Goal: Answer question/provide support: Share knowledge or assist other users

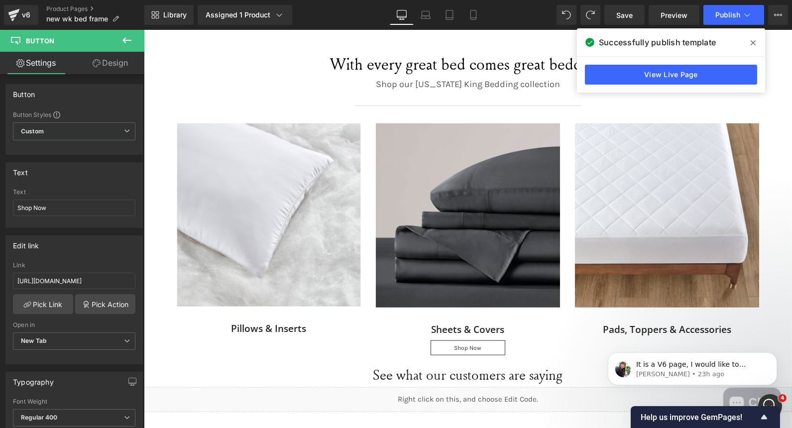
click at [753, 45] on icon at bounding box center [753, 43] width 5 height 8
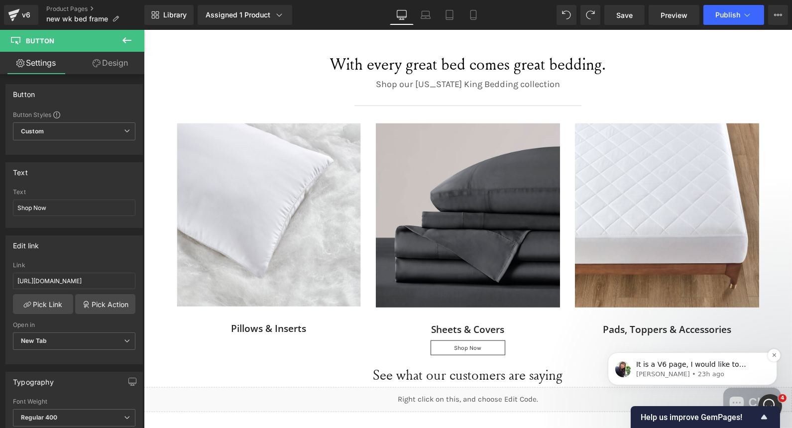
click at [730, 378] on p "[PERSON_NAME] • 23h ago" at bounding box center [700, 373] width 128 height 9
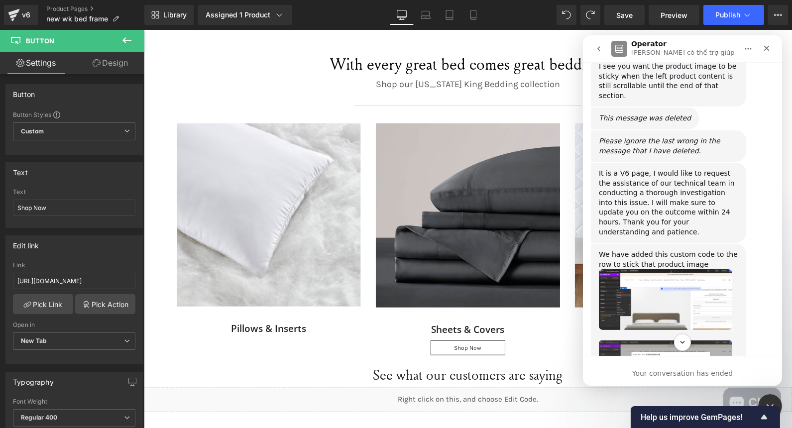
scroll to position [7996, 0]
click at [764, 49] on icon "Close" at bounding box center [766, 48] width 5 height 5
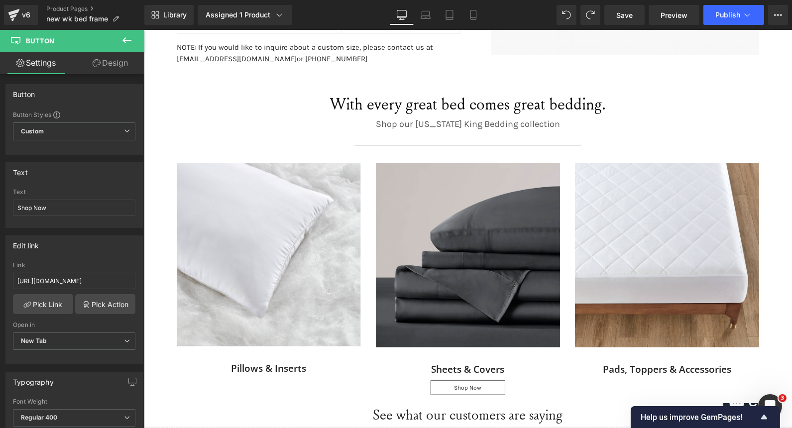
scroll to position [8506, 0]
click at [488, 93] on icon at bounding box center [486, 96] width 5 height 6
click at [471, 93] on icon at bounding box center [471, 95] width 5 height 5
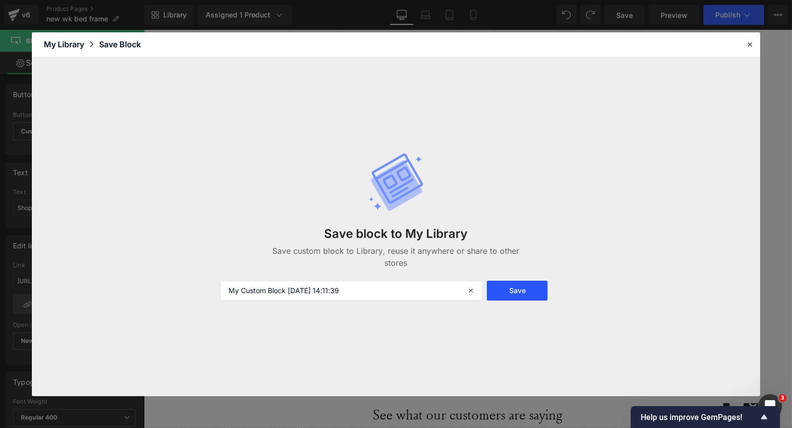
click at [522, 298] on button "Save" at bounding box center [517, 291] width 61 height 20
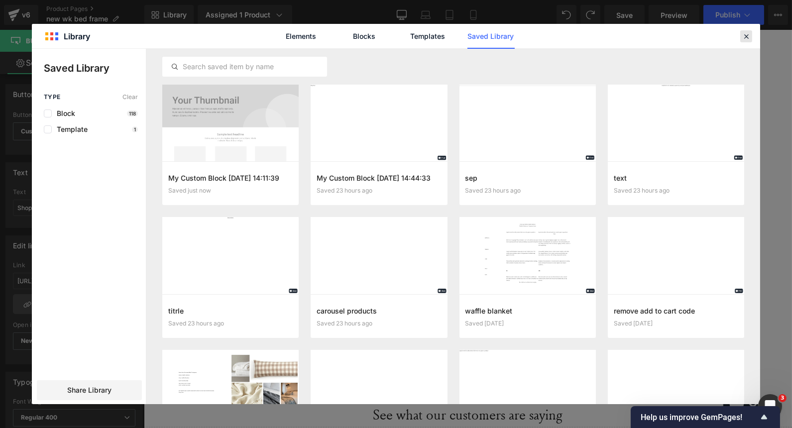
click at [746, 35] on icon at bounding box center [746, 36] width 9 height 9
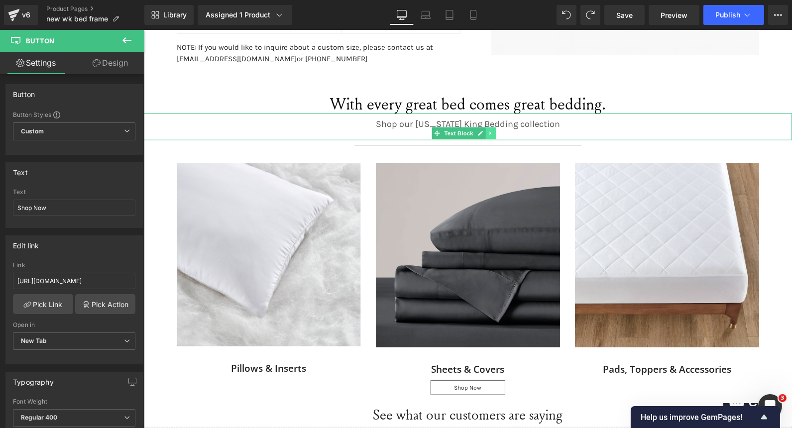
click at [489, 135] on link at bounding box center [490, 133] width 10 height 12
click at [472, 130] on icon at bounding box center [474, 133] width 5 height 6
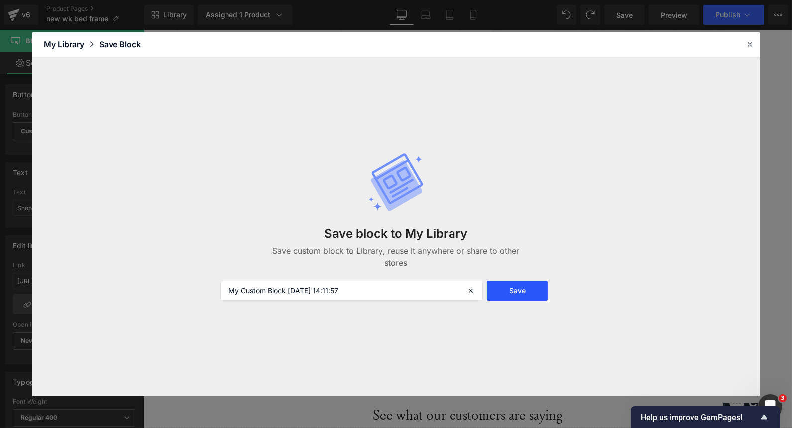
click at [514, 295] on button "Save" at bounding box center [517, 291] width 61 height 20
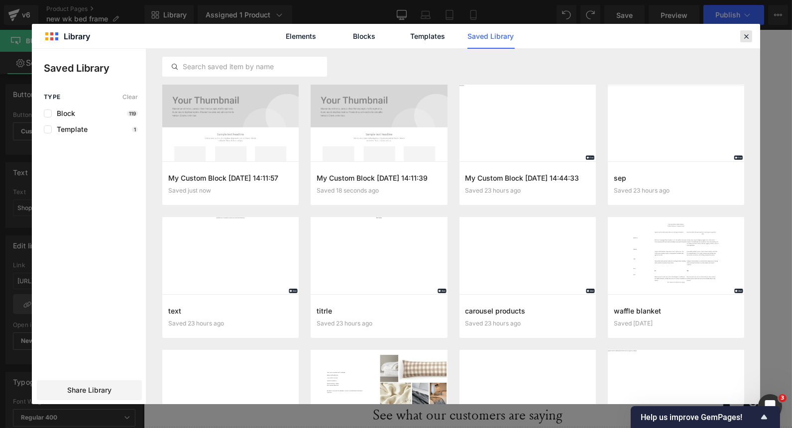
click at [745, 38] on icon at bounding box center [746, 36] width 9 height 9
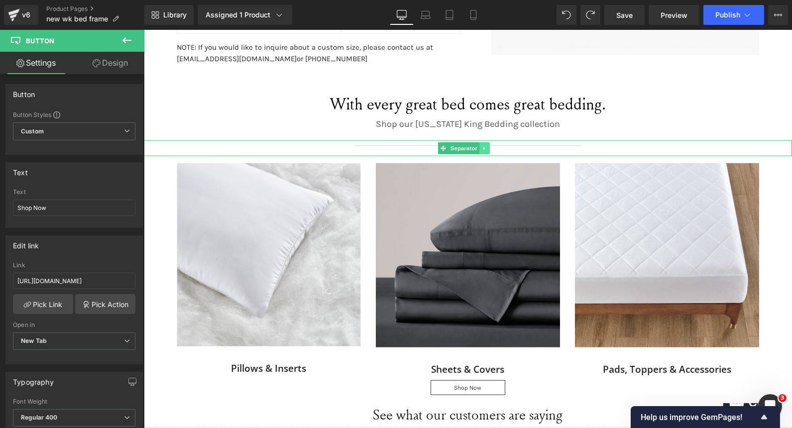
click at [486, 145] on icon at bounding box center [483, 148] width 5 height 6
click at [467, 147] on icon at bounding box center [468, 148] width 5 height 6
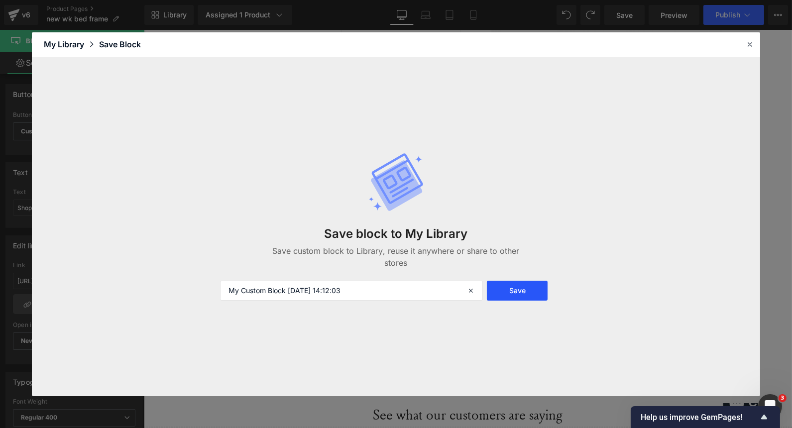
click at [507, 298] on button "Save" at bounding box center [517, 291] width 61 height 20
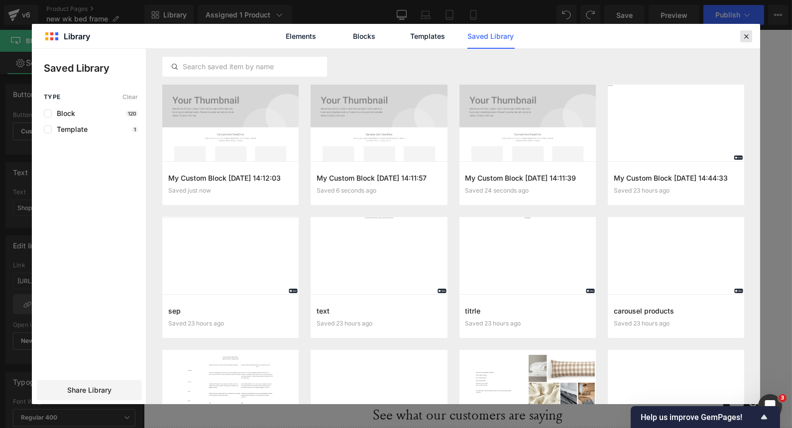
click at [751, 38] on div at bounding box center [746, 36] width 12 height 12
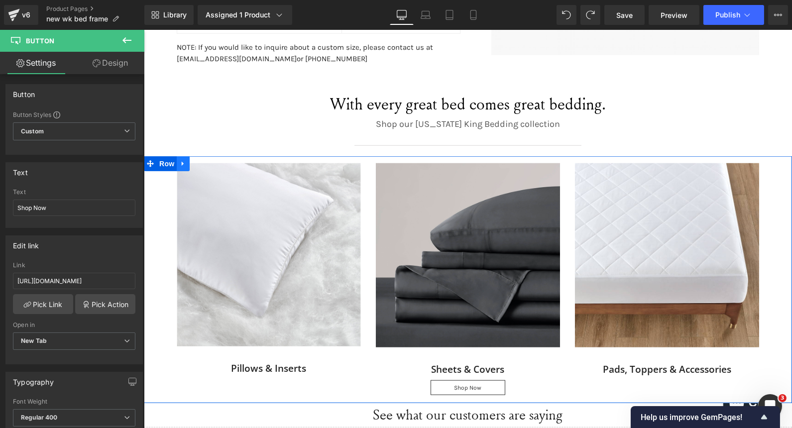
click at [179, 160] on icon at bounding box center [182, 163] width 7 height 7
click at [180, 164] on icon at bounding box center [182, 163] width 7 height 7
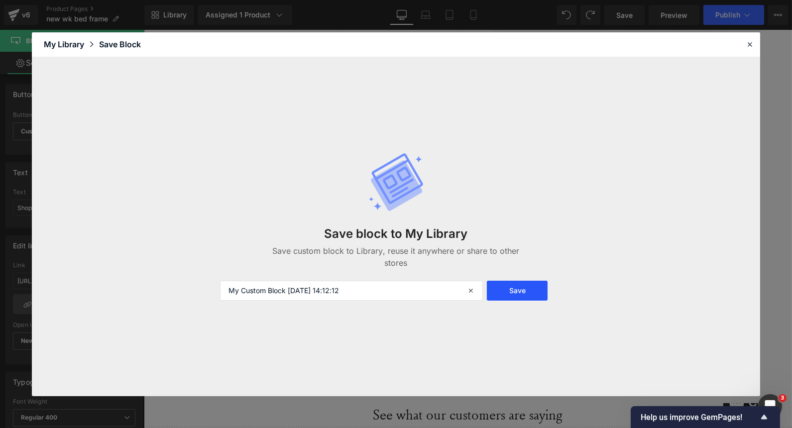
click at [514, 292] on button "Save" at bounding box center [517, 291] width 61 height 20
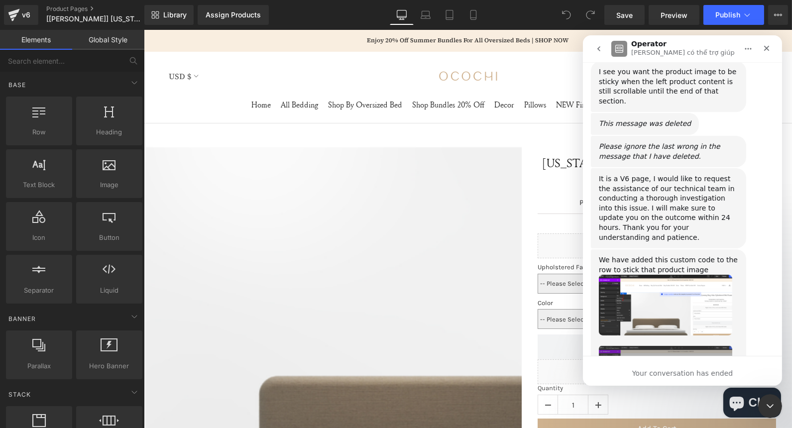
scroll to position [8467, 0]
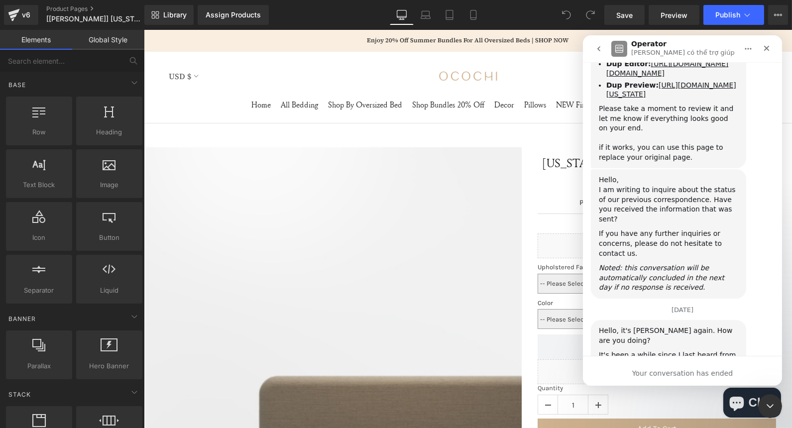
click at [30, 10] on div at bounding box center [396, 199] width 792 height 398
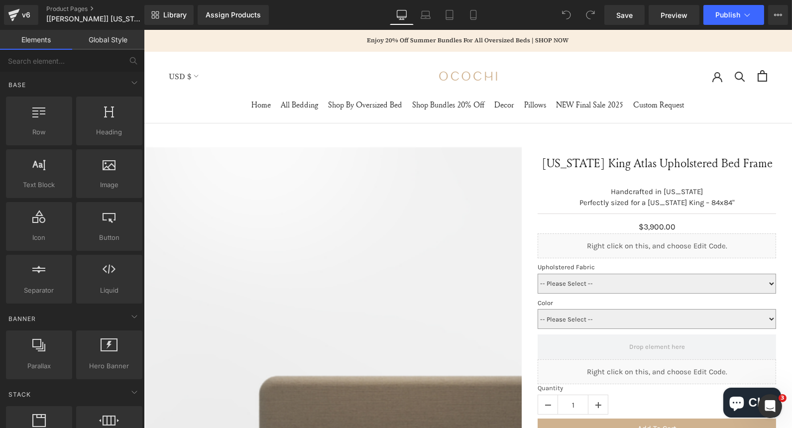
scroll to position [0, 0]
click at [24, 13] on div "v6" at bounding box center [26, 14] width 12 height 13
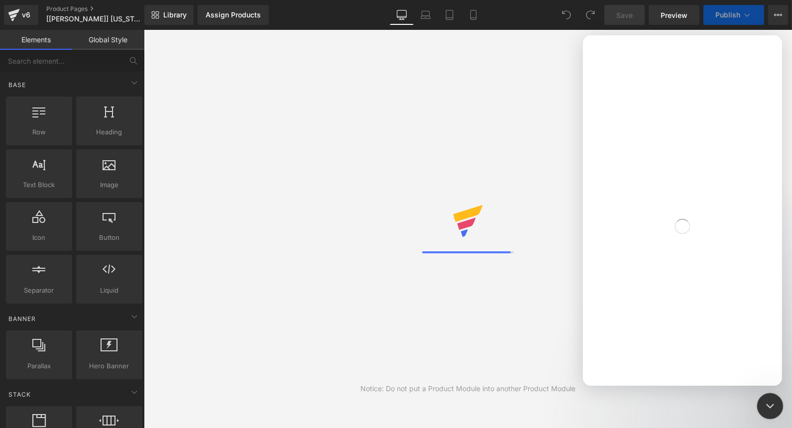
click at [769, 405] on icon "Close Intercom Messenger" at bounding box center [768, 405] width 7 height 4
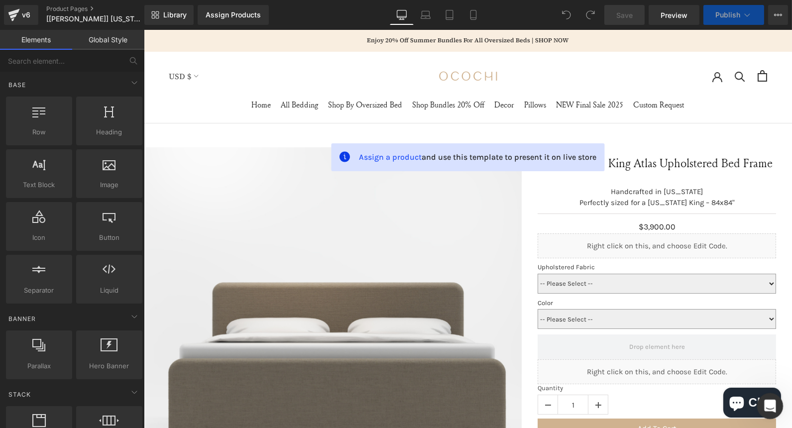
scroll to position [2004, 0]
click at [769, 406] on icon "Open Intercom Messenger" at bounding box center [768, 405] width 7 height 8
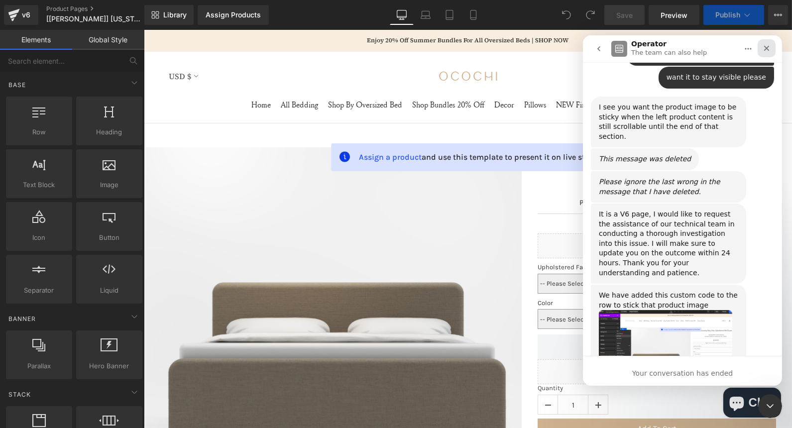
click at [766, 48] on icon "Close" at bounding box center [766, 48] width 5 height 5
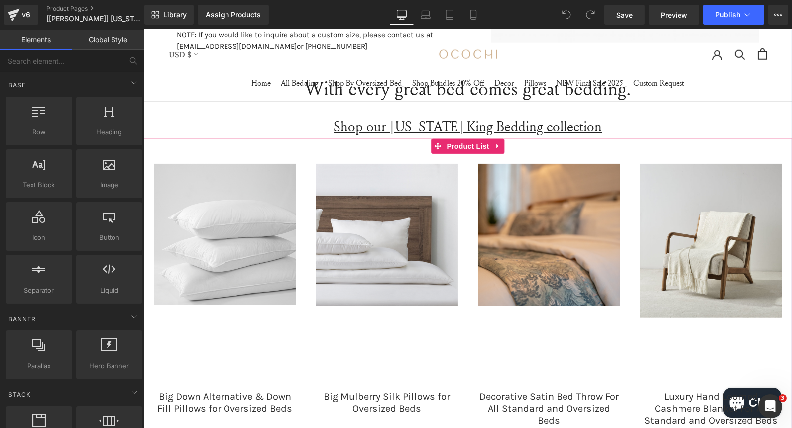
scroll to position [1683, 0]
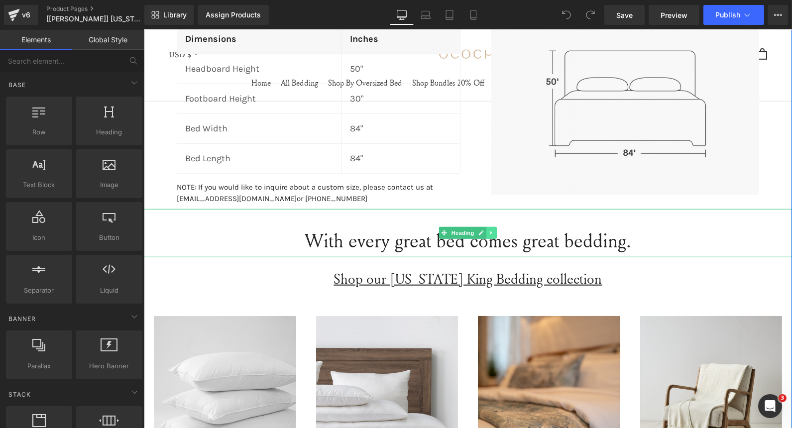
click at [488, 231] on icon at bounding box center [490, 233] width 5 height 6
click at [494, 231] on icon at bounding box center [496, 233] width 5 height 6
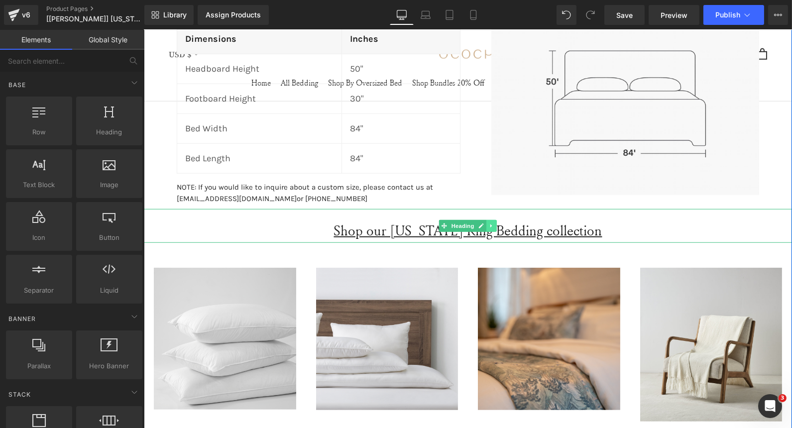
click at [489, 228] on link at bounding box center [491, 226] width 10 height 12
click at [494, 226] on icon at bounding box center [496, 226] width 5 height 5
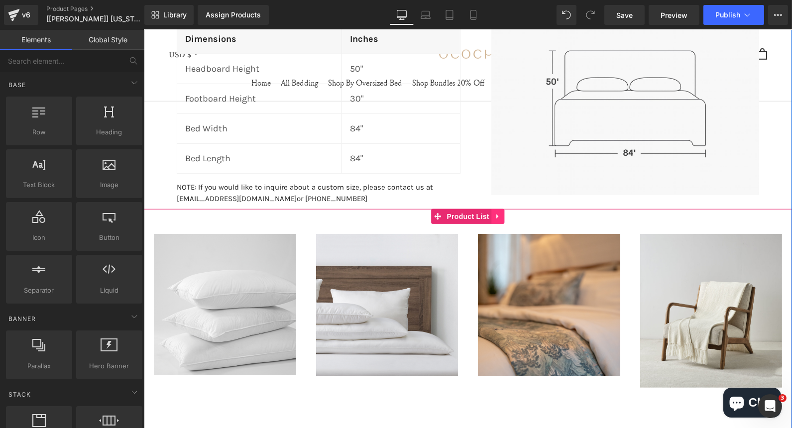
click at [496, 215] on icon at bounding box center [497, 217] width 2 height 4
click at [501, 215] on icon at bounding box center [504, 216] width 7 height 7
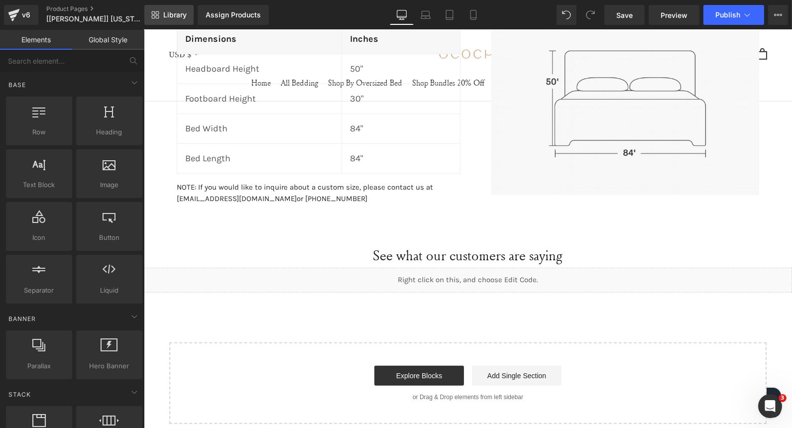
click at [165, 16] on span "Library" at bounding box center [174, 14] width 23 height 9
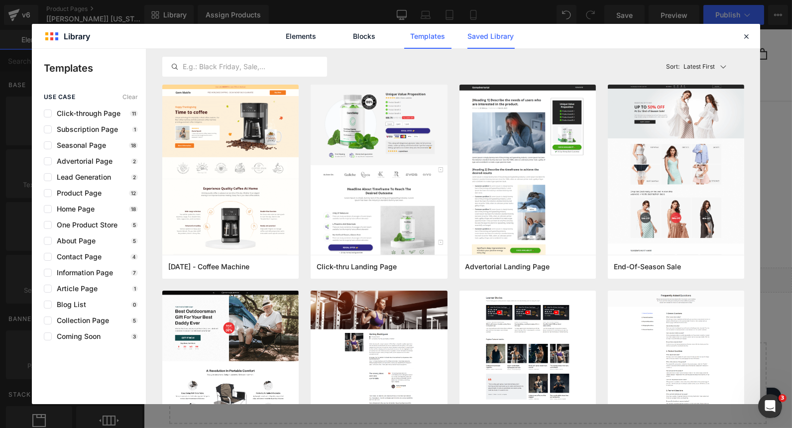
click at [471, 43] on link "Saved Library" at bounding box center [490, 36] width 47 height 25
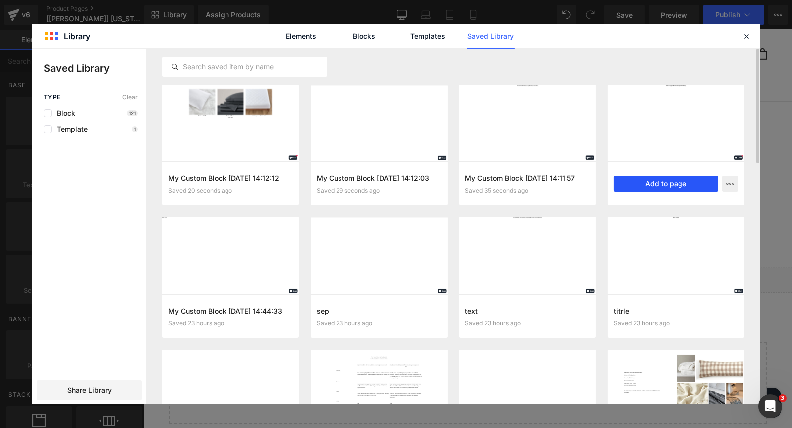
click at [675, 182] on button "Add to page" at bounding box center [666, 184] width 105 height 16
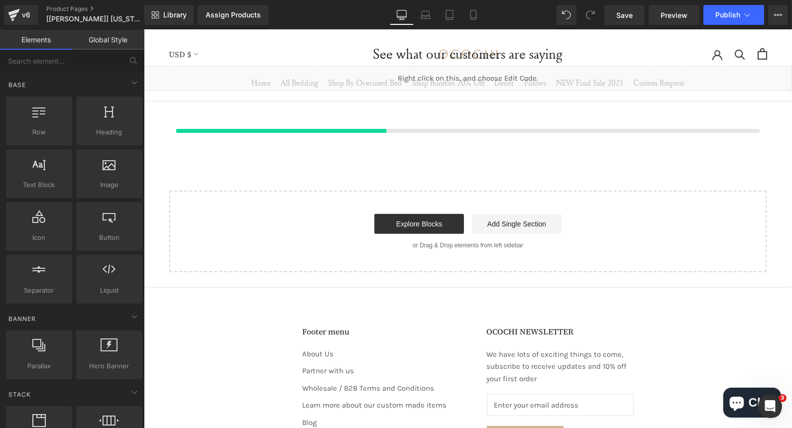
scroll to position [1893, 0]
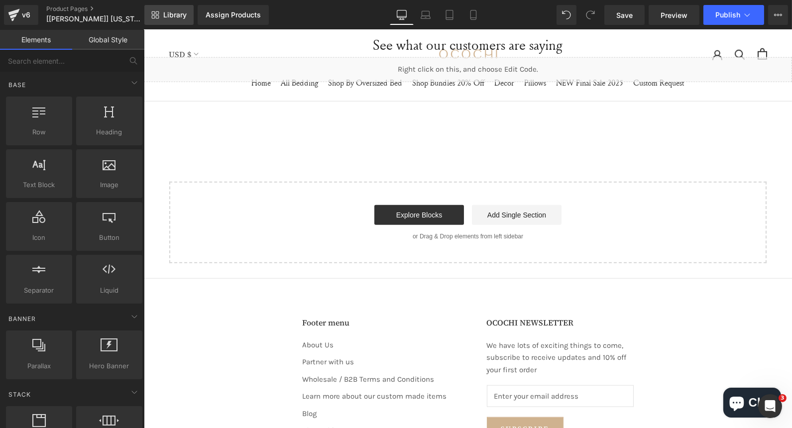
click at [160, 15] on link "Library" at bounding box center [168, 15] width 49 height 20
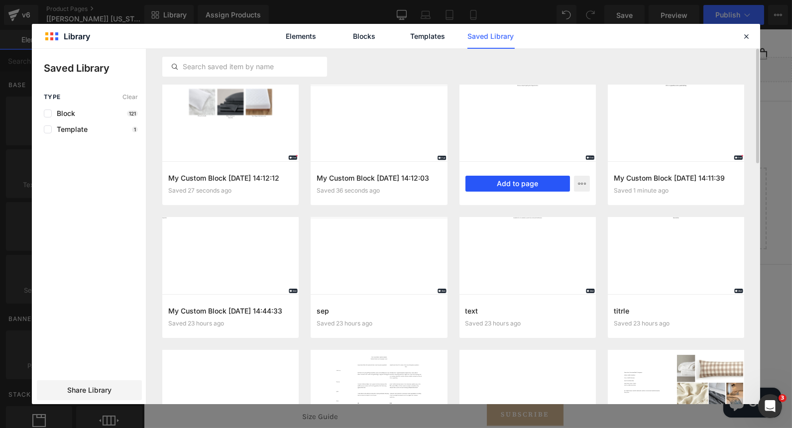
click at [511, 183] on button "Add to page" at bounding box center [517, 184] width 105 height 16
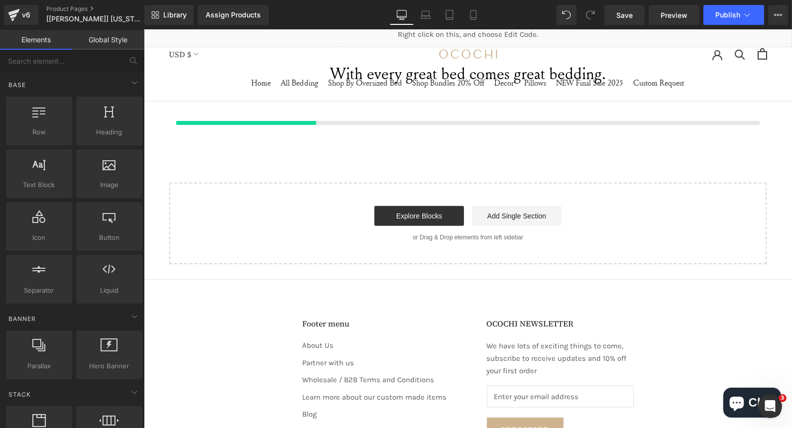
scroll to position [1929, 0]
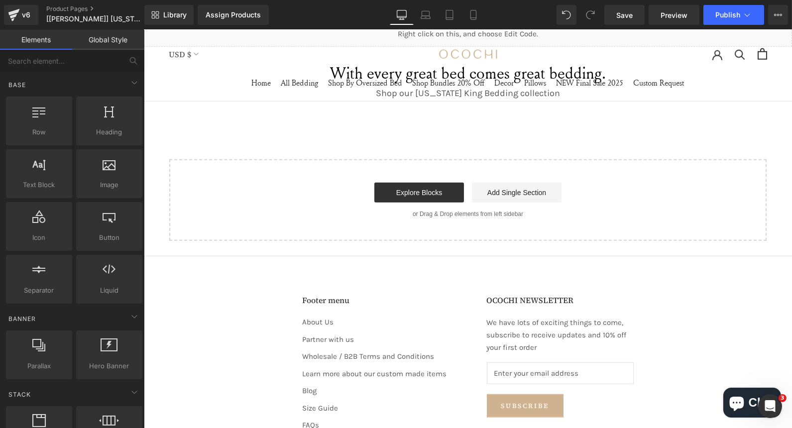
click at [159, 0] on div "Library Assign Products Product Preview No product match your search. Please tr…" at bounding box center [468, 15] width 648 height 30
click at [161, 12] on link "Library" at bounding box center [168, 15] width 49 height 20
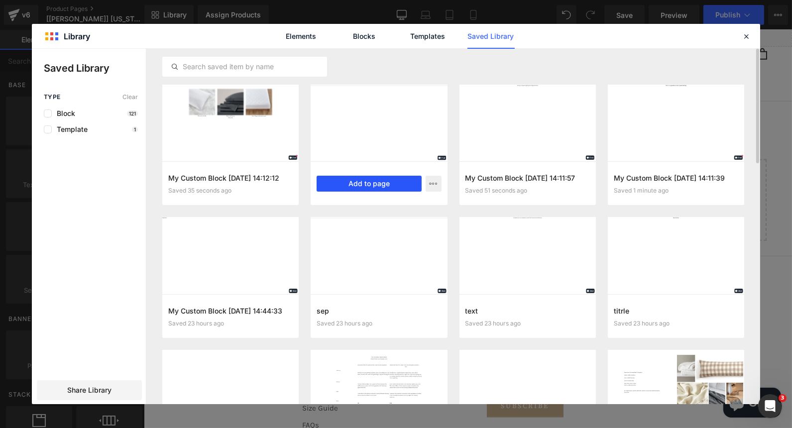
click at [353, 183] on button "Add to page" at bounding box center [369, 184] width 105 height 16
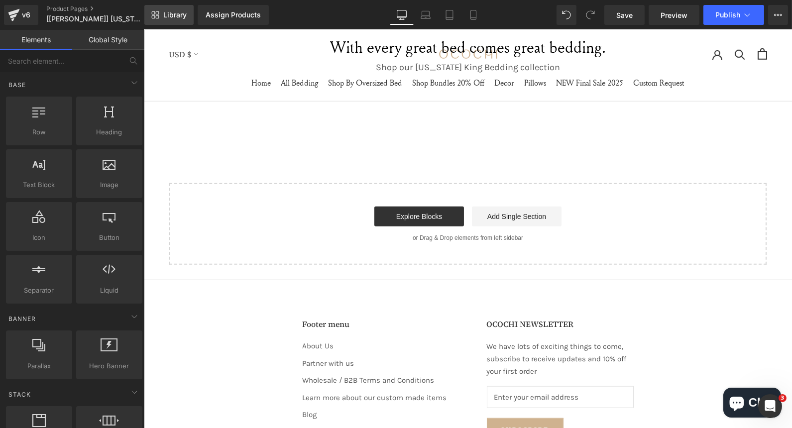
scroll to position [1955, 0]
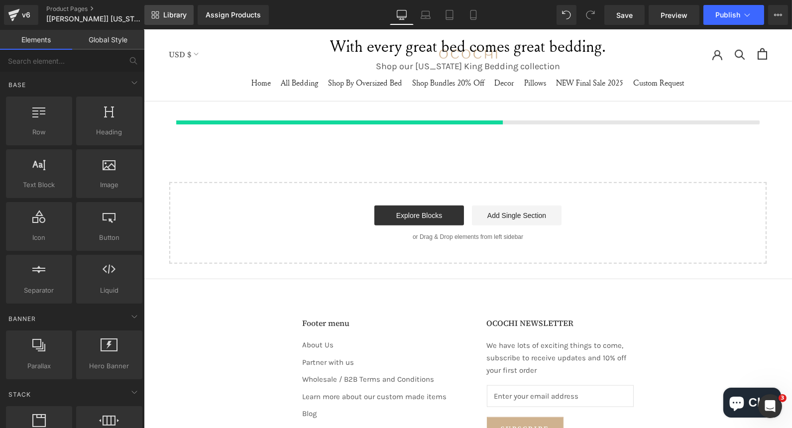
click at [158, 18] on icon at bounding box center [155, 15] width 8 height 8
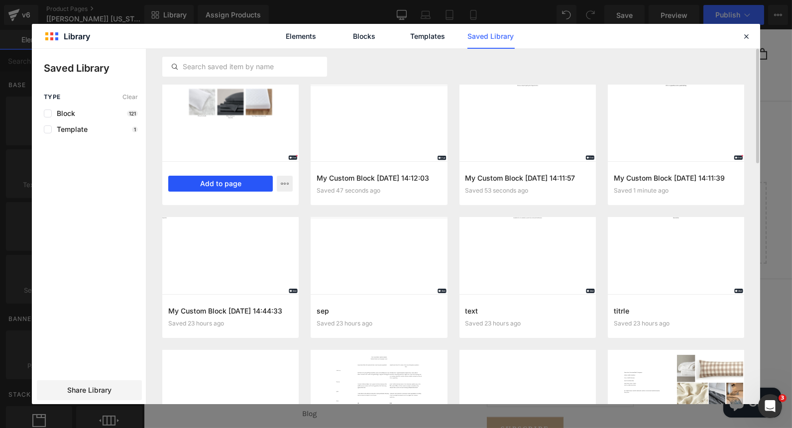
click at [196, 184] on button "Add to page" at bounding box center [220, 184] width 105 height 16
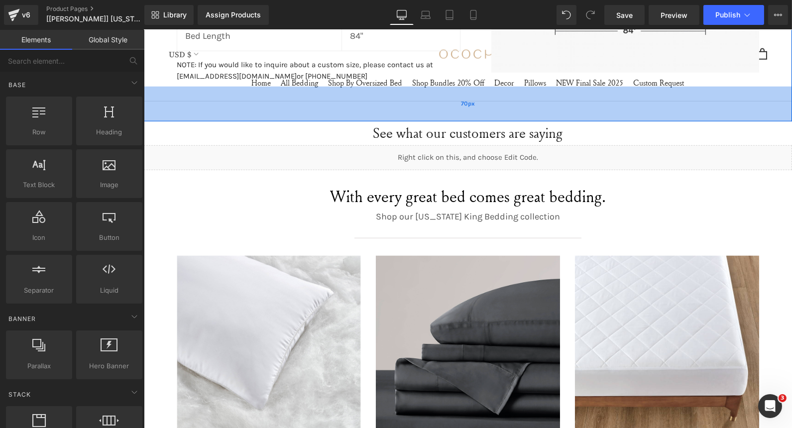
scroll to position [1685, 0]
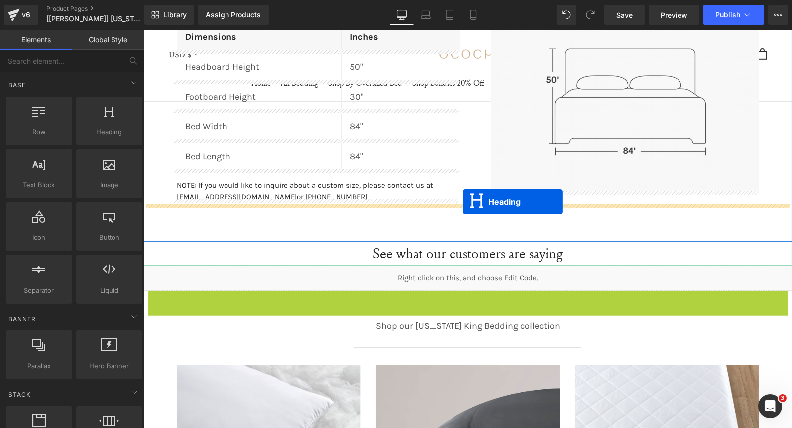
drag, startPoint x: 437, startPoint y: 309, endPoint x: 462, endPoint y: 201, distance: 111.5
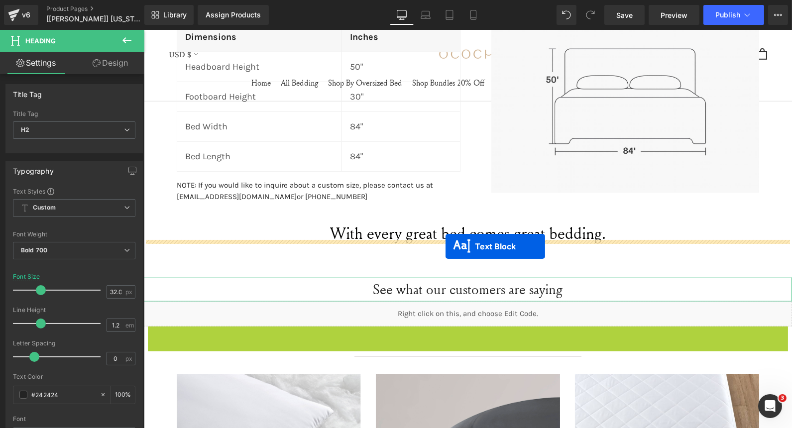
drag, startPoint x: 437, startPoint y: 342, endPoint x: 445, endPoint y: 246, distance: 96.0
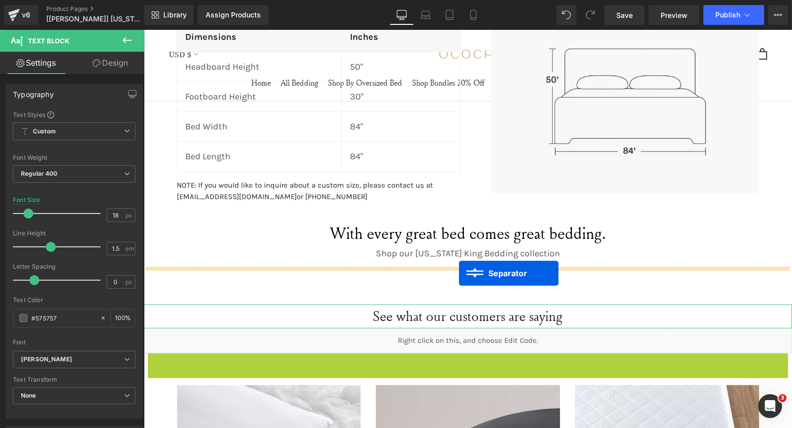
drag, startPoint x: 442, startPoint y: 361, endPoint x: 458, endPoint y: 273, distance: 89.6
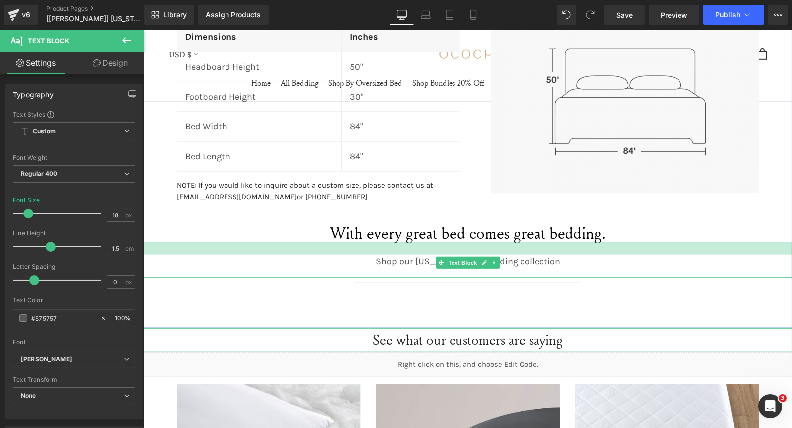
drag, startPoint x: 463, startPoint y: 240, endPoint x: 460, endPoint y: 248, distance: 8.5
click at [460, 248] on div at bounding box center [467, 249] width 648 height 12
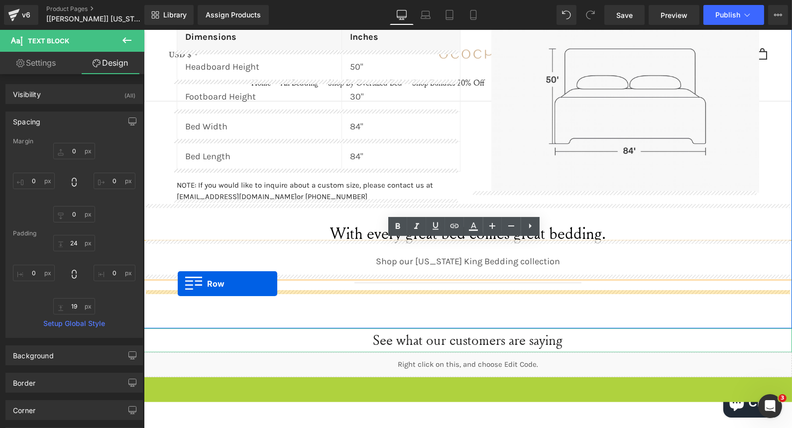
drag, startPoint x: 146, startPoint y: 386, endPoint x: 177, endPoint y: 284, distance: 107.1
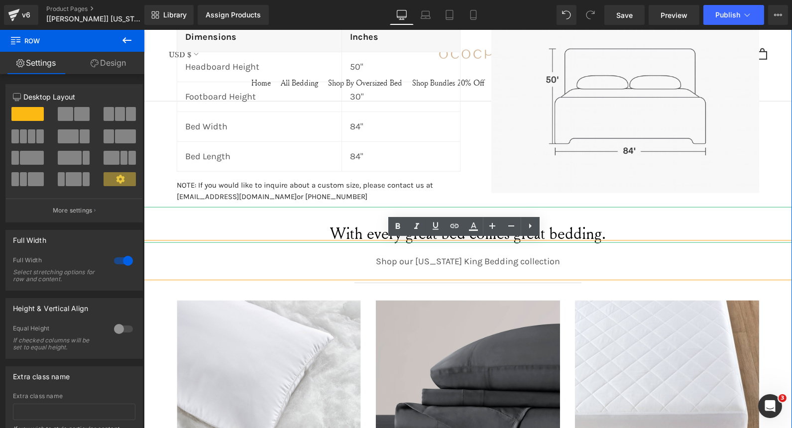
click at [228, 224] on h2 "With every great bed comes great bedding." at bounding box center [467, 233] width 648 height 19
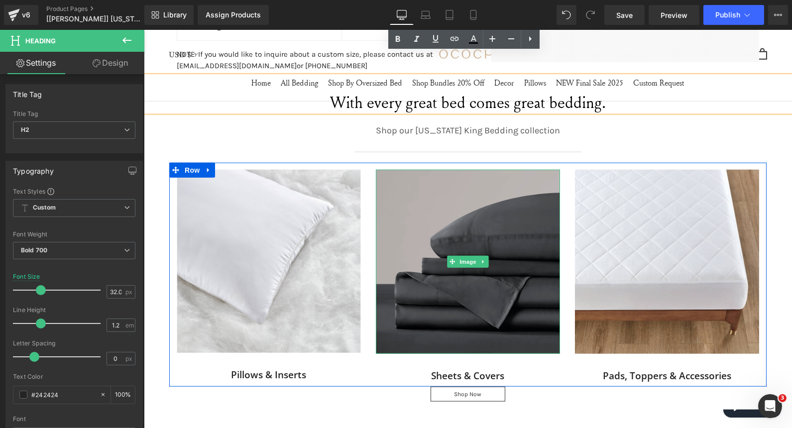
scroll to position [1946, 0]
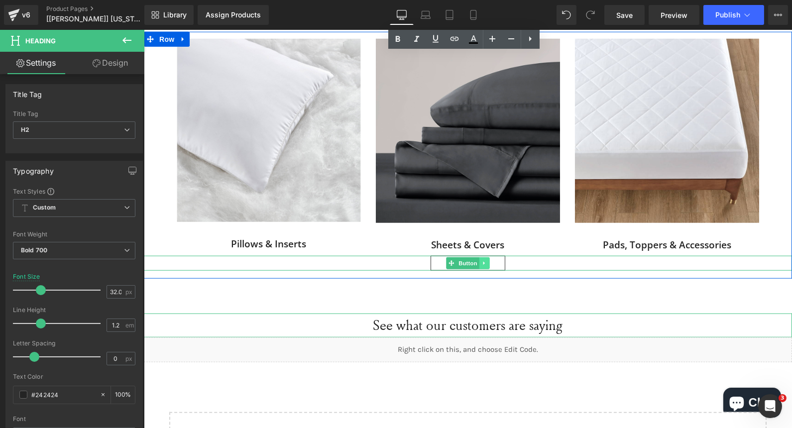
click at [481, 260] on icon at bounding box center [483, 263] width 5 height 6
click at [476, 261] on icon at bounding box center [478, 263] width 5 height 5
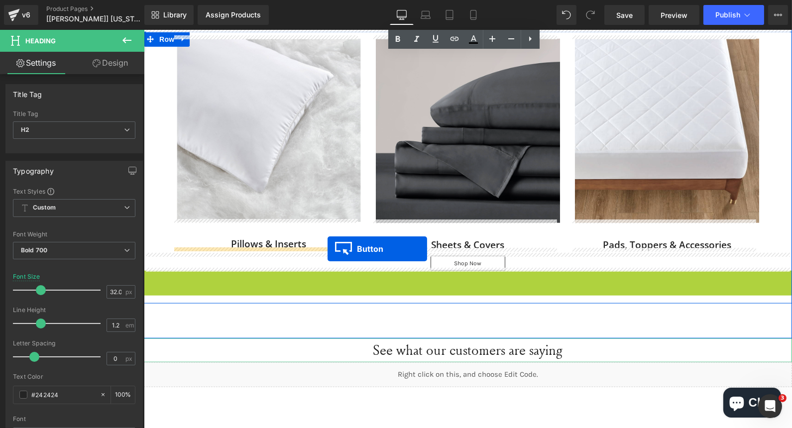
drag, startPoint x: 447, startPoint y: 277, endPoint x: 327, endPoint y: 249, distance: 123.3
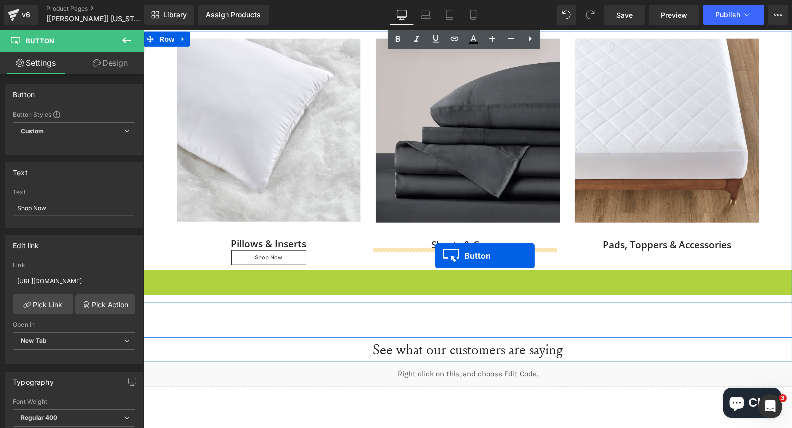
drag, startPoint x: 434, startPoint y: 272, endPoint x: 435, endPoint y: 256, distance: 16.4
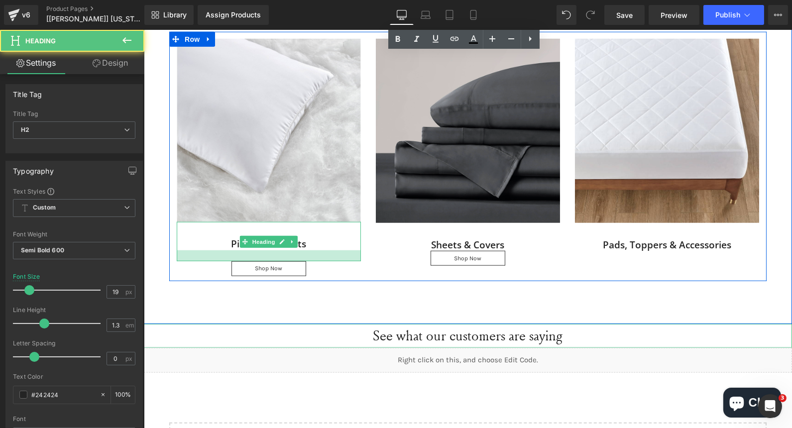
drag, startPoint x: 248, startPoint y: 247, endPoint x: 247, endPoint y: 258, distance: 11.0
click at [247, 258] on div at bounding box center [268, 255] width 184 height 11
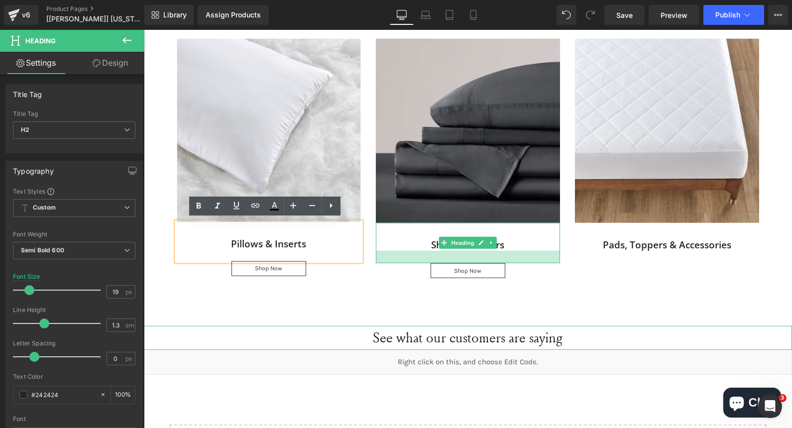
drag, startPoint x: 461, startPoint y: 247, endPoint x: 460, endPoint y: 260, distance: 13.0
click at [460, 260] on div at bounding box center [467, 257] width 184 height 12
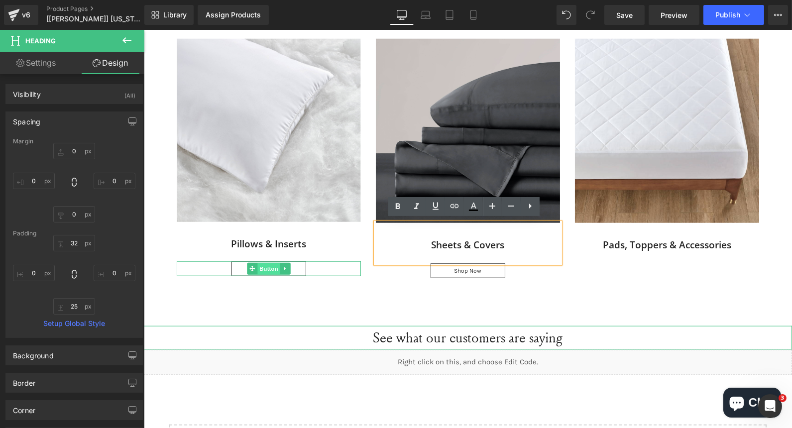
click at [266, 264] on span "Button" at bounding box center [268, 269] width 23 height 12
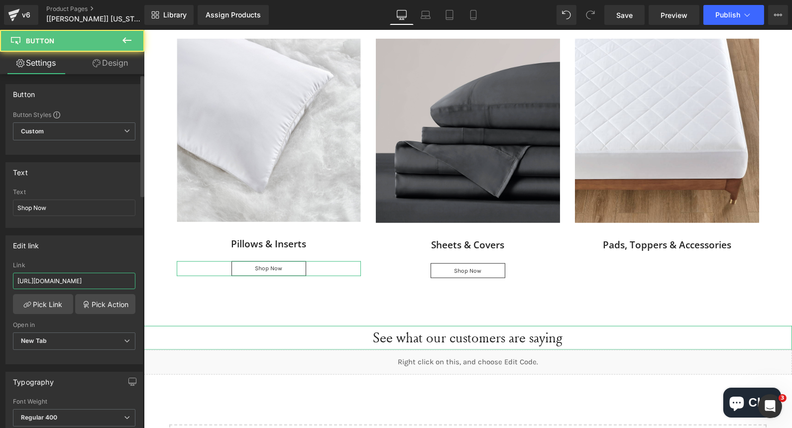
click at [87, 277] on input "https://ocochi.com/collections/pillows-1" at bounding box center [74, 281] width 122 height 16
paste input "wyoming-king?gf_539729=Duvet+Cover+Set&gf_539729=Fitted+Sheet&gf_539729=Bundle&…"
type input "https://ocochi.com/collections/wyoming-king?gf_539729=Duvet+Cover+Set&gf_539729…"
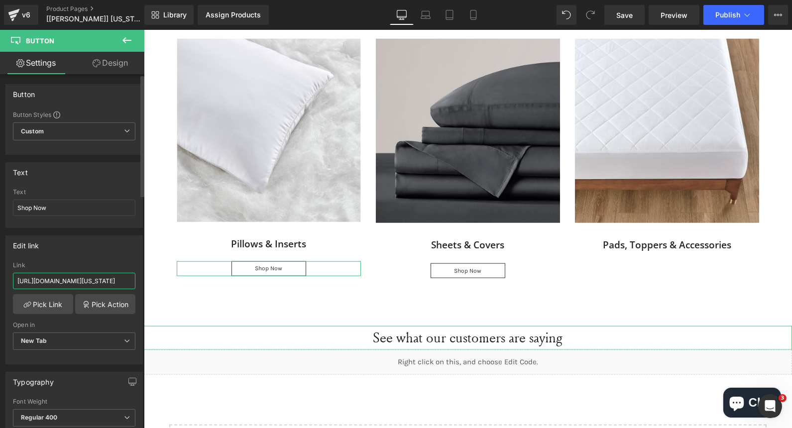
scroll to position [0, 294]
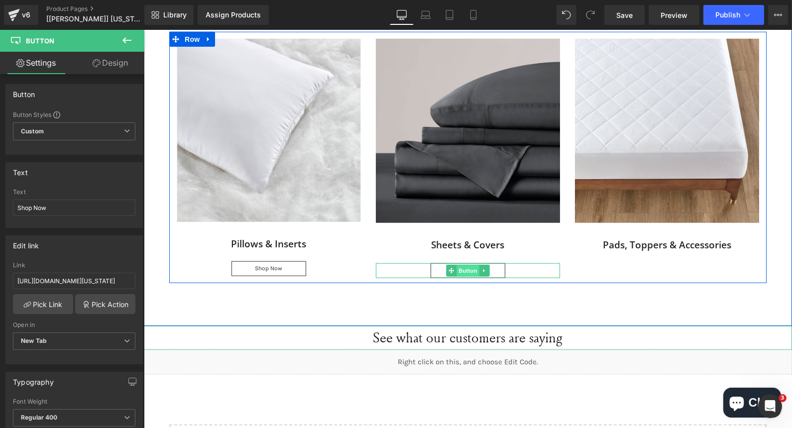
click at [462, 267] on span "Button" at bounding box center [467, 271] width 23 height 12
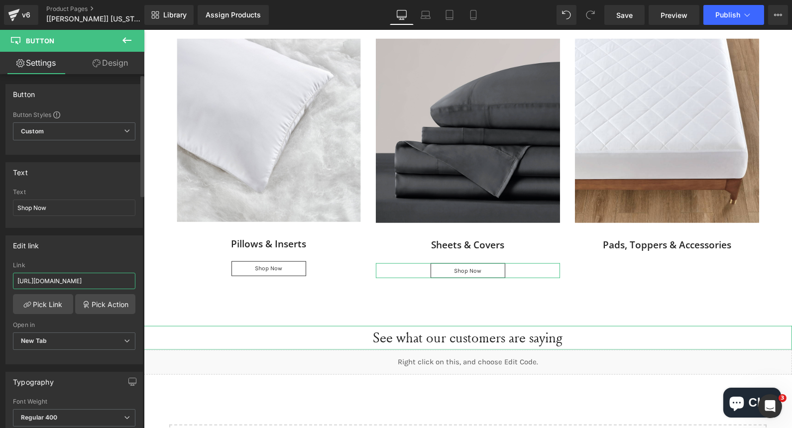
click at [109, 282] on input "https://ocochi.com/collections/pillows-1" at bounding box center [74, 281] width 122 height 16
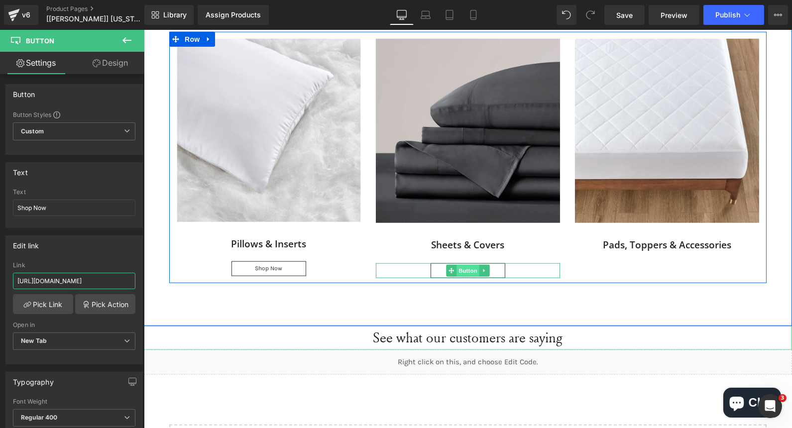
click at [465, 265] on span "Button" at bounding box center [467, 271] width 23 height 12
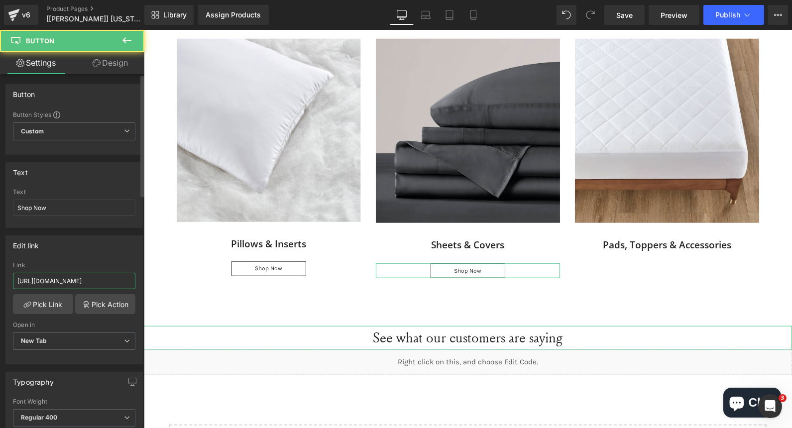
click at [76, 277] on input "https://ocochi.com/collections/pillows-1" at bounding box center [74, 281] width 122 height 16
paste input "wyoming-king?gf_539729=Duvet+Cover+Set&gf_539729=Fitted+Sheet&gf_539729=Bundle&…"
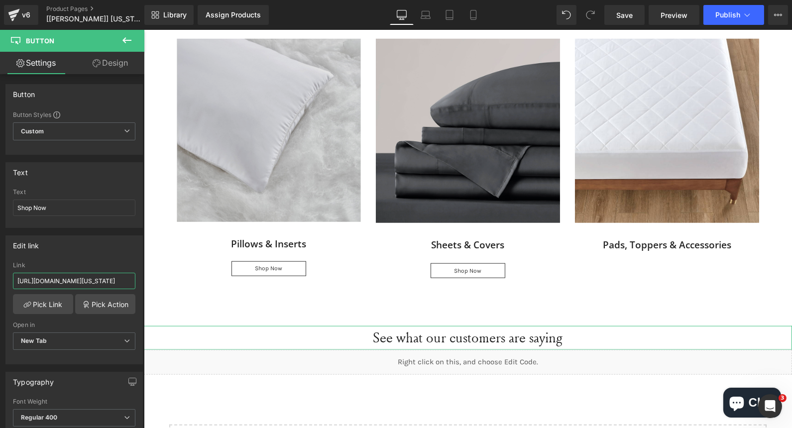
type input "https://ocochi.com/collections/wyoming-king?gf_539729=Duvet+Cover+Set&gf_539729…"
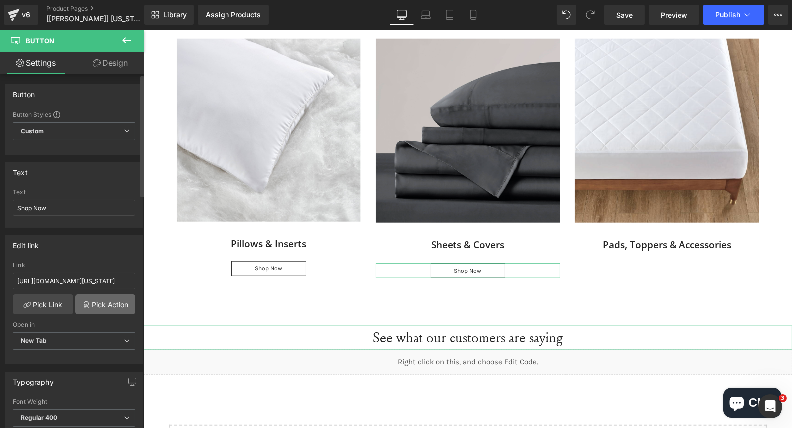
click at [106, 302] on link "Pick Action" at bounding box center [105, 304] width 60 height 20
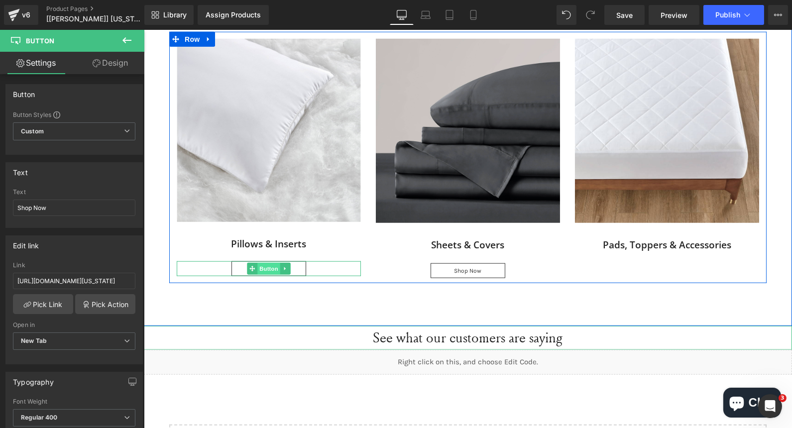
click at [267, 267] on span "Button" at bounding box center [268, 269] width 23 height 12
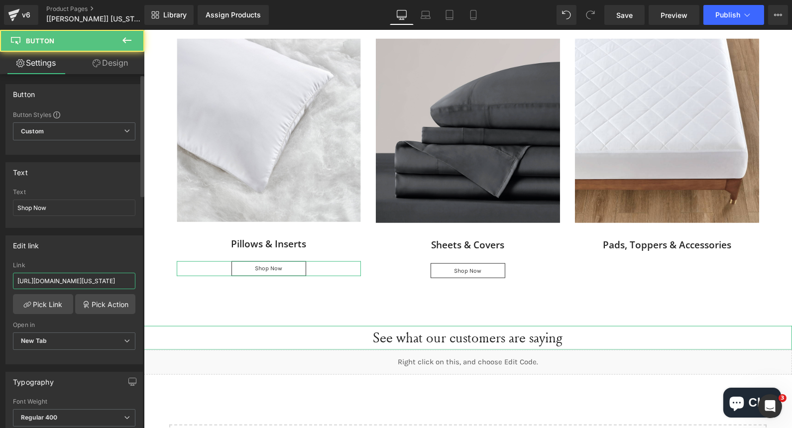
click at [91, 277] on input "https://ocochi.com/collections/wyoming-king?gf_539729=Duvet+Cover+Set&gf_539729…" at bounding box center [74, 281] width 122 height 16
paste input "Bundle&gf_539729=Comforter&gf_539729=Duvet+Insert&gf_539729=Pillow"
type input "https://ocochi.com/collections/wyoming-king?gf_539729=Bundle&gf_539729=Comforte…"
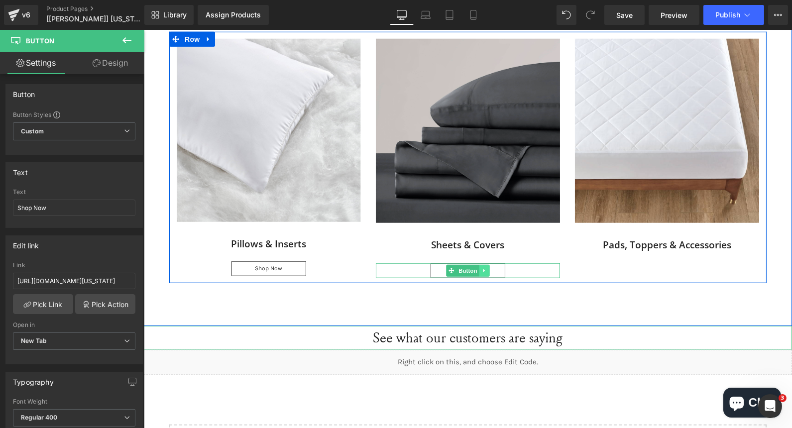
click at [481, 268] on icon at bounding box center [483, 271] width 5 height 6
click at [476, 268] on icon at bounding box center [478, 270] width 5 height 5
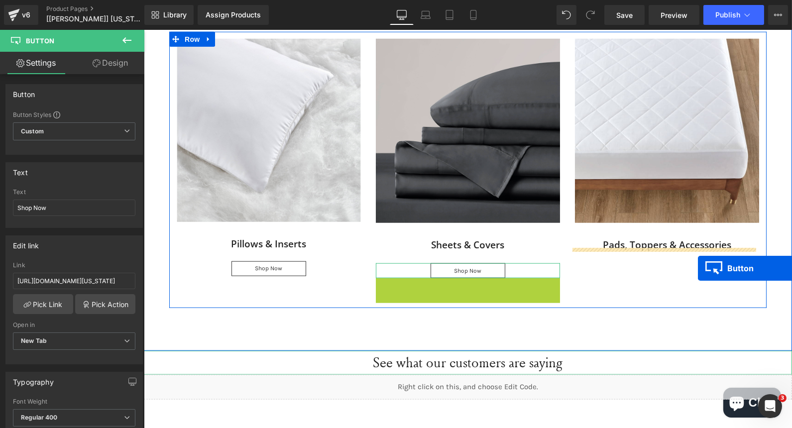
drag, startPoint x: 449, startPoint y: 285, endPoint x: 697, endPoint y: 268, distance: 249.0
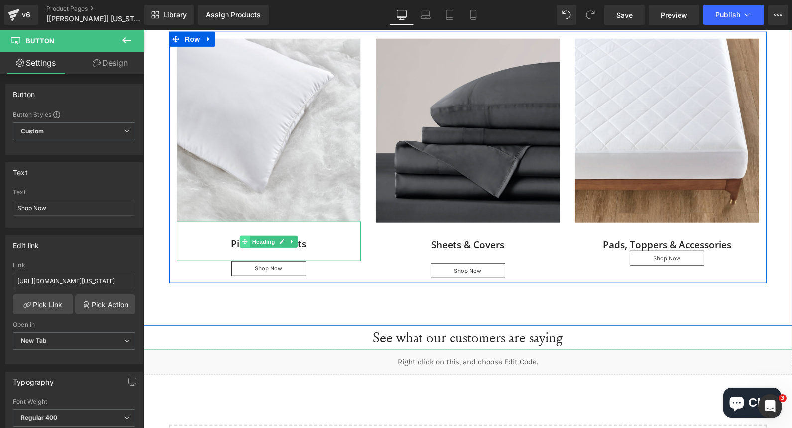
click at [242, 239] on icon at bounding box center [244, 241] width 5 height 5
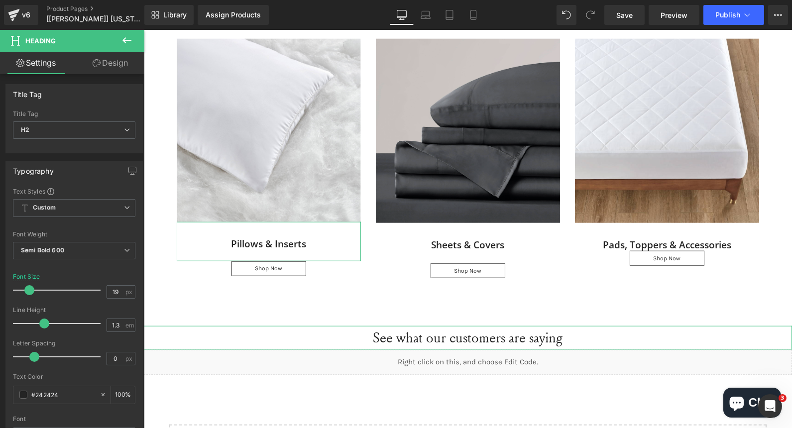
click at [110, 58] on link "Design" at bounding box center [110, 63] width 72 height 22
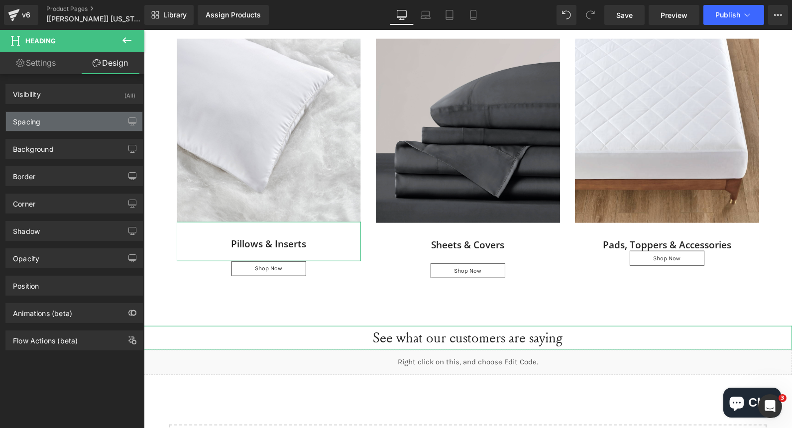
click at [61, 124] on div "Spacing" at bounding box center [74, 121] width 136 height 19
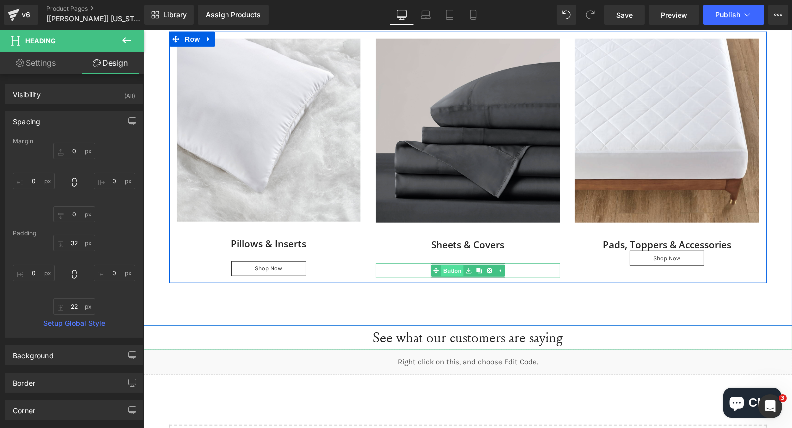
click at [449, 267] on link "Button" at bounding box center [446, 271] width 33 height 12
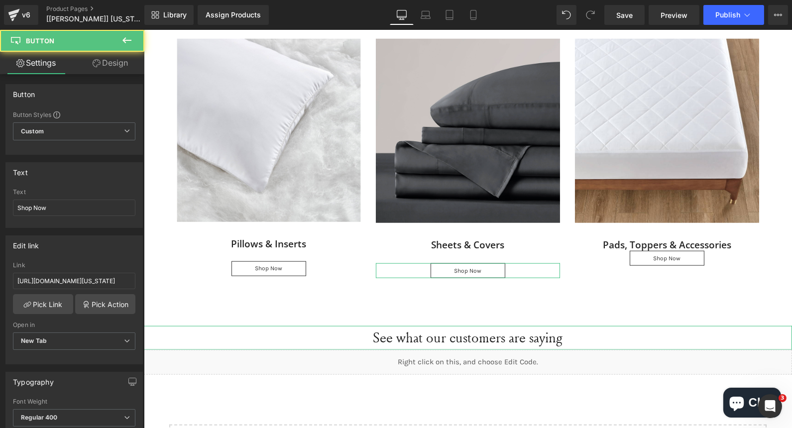
click at [115, 72] on link "Design" at bounding box center [110, 63] width 72 height 22
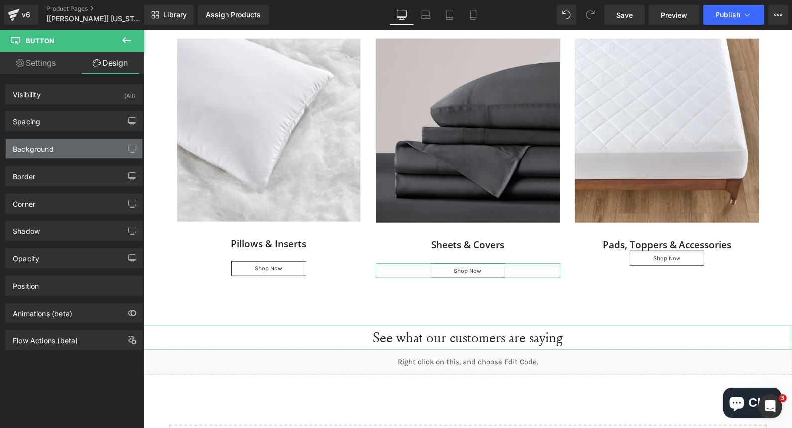
click at [45, 152] on div "Background" at bounding box center [33, 146] width 41 height 14
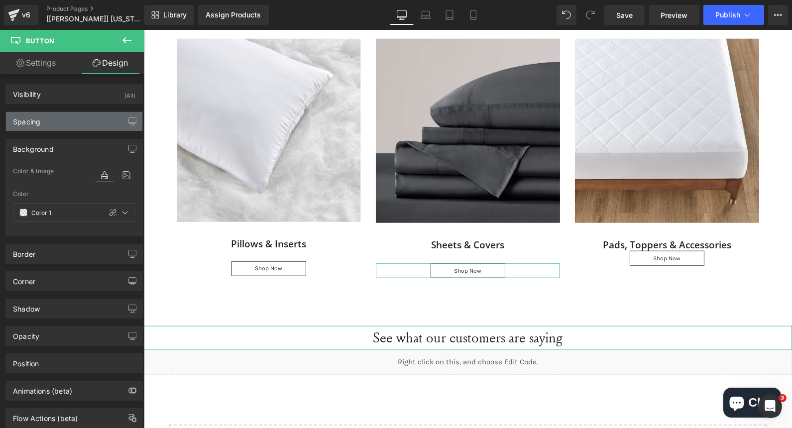
click at [47, 123] on div "Spacing" at bounding box center [74, 121] width 136 height 19
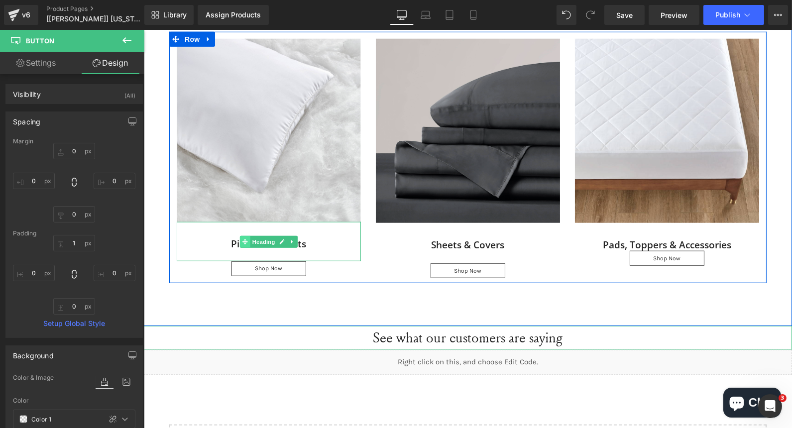
click at [239, 239] on span at bounding box center [244, 242] width 10 height 12
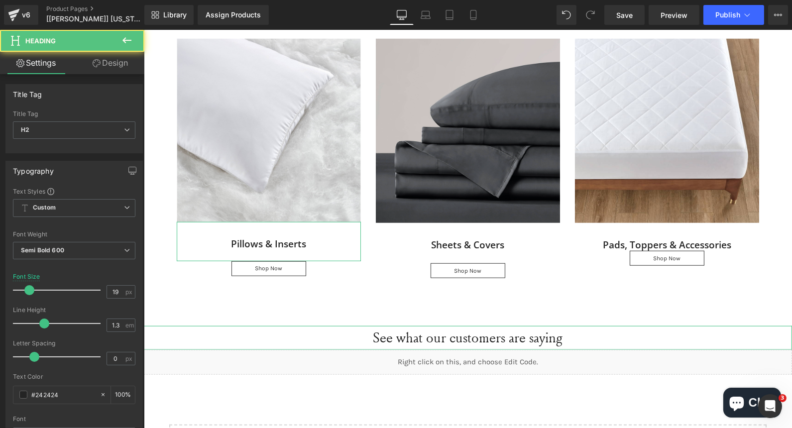
click at [107, 71] on link "Design" at bounding box center [110, 63] width 72 height 22
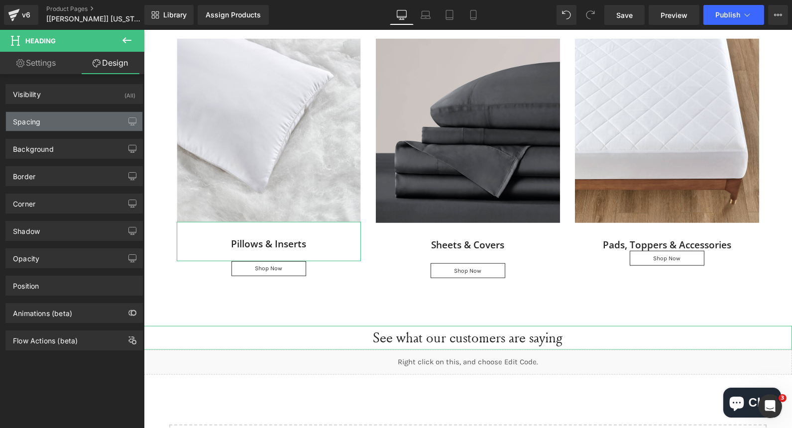
click at [51, 123] on div "Spacing" at bounding box center [74, 121] width 136 height 19
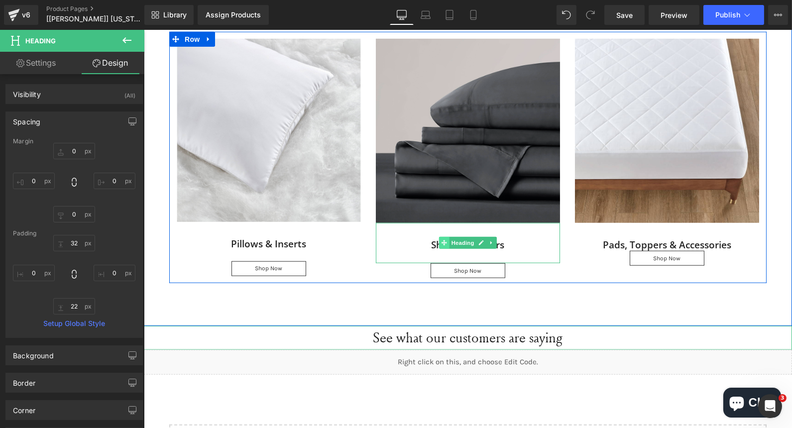
click at [443, 240] on icon at bounding box center [443, 242] width 5 height 5
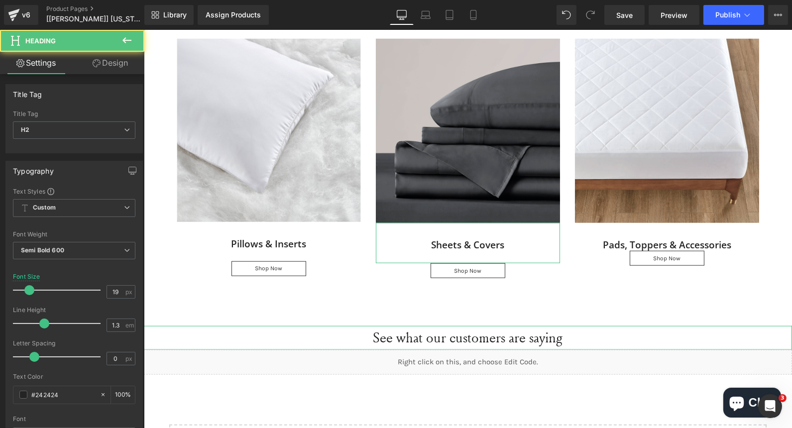
click at [113, 70] on link "Design" at bounding box center [110, 63] width 72 height 22
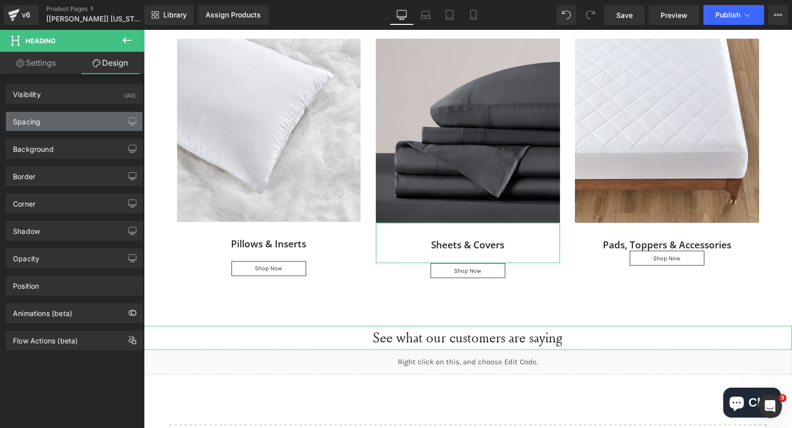
click at [68, 122] on div "Spacing" at bounding box center [74, 121] width 136 height 19
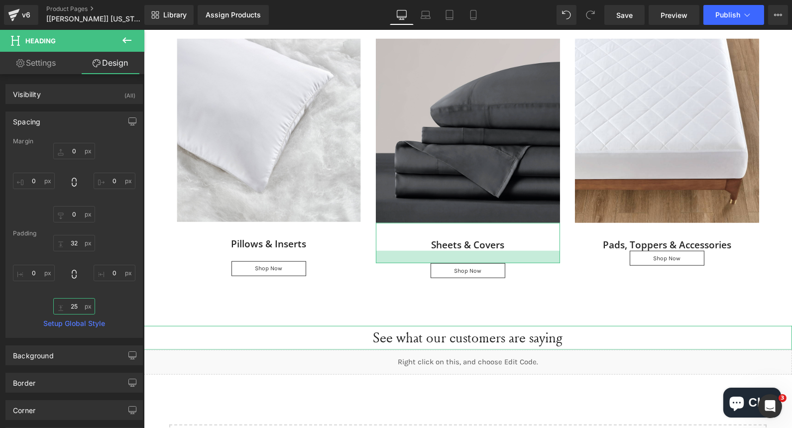
click at [76, 305] on input "25" at bounding box center [74, 306] width 42 height 16
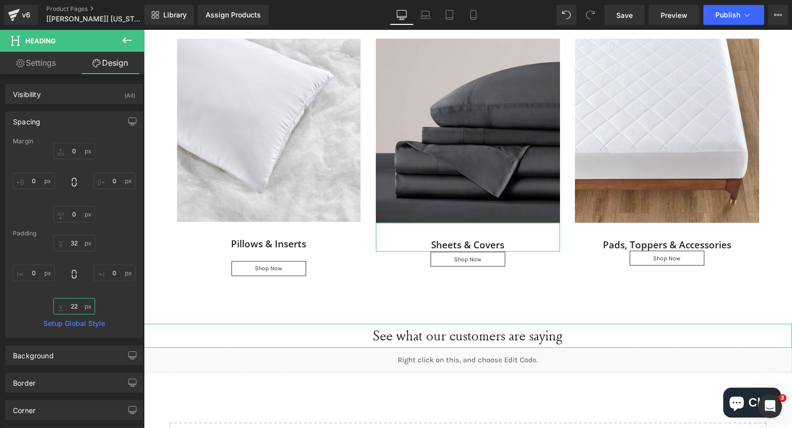
type input "22"
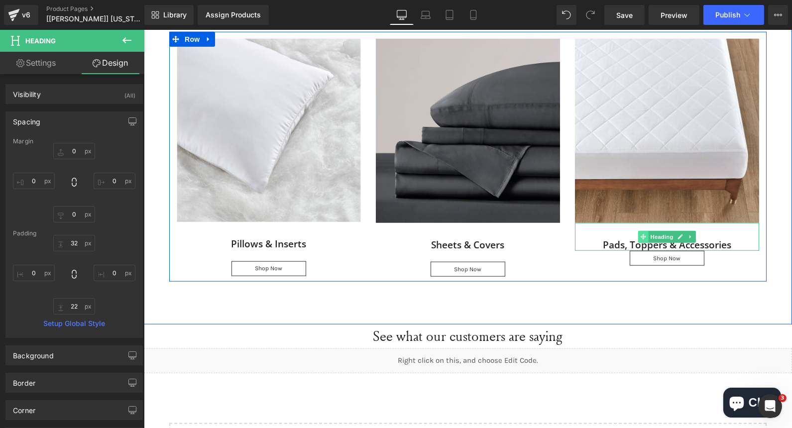
click at [642, 236] on icon at bounding box center [642, 237] width 5 height 6
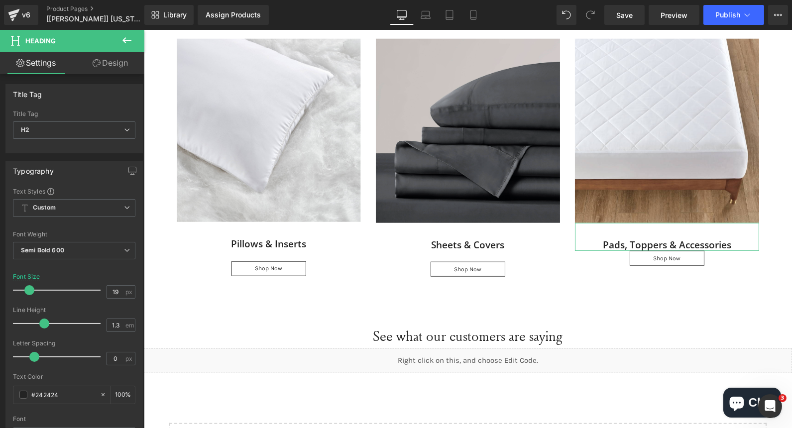
click at [108, 64] on link "Design" at bounding box center [110, 63] width 72 height 22
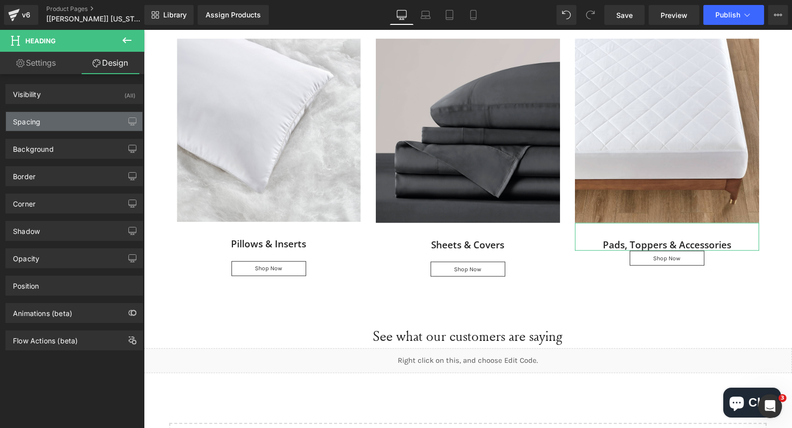
click at [45, 115] on div "Spacing" at bounding box center [74, 121] width 136 height 19
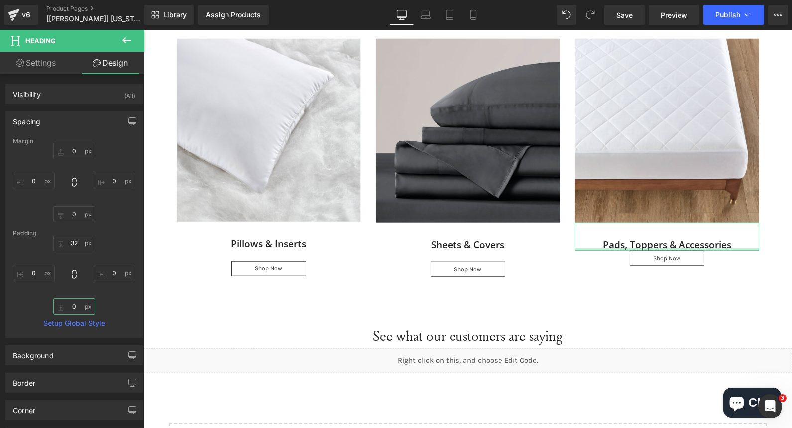
click at [77, 309] on input "0" at bounding box center [74, 306] width 42 height 16
type input "22"
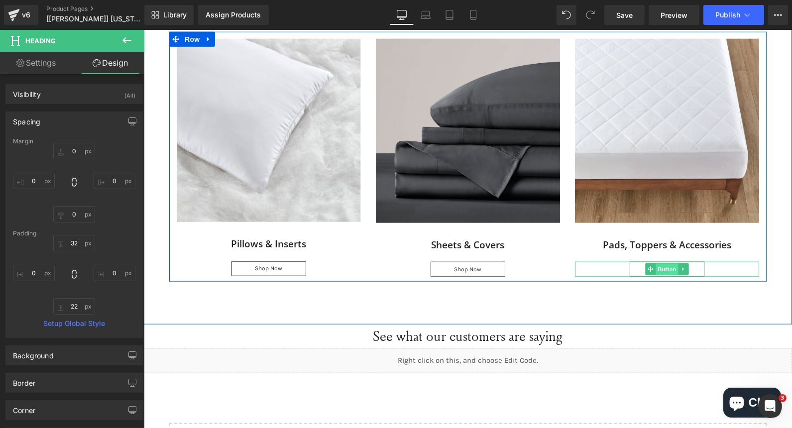
click at [660, 266] on span "Button" at bounding box center [666, 270] width 23 height 12
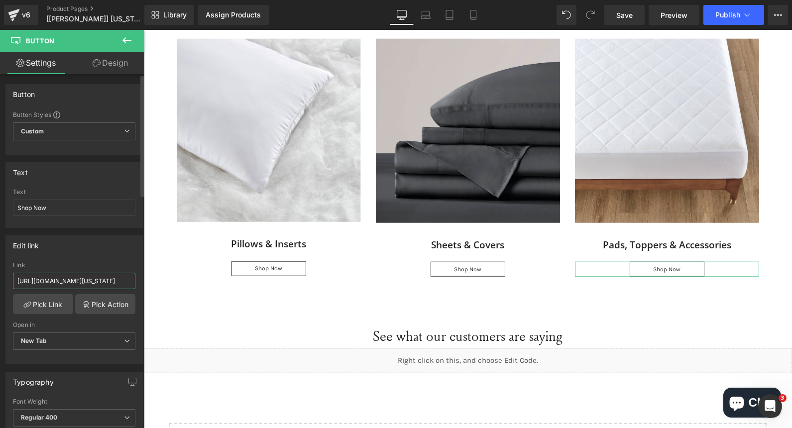
click at [79, 278] on input "https://ocochi.com/collections/wyoming-king?gf_539729=Duvet+Cover+Set&gf_539729…" at bounding box center [74, 281] width 122 height 16
paste input "Bed+Skirt&gf_539729=Blanket&gf_539729=Lumbar+Cushions&gf_539729=Pad&gf_539729=P…"
type input "https://ocochi.com/collections/wyoming-king?gf_539729=Bed+Skirt&gf_539729=Blank…"
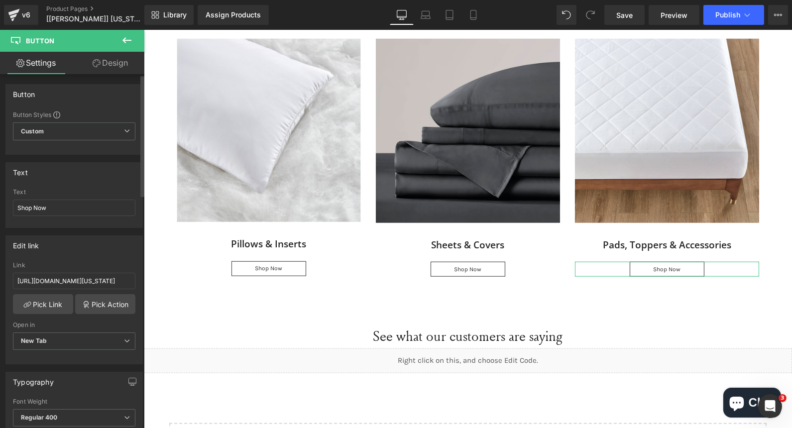
click at [91, 248] on div "Edit link" at bounding box center [74, 245] width 136 height 19
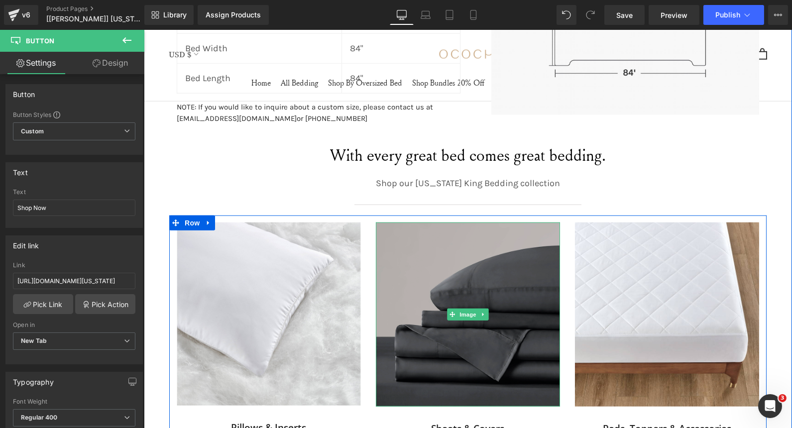
scroll to position [1761, 0]
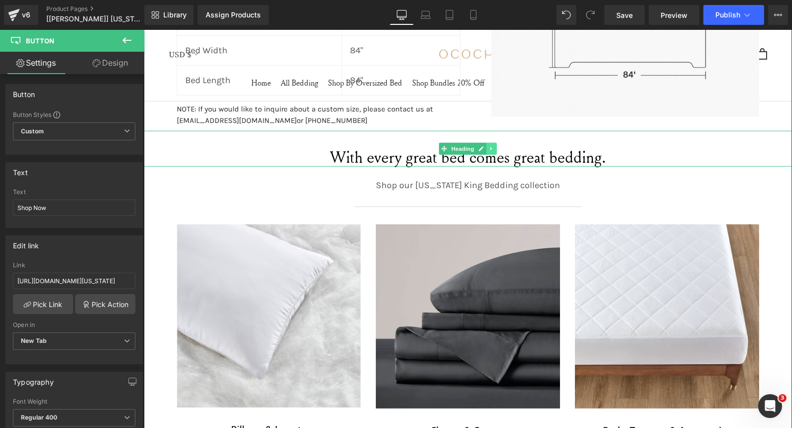
click at [488, 147] on icon at bounding box center [490, 149] width 5 height 6
click at [483, 146] on icon at bounding box center [485, 148] width 5 height 5
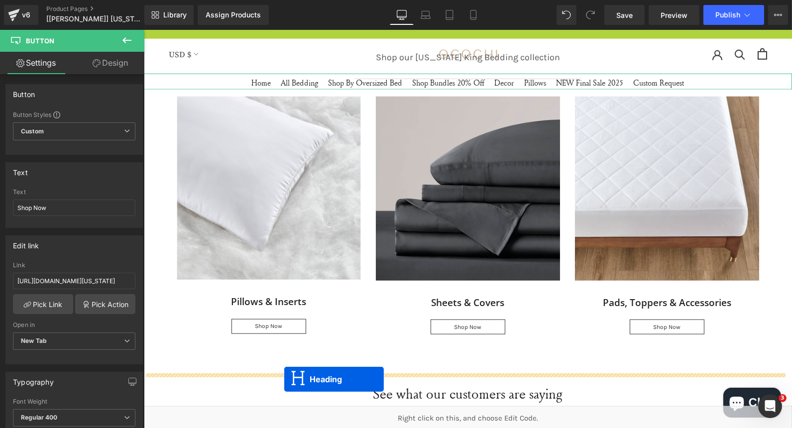
scroll to position [1943, 0]
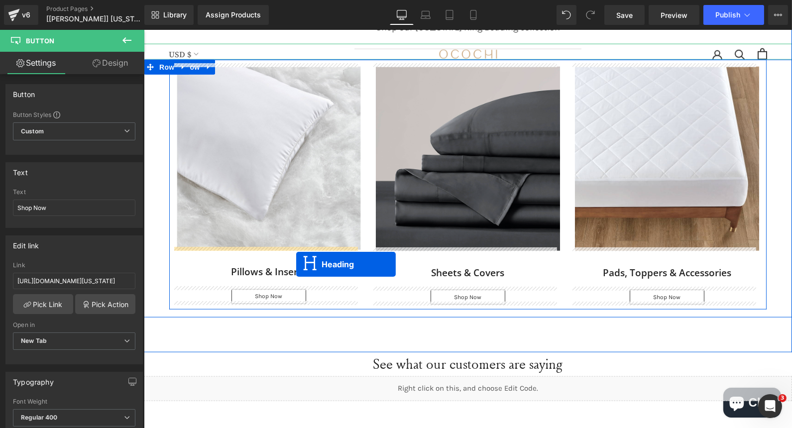
drag, startPoint x: 441, startPoint y: 118, endPoint x: 296, endPoint y: 264, distance: 206.3
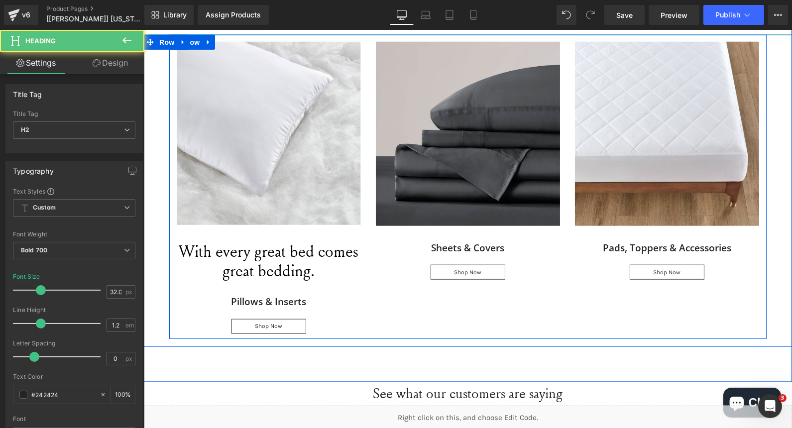
scroll to position [1919, 0]
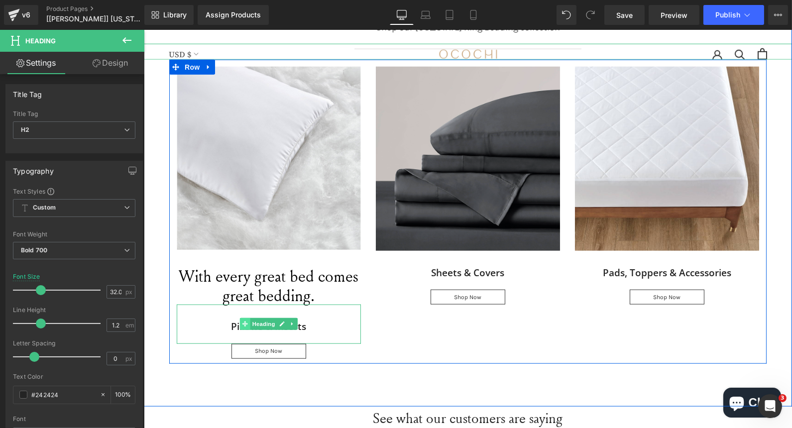
click at [239, 324] on span at bounding box center [244, 324] width 10 height 12
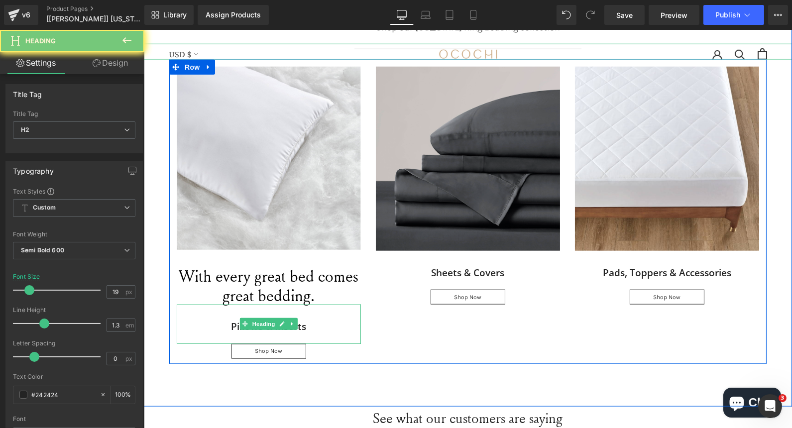
click at [223, 324] on h2 "Pillows & Inserts" at bounding box center [268, 327] width 184 height 12
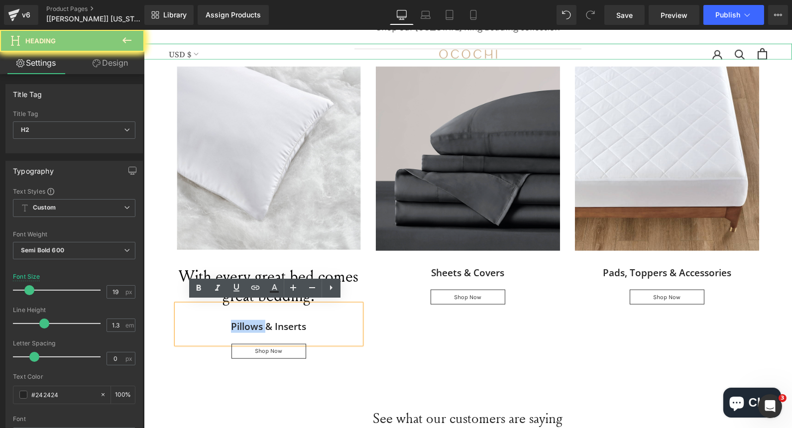
click at [223, 324] on h2 "Pillows & Inserts" at bounding box center [268, 327] width 184 height 12
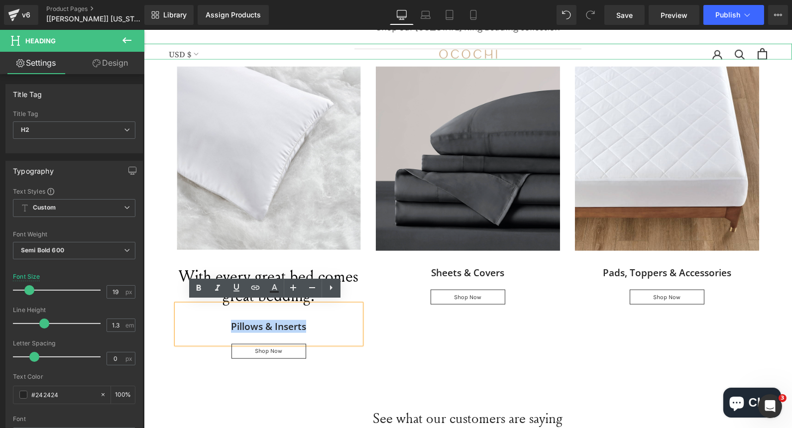
copy h2 "Pillows & Inserts"
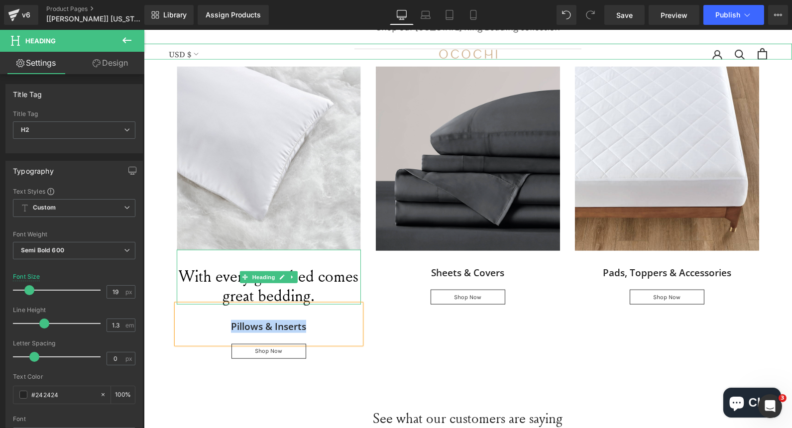
click at [214, 271] on span "With every great bed comes great bedding." at bounding box center [268, 285] width 180 height 41
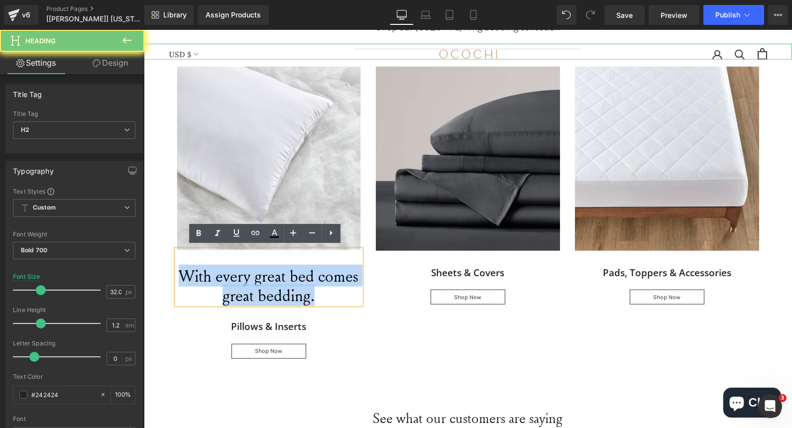
click at [214, 271] on span "With every great bed comes great bedding." at bounding box center [268, 285] width 180 height 41
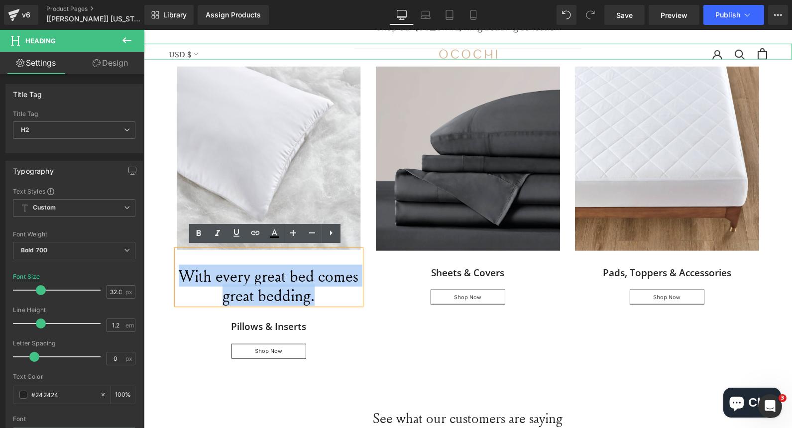
paste div
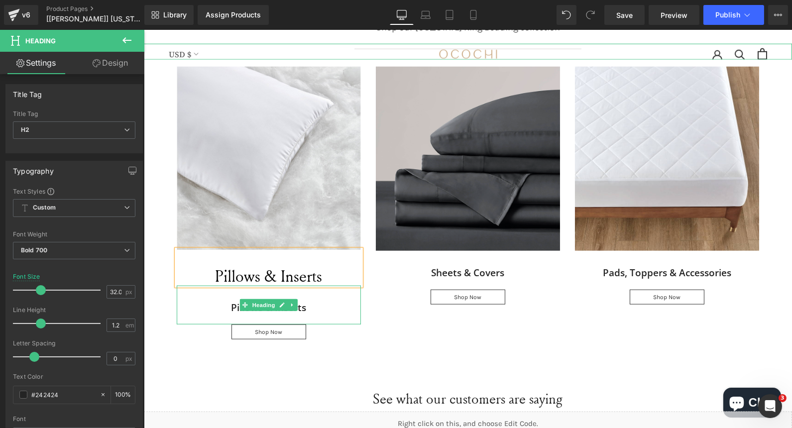
click at [300, 306] on h2 "Pillows & Inserts" at bounding box center [268, 308] width 184 height 12
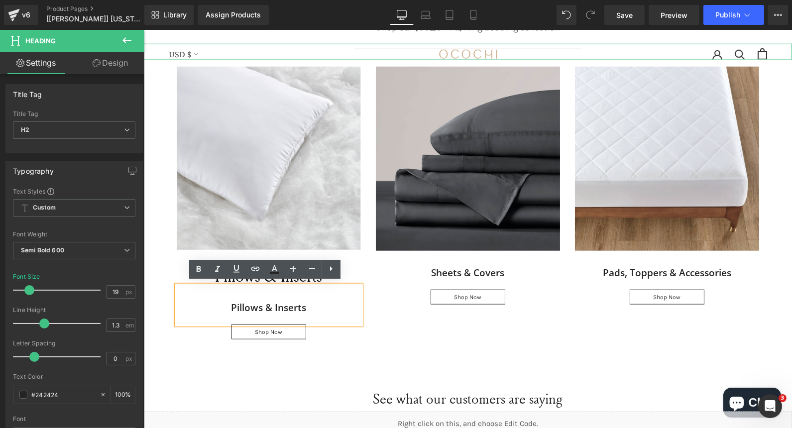
click at [169, 265] on div "Image Pillows & Inserts Heading Pillows & Inserts Heading Shop Now Button" at bounding box center [268, 203] width 199 height 273
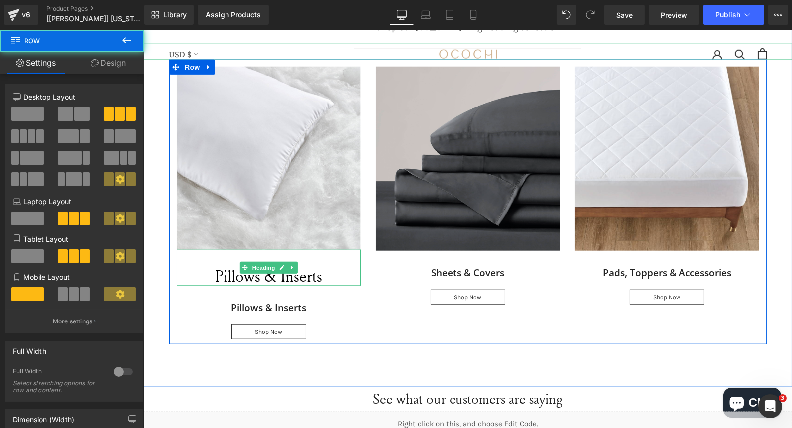
click at [232, 276] on span "Pillows & Inserts" at bounding box center [268, 276] width 107 height 22
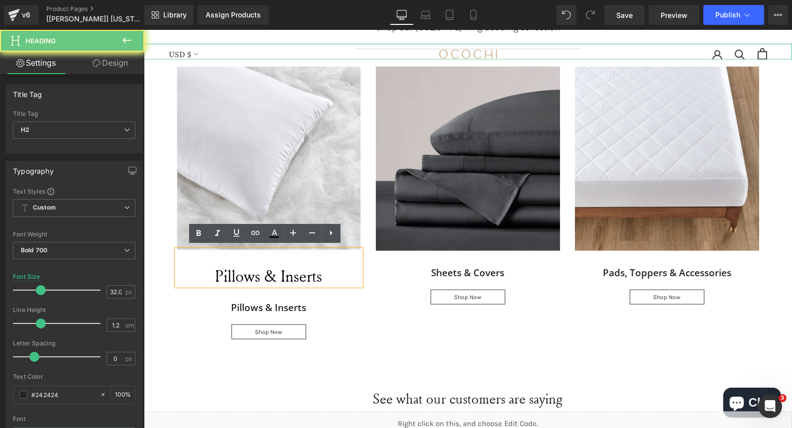
click at [232, 276] on span "Pillows & Inserts" at bounding box center [268, 276] width 107 height 22
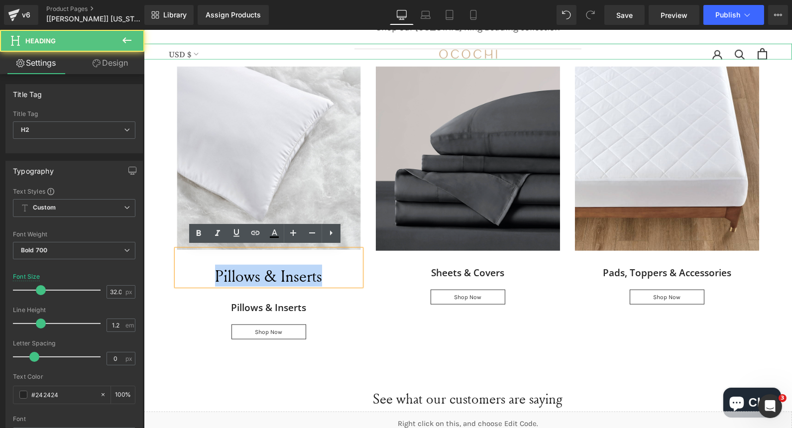
click at [232, 276] on span "Pillows & Inserts" at bounding box center [268, 276] width 107 height 22
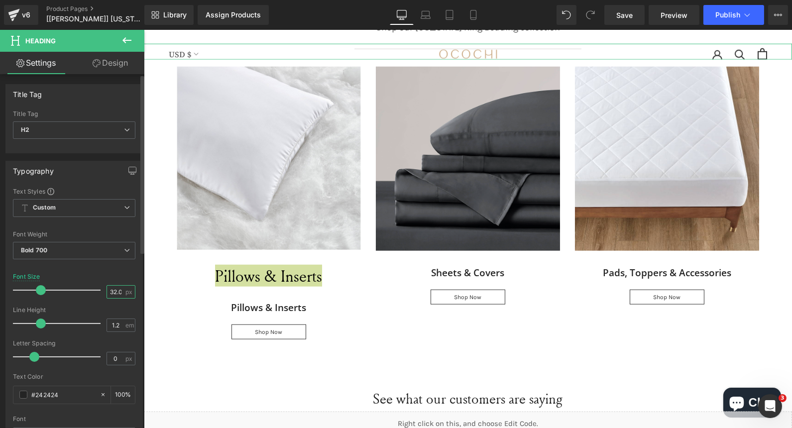
click at [111, 289] on input "32.04" at bounding box center [115, 292] width 17 height 12
type input "19"
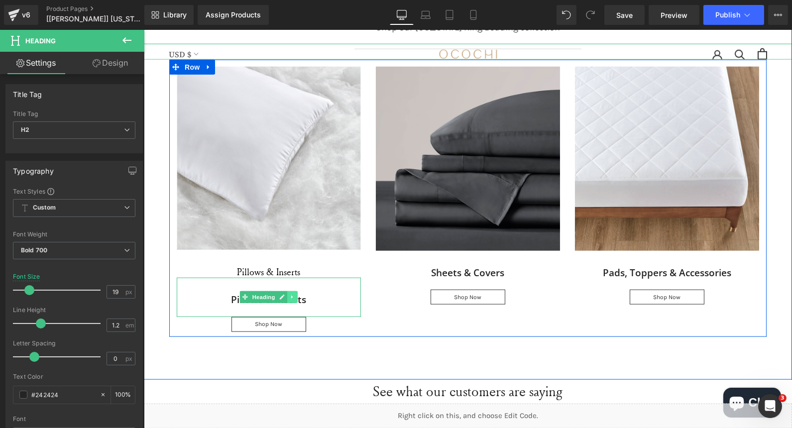
click at [287, 291] on link at bounding box center [292, 297] width 10 height 12
click at [295, 295] on icon at bounding box center [297, 297] width 5 height 5
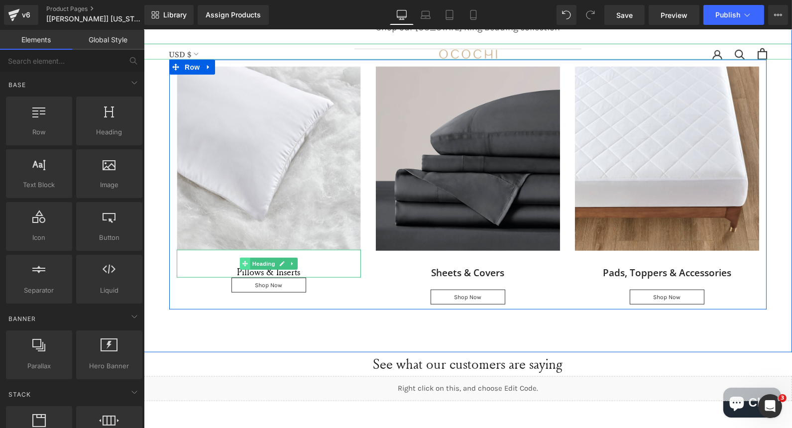
click at [242, 261] on icon at bounding box center [244, 263] width 5 height 5
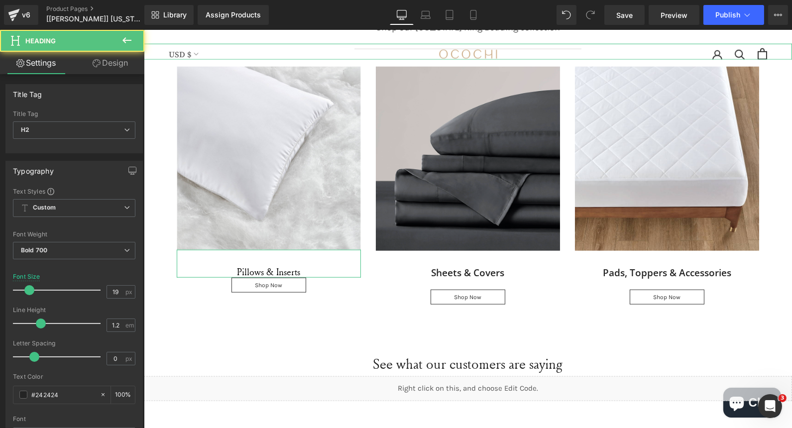
click at [115, 66] on link "Design" at bounding box center [110, 63] width 72 height 22
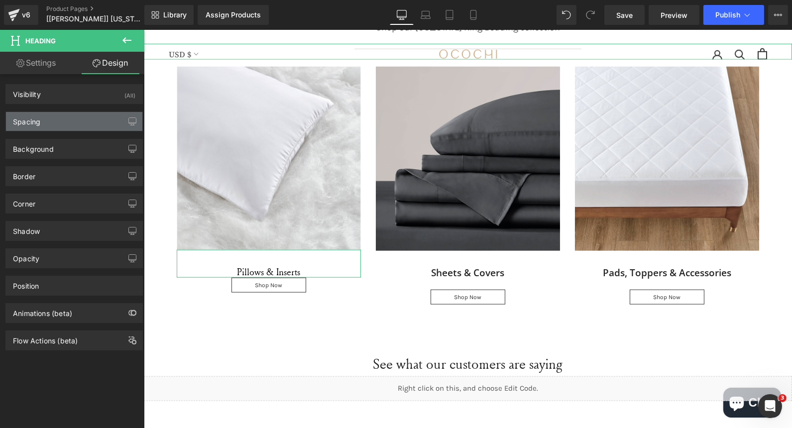
click at [55, 121] on div "Spacing" at bounding box center [74, 121] width 136 height 19
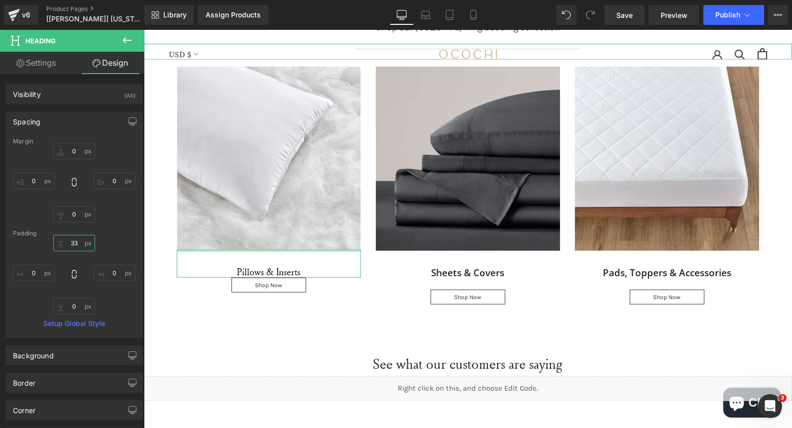
click at [72, 240] on input "33" at bounding box center [74, 243] width 42 height 16
type input "32"
click at [71, 307] on input "0" at bounding box center [74, 306] width 42 height 16
type input "22"
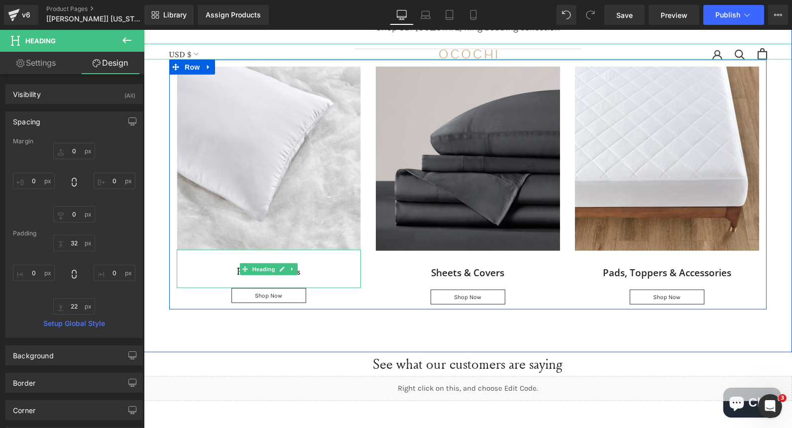
click at [231, 269] on h2 "Pillows & Inserts" at bounding box center [268, 271] width 184 height 11
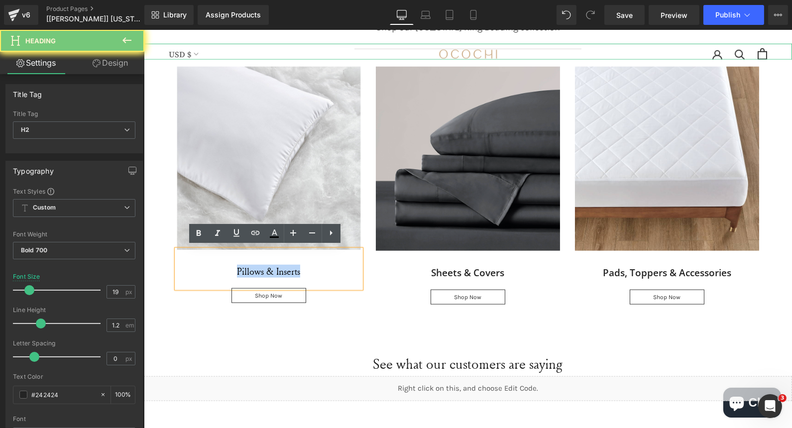
click at [231, 269] on h2 "Pillows & Inserts" at bounding box center [268, 271] width 184 height 11
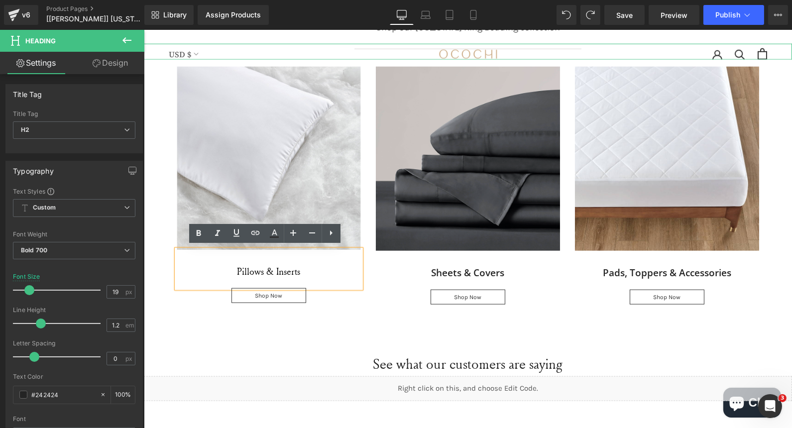
click at [272, 265] on span "Pillows & Inserts" at bounding box center [267, 271] width 63 height 13
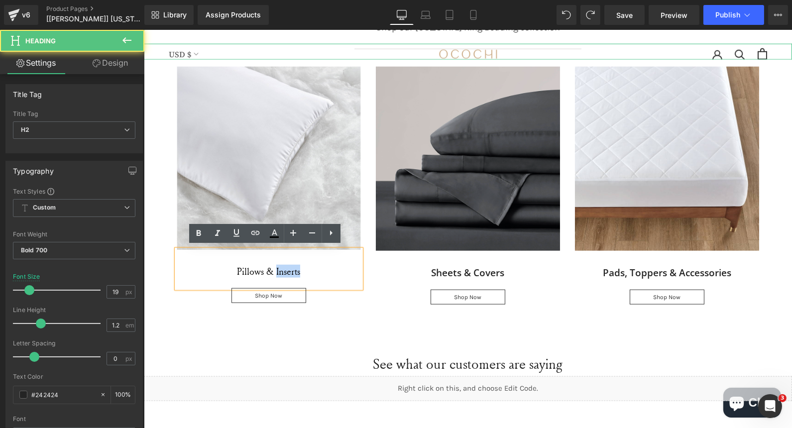
click at [272, 265] on span "Pillows & Inserts" at bounding box center [267, 271] width 63 height 13
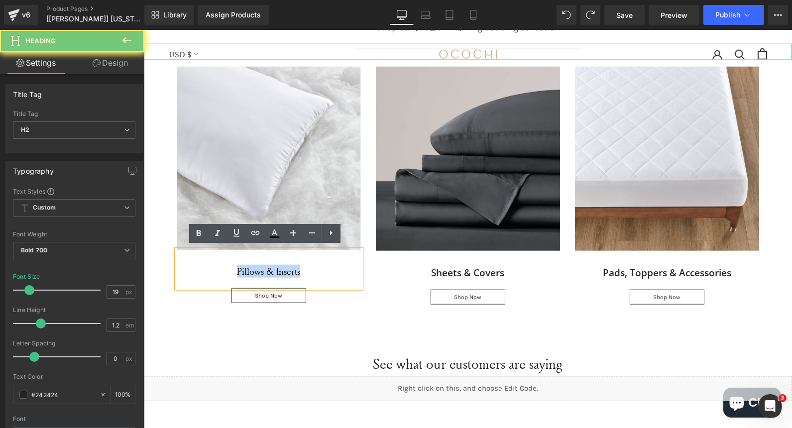
click at [272, 265] on span "Pillows & Inserts" at bounding box center [267, 271] width 63 height 13
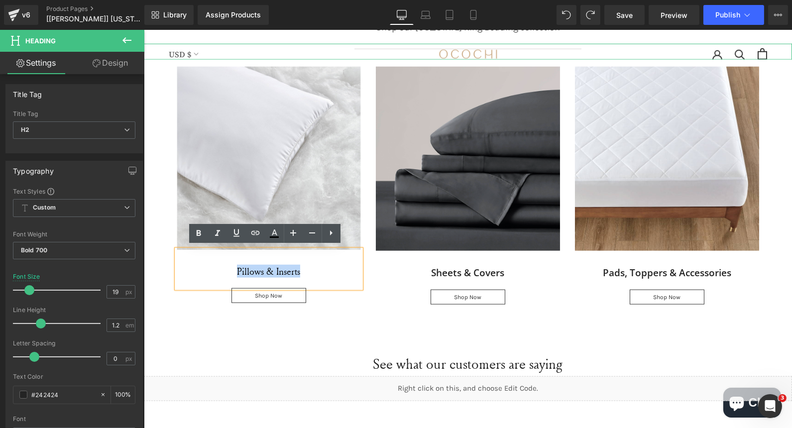
copy span "Pillows & Inserts"
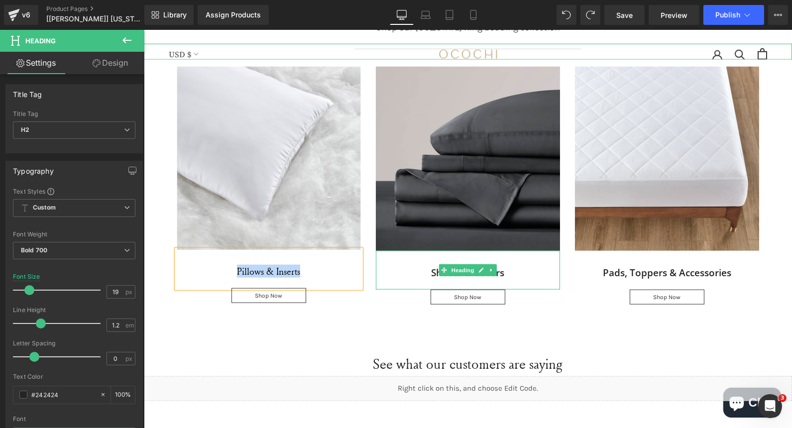
click at [429, 271] on h2 "Sheets & Covers" at bounding box center [467, 273] width 184 height 12
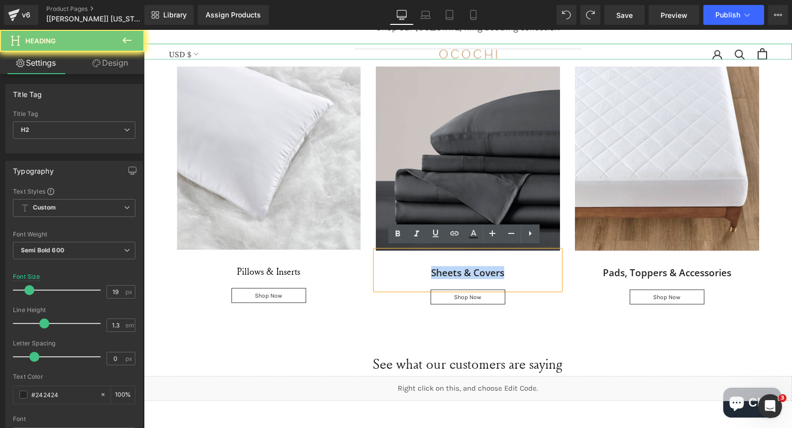
click at [429, 271] on h2 "Sheets & Covers" at bounding box center [467, 273] width 184 height 12
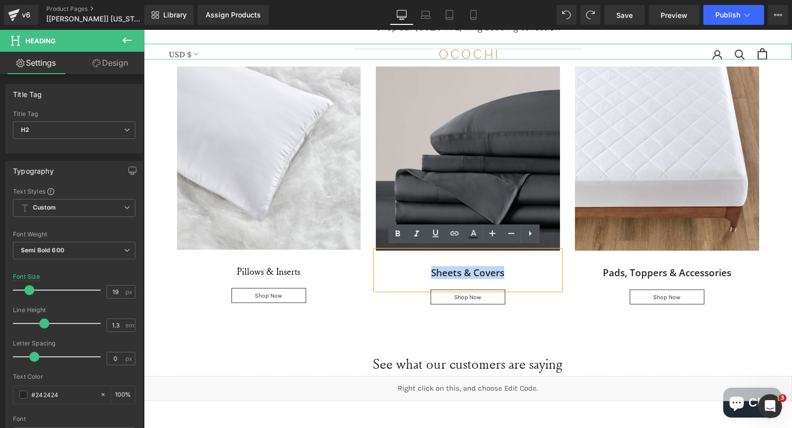
paste div
click at [377, 321] on div "Dimensions Heading Dimensions Heading Inches Heading Row Headboard Height Text …" at bounding box center [467, 16] width 648 height 673
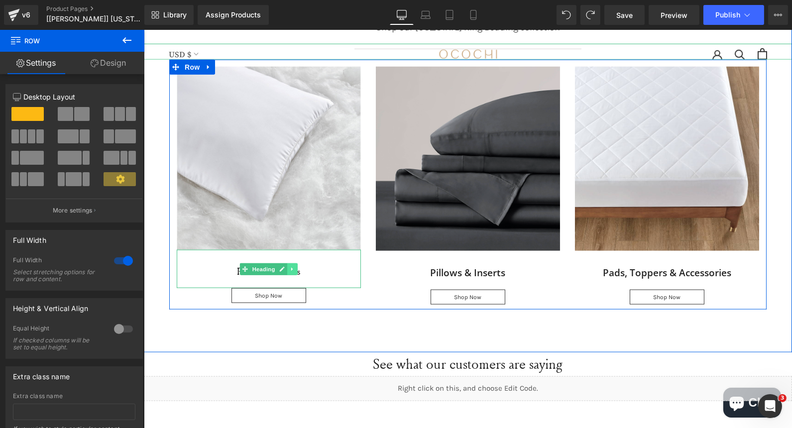
click at [290, 268] on icon at bounding box center [291, 269] width 5 height 6
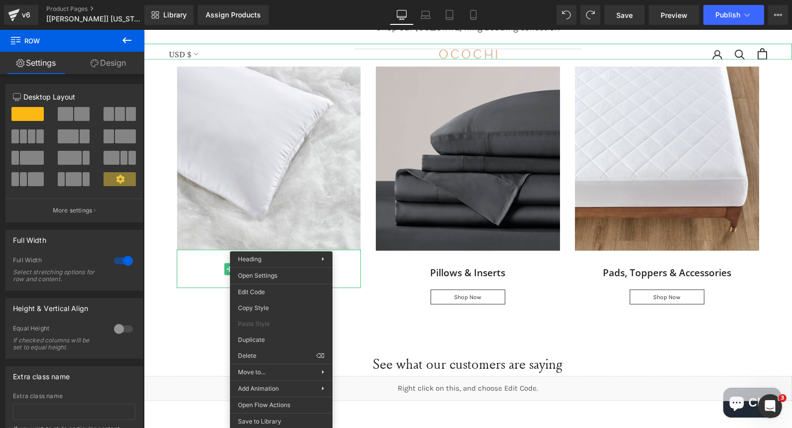
click at [143, 30] on div at bounding box center [143, 30] width 0 height 0
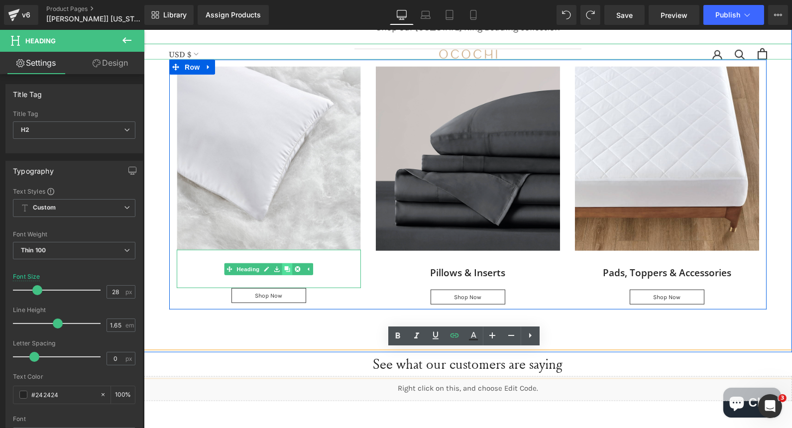
click at [284, 266] on icon at bounding box center [286, 268] width 5 height 5
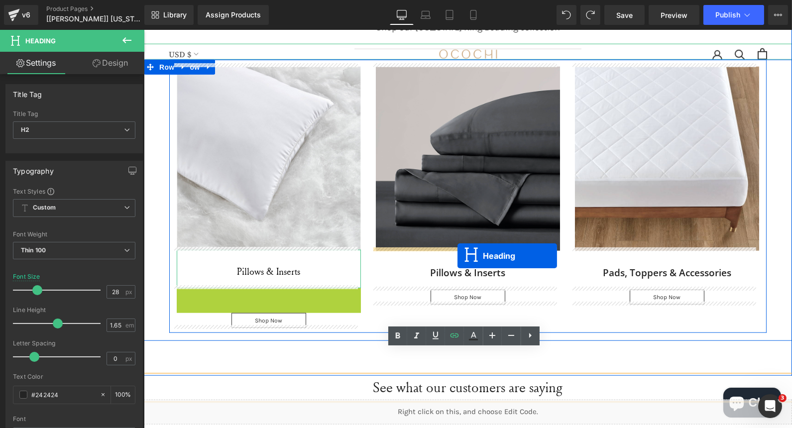
drag, startPoint x: 242, startPoint y: 304, endPoint x: 457, endPoint y: 255, distance: 221.0
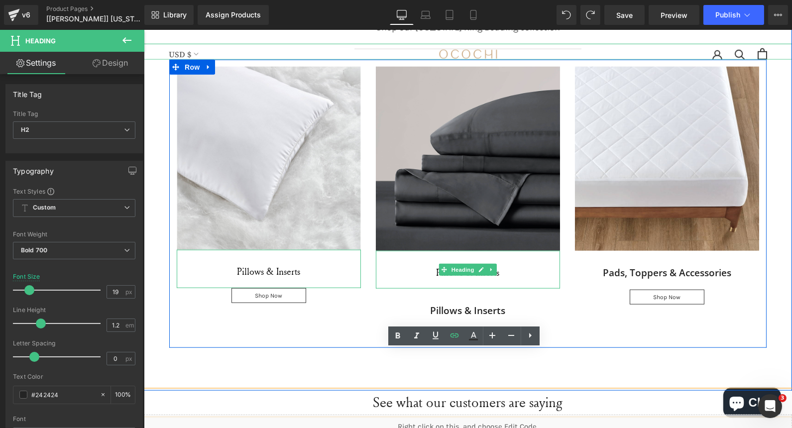
click at [494, 270] on span "Pillows & Inserts" at bounding box center [467, 272] width 63 height 13
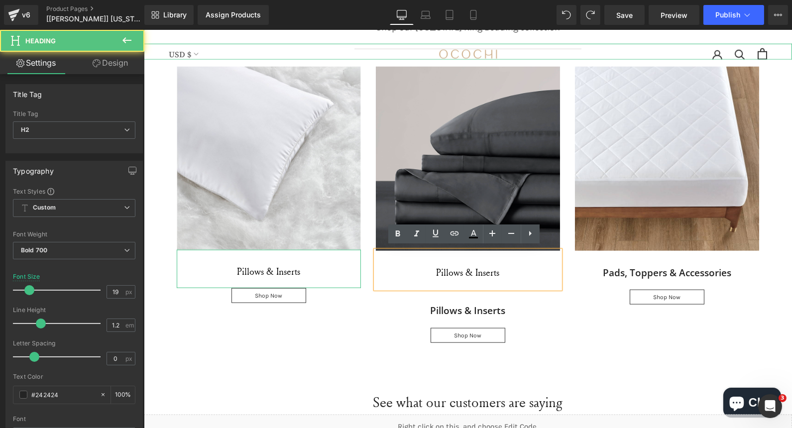
click at [494, 270] on span "Pillows & Inserts" at bounding box center [467, 272] width 63 height 13
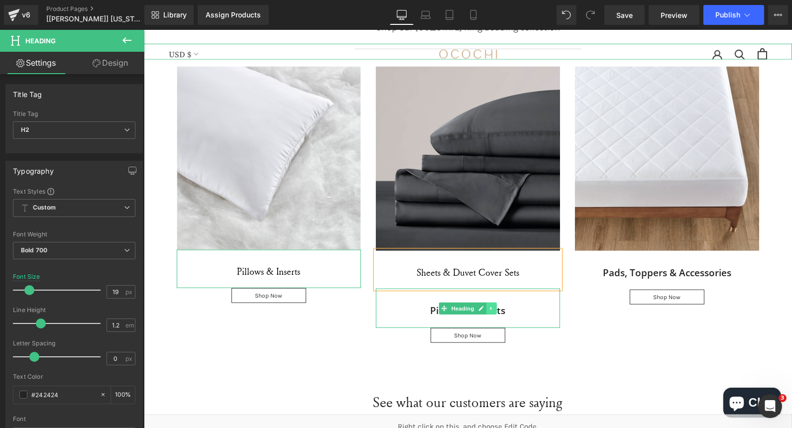
click at [491, 304] on link at bounding box center [491, 309] width 10 height 12
click at [494, 306] on icon at bounding box center [496, 309] width 5 height 6
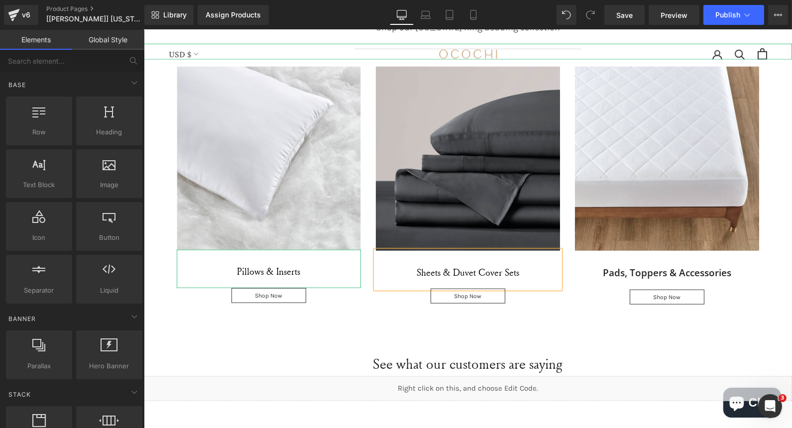
click at [562, 319] on div "Dimensions Heading Dimensions Heading Inches Heading Row Headboard Height Text …" at bounding box center [467, 16] width 648 height 673
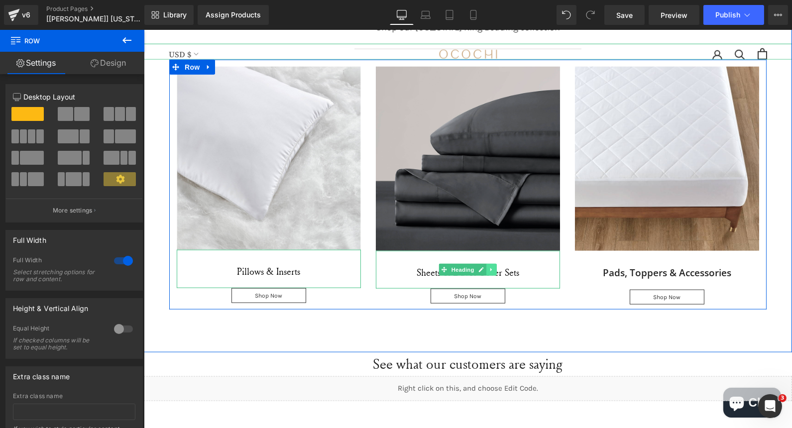
click at [488, 267] on icon at bounding box center [490, 270] width 5 height 6
click at [481, 266] on link at bounding box center [486, 270] width 10 height 12
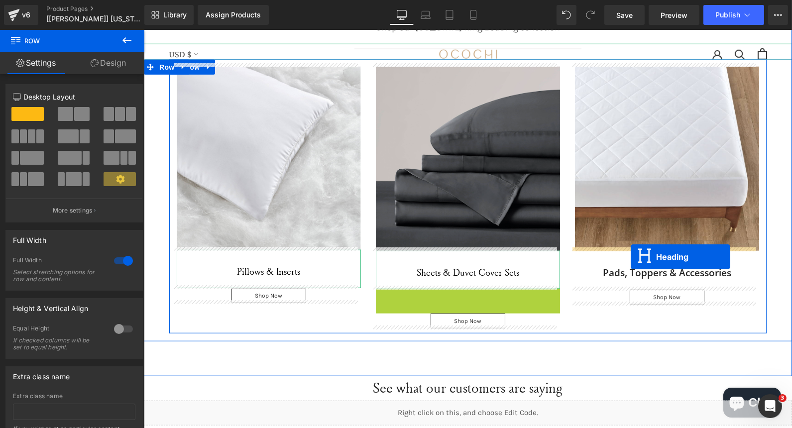
drag, startPoint x: 442, startPoint y: 306, endPoint x: 630, endPoint y: 257, distance: 194.9
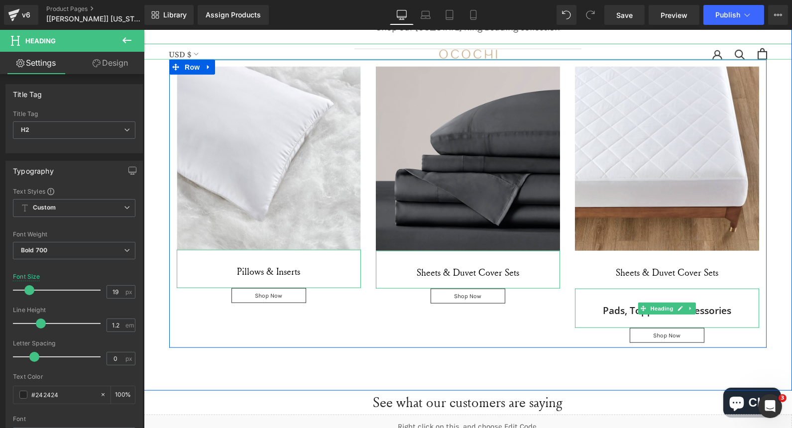
click at [612, 308] on h2 "Pads, Toppers & Accessories" at bounding box center [666, 311] width 184 height 12
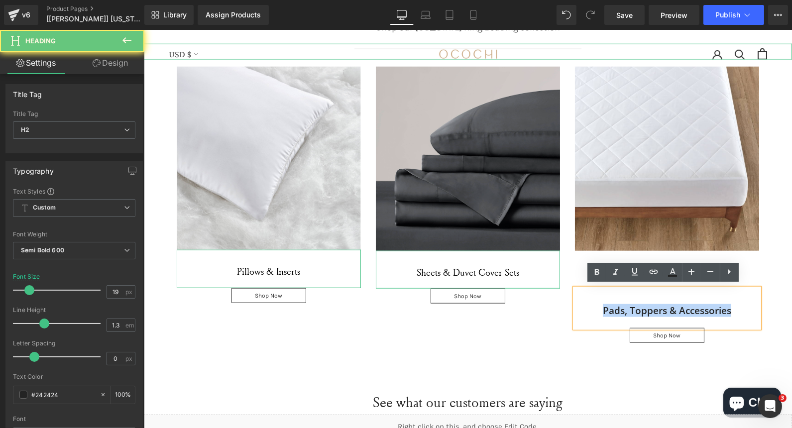
click at [612, 308] on h2 "Pads, Toppers & Accessories" at bounding box center [666, 311] width 184 height 12
copy h2 "Pads, Toppers & Accessories"
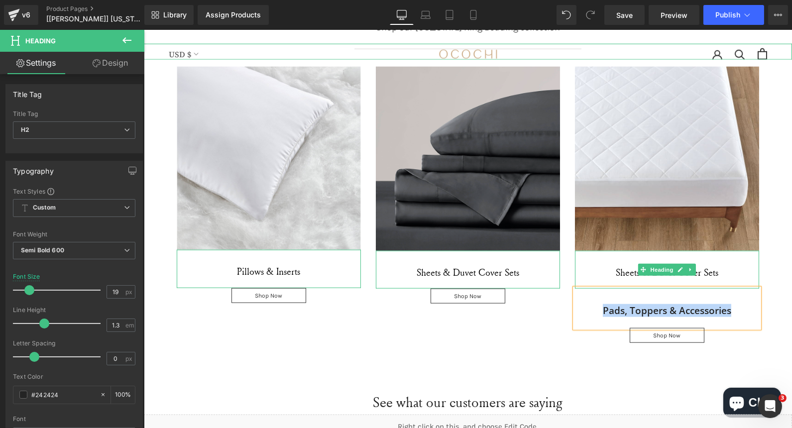
click at [616, 270] on span "Sheets & Duvet Cover Sets" at bounding box center [666, 272] width 103 height 13
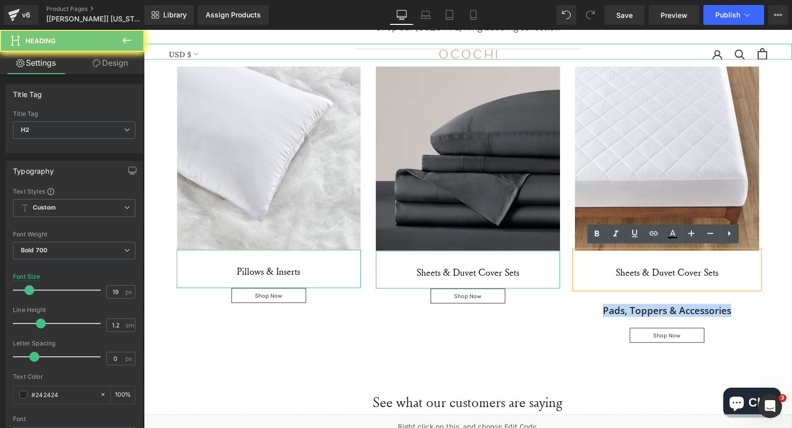
click at [616, 270] on span "Sheets & Duvet Cover Sets" at bounding box center [666, 272] width 103 height 13
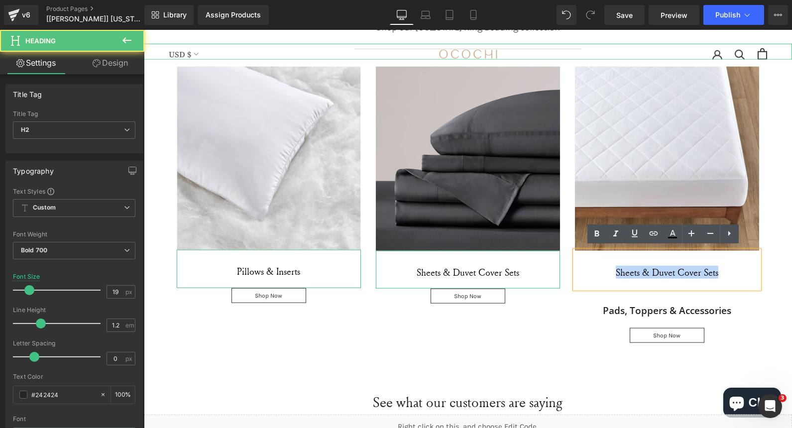
click at [703, 269] on span "Sheets & Duvet Cover Sets" at bounding box center [666, 272] width 103 height 13
paste div
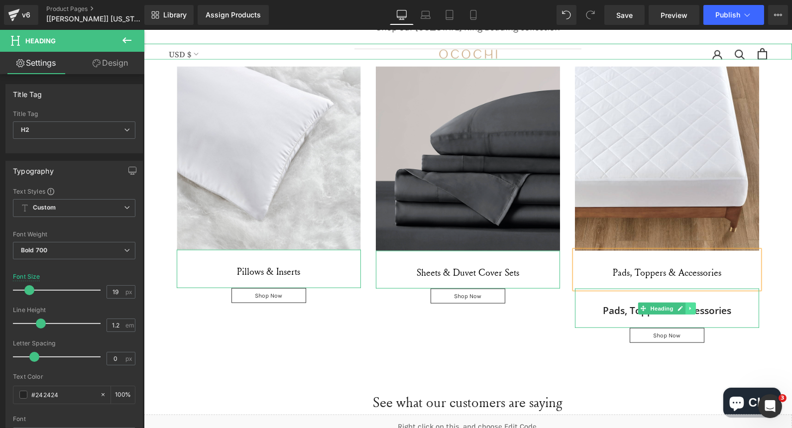
click at [687, 308] on icon at bounding box center [689, 309] width 5 height 6
click at [692, 308] on icon at bounding box center [694, 308] width 5 height 5
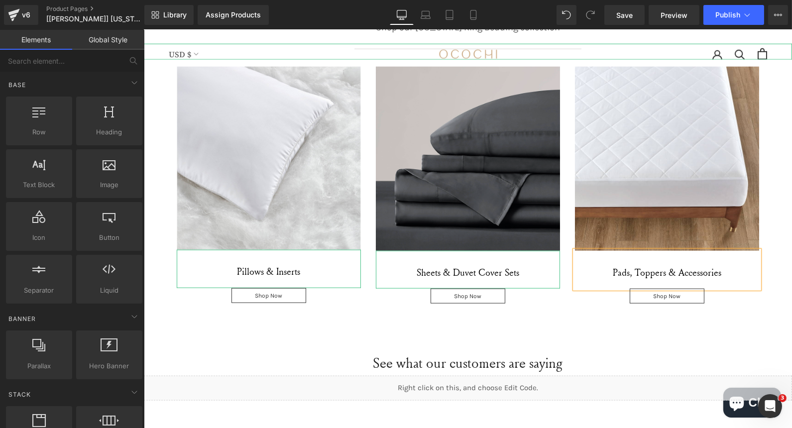
click at [769, 247] on div "Image Pillows & Inserts Heading 32px Shop Now Button Image Sheets & Duvet Cover…" at bounding box center [467, 184] width 648 height 249
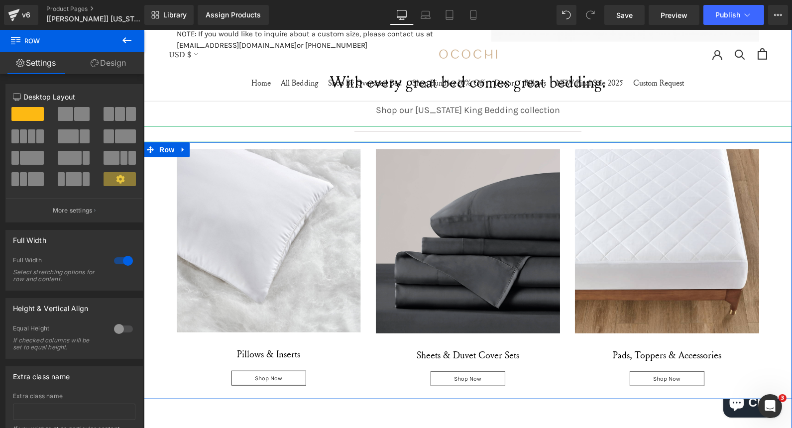
scroll to position [1818, 0]
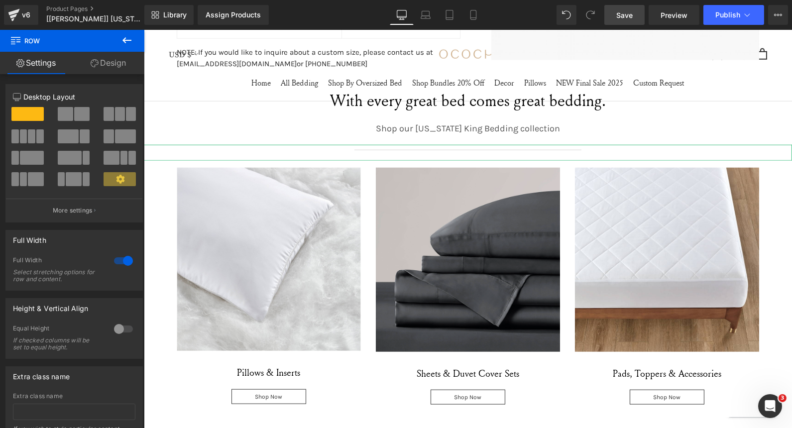
click at [634, 9] on link "Save" at bounding box center [624, 15] width 40 height 20
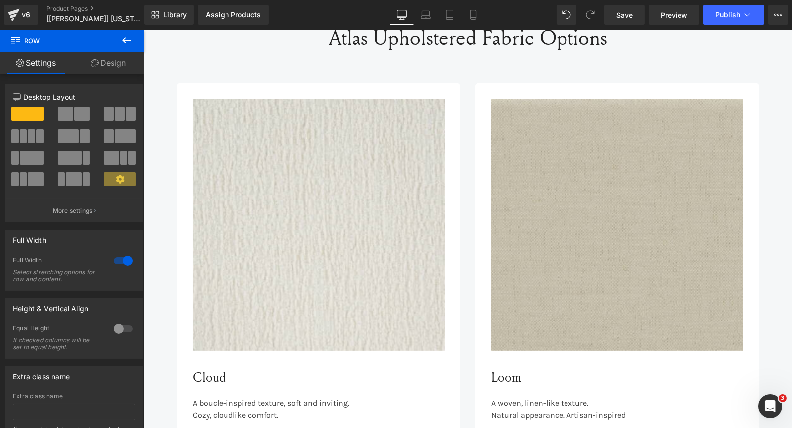
scroll to position [904, 0]
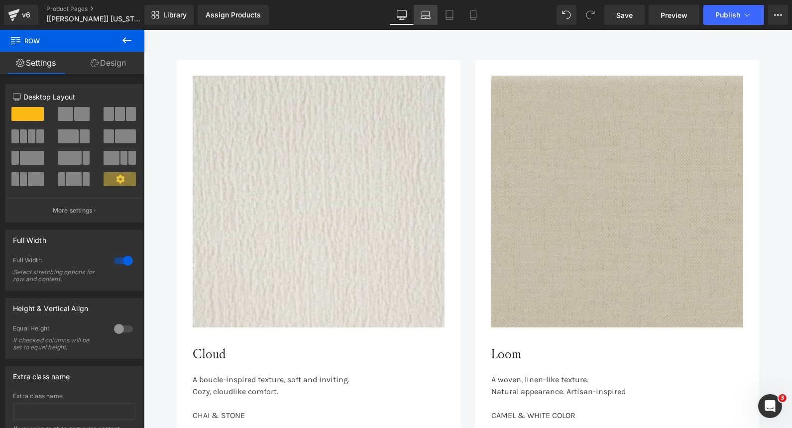
click at [420, 22] on link "Laptop" at bounding box center [426, 15] width 24 height 20
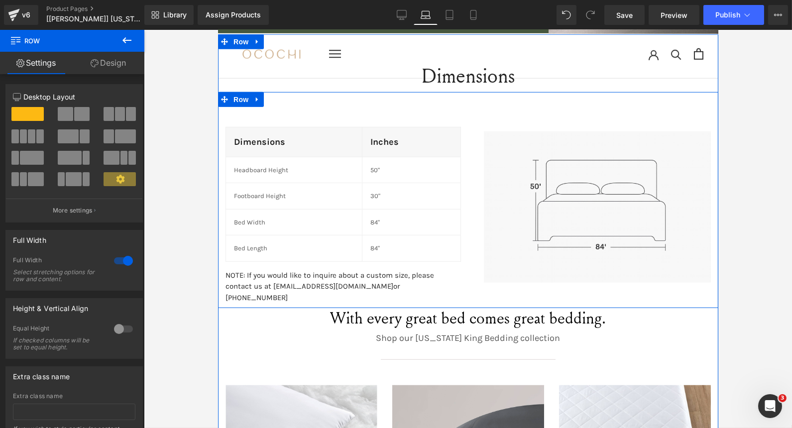
scroll to position [1340, 0]
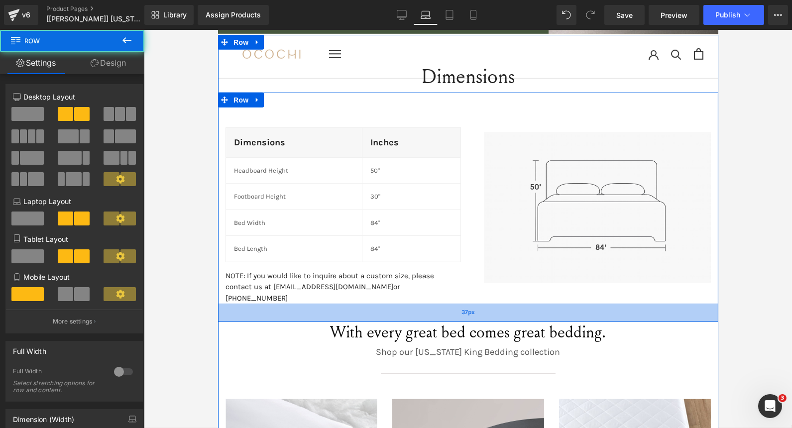
drag, startPoint x: 444, startPoint y: 282, endPoint x: 441, endPoint y: 295, distance: 13.8
click at [441, 304] on div "37px" at bounding box center [468, 313] width 500 height 18
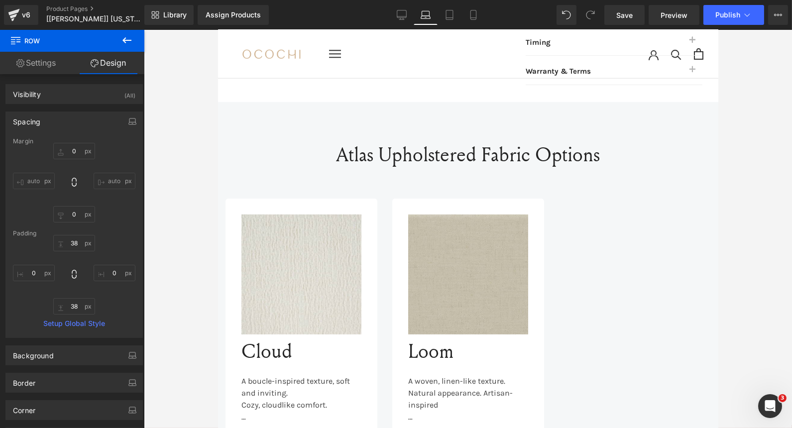
scroll to position [728, 0]
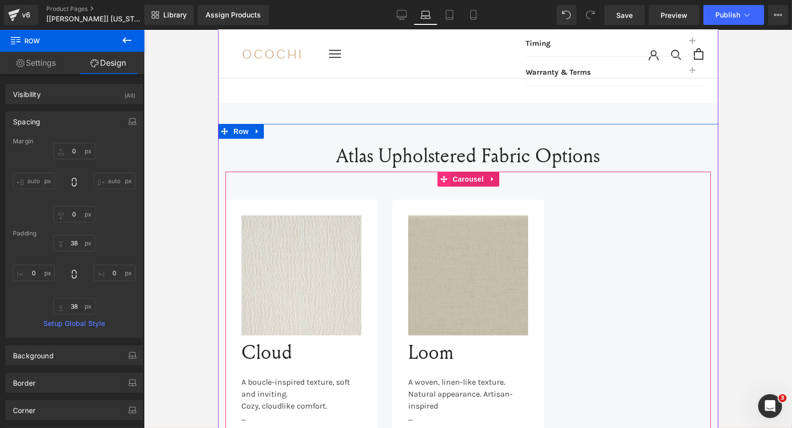
click at [440, 176] on icon at bounding box center [443, 179] width 7 height 7
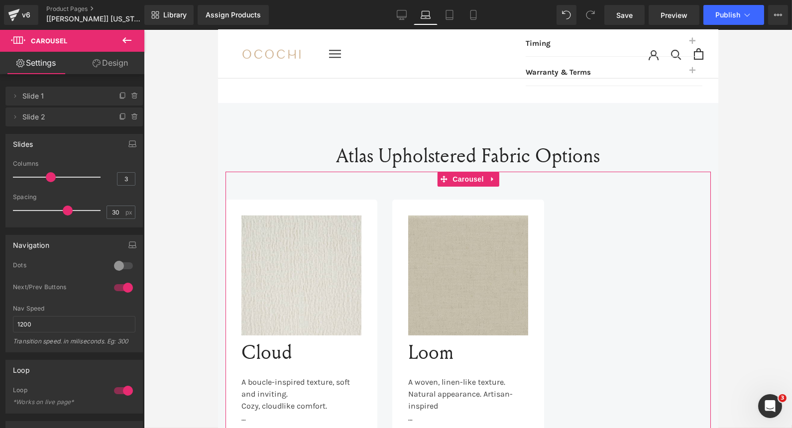
type input "2"
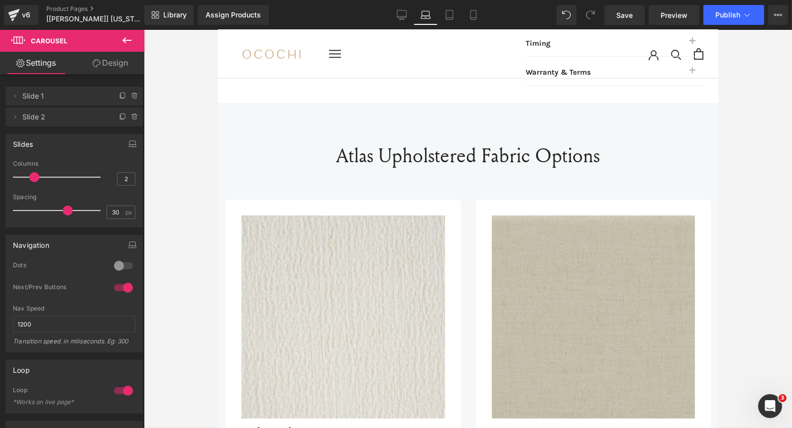
drag, startPoint x: 52, startPoint y: 175, endPoint x: 39, endPoint y: 180, distance: 13.7
click at [39, 180] on div at bounding box center [59, 177] width 83 height 20
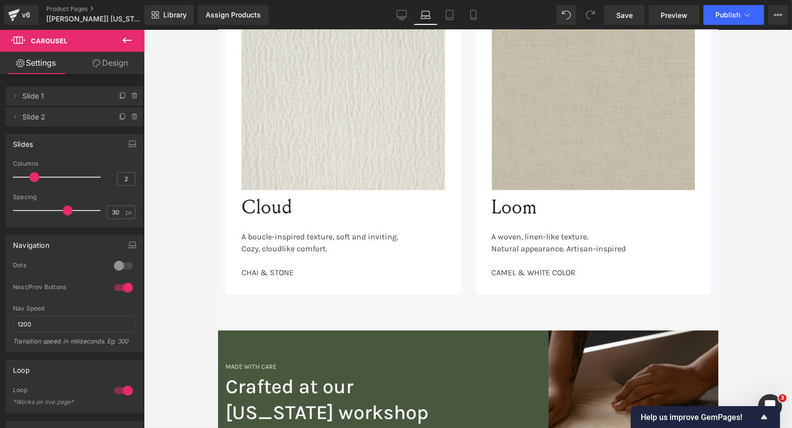
scroll to position [715, 0]
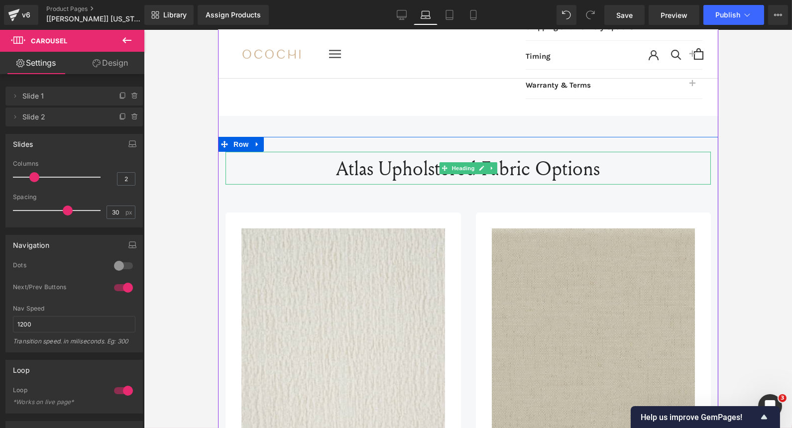
click at [392, 161] on h2 "Atlas Upholstered Fabric Options" at bounding box center [467, 168] width 485 height 33
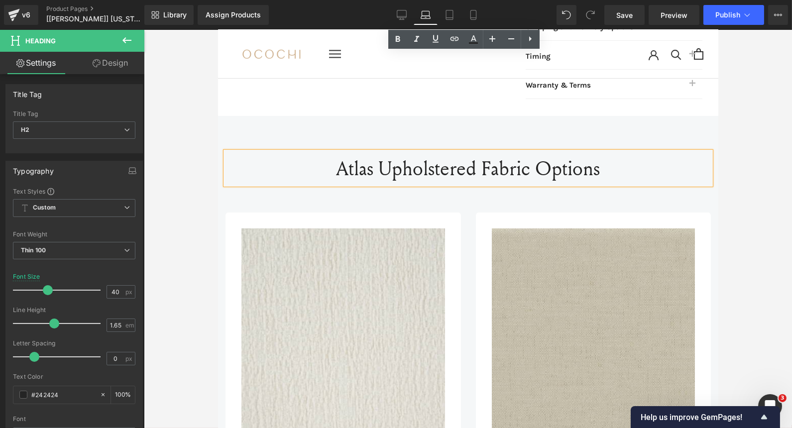
scroll to position [1101, 0]
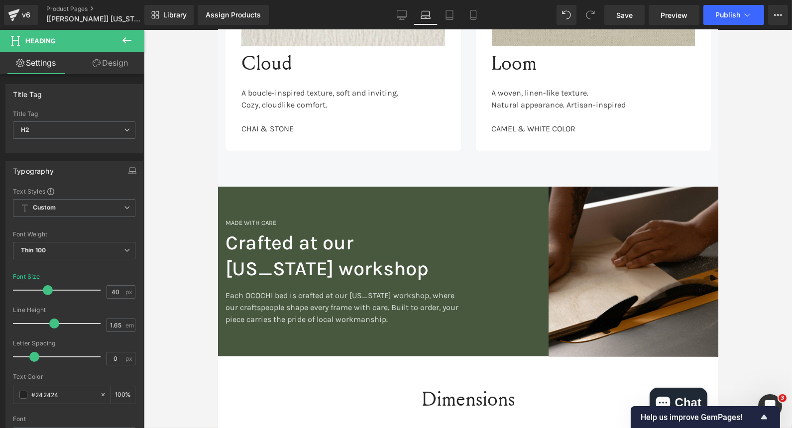
click at [428, 388] on div "Loading Product Data" at bounding box center [396, 388] width 72 height 11
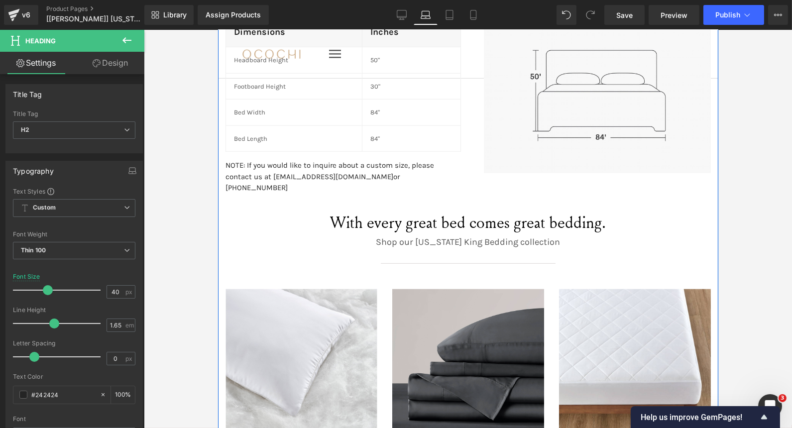
scroll to position [1534, 0]
click at [396, 211] on span "With every great bed comes great bedding." at bounding box center [468, 222] width 276 height 22
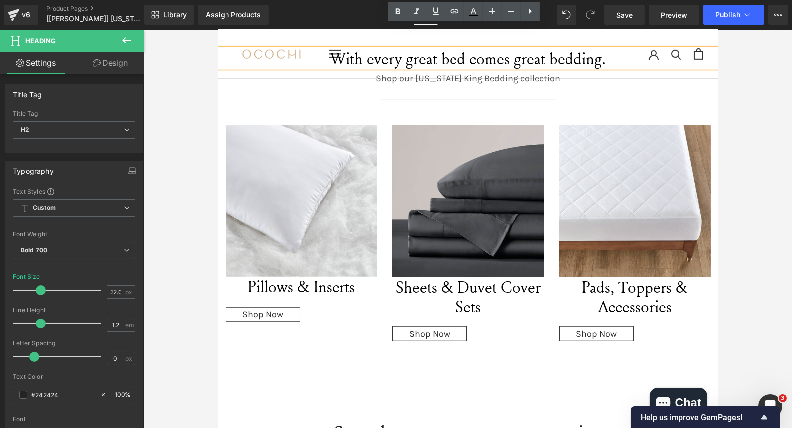
scroll to position [1698, 0]
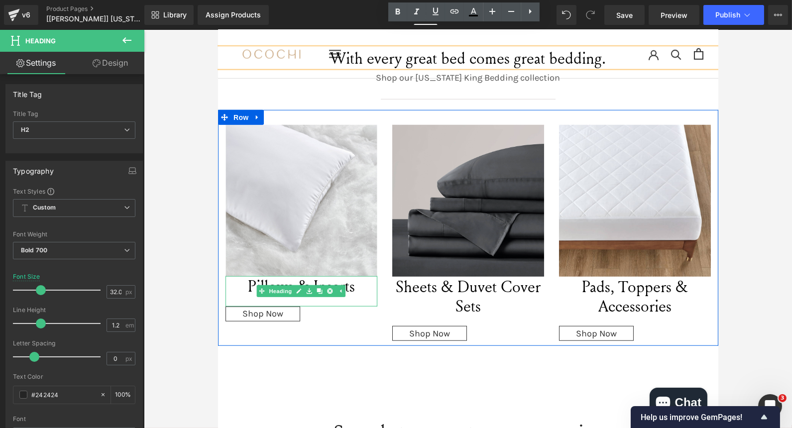
click at [302, 275] on span "Pillows & Inserts" at bounding box center [300, 286] width 107 height 22
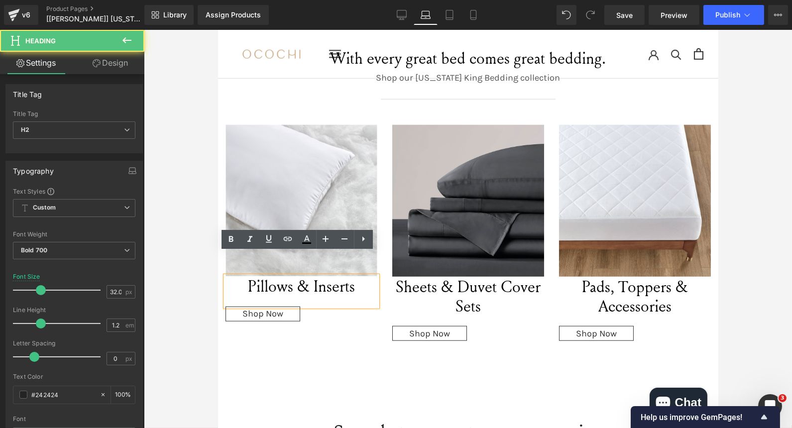
click at [302, 275] on span "Pillows & Inserts" at bounding box center [300, 286] width 107 height 22
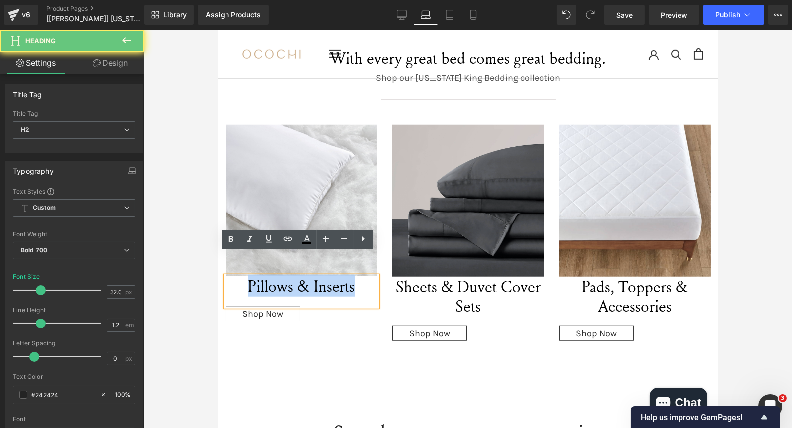
click at [302, 275] on span "Pillows & Inserts" at bounding box center [300, 286] width 107 height 22
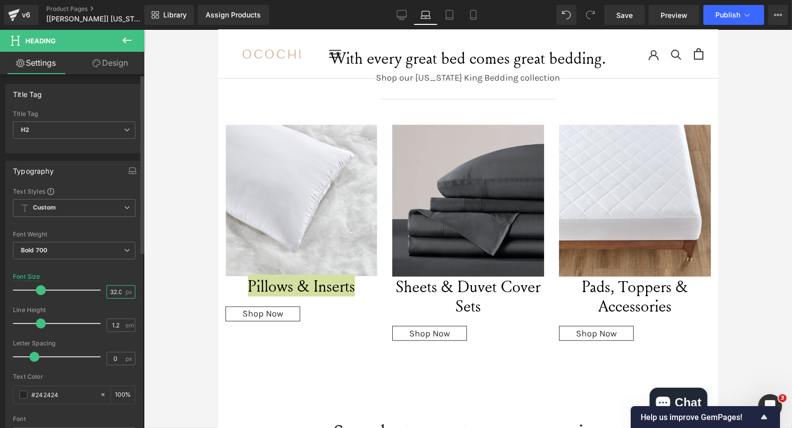
click at [114, 292] on input "32.04" at bounding box center [115, 292] width 17 height 12
type input "19"
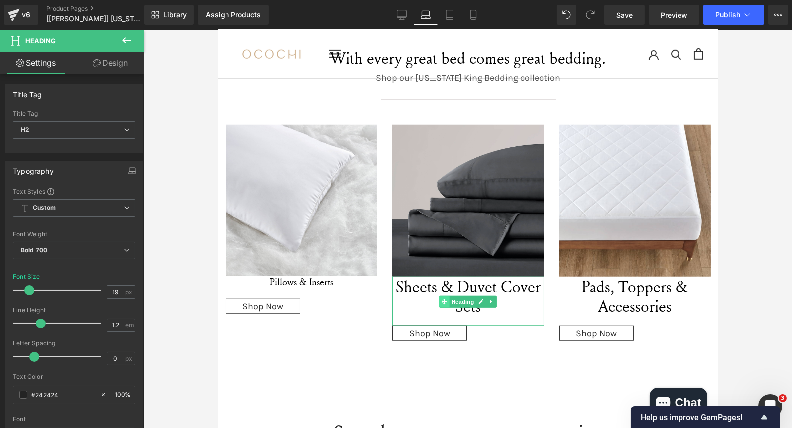
click at [426, 279] on div "Sheets & Duvet Cover Sets Heading" at bounding box center [468, 301] width 152 height 49
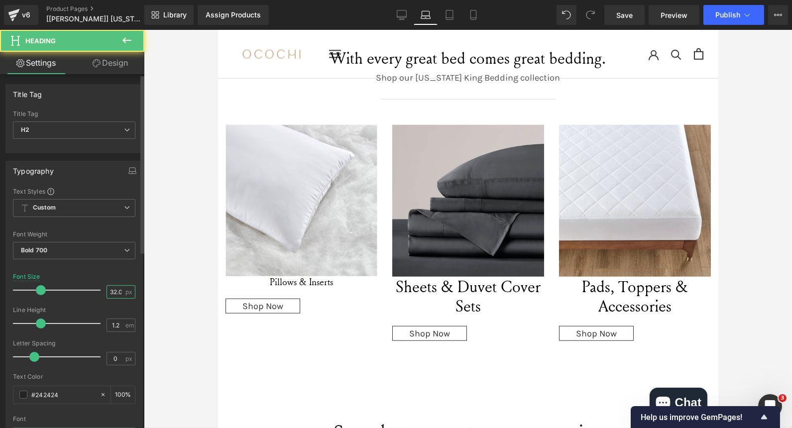
click at [111, 287] on input "32.04" at bounding box center [115, 292] width 17 height 12
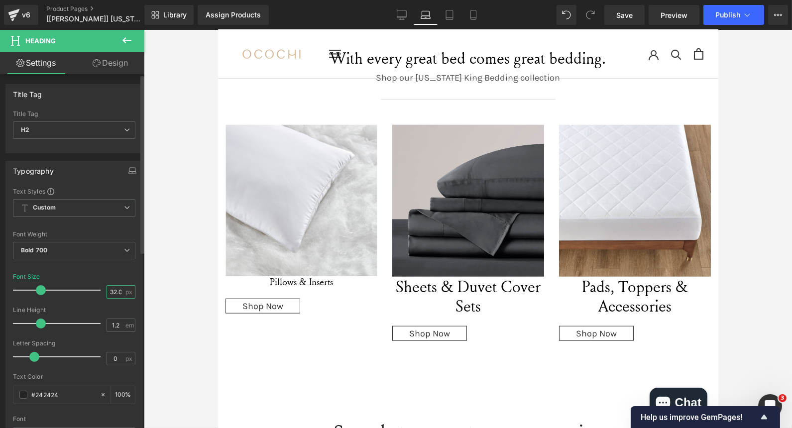
click at [111, 287] on input "32.04" at bounding box center [115, 292] width 17 height 12
type input "19"
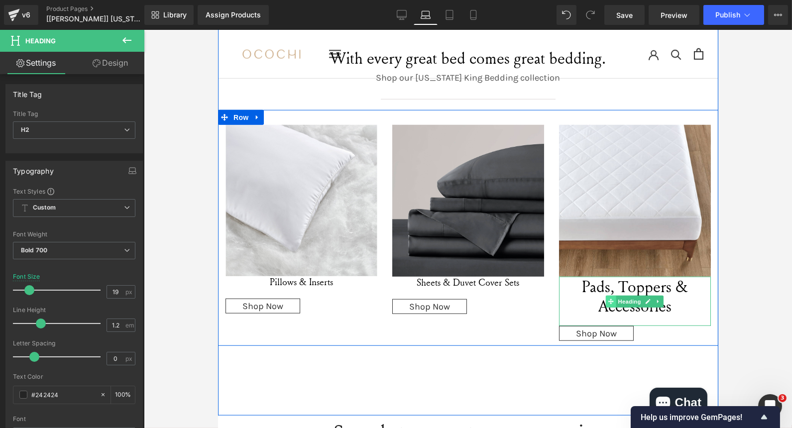
click at [608, 299] on icon at bounding box center [610, 302] width 5 height 6
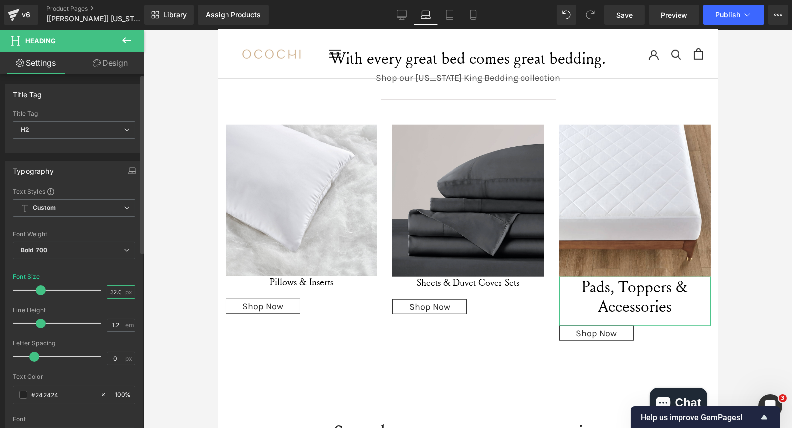
click at [111, 290] on input "32.04" at bounding box center [115, 292] width 17 height 12
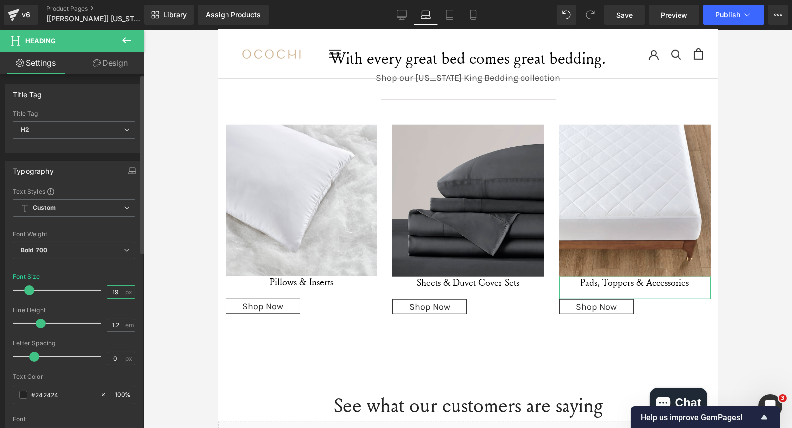
type input "19"
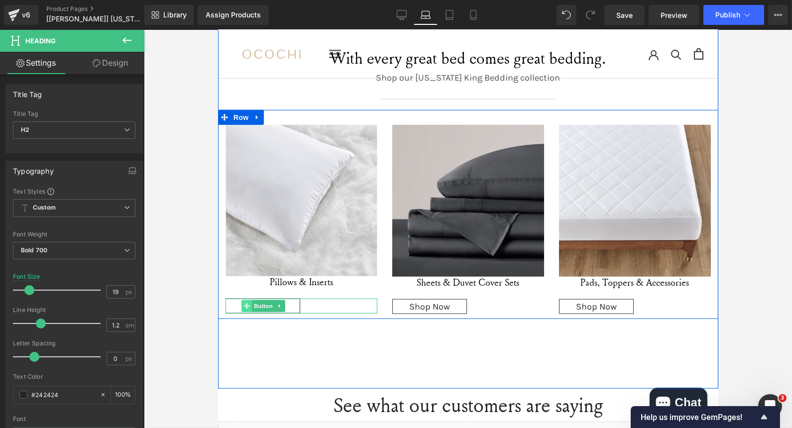
click at [247, 300] on span at bounding box center [246, 306] width 10 height 12
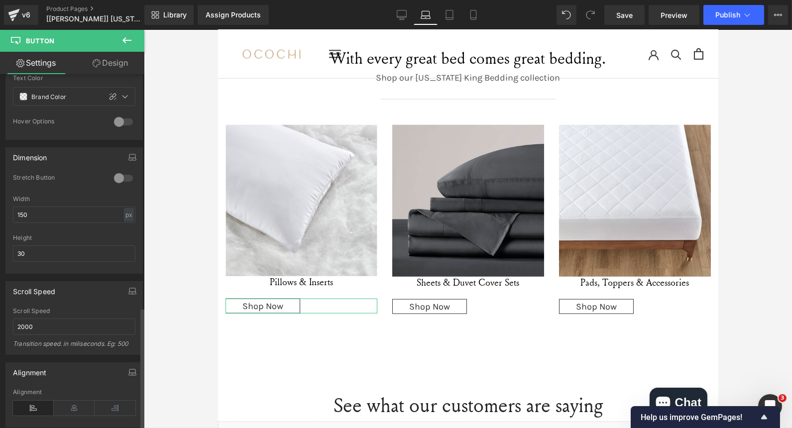
scroll to position [678, 0]
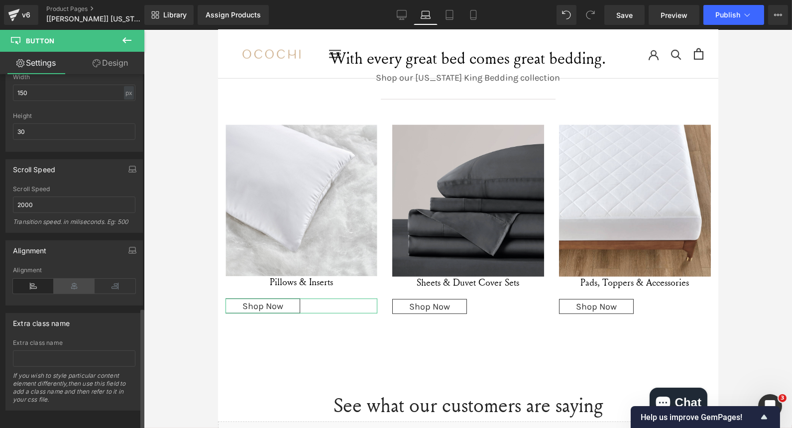
click at [72, 279] on icon at bounding box center [74, 286] width 41 height 15
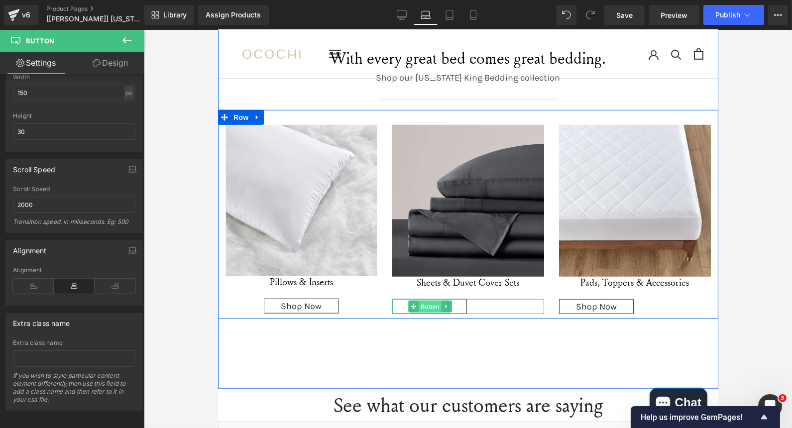
click at [424, 301] on span "Button" at bounding box center [429, 307] width 23 height 12
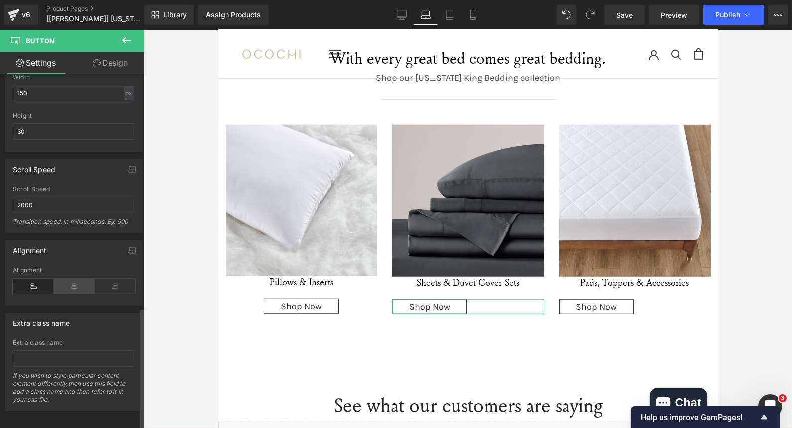
click at [68, 279] on icon at bounding box center [74, 286] width 41 height 15
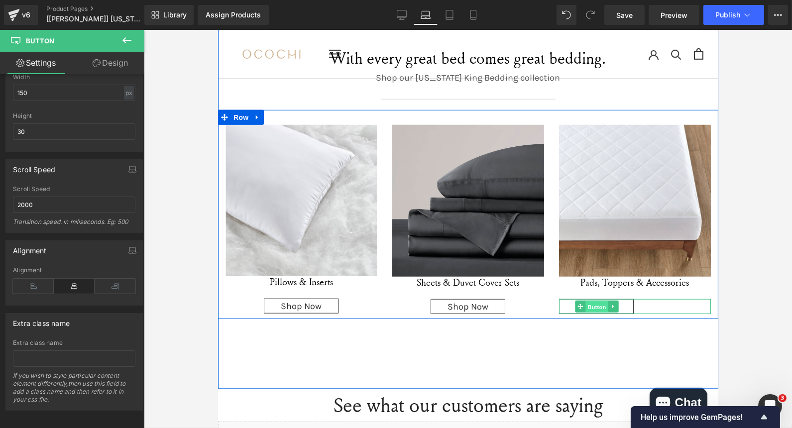
click at [599, 301] on span "Button" at bounding box center [596, 307] width 23 height 12
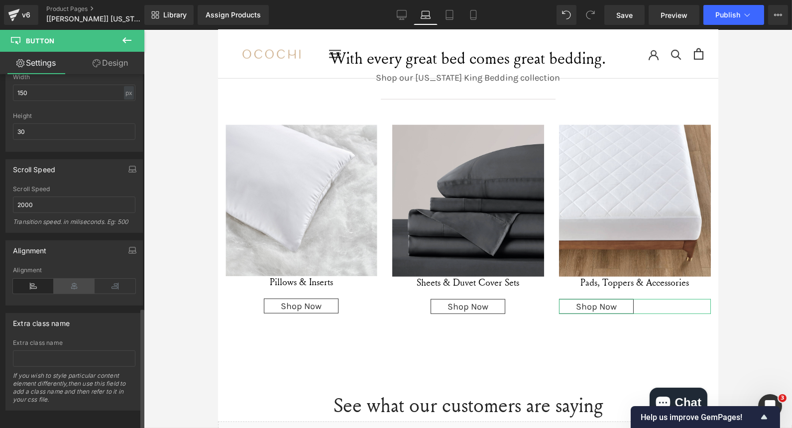
click at [63, 279] on icon at bounding box center [74, 286] width 41 height 15
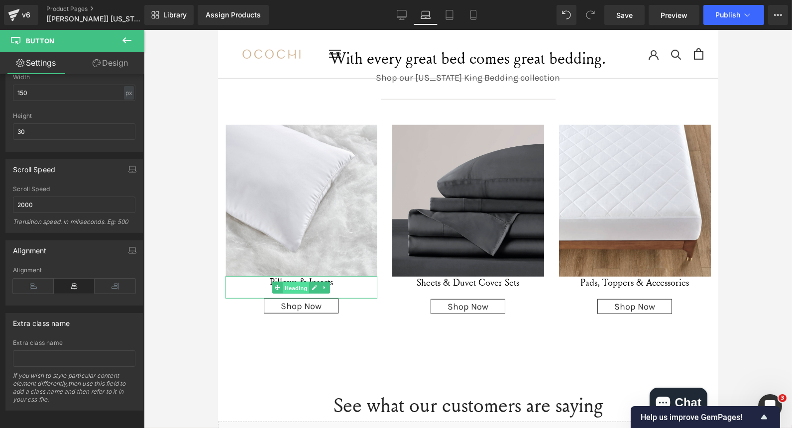
click at [272, 282] on link "Heading" at bounding box center [290, 288] width 37 height 12
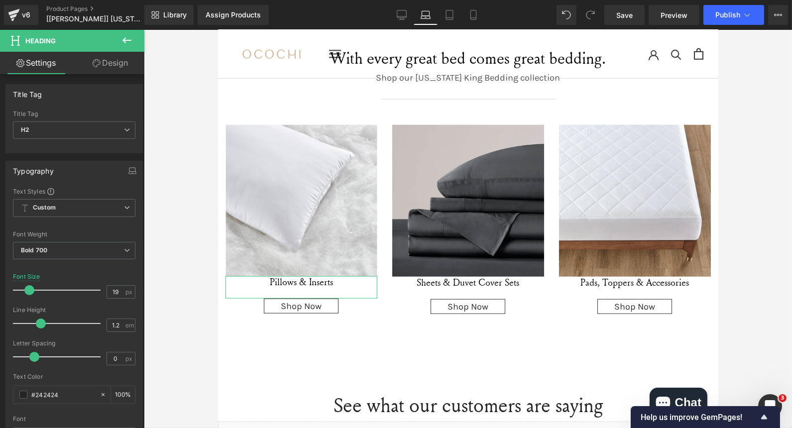
click at [110, 65] on link "Design" at bounding box center [110, 63] width 72 height 22
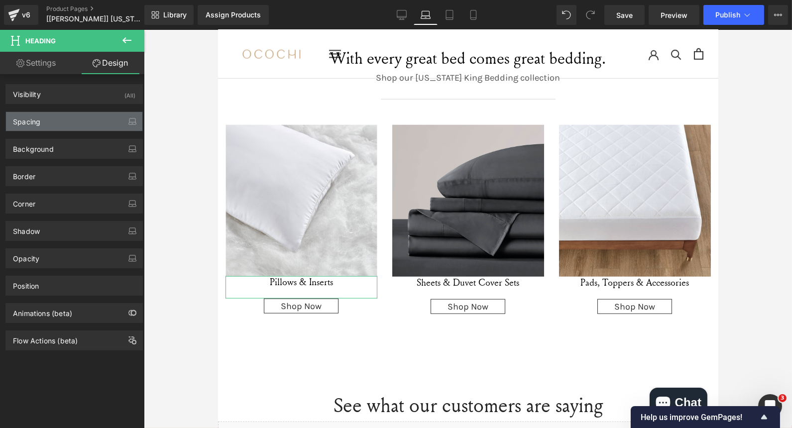
click at [70, 123] on div "Spacing" at bounding box center [74, 121] width 136 height 19
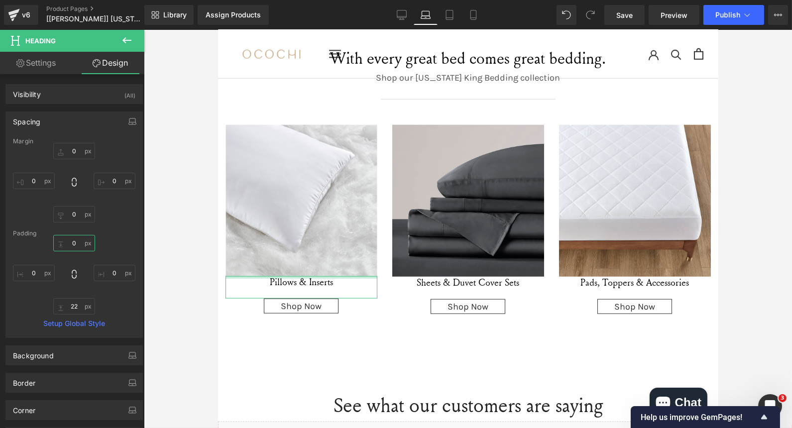
click at [72, 246] on input "0" at bounding box center [74, 243] width 42 height 16
type input "22"
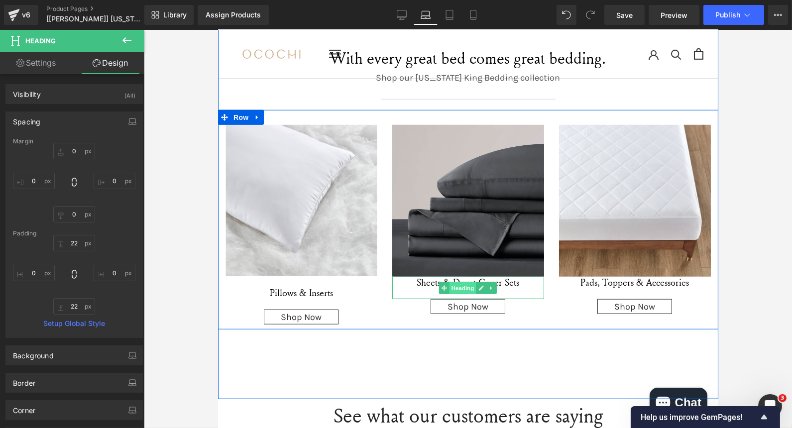
click at [464, 282] on span "Heading" at bounding box center [462, 288] width 27 height 12
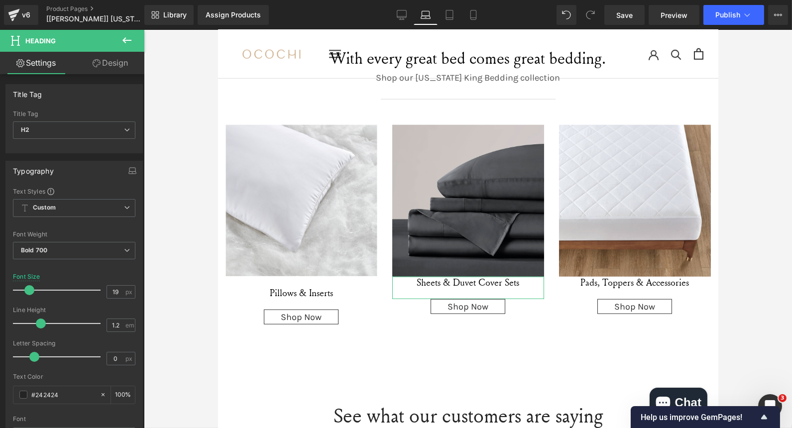
click at [89, 65] on link "Design" at bounding box center [110, 63] width 72 height 22
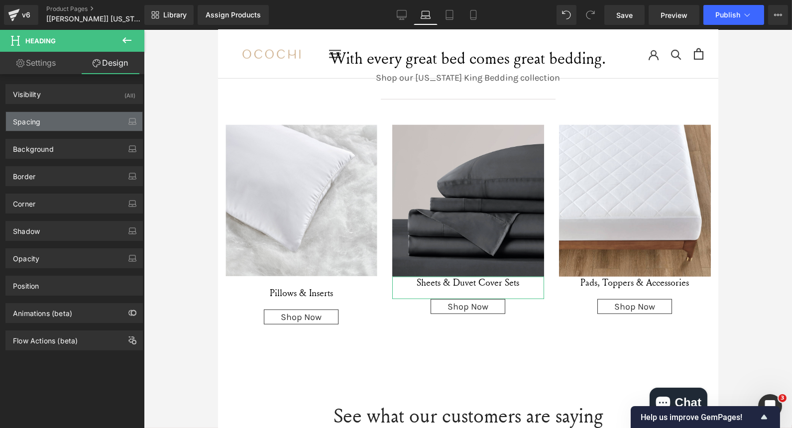
type input "0"
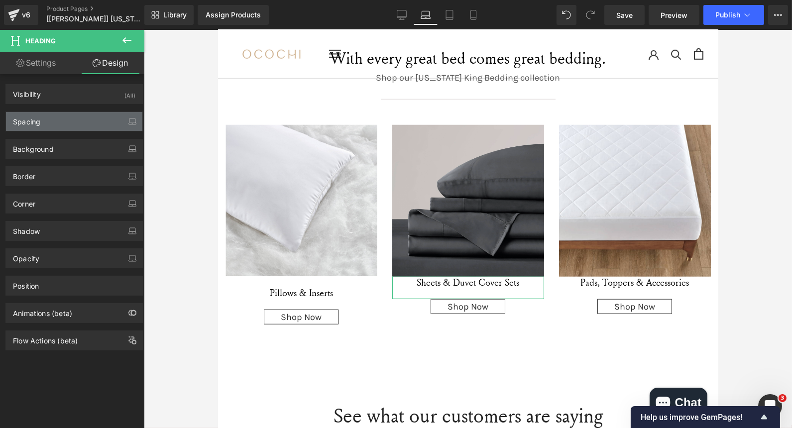
type input "0"
type input "22"
type input "0"
click at [67, 121] on div "Spacing" at bounding box center [74, 121] width 136 height 19
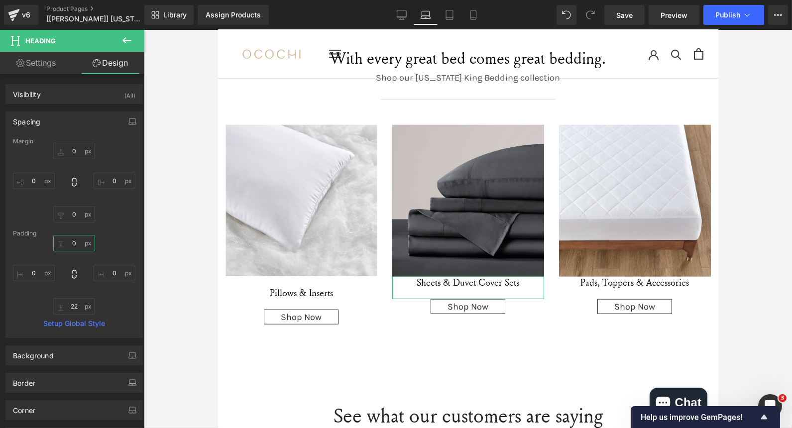
click at [75, 246] on input "0" at bounding box center [74, 243] width 42 height 16
type input "22"
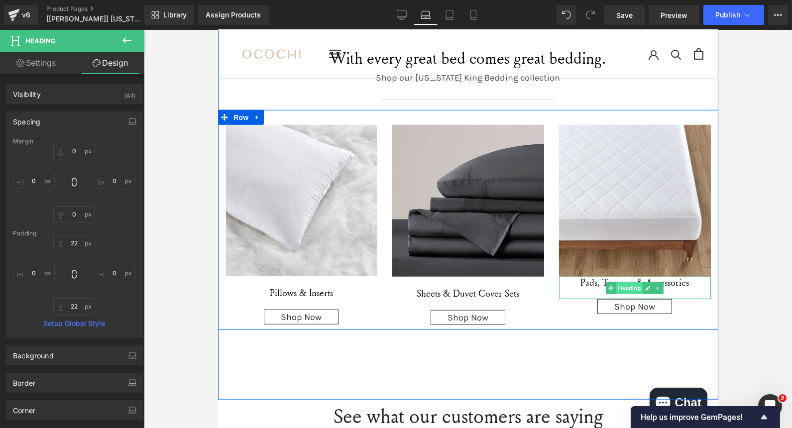
click at [616, 282] on span "Heading" at bounding box center [629, 288] width 27 height 12
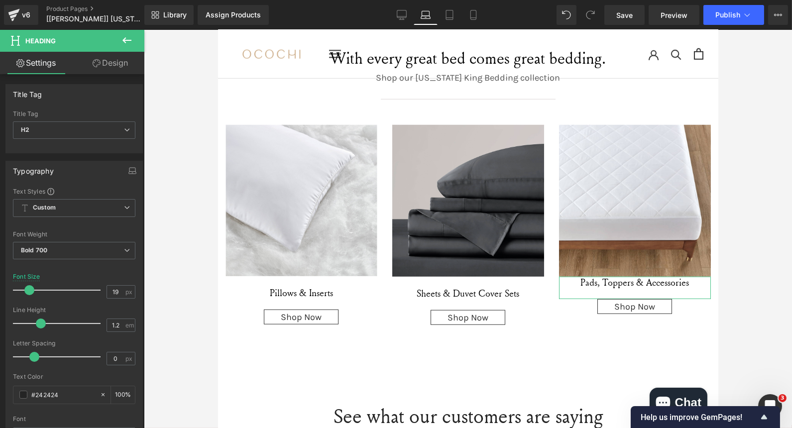
click at [113, 65] on link "Design" at bounding box center [110, 63] width 72 height 22
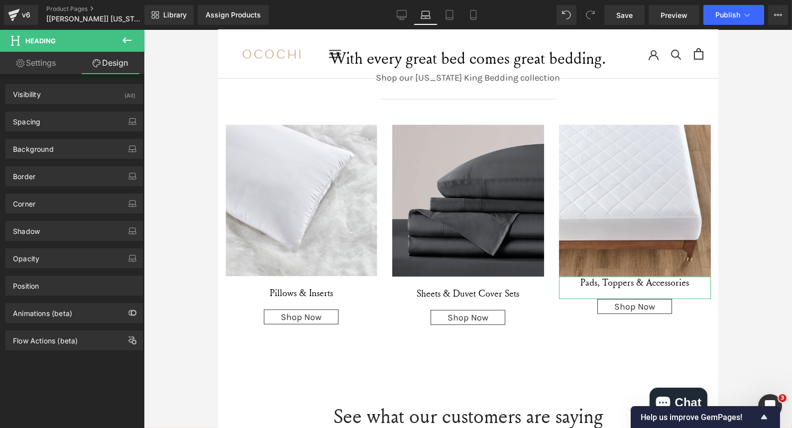
type input "0"
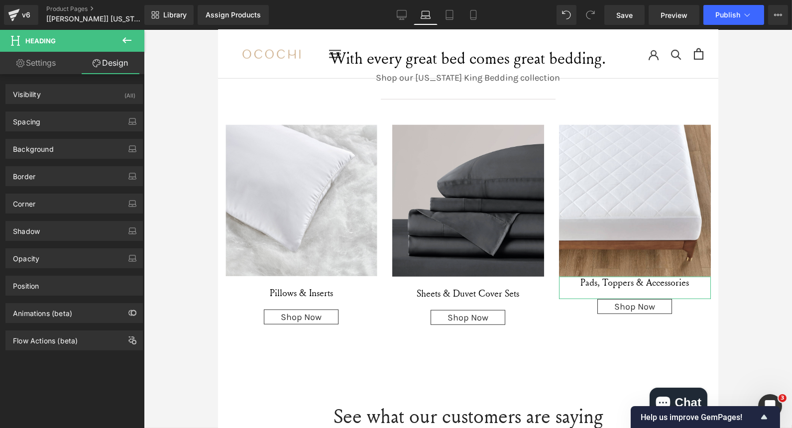
type input "0"
type input "22"
type input "0"
click at [78, 118] on div "Spacing" at bounding box center [74, 121] width 136 height 19
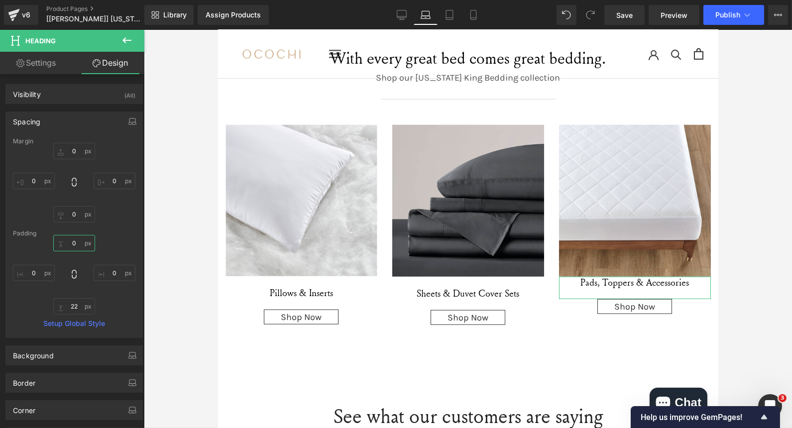
click at [74, 239] on input "0" at bounding box center [74, 243] width 42 height 16
type input "22"
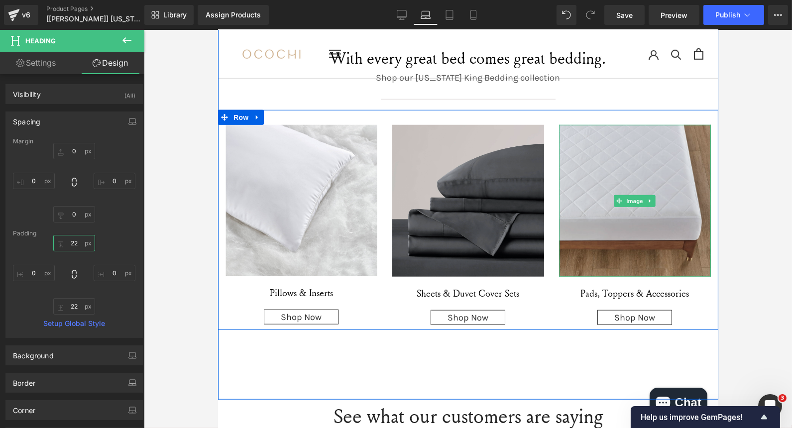
scroll to position [1817, 0]
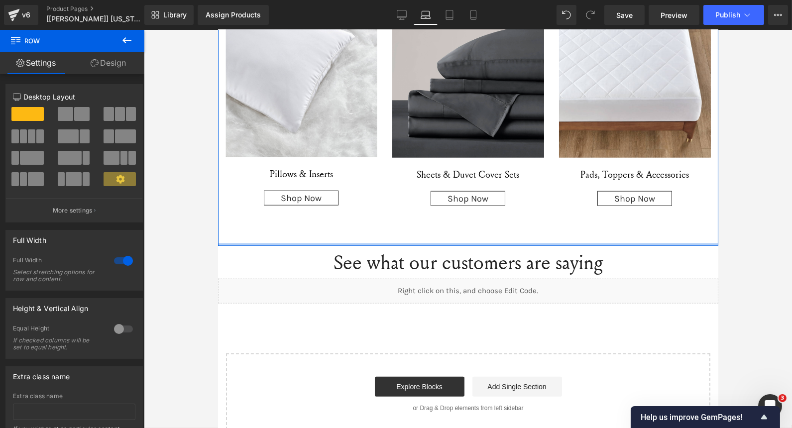
drag, startPoint x: 496, startPoint y: 234, endPoint x: 498, endPoint y: 198, distance: 35.9
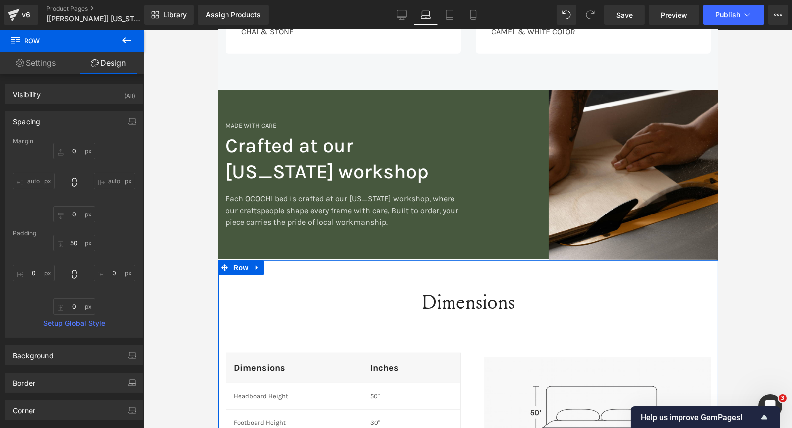
scroll to position [1197, 0]
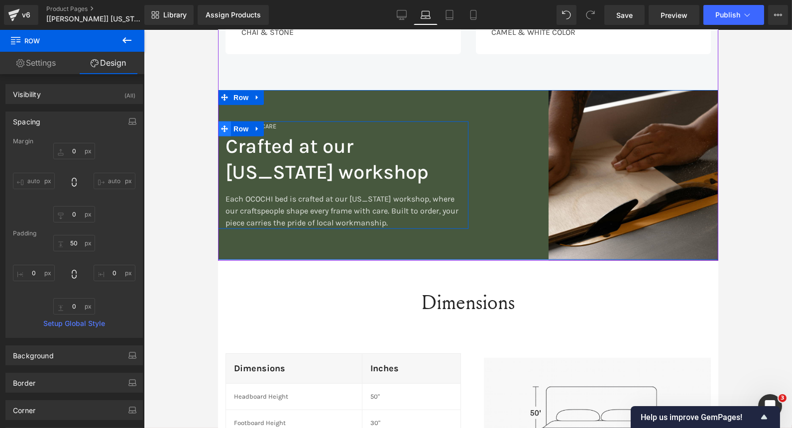
click at [224, 121] on span at bounding box center [224, 128] width 13 height 15
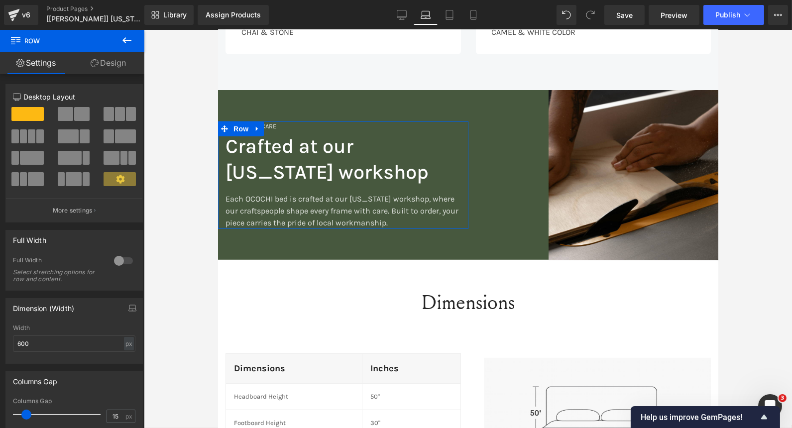
click at [108, 63] on link "Design" at bounding box center [108, 63] width 72 height 22
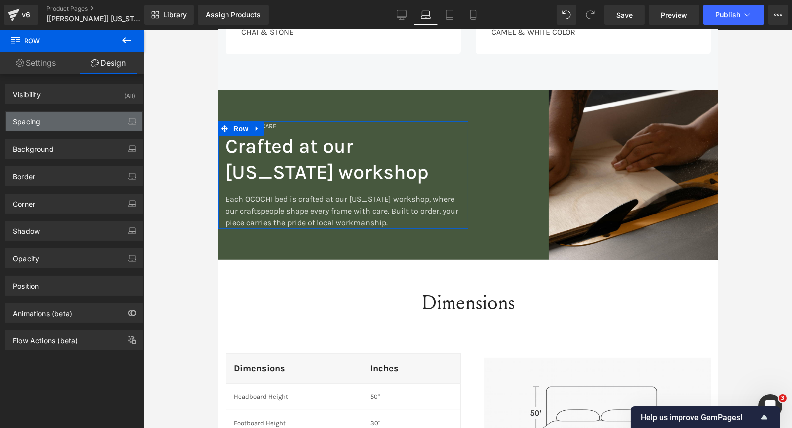
click at [48, 112] on div "Spacing" at bounding box center [74, 121] width 136 height 19
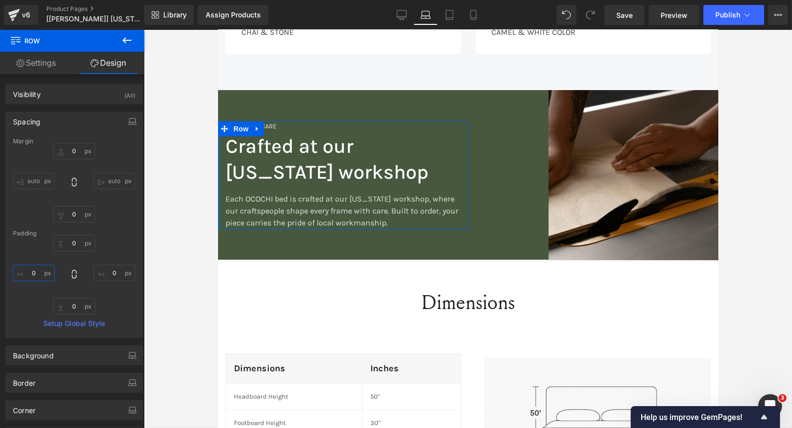
click at [36, 275] on input "0" at bounding box center [34, 273] width 42 height 16
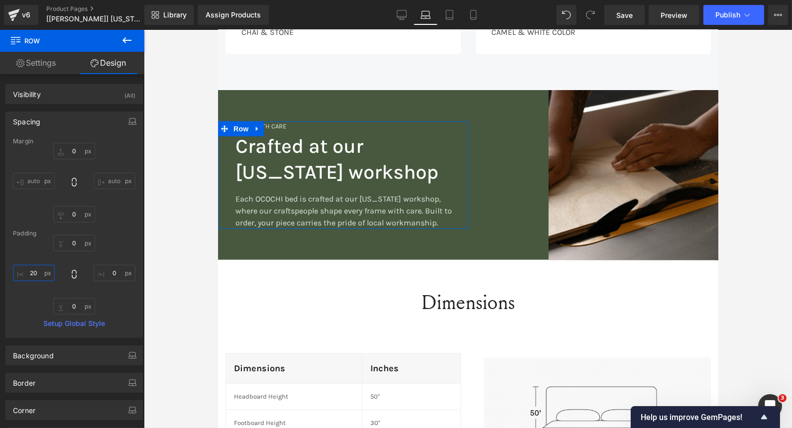
type input "2"
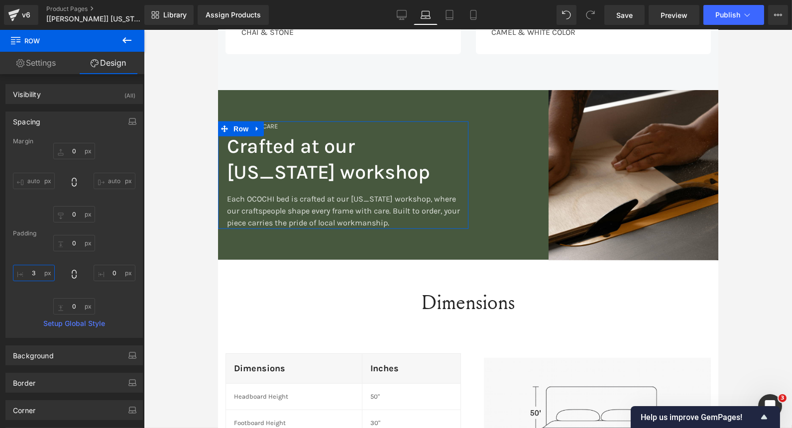
type input "30"
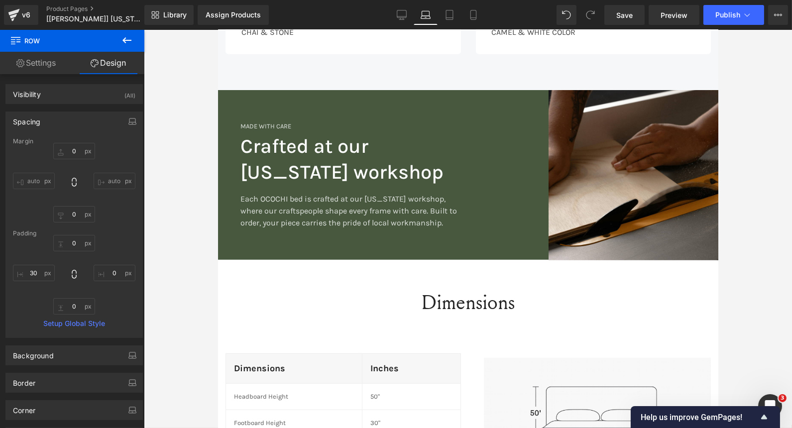
click at [186, 70] on div at bounding box center [468, 229] width 648 height 398
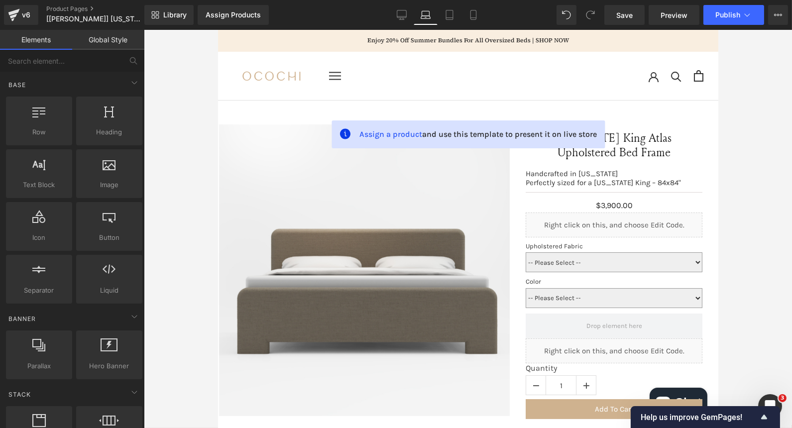
scroll to position [166, 0]
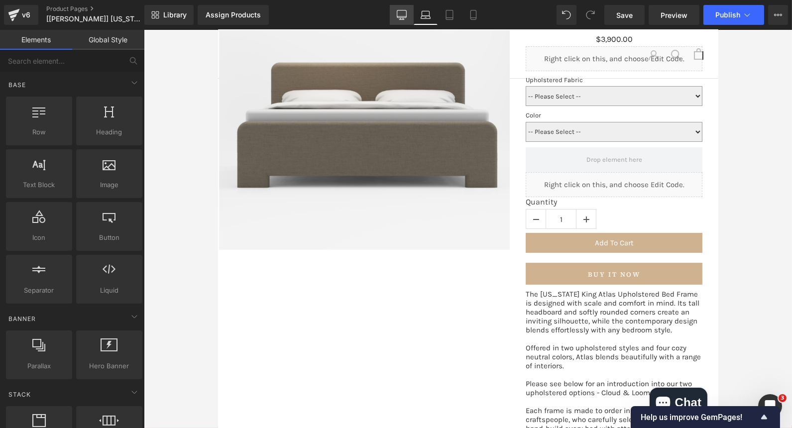
click at [409, 15] on link "Desktop" at bounding box center [402, 15] width 24 height 20
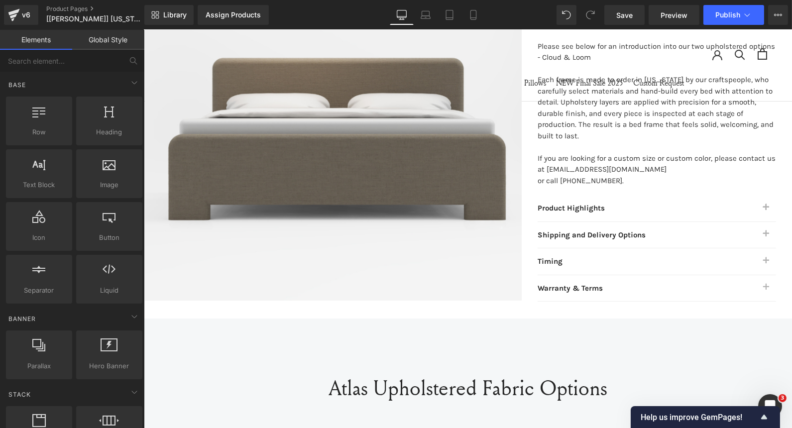
scroll to position [529, 0]
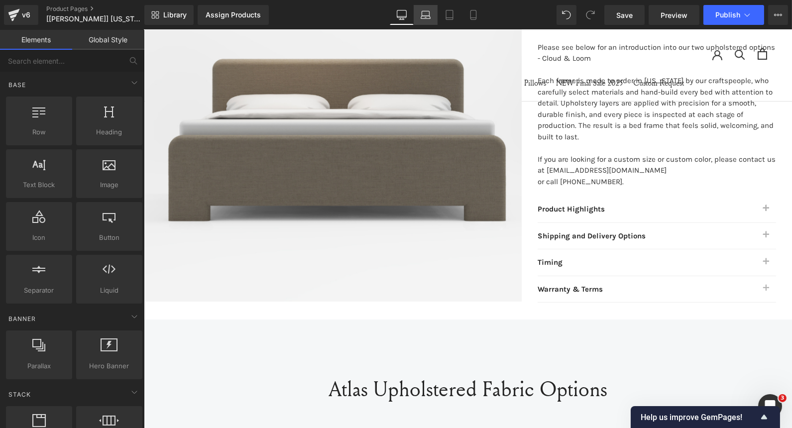
click at [423, 13] on icon at bounding box center [426, 15] width 10 height 10
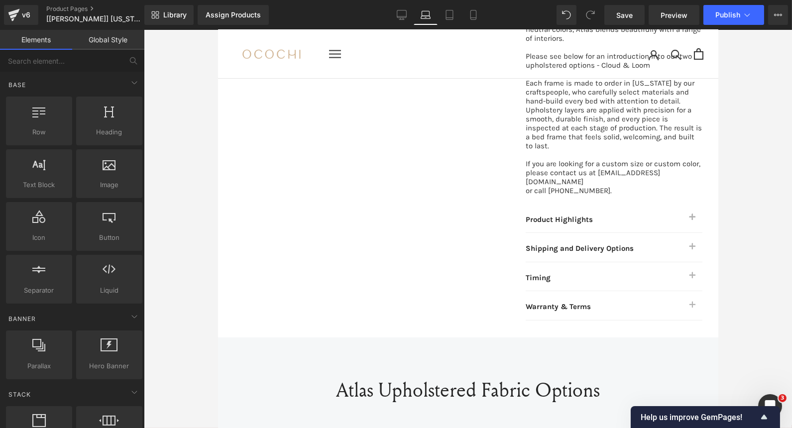
scroll to position [500, 0]
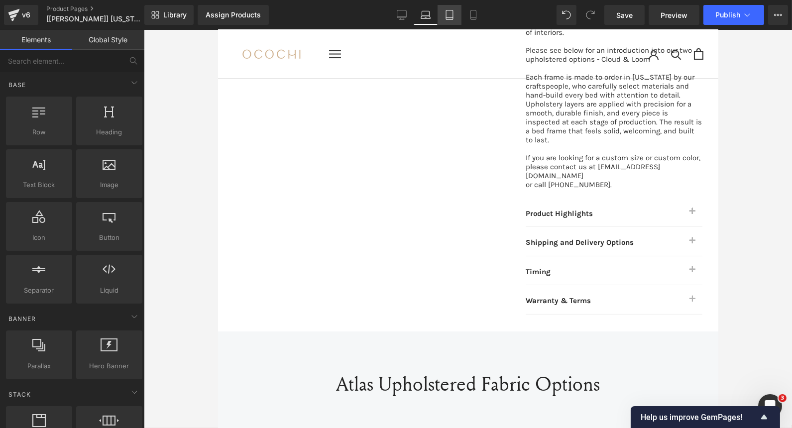
click at [454, 13] on icon at bounding box center [450, 15] width 10 height 10
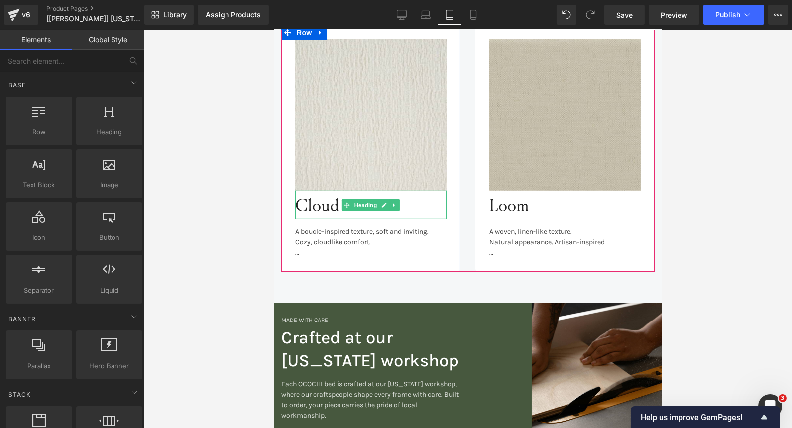
scroll to position [1117, 0]
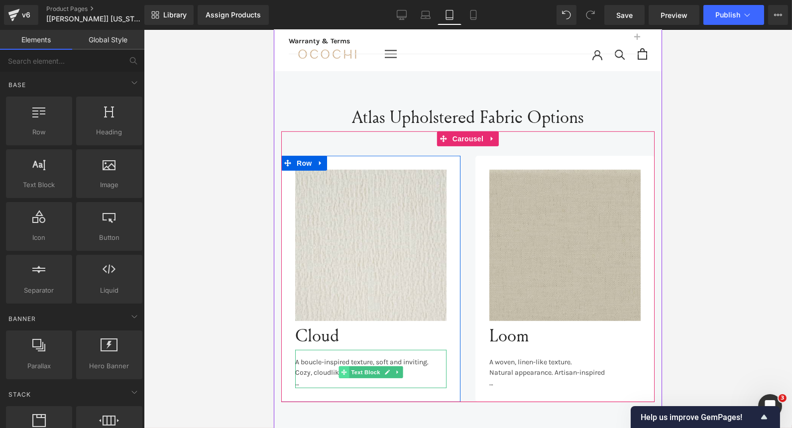
click at [341, 369] on icon at bounding box center [343, 371] width 5 height 5
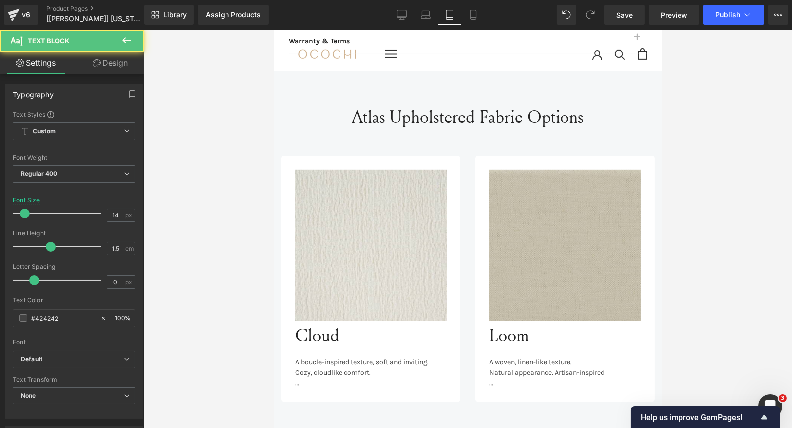
click at [110, 56] on link "Design" at bounding box center [110, 63] width 72 height 22
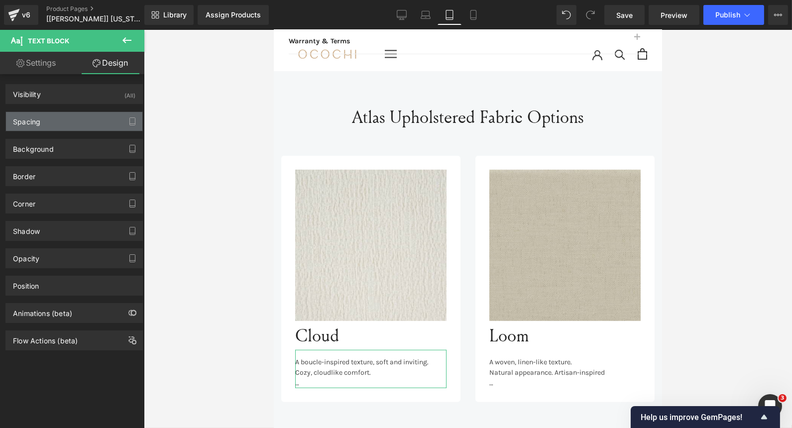
click at [46, 129] on div "Spacing" at bounding box center [74, 121] width 136 height 19
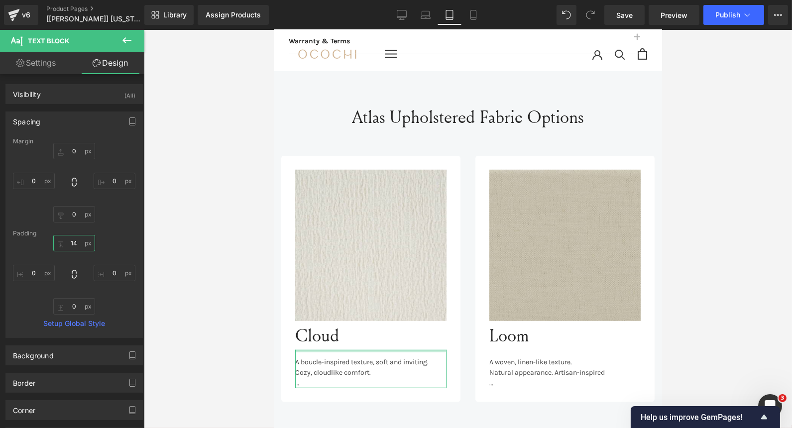
click at [73, 242] on input "14" at bounding box center [74, 243] width 42 height 16
type input "14"
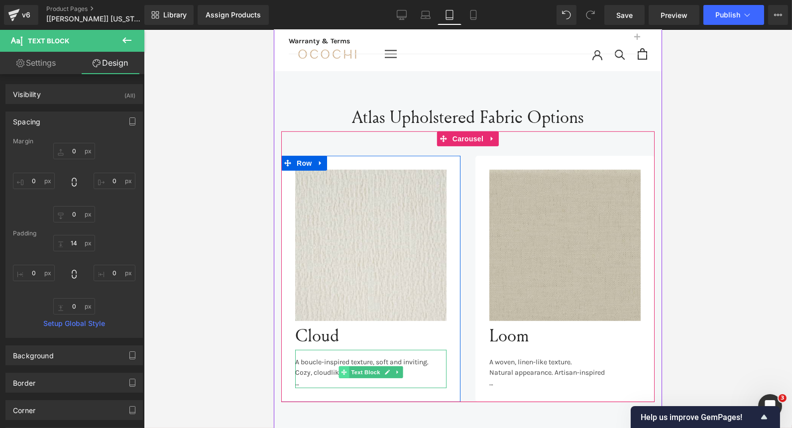
click at [343, 366] on span at bounding box center [344, 372] width 10 height 12
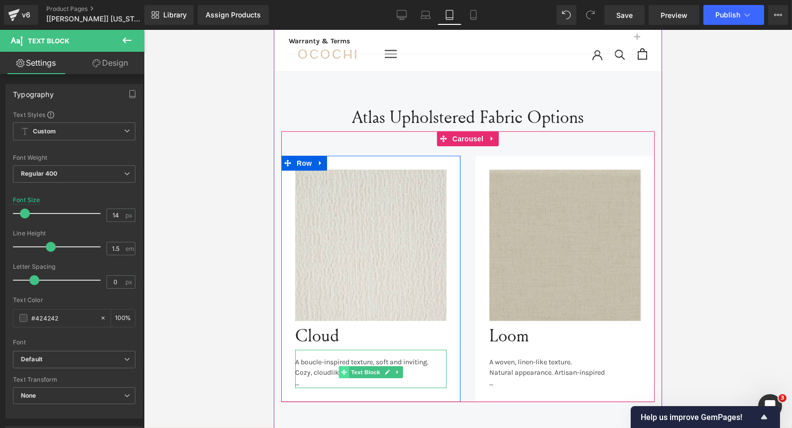
click at [342, 366] on span at bounding box center [344, 372] width 10 height 12
click at [314, 378] on div at bounding box center [370, 383] width 151 height 10
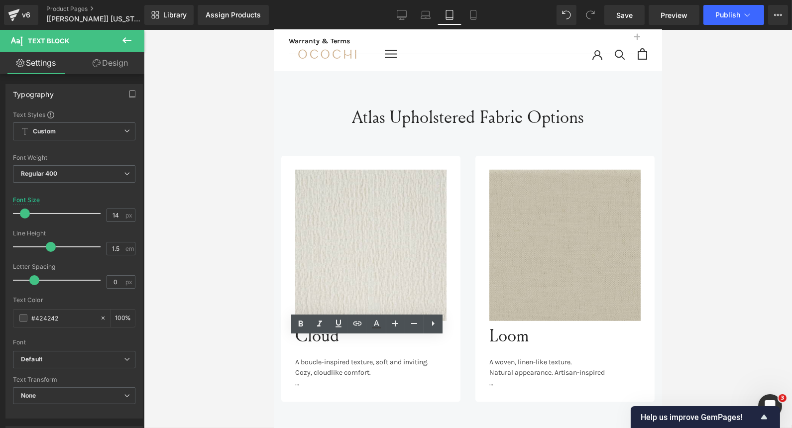
click at [388, 367] on div "Cozy, cloudlike comfort." at bounding box center [370, 372] width 151 height 10
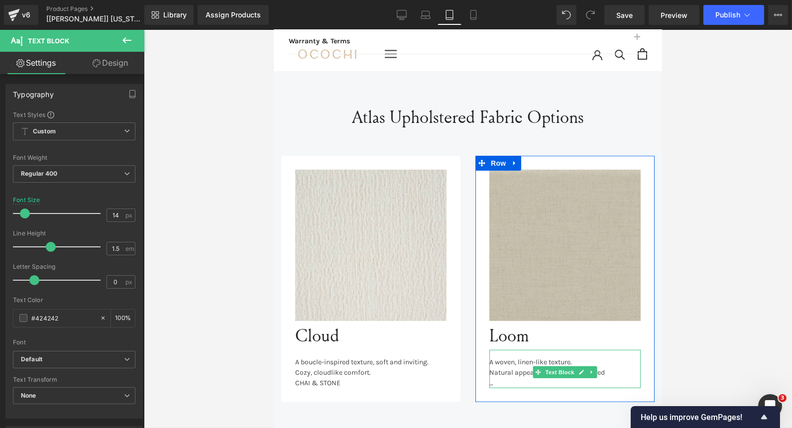
click at [603, 367] on div "Natural appearance. Artisan-inspired" at bounding box center [564, 372] width 151 height 10
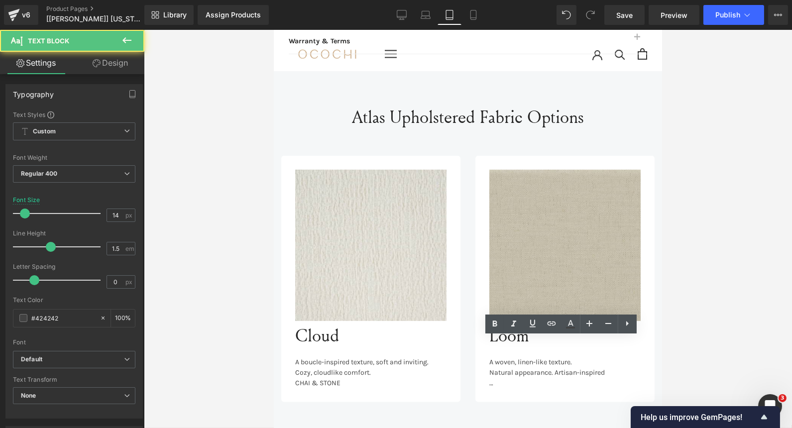
click at [603, 367] on div "Natural appearance. Artisan-inspired" at bounding box center [564, 372] width 151 height 10
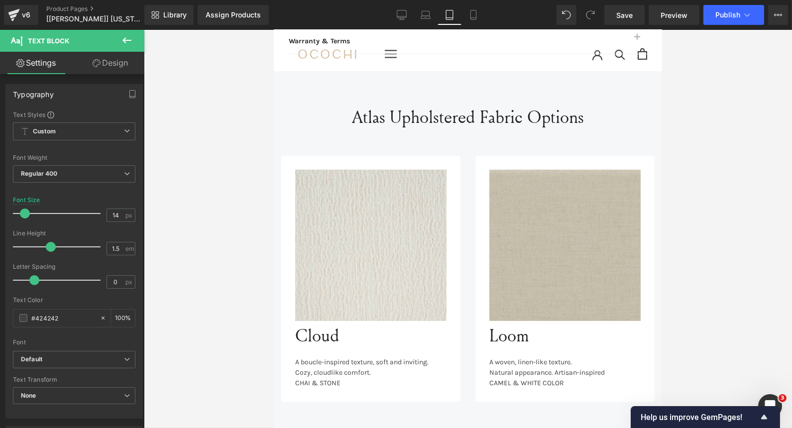
click at [716, 238] on div at bounding box center [468, 229] width 648 height 398
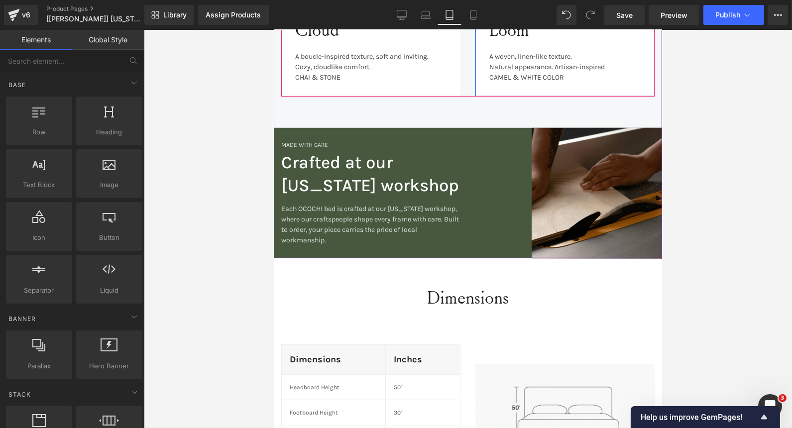
scroll to position [1422, 0]
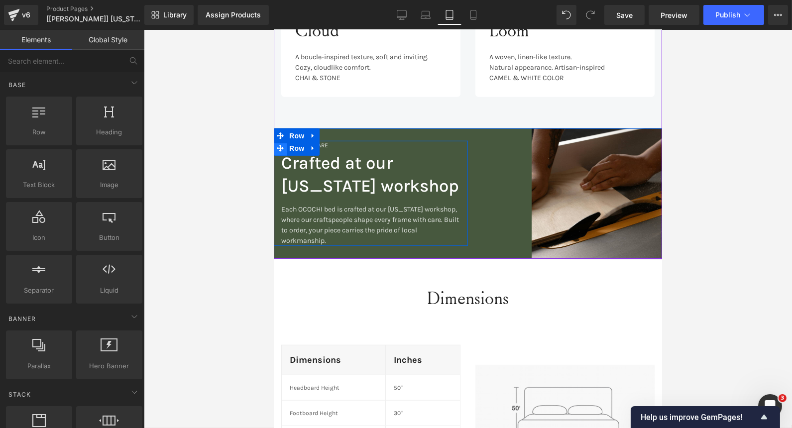
click at [277, 145] on icon at bounding box center [279, 148] width 7 height 7
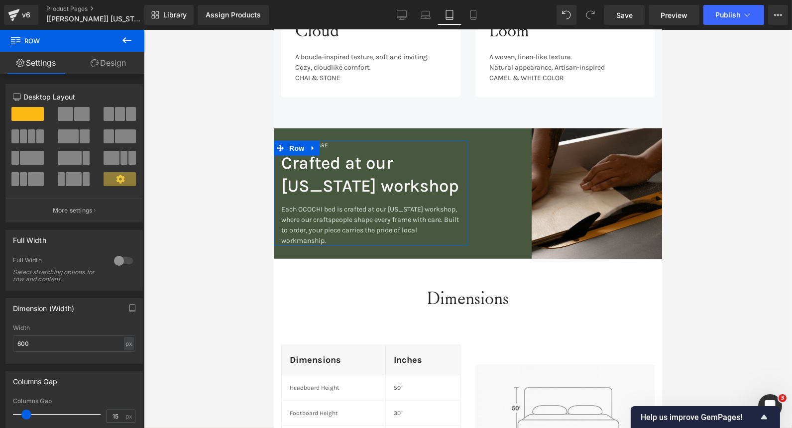
click at [119, 64] on link "Design" at bounding box center [108, 63] width 72 height 22
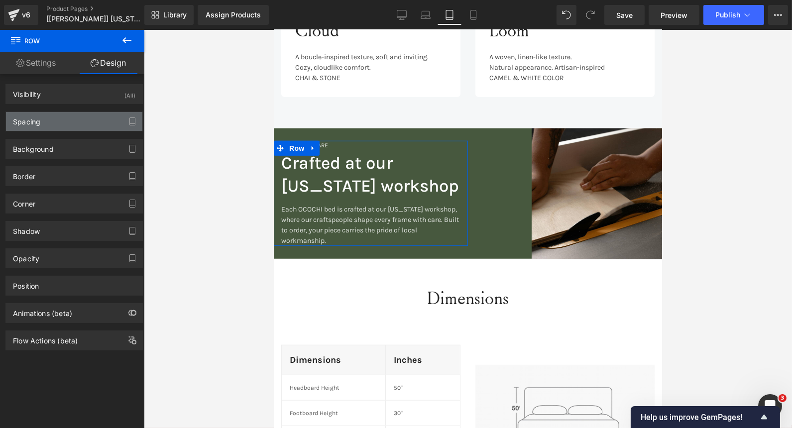
click at [54, 123] on div "Spacing" at bounding box center [74, 121] width 136 height 19
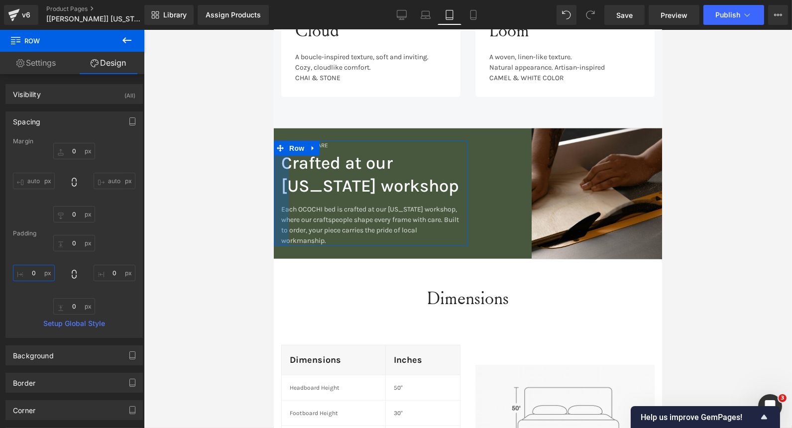
click at [38, 277] on input "0" at bounding box center [34, 273] width 42 height 16
type input "20"
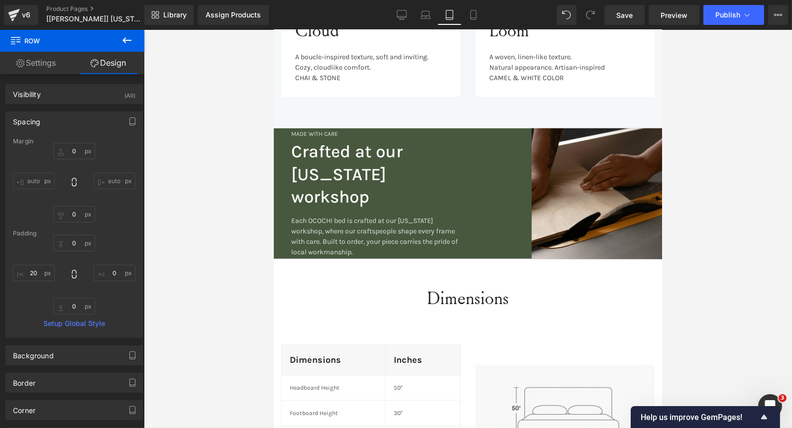
click at [173, 320] on div at bounding box center [468, 229] width 648 height 398
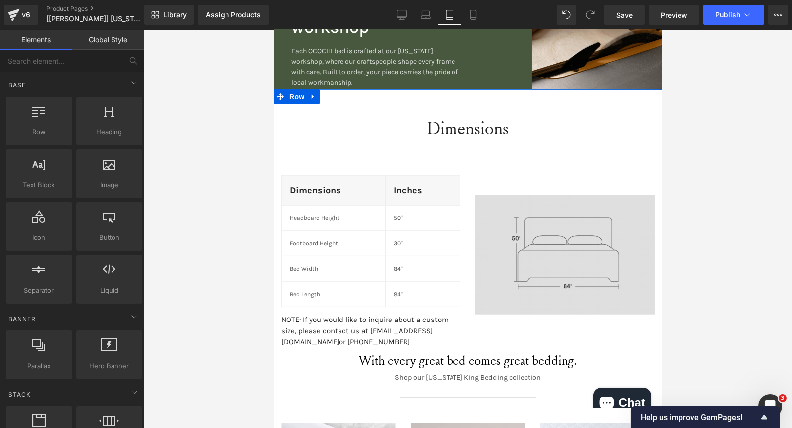
scroll to position [1718, 0]
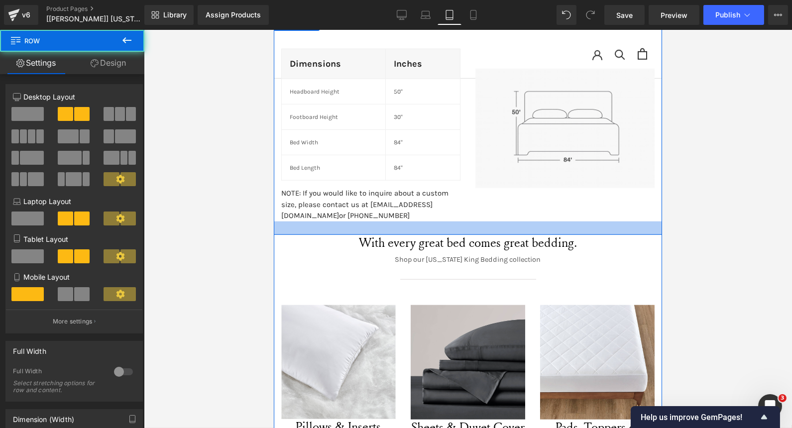
drag, startPoint x: 449, startPoint y: 208, endPoint x: 447, endPoint y: 217, distance: 8.7
click at [447, 222] on div at bounding box center [467, 228] width 388 height 13
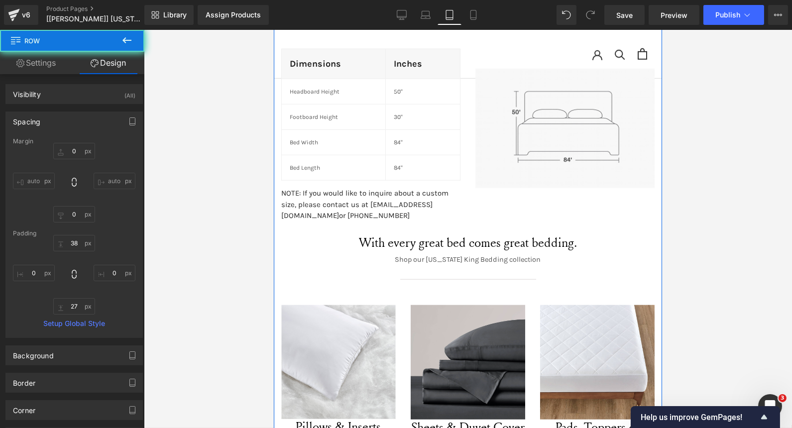
scroll to position [1818, 0]
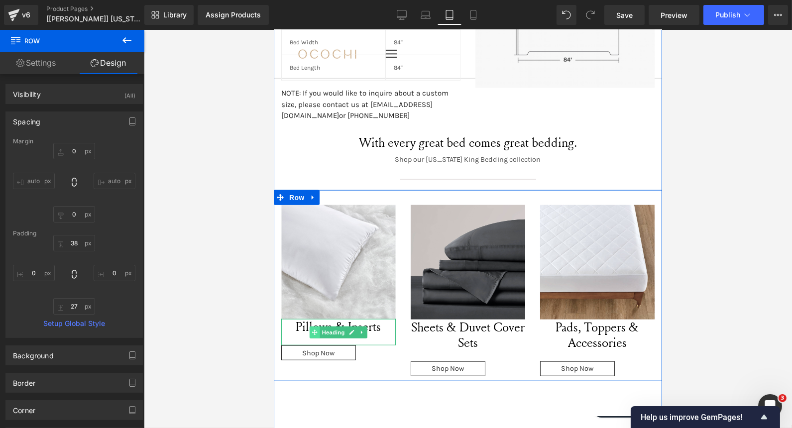
click at [312, 330] on icon at bounding box center [314, 333] width 5 height 6
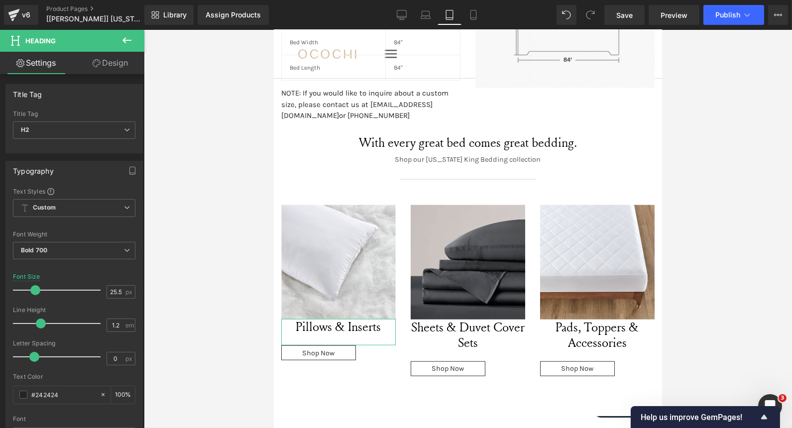
click at [111, 63] on link "Design" at bounding box center [110, 63] width 72 height 22
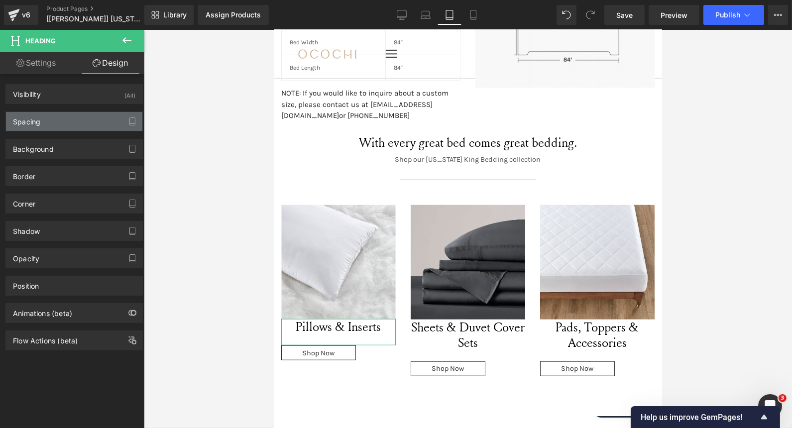
type input "0"
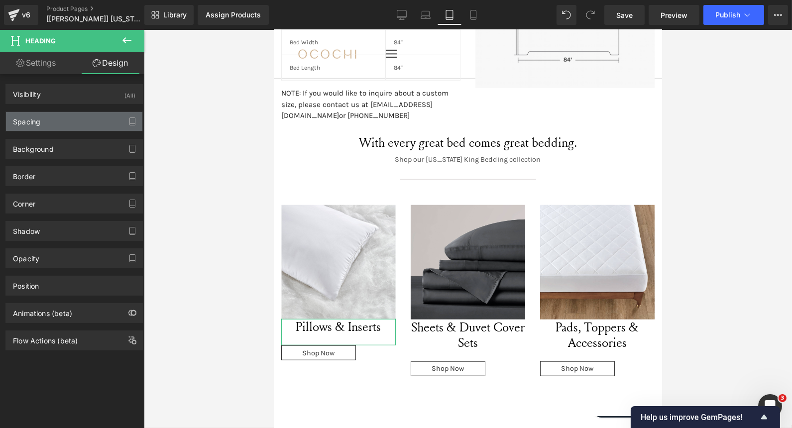
type input "0"
type input "22"
type input "0"
click at [56, 118] on div "Spacing" at bounding box center [74, 121] width 136 height 19
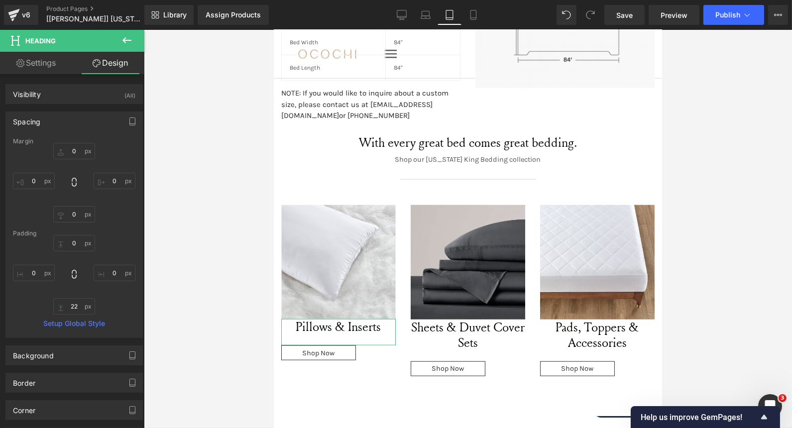
click at [44, 66] on link "Settings" at bounding box center [36, 63] width 72 height 22
type input "100"
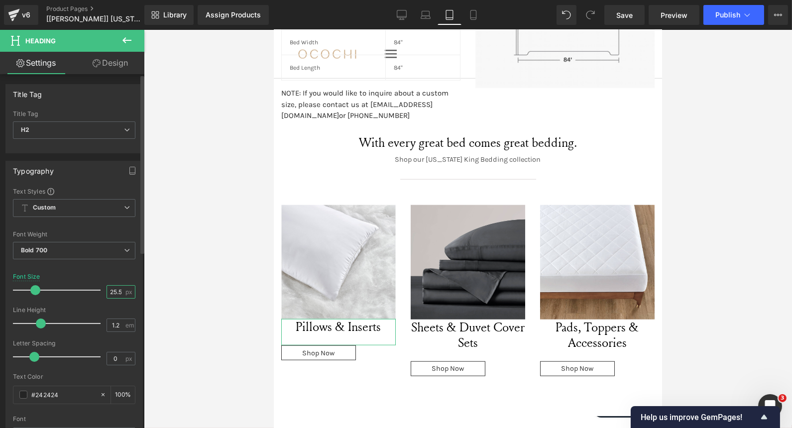
click at [113, 291] on input "25.56" at bounding box center [115, 292] width 17 height 12
type input "19"
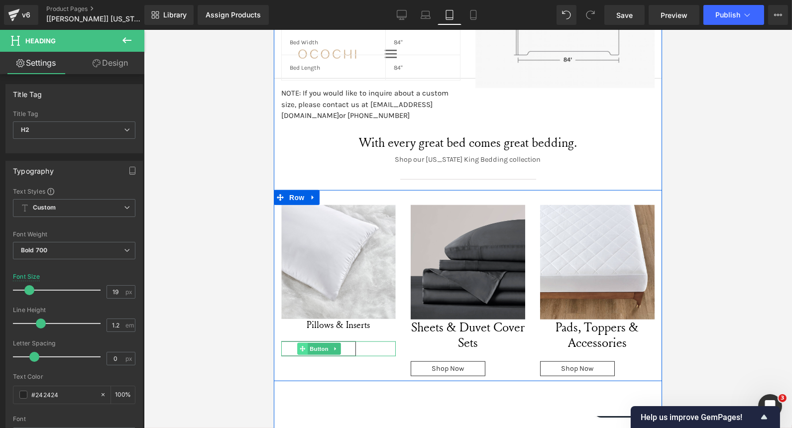
click at [302, 343] on span at bounding box center [302, 349] width 10 height 12
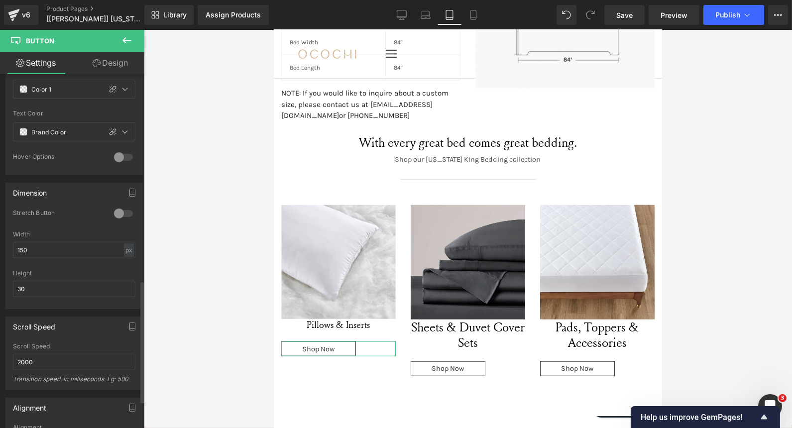
scroll to position [678, 0]
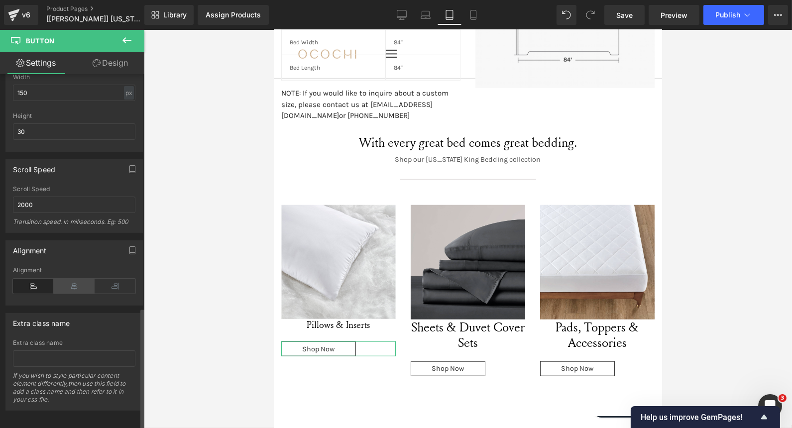
click at [76, 279] on icon at bounding box center [74, 286] width 41 height 15
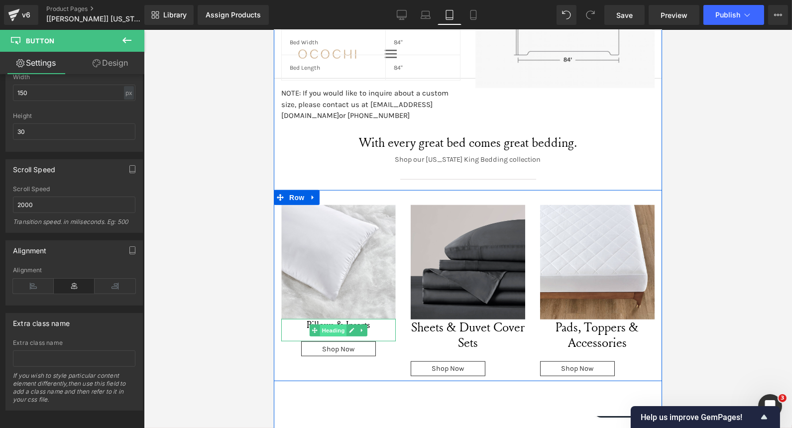
click at [330, 325] on span "Heading" at bounding box center [333, 331] width 27 height 12
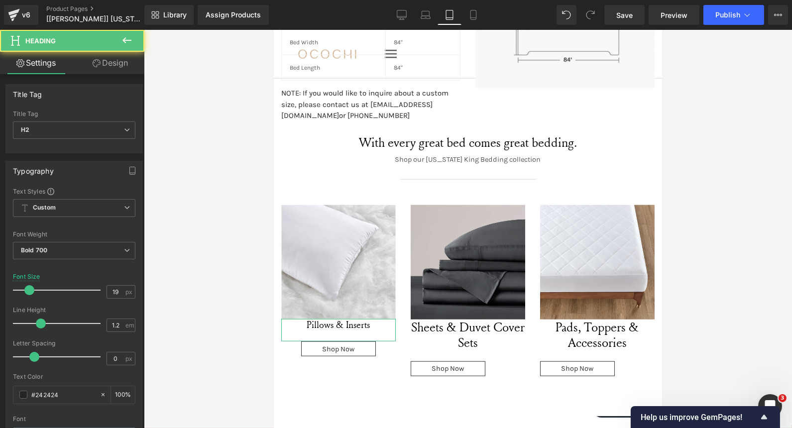
click at [118, 61] on link "Design" at bounding box center [110, 63] width 72 height 22
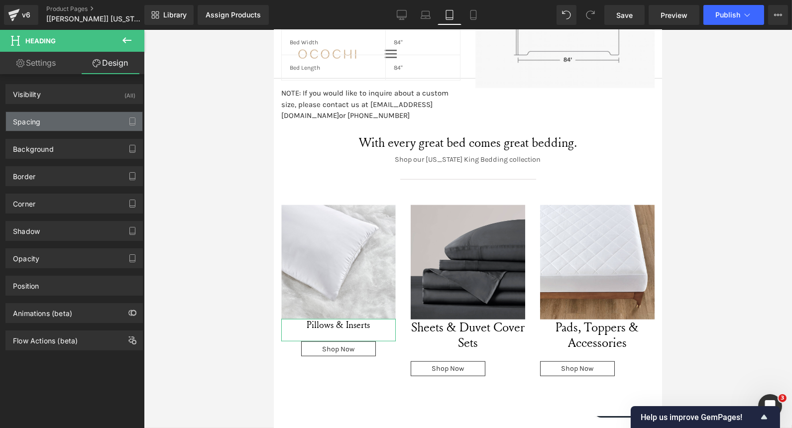
click at [59, 119] on div "Spacing" at bounding box center [74, 121] width 136 height 19
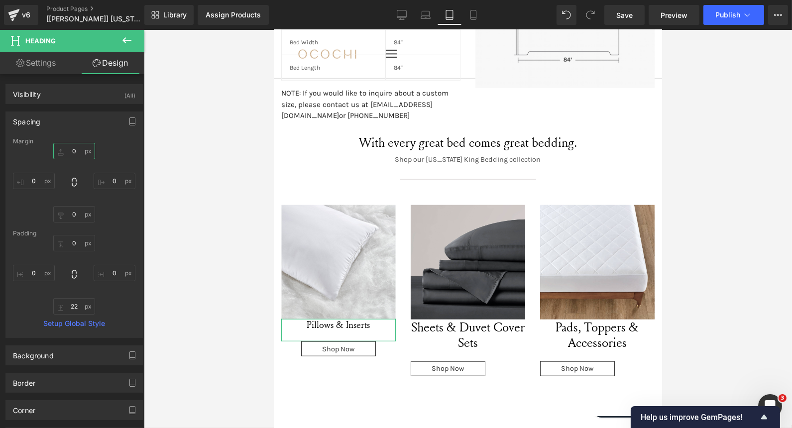
click at [72, 154] on input "0" at bounding box center [74, 151] width 42 height 16
click at [74, 235] on div "Padding" at bounding box center [74, 233] width 122 height 7
click at [71, 245] on input "0" at bounding box center [74, 243] width 42 height 16
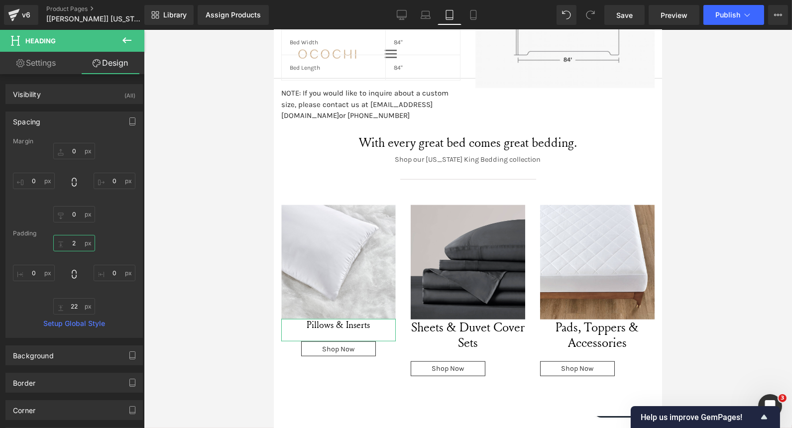
type input "22"
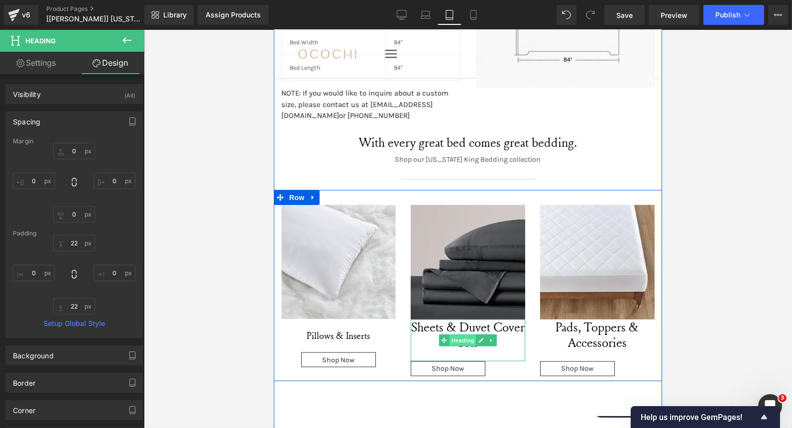
click at [455, 335] on span "Heading" at bounding box center [462, 341] width 27 height 12
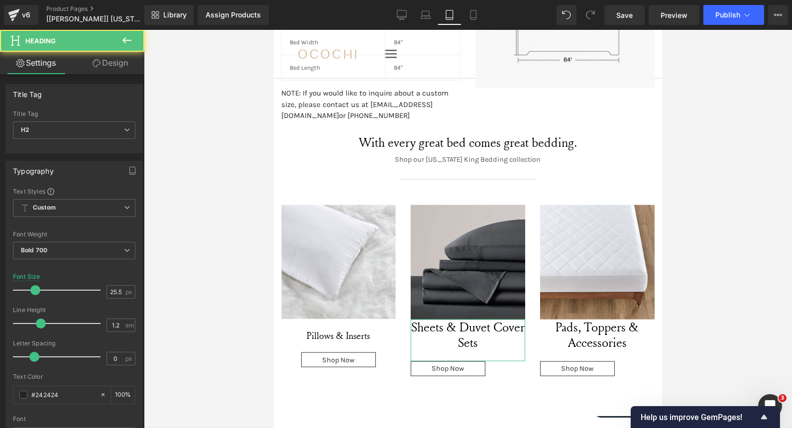
click at [111, 63] on link "Design" at bounding box center [110, 63] width 72 height 22
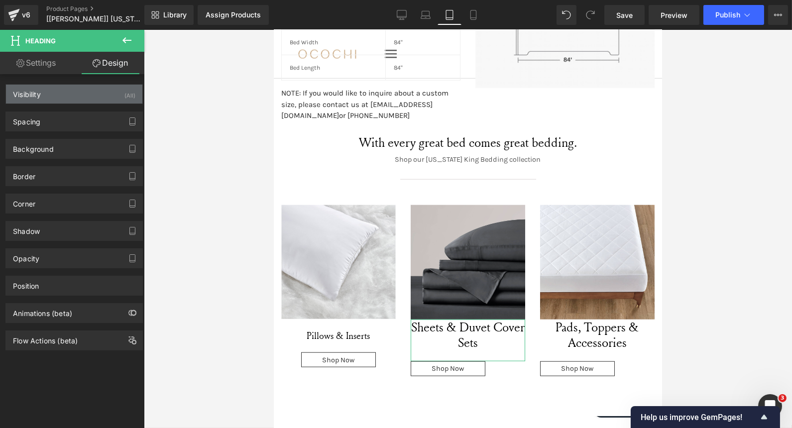
type input "0"
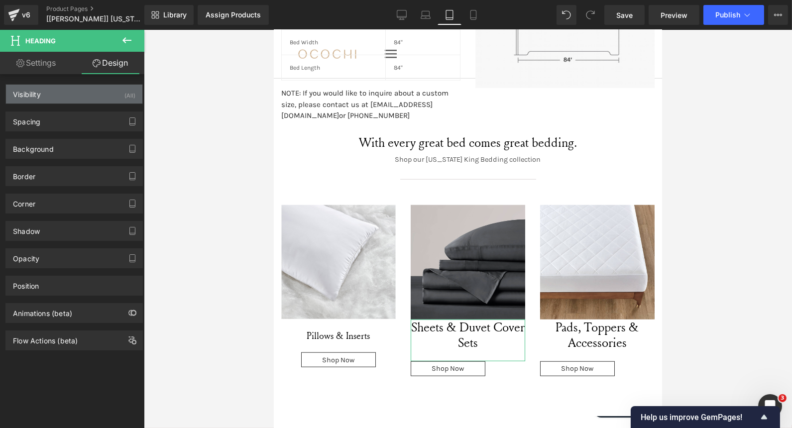
type input "0"
type input "22"
type input "0"
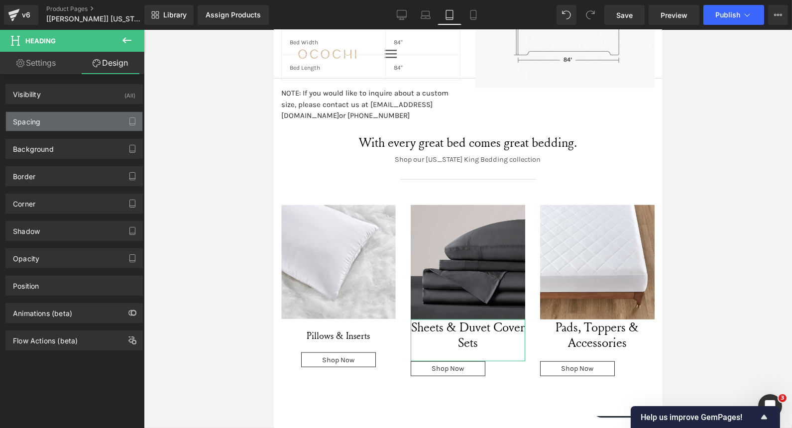
click at [51, 127] on div "Spacing" at bounding box center [74, 121] width 136 height 19
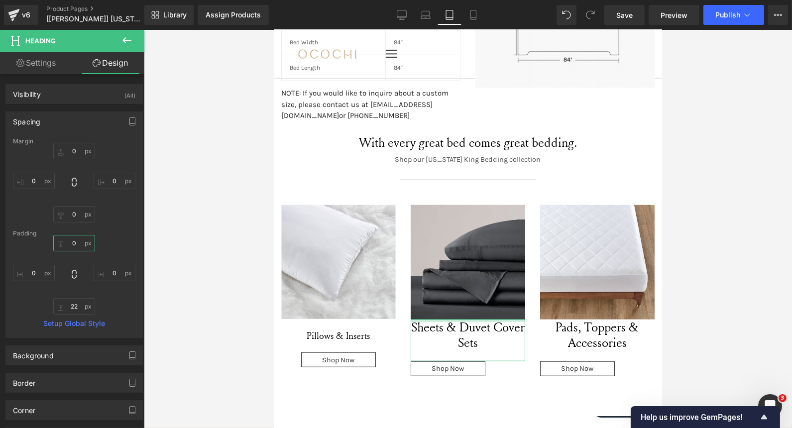
click at [73, 247] on input "0" at bounding box center [74, 243] width 42 height 16
type input "22"
click at [47, 68] on link "Settings" at bounding box center [36, 63] width 72 height 22
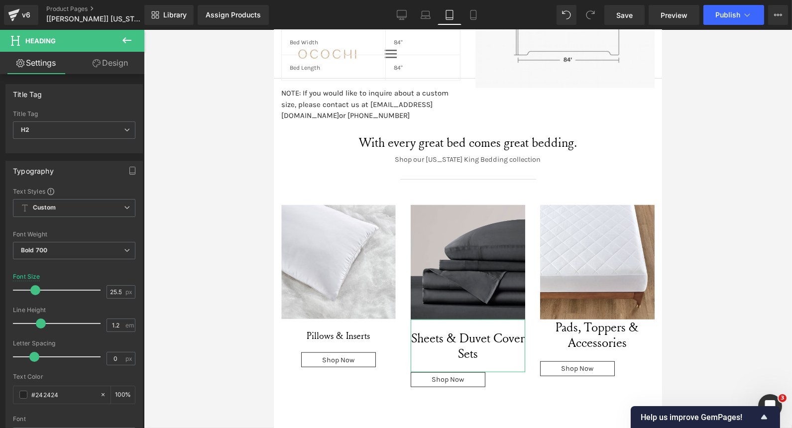
type input "100"
click at [114, 292] on input "25.56" at bounding box center [115, 292] width 17 height 12
type input "19"
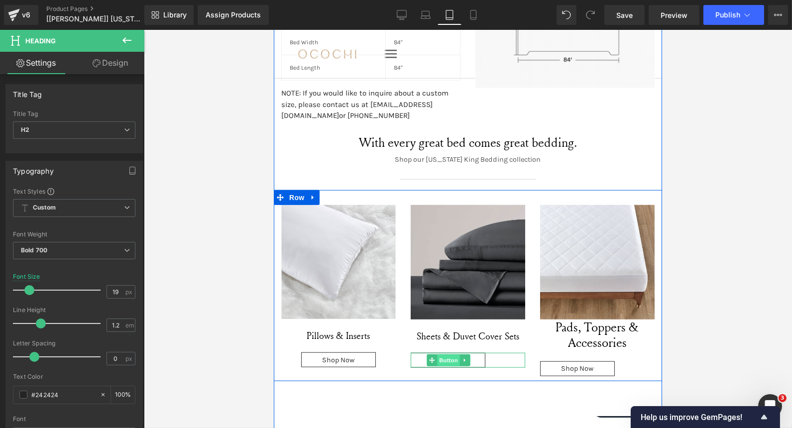
click at [444, 355] on span "Button" at bounding box center [448, 361] width 23 height 12
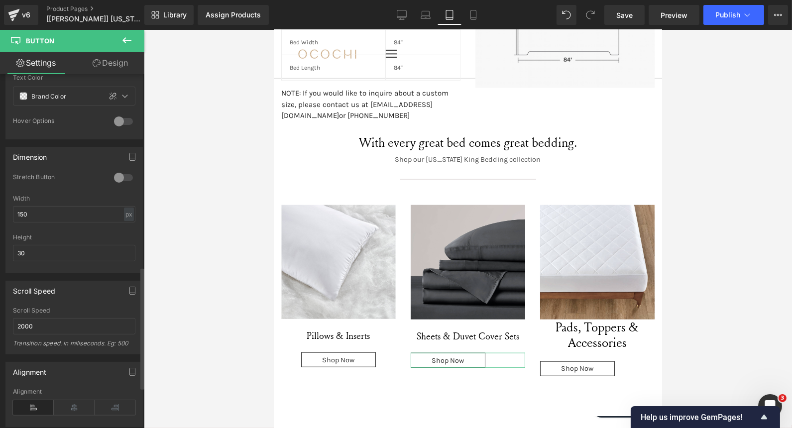
scroll to position [601, 0]
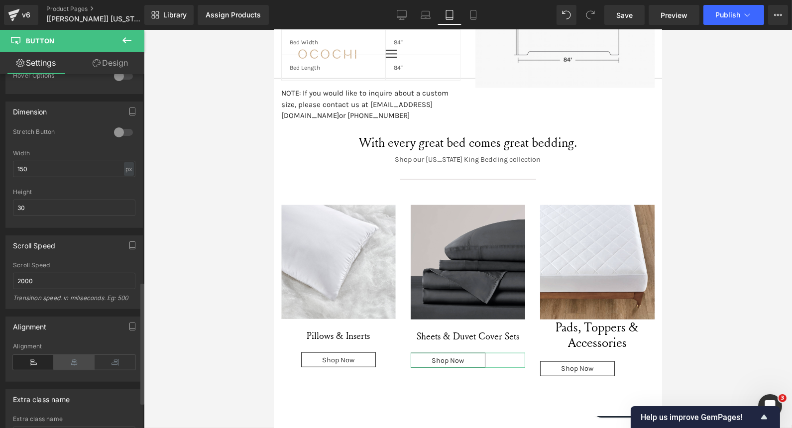
click at [73, 355] on icon at bounding box center [74, 362] width 41 height 15
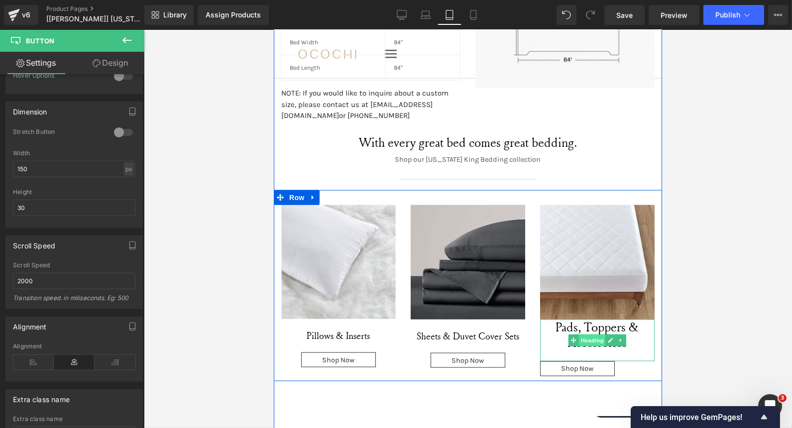
click at [580, 335] on span "Heading" at bounding box center [591, 341] width 27 height 12
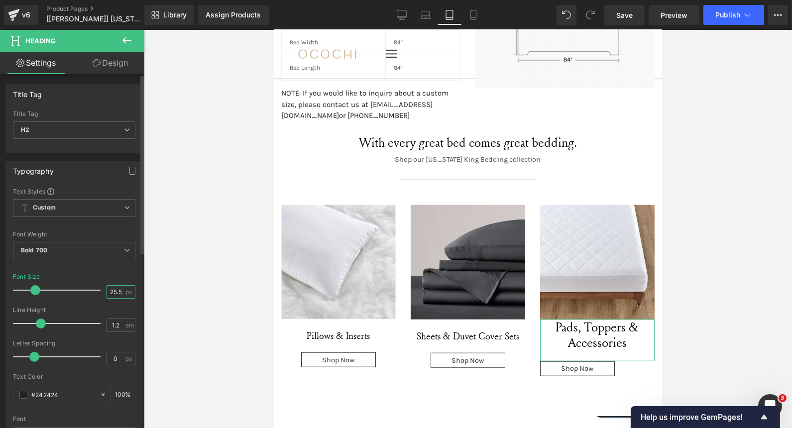
click at [110, 294] on input "25.56" at bounding box center [115, 292] width 17 height 12
type input "19"
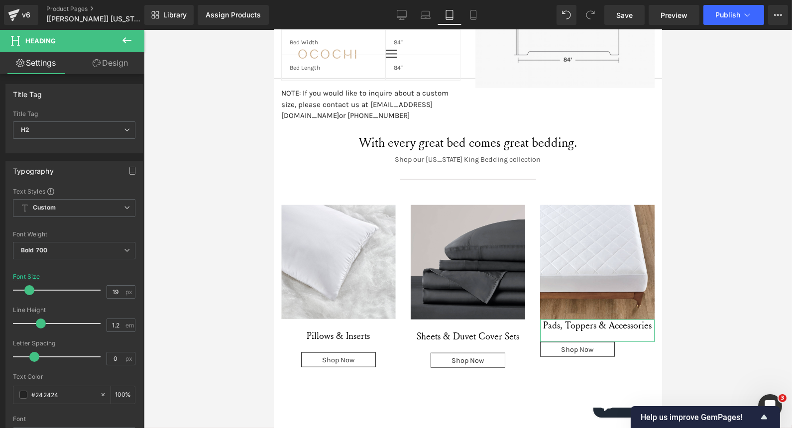
click at [103, 55] on link "Design" at bounding box center [110, 63] width 72 height 22
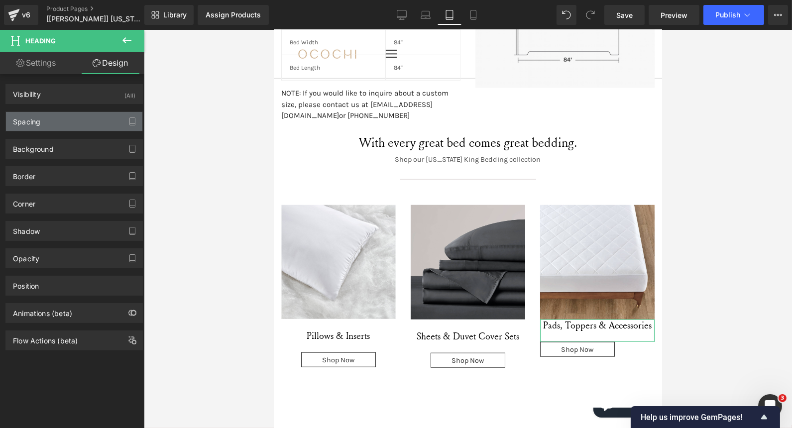
type input "0"
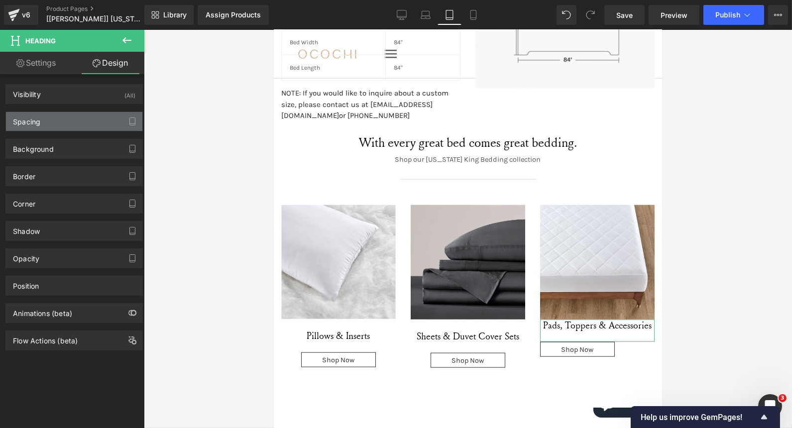
type input "0"
type input "22"
type input "0"
click at [39, 117] on div "Spacing" at bounding box center [26, 119] width 27 height 14
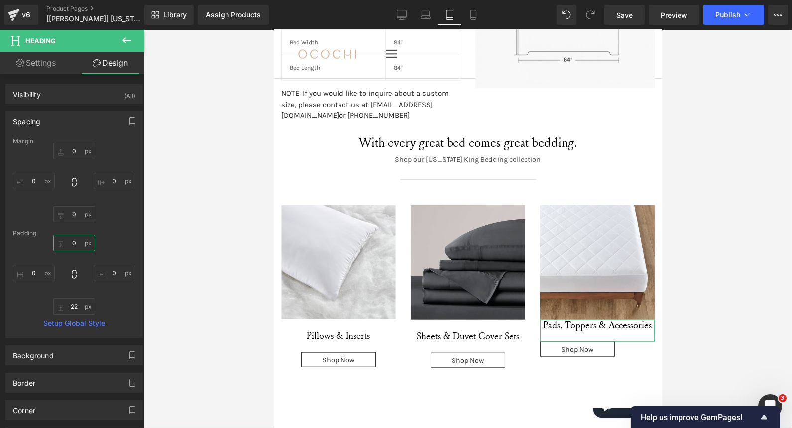
click at [78, 244] on input "0" at bounding box center [74, 243] width 42 height 16
type input "22"
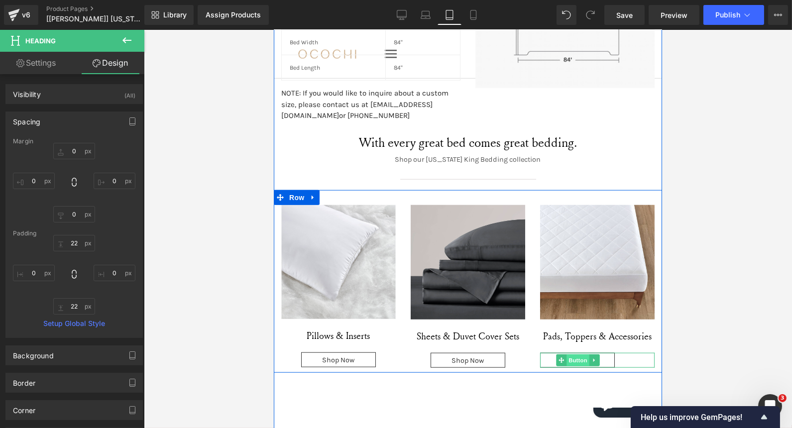
click at [568, 354] on span "Button" at bounding box center [577, 360] width 23 height 12
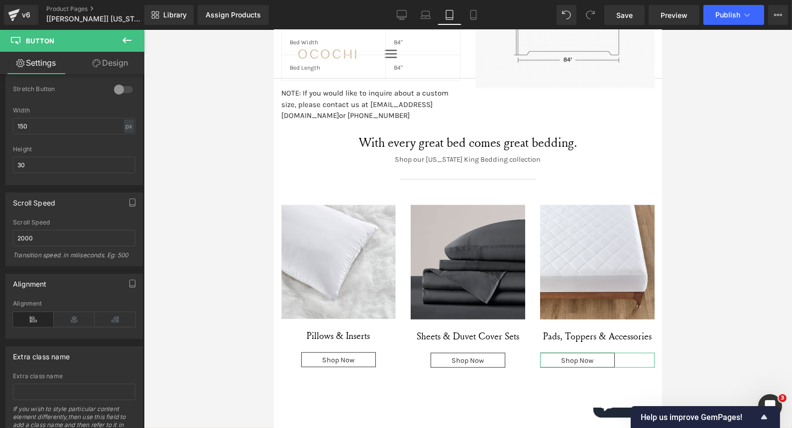
scroll to position [678, 0]
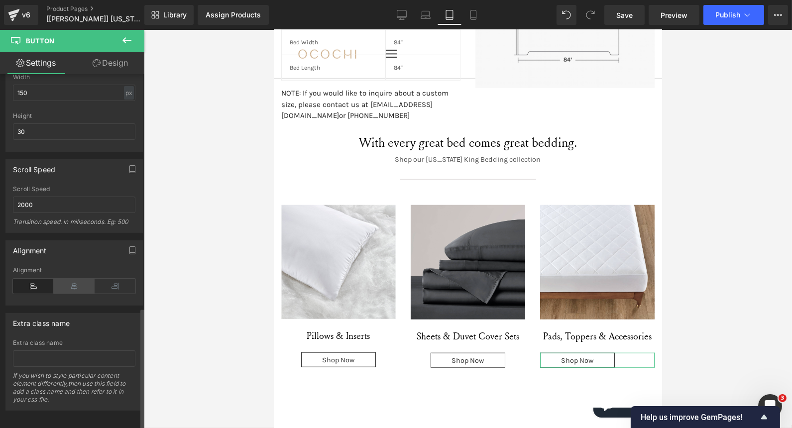
click at [74, 279] on icon at bounding box center [74, 286] width 41 height 15
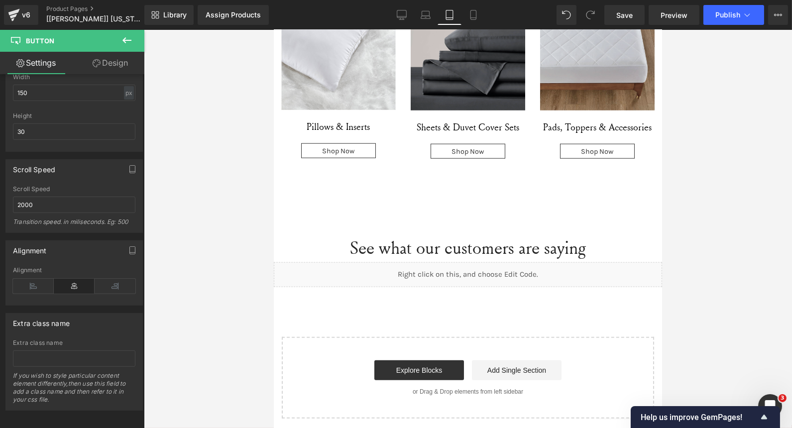
scroll to position [1917, 0]
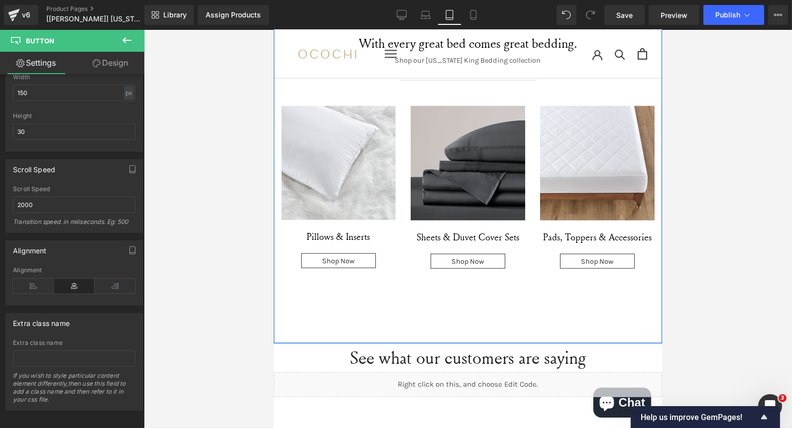
click at [454, 317] on div "Dimensions Heading Dimensions Heading Inches Heading Row Headboard Height Text …" at bounding box center [467, 54] width 388 height 580
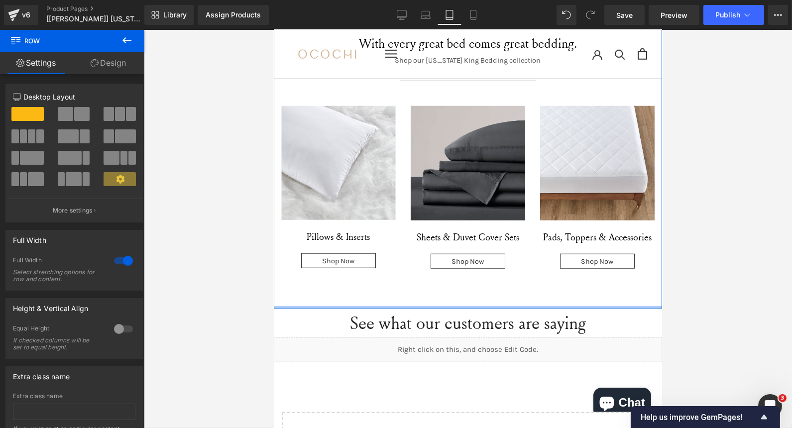
drag, startPoint x: 440, startPoint y: 324, endPoint x: 439, endPoint y: 287, distance: 36.9
click at [439, 287] on div "Dimensions Heading Dimensions Heading Inches Heading Row Headboard Height Text …" at bounding box center [467, 36] width 388 height 545
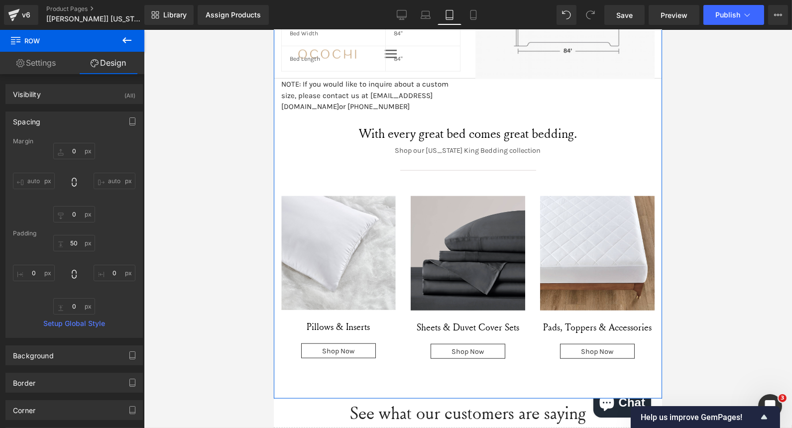
scroll to position [1827, 0]
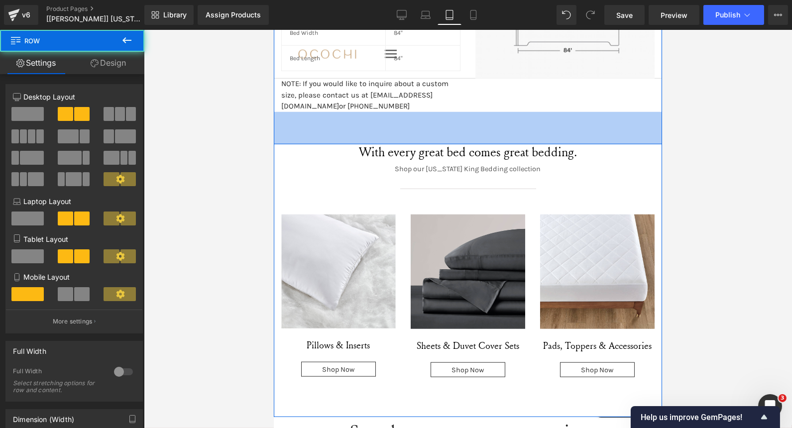
drag, startPoint x: 505, startPoint y: 108, endPoint x: 492, endPoint y: 190, distance: 83.6
click at [504, 125] on div "65px" at bounding box center [467, 128] width 388 height 32
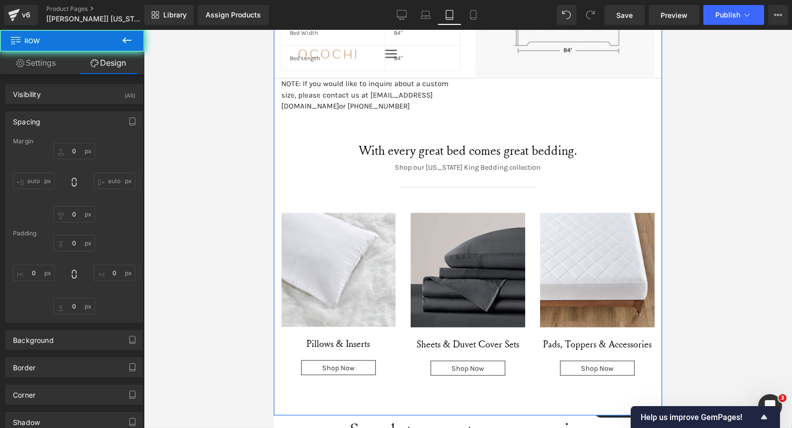
type input "0"
type input "38"
type input "0"
type input "62"
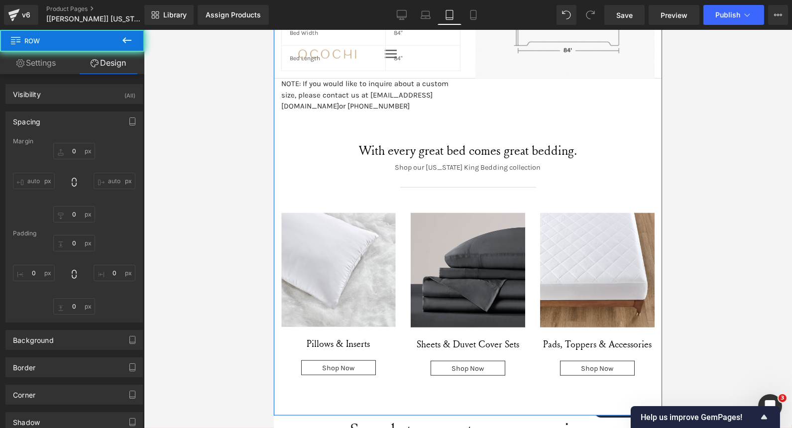
type input "0"
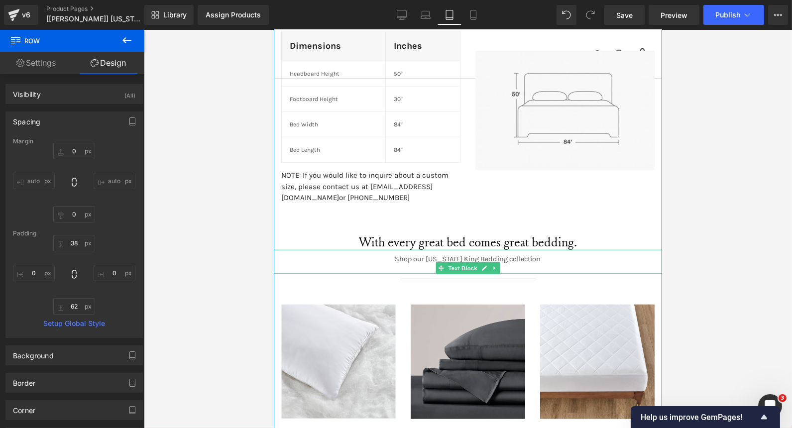
scroll to position [1739, 0]
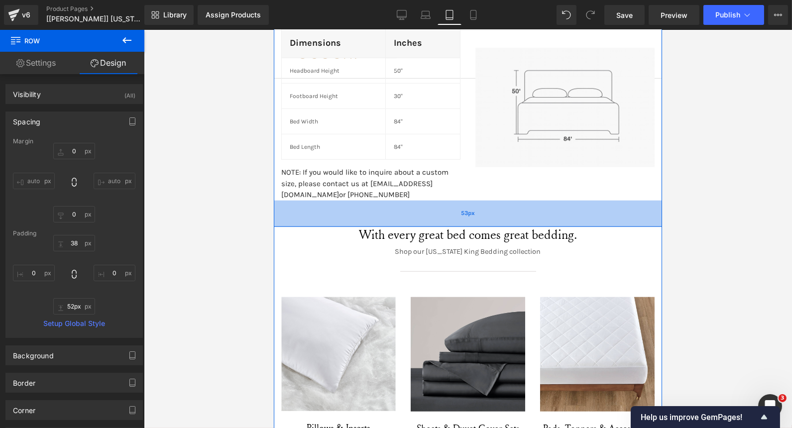
type input "51px"
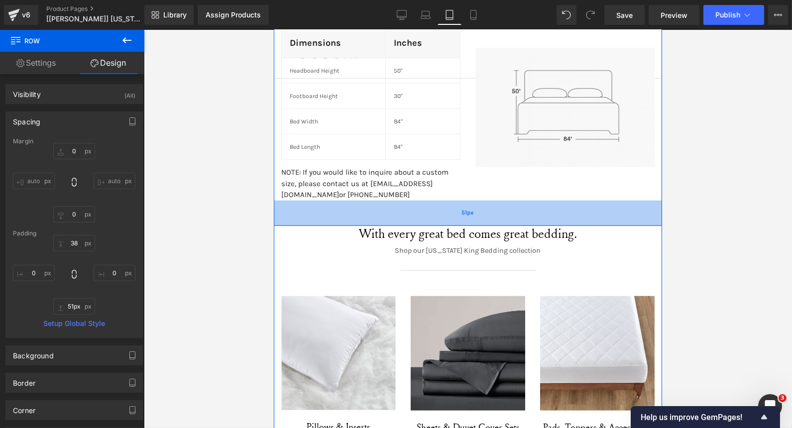
drag, startPoint x: 448, startPoint y: 211, endPoint x: 448, endPoint y: 206, distance: 5.0
click at [448, 206] on div "51px" at bounding box center [467, 213] width 388 height 25
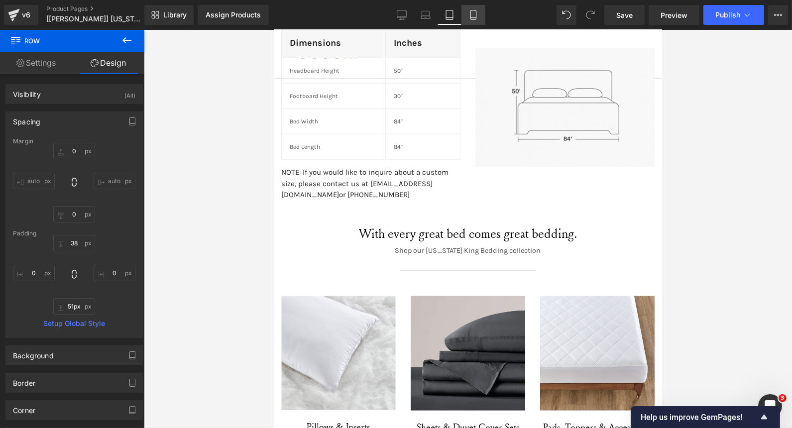
click at [474, 19] on icon at bounding box center [473, 15] width 10 height 10
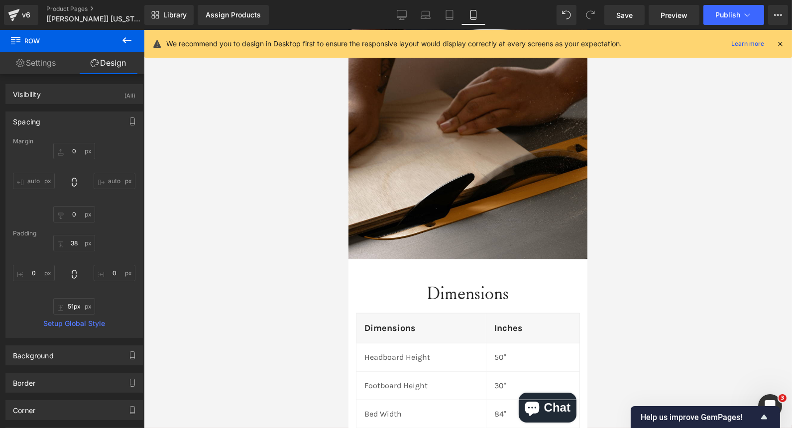
type input "0"
type input "8"
type input "0"
type input "10"
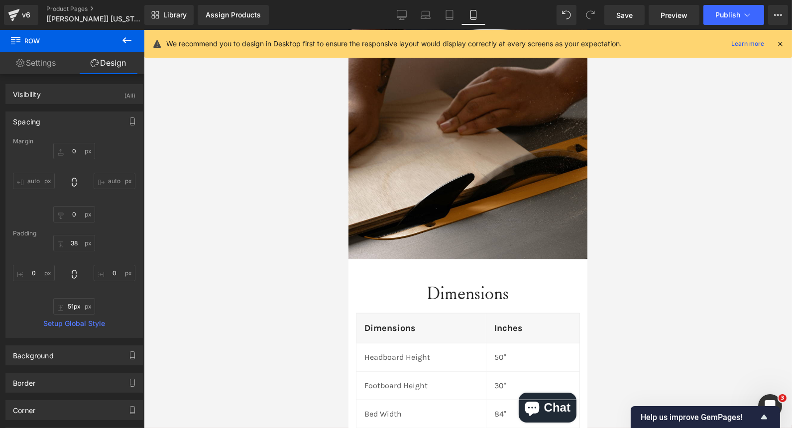
type input "0"
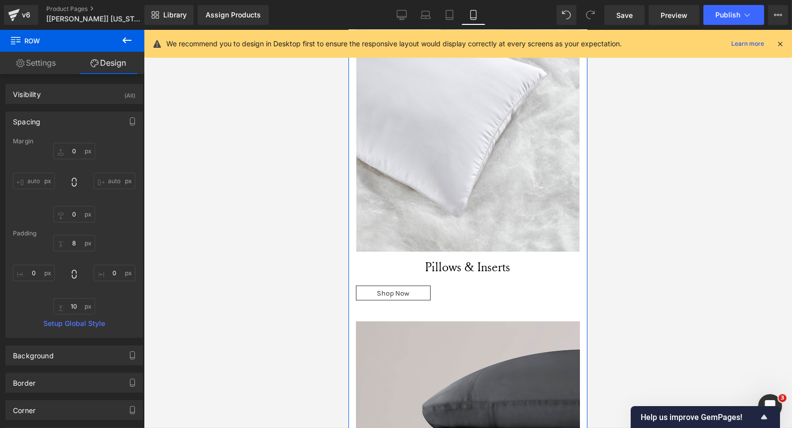
scroll to position [2238, 0]
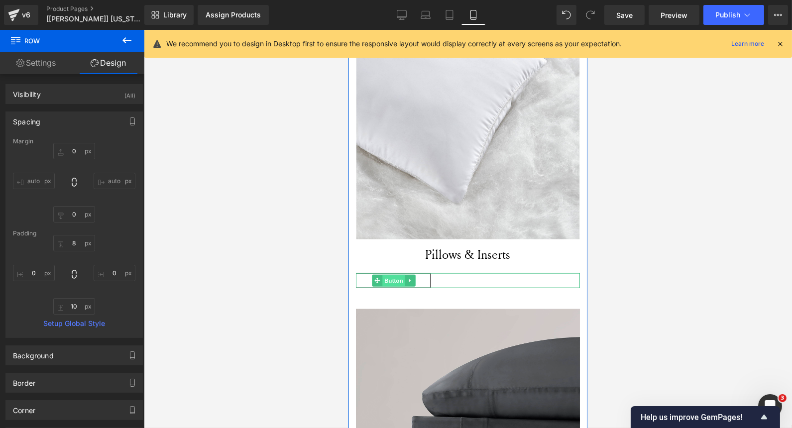
click at [389, 275] on span "Button" at bounding box center [393, 281] width 23 height 12
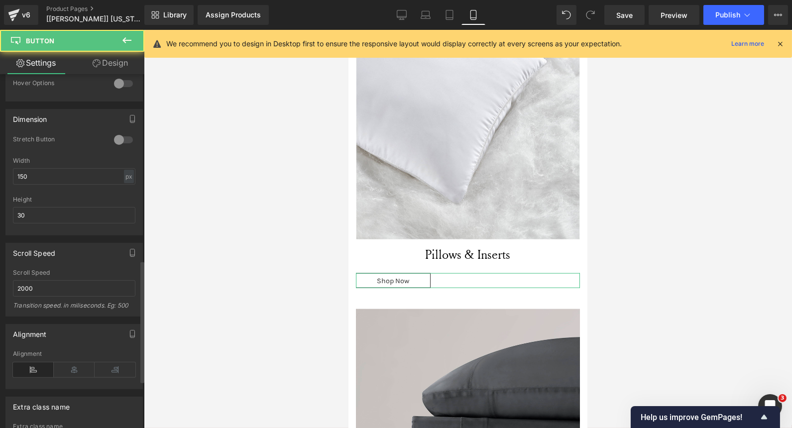
scroll to position [678, 0]
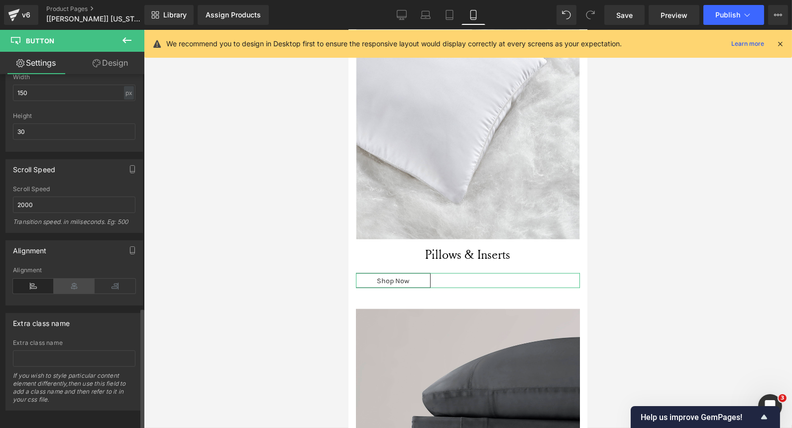
click at [71, 279] on icon at bounding box center [74, 286] width 41 height 15
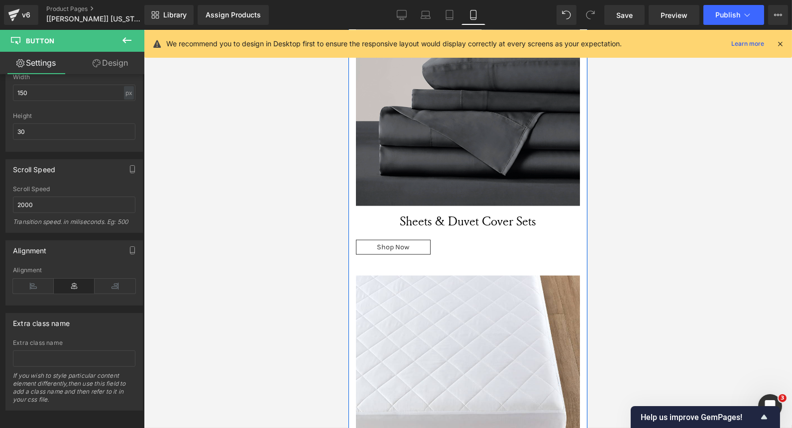
scroll to position [2564, 0]
click at [406, 240] on div "Shop Now Button" at bounding box center [467, 247] width 224 height 15
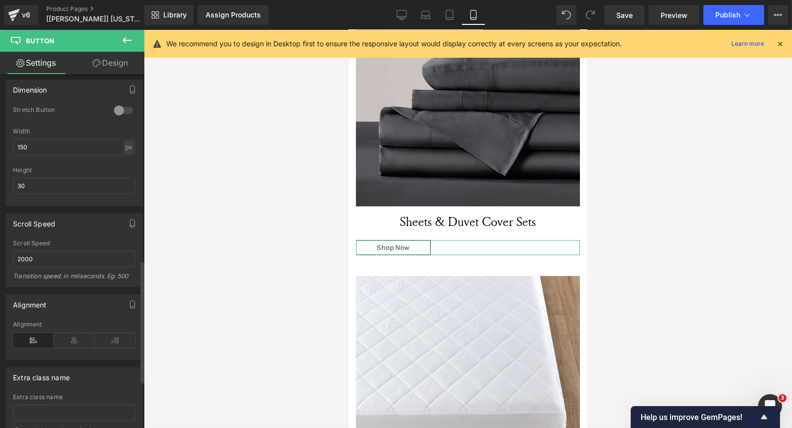
scroll to position [678, 0]
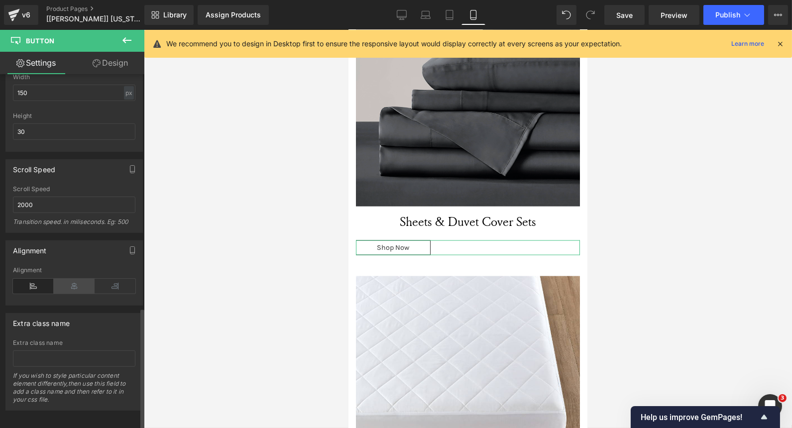
click at [69, 279] on icon at bounding box center [74, 286] width 41 height 15
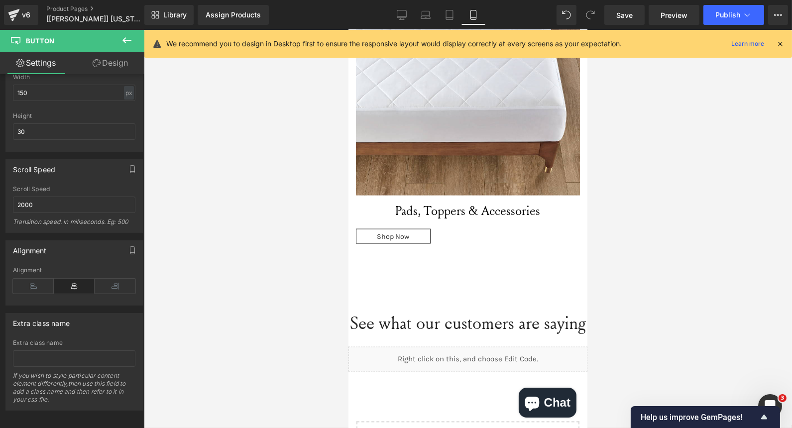
scroll to position [2872, 0]
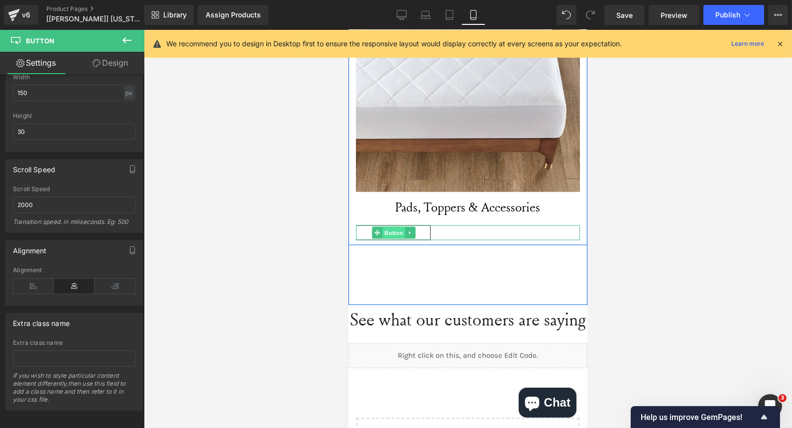
click at [391, 228] on span "Button" at bounding box center [393, 234] width 23 height 12
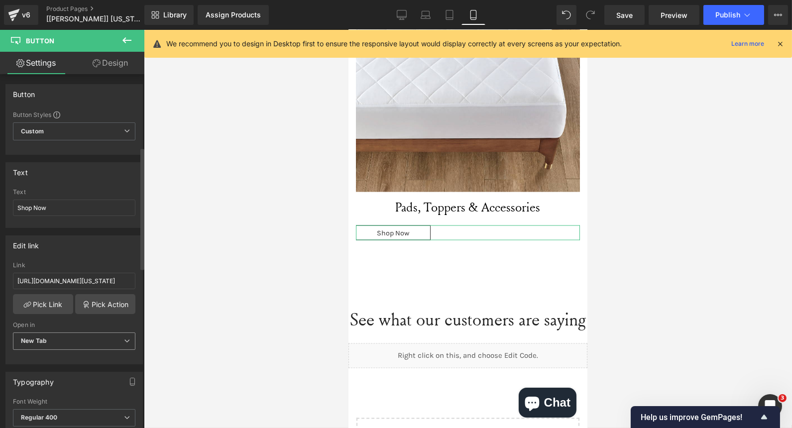
scroll to position [678, 0]
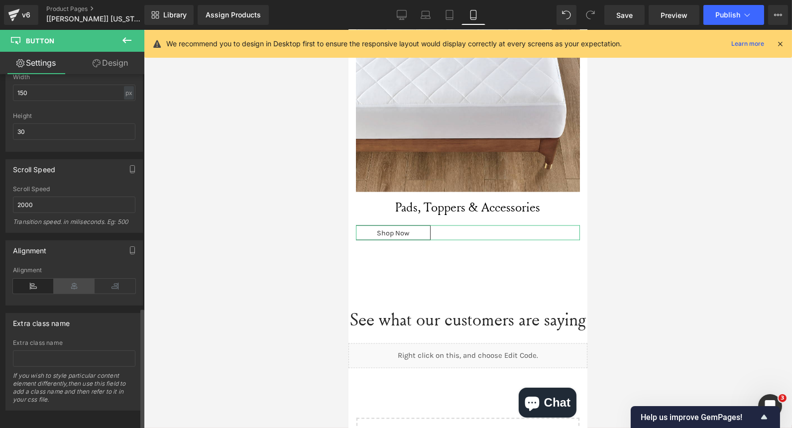
click at [70, 282] on icon at bounding box center [74, 286] width 41 height 15
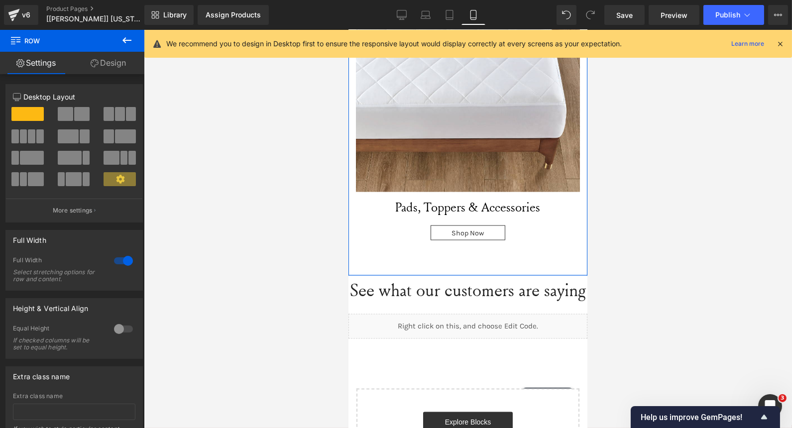
drag, startPoint x: 462, startPoint y: 277, endPoint x: 482, endPoint y: 248, distance: 35.5
click at [482, 275] on div at bounding box center [467, 275] width 239 height 0
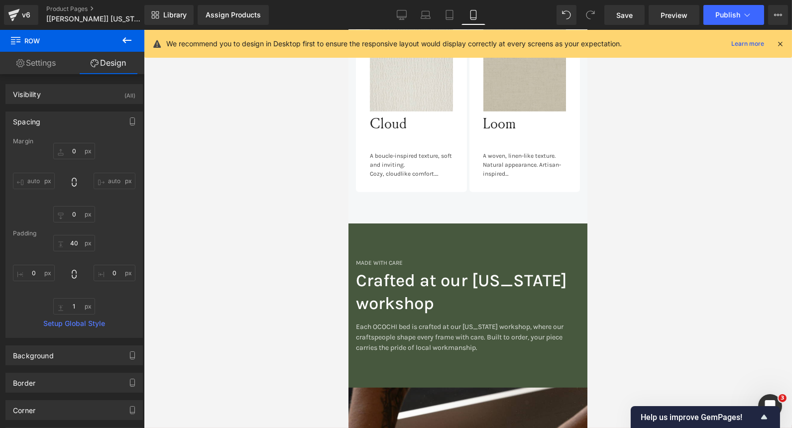
scroll to position [1153, 0]
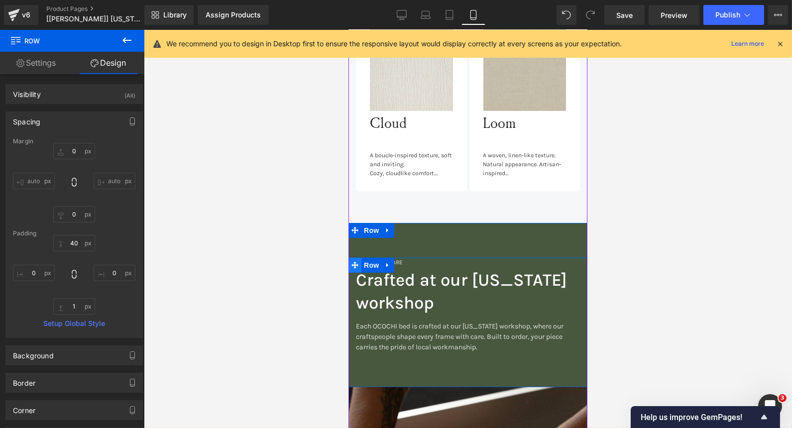
click at [352, 258] on span at bounding box center [354, 265] width 13 height 15
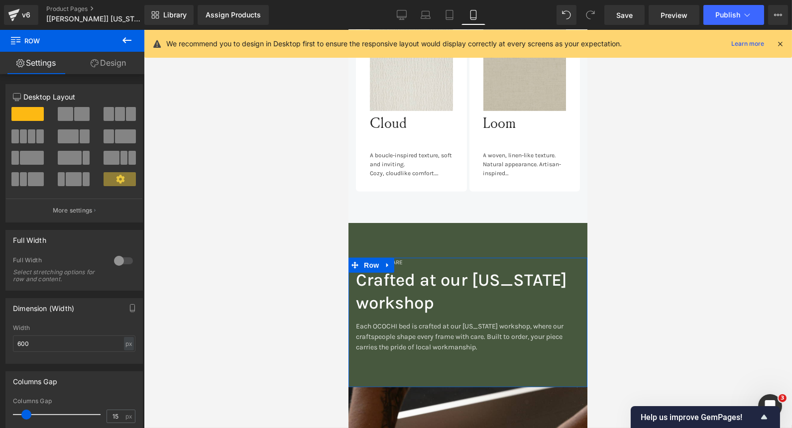
click at [110, 65] on link "Design" at bounding box center [108, 63] width 72 height 22
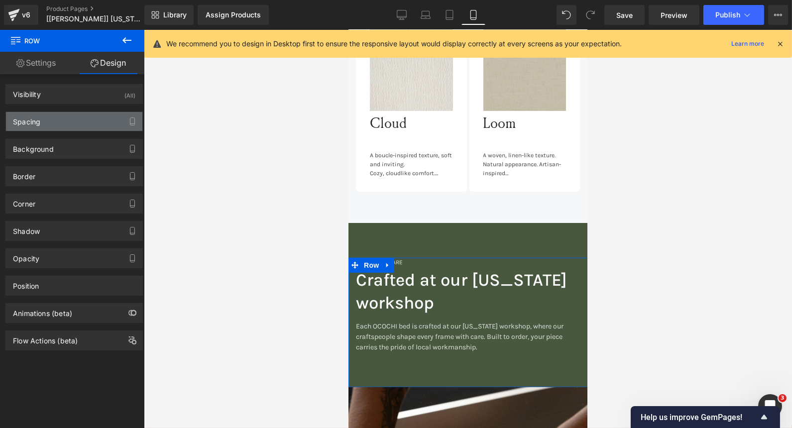
type input "0"
type input "70"
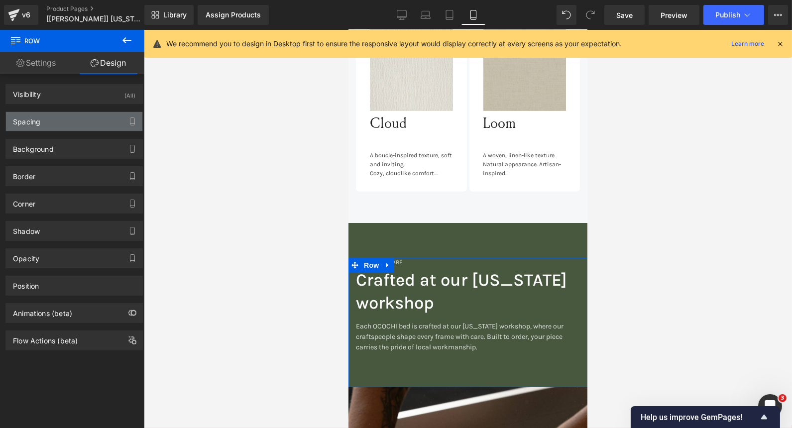
click at [25, 116] on div "Spacing" at bounding box center [26, 119] width 27 height 14
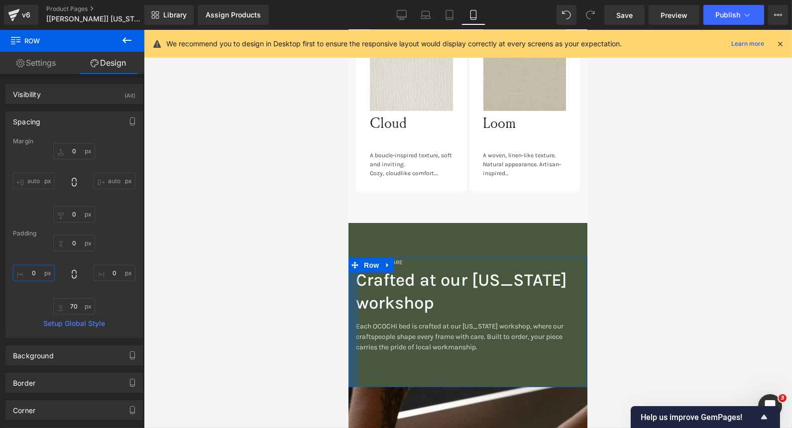
click at [38, 276] on input "0" at bounding box center [34, 273] width 42 height 16
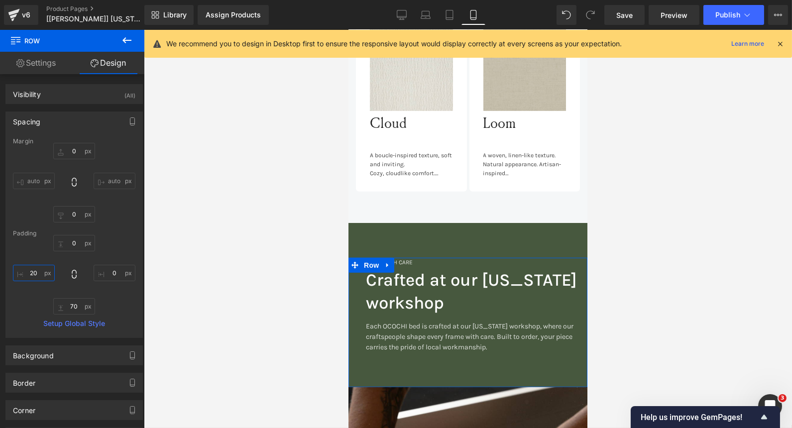
type input "20"
click at [111, 269] on input "0" at bounding box center [115, 273] width 42 height 16
type input "20"
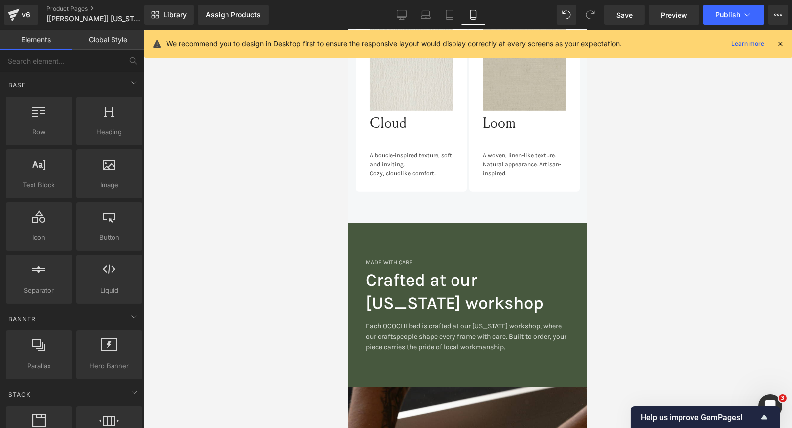
click at [228, 341] on div at bounding box center [468, 229] width 648 height 398
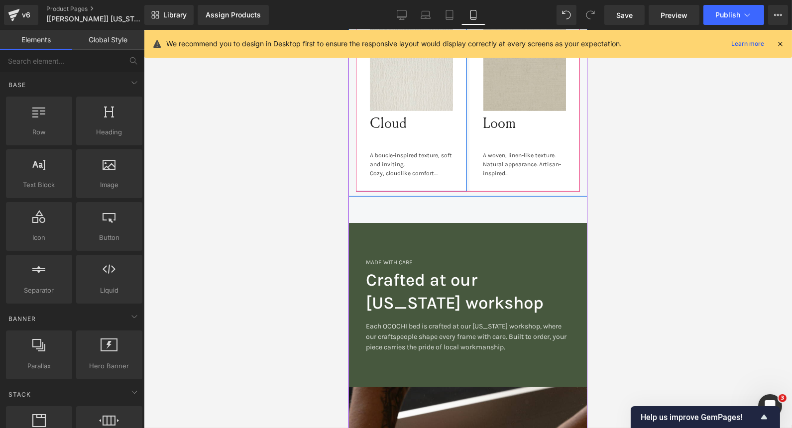
scroll to position [1086, 0]
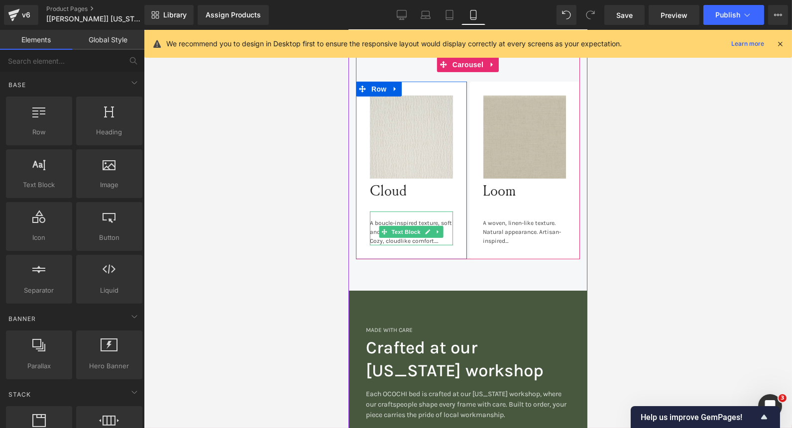
click at [435, 236] on div "Cozy, cloudlike comfort." at bounding box center [410, 240] width 83 height 9
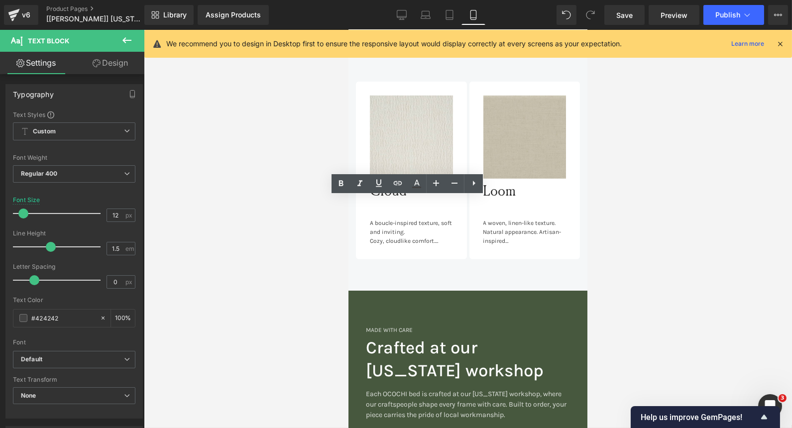
click at [441, 236] on div "Cozy, cloudlike comfort." at bounding box center [410, 240] width 83 height 9
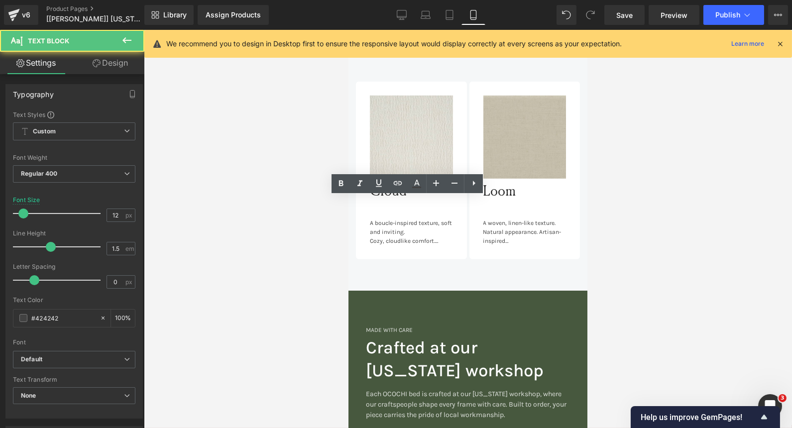
scroll to position [7, 0]
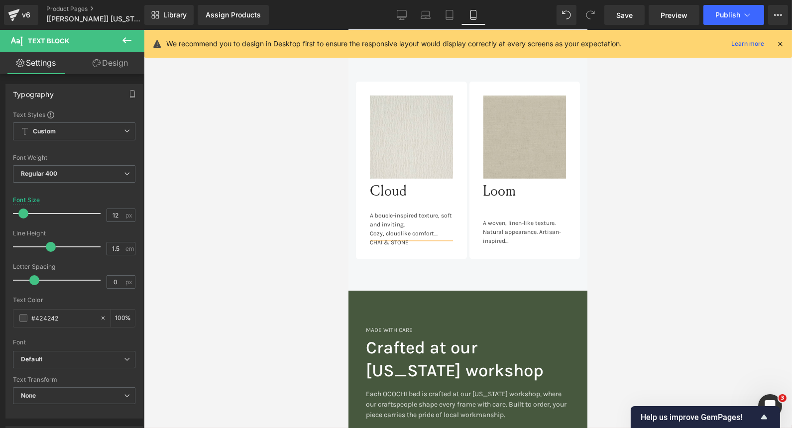
click at [315, 240] on div at bounding box center [468, 229] width 648 height 398
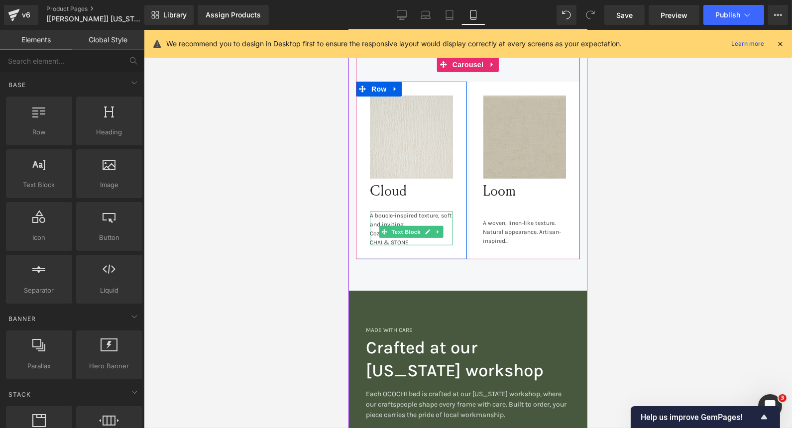
click at [442, 229] on div "Cozy, cloudlike comfort." at bounding box center [410, 233] width 83 height 9
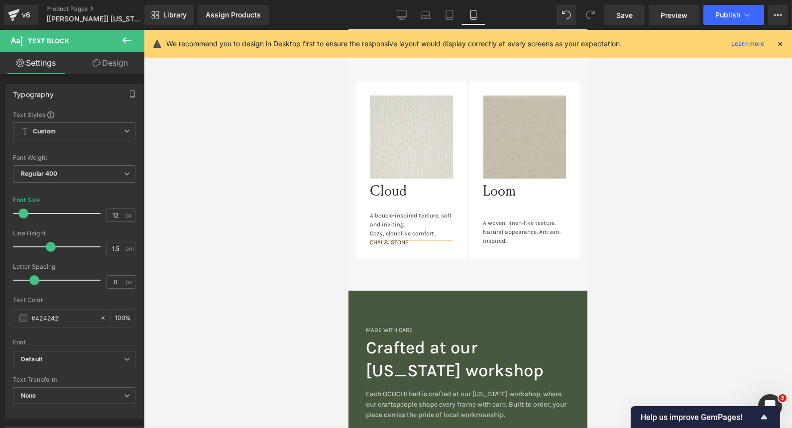
click at [249, 269] on div at bounding box center [468, 229] width 648 height 398
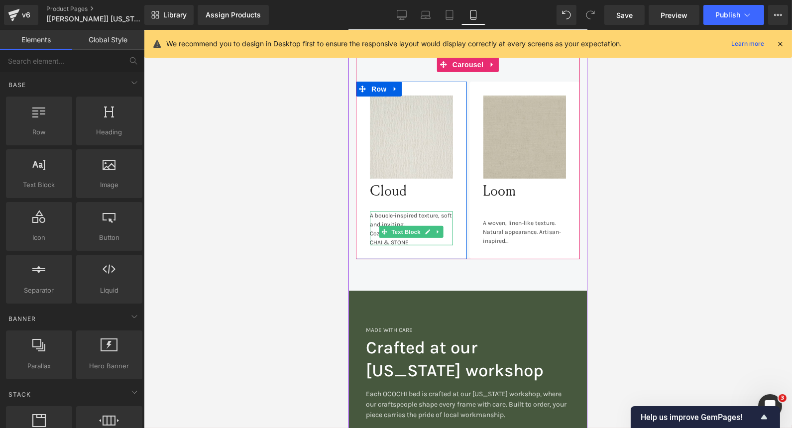
click at [443, 229] on div "Cozy, cloudlike comfort" at bounding box center [410, 233] width 83 height 9
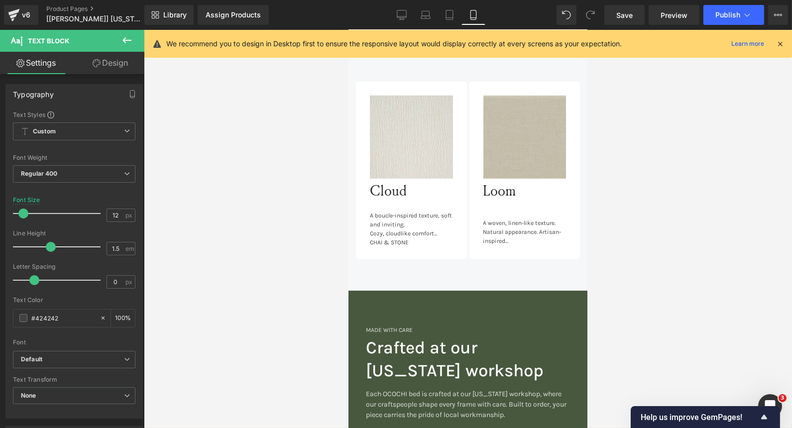
click at [232, 193] on div at bounding box center [468, 229] width 648 height 398
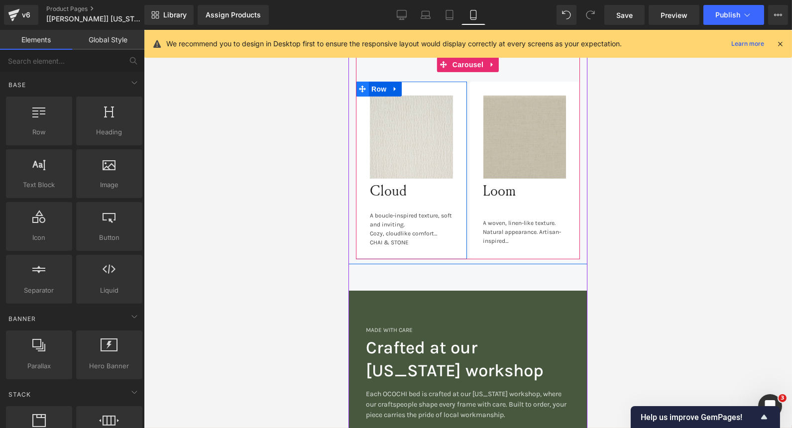
click at [358, 86] on icon at bounding box center [361, 89] width 7 height 7
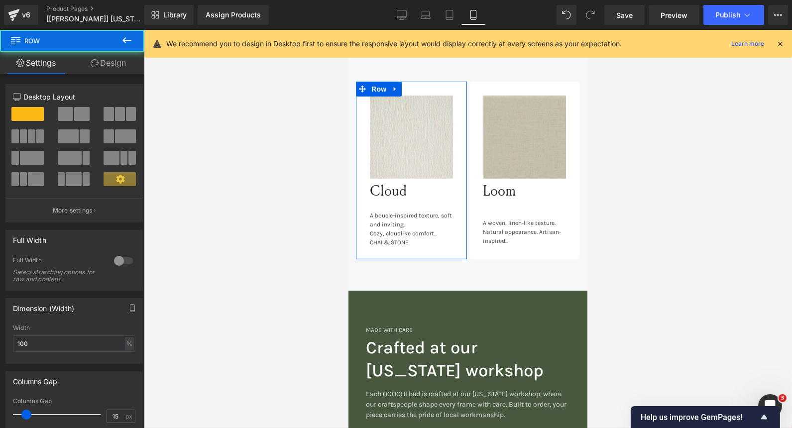
click at [113, 57] on link "Design" at bounding box center [108, 63] width 72 height 22
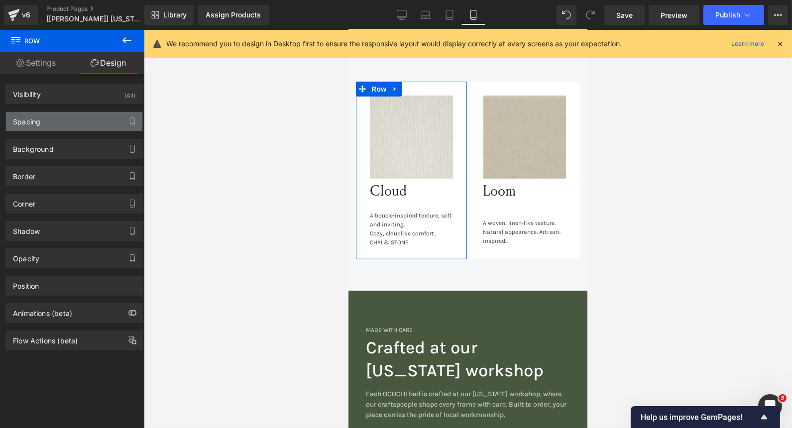
type input "0"
type input "28"
type input "13"
type input "28"
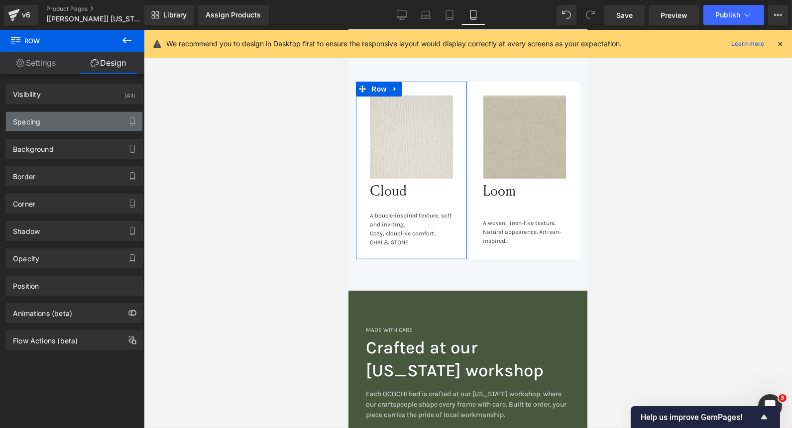
type input "13"
click at [43, 125] on div "Spacing" at bounding box center [74, 121] width 136 height 19
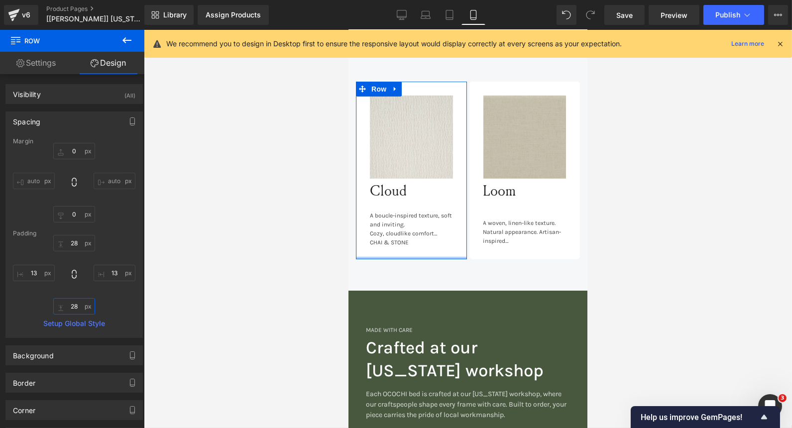
click at [74, 308] on input "28" at bounding box center [74, 306] width 42 height 16
type input "35"
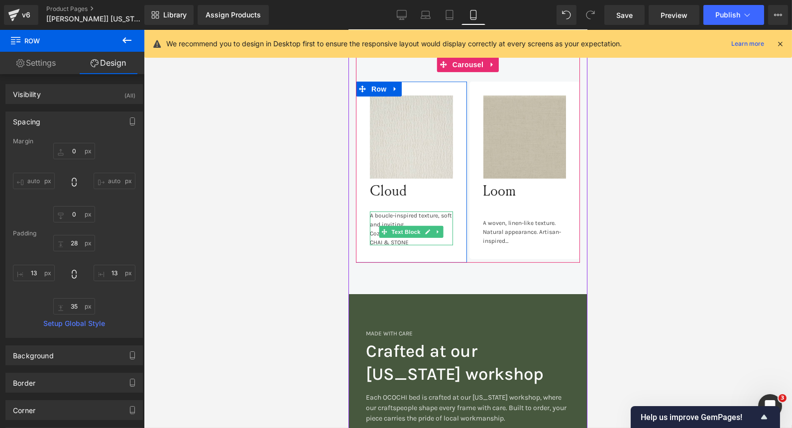
click at [444, 229] on div "Cozy, cloudlike comfort" at bounding box center [410, 233] width 83 height 9
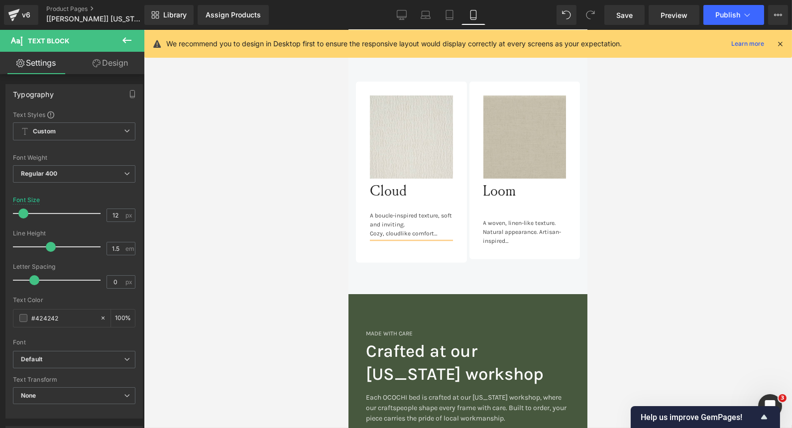
click at [301, 202] on div at bounding box center [468, 229] width 648 height 398
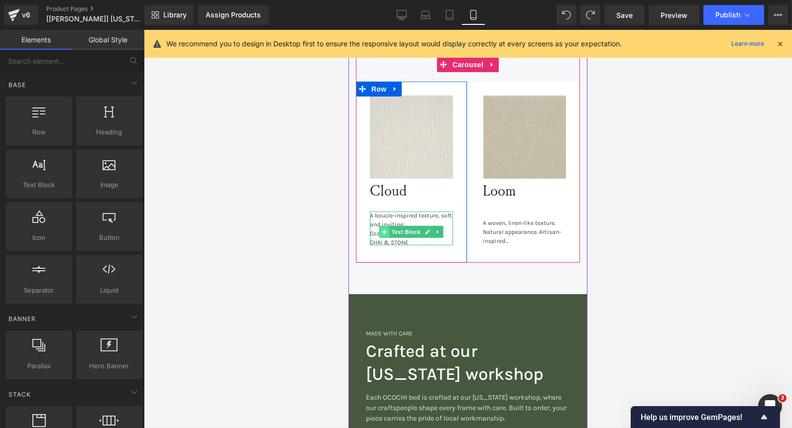
click at [385, 226] on span at bounding box center [384, 232] width 10 height 12
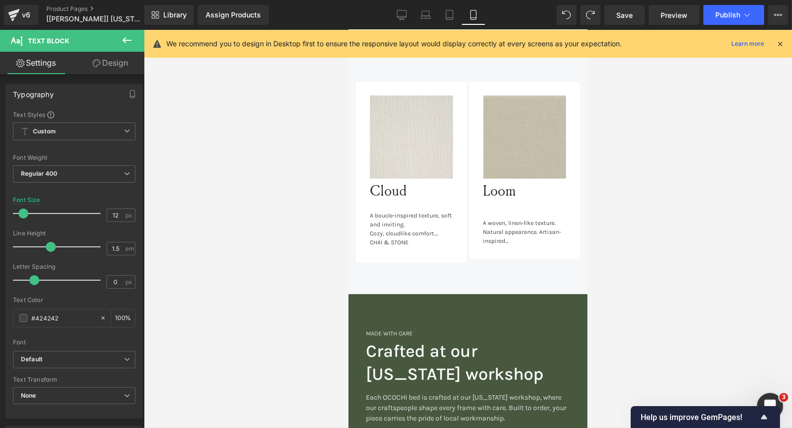
click at [767, 400] on icon "Open Intercom Messenger" at bounding box center [769, 405] width 16 height 16
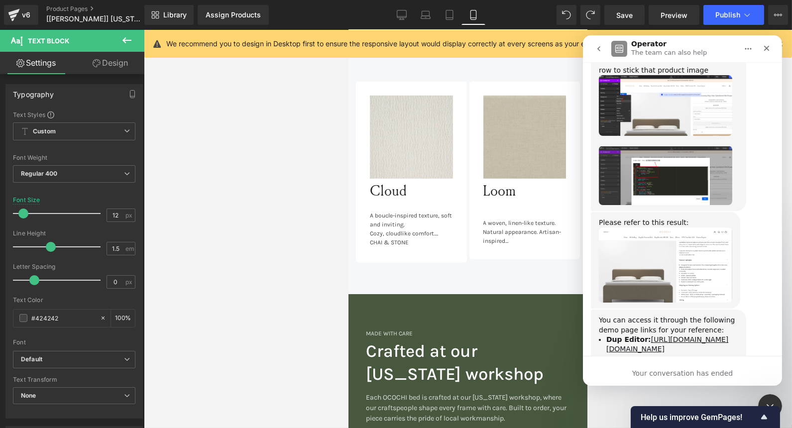
scroll to position [8506, 0]
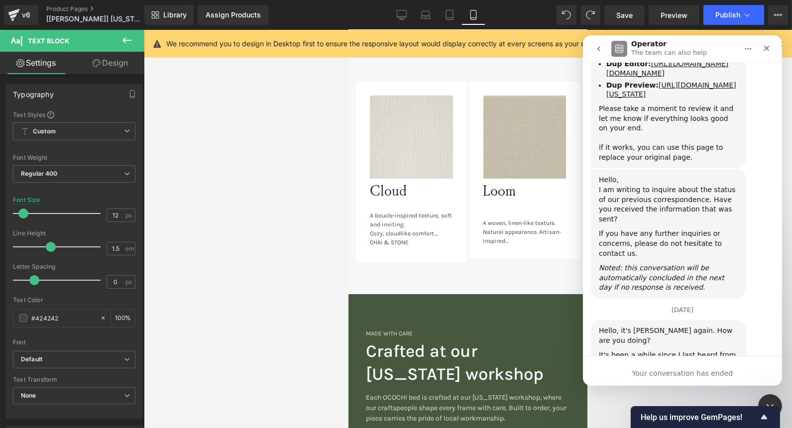
click at [683, 378] on div "Your conversation has ended" at bounding box center [681, 373] width 199 height 10
click at [665, 371] on div "Your conversation has ended" at bounding box center [681, 373] width 199 height 10
click at [682, 370] on div "Your conversation has ended" at bounding box center [681, 373] width 199 height 10
click at [765, 53] on div "Close" at bounding box center [766, 48] width 18 height 18
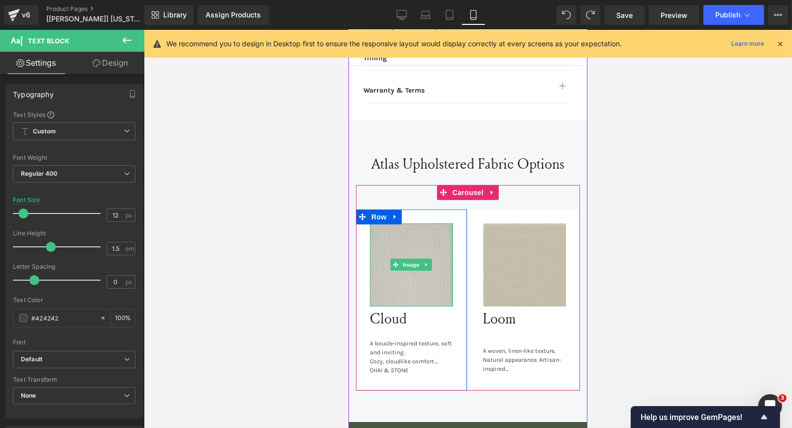
scroll to position [958, 0]
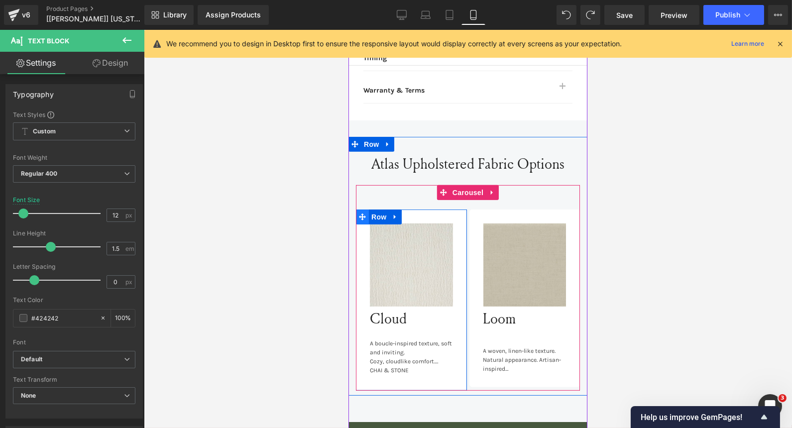
click at [355, 210] on span at bounding box center [361, 217] width 13 height 15
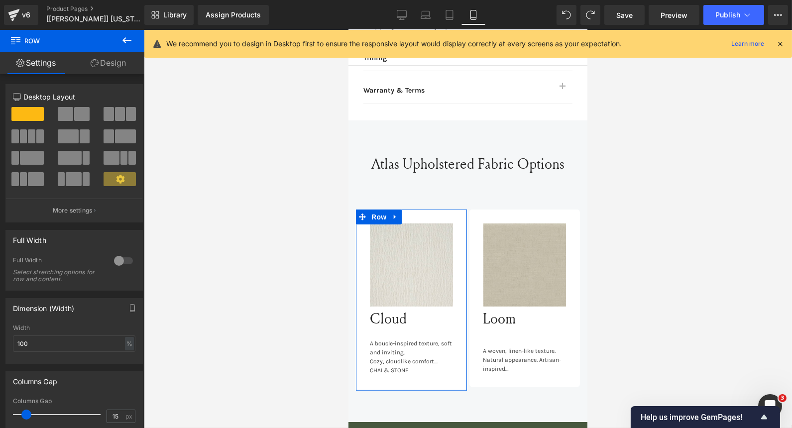
click at [118, 67] on link "Design" at bounding box center [108, 63] width 72 height 22
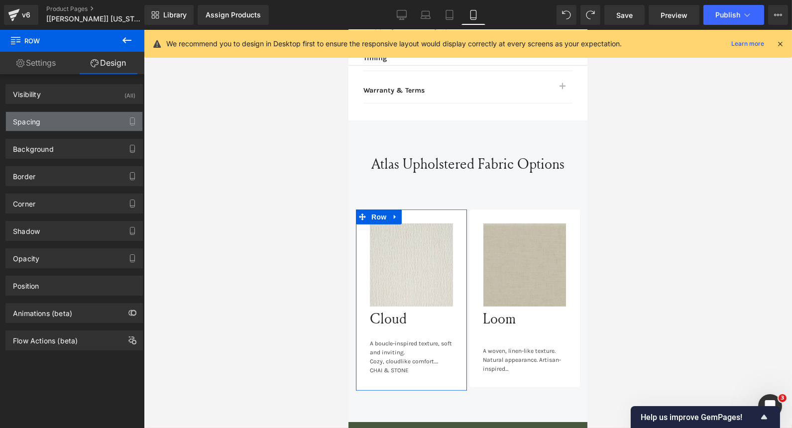
click at [53, 125] on div "Spacing" at bounding box center [74, 121] width 136 height 19
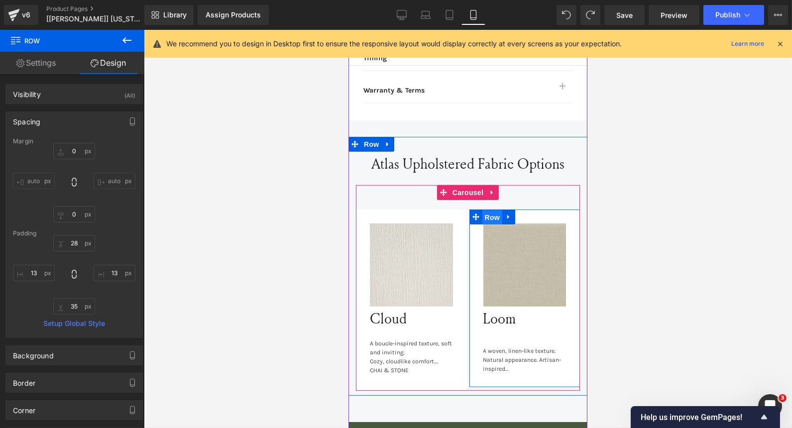
click at [494, 210] on span "Row" at bounding box center [492, 217] width 20 height 15
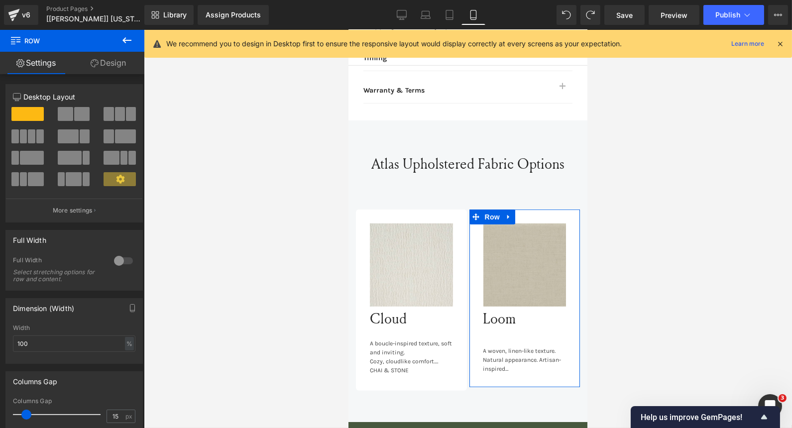
click at [109, 61] on link "Design" at bounding box center [108, 63] width 72 height 22
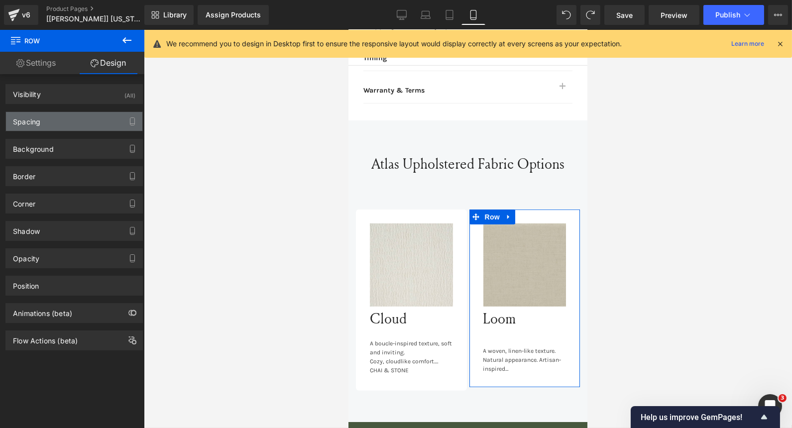
type input "0"
type input "28"
type input "13"
type input "28"
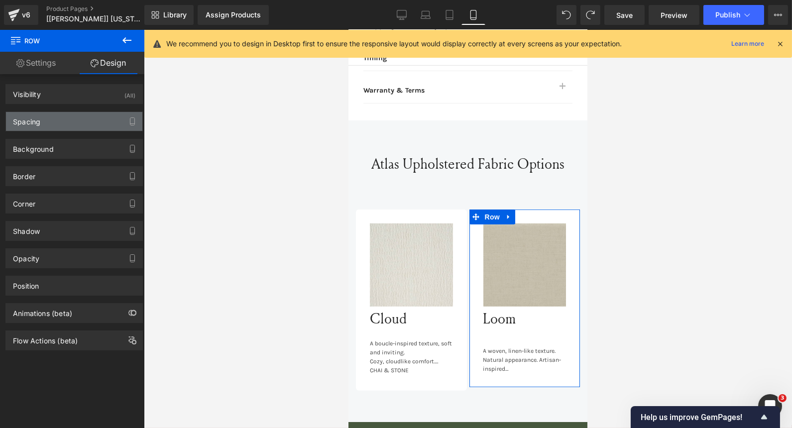
type input "13"
click at [69, 112] on div "Spacing" at bounding box center [74, 121] width 136 height 19
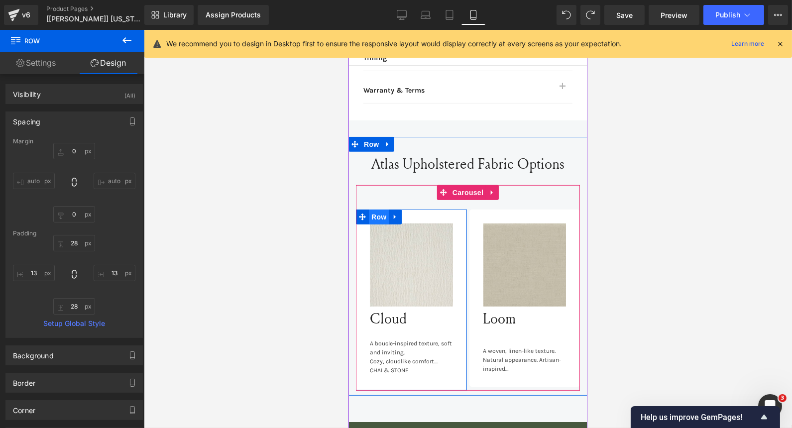
click at [373, 210] on span "Row" at bounding box center [378, 217] width 20 height 15
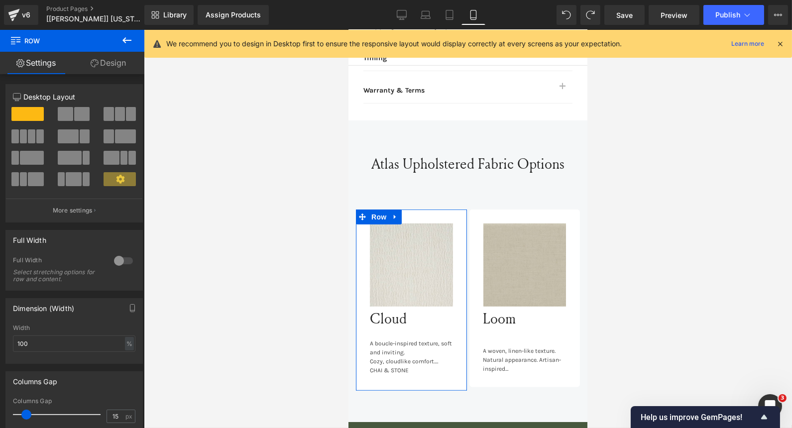
click at [122, 64] on link "Design" at bounding box center [108, 63] width 72 height 22
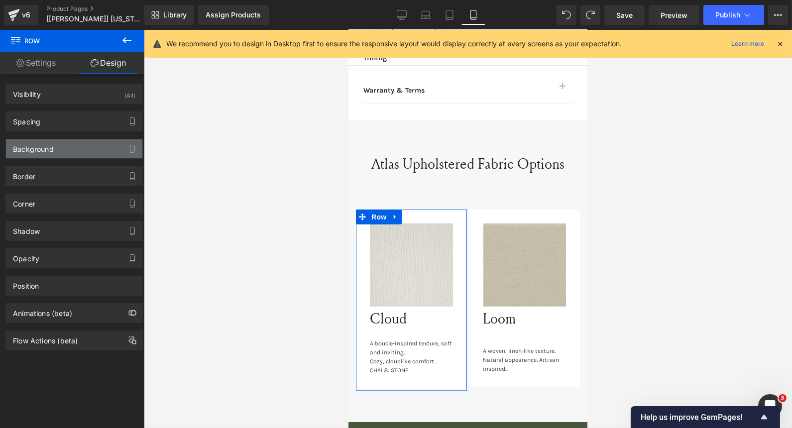
type input "0"
type input "28"
type input "13"
type input "35"
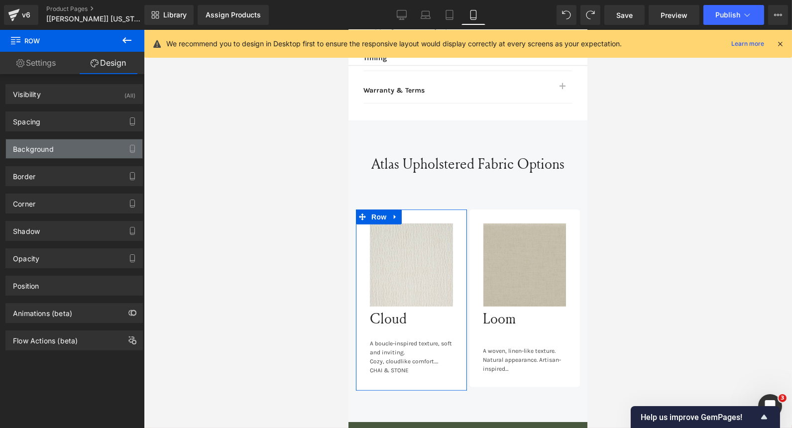
type input "13"
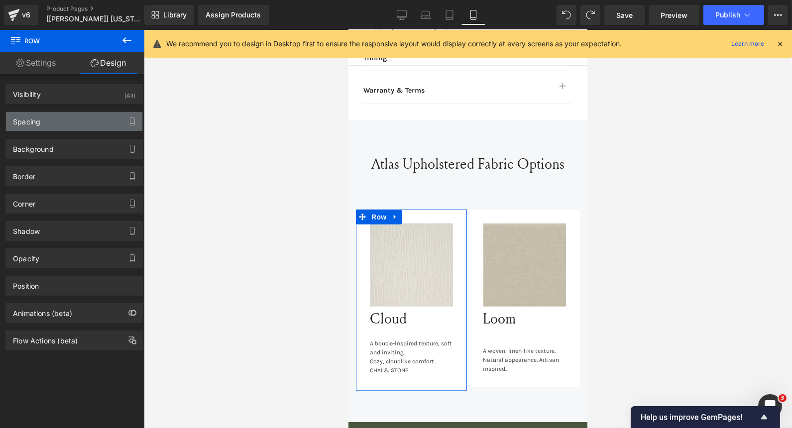
click at [70, 120] on div "Spacing" at bounding box center [74, 121] width 136 height 19
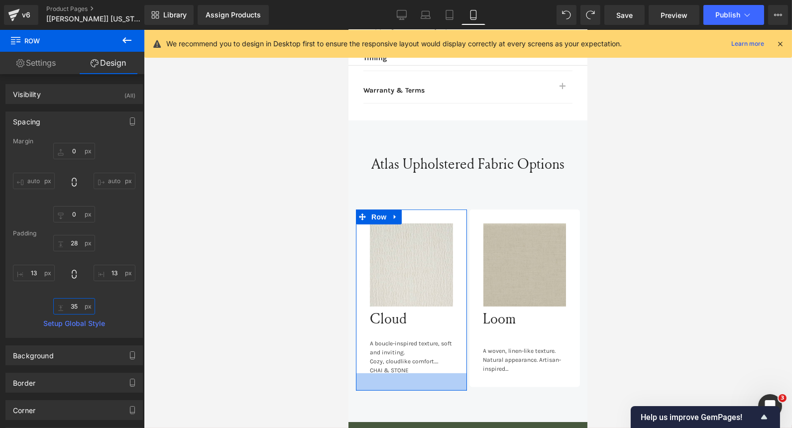
click at [71, 313] on input "35" at bounding box center [74, 306] width 42 height 16
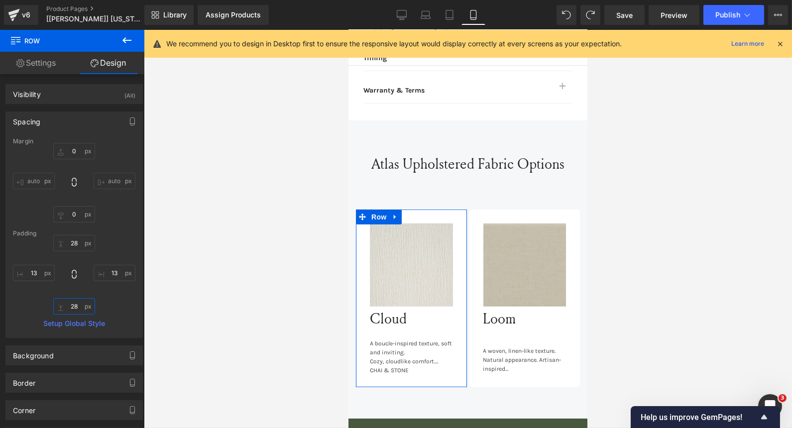
type input "28"
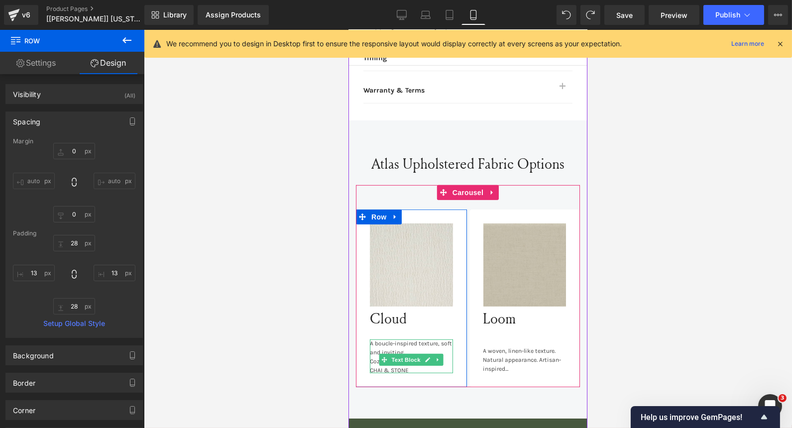
click at [369, 357] on div "Cozy, cloudlike comfort." at bounding box center [410, 361] width 83 height 9
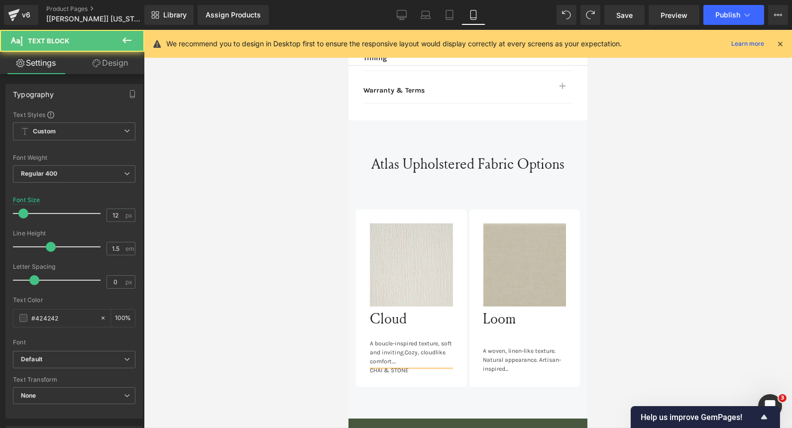
click at [369, 366] on div "CHAI & STONE" at bounding box center [410, 370] width 83 height 9
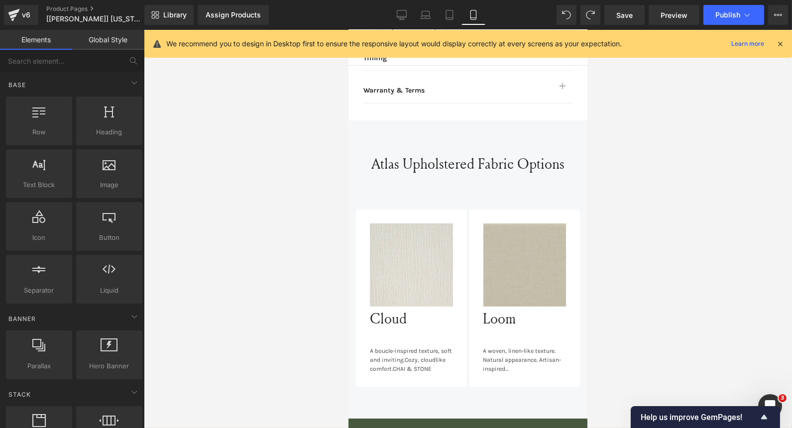
scroll to position [0, 0]
click at [727, 225] on div at bounding box center [468, 229] width 648 height 398
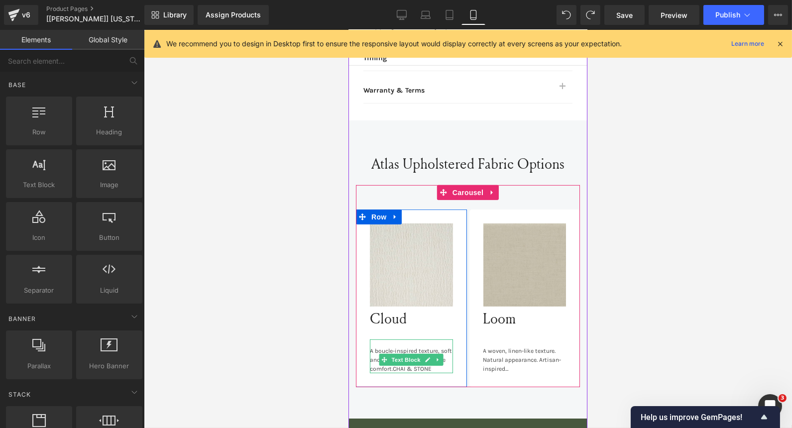
click at [405, 340] on div "A boucle-inspired texture, soft and inviting. Cozy, cloudlike comfort. CHAI & S…" at bounding box center [410, 357] width 83 height 34
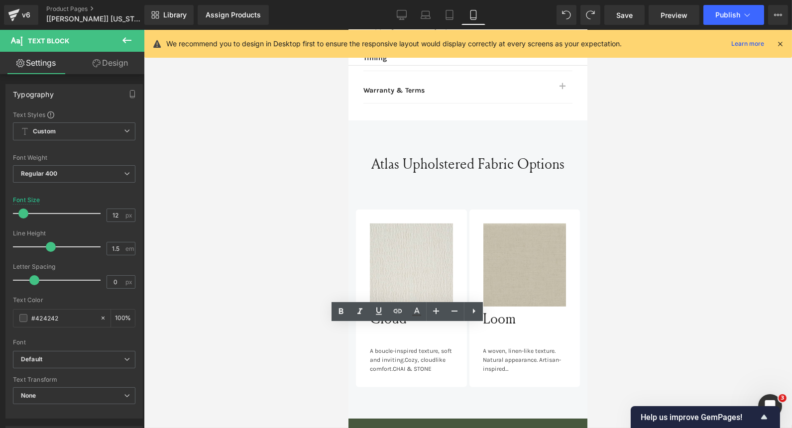
click at [369, 340] on div "A boucle-inspired texture, soft and inviting. Cozy, cloudlike comfort. CHAI & S…" at bounding box center [410, 357] width 83 height 34
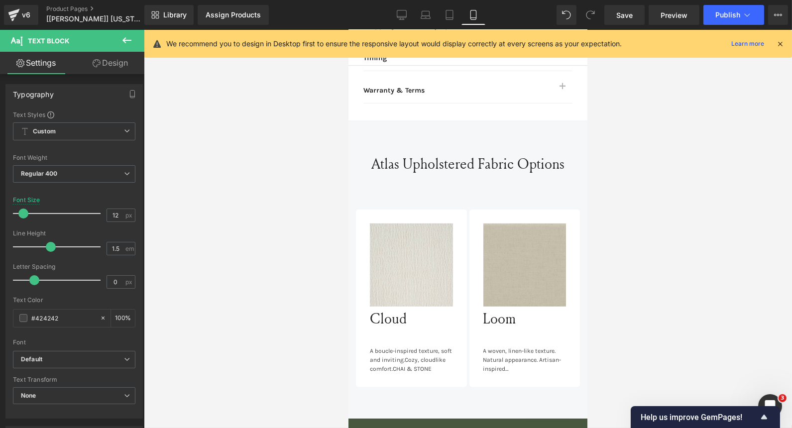
click at [268, 286] on div at bounding box center [468, 229] width 648 height 398
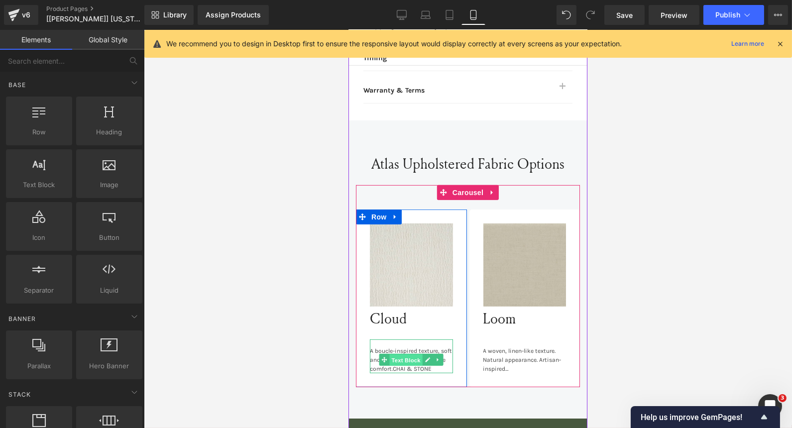
click at [389, 354] on span "Text Block" at bounding box center [405, 360] width 33 height 12
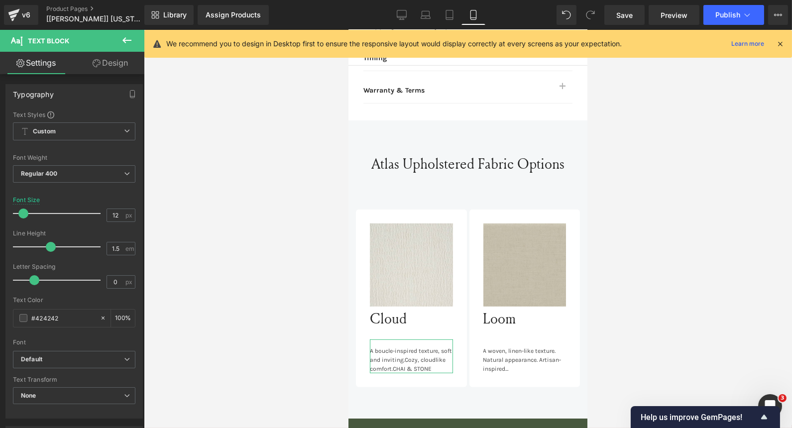
click at [115, 65] on link "Design" at bounding box center [110, 63] width 72 height 22
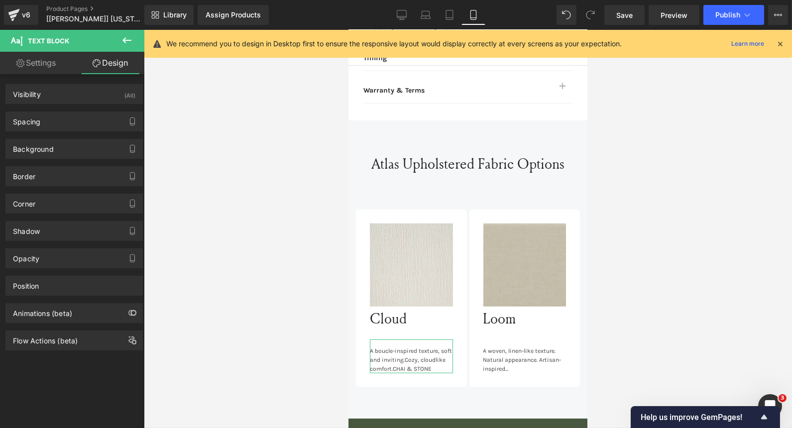
type input "0"
type input "14"
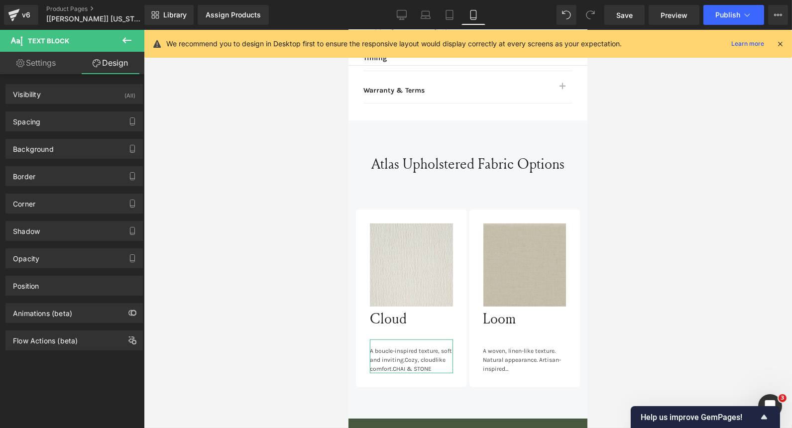
type input "0"
drag, startPoint x: 35, startPoint y: 107, endPoint x: 35, endPoint y: 121, distance: 13.9
click at [35, 121] on div "Spacing Margin 0px 0 0px 0 0px 0 0px 0 Padding 14px 14 0px 0 0px 0 0px 0 Setup …" at bounding box center [74, 117] width 149 height 27
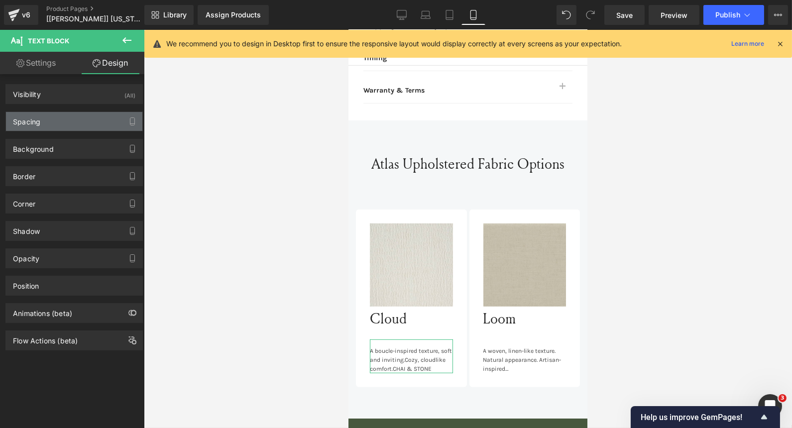
click at [35, 121] on div "Spacing" at bounding box center [26, 119] width 27 height 14
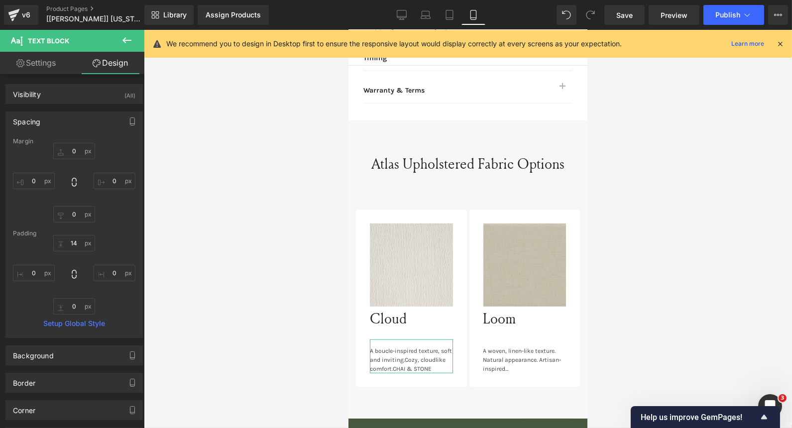
click at [73, 254] on div "14px 14 0px 0 0px 0 0px 0" at bounding box center [74, 275] width 122 height 80
click at [77, 241] on input "14" at bounding box center [74, 243] width 42 height 16
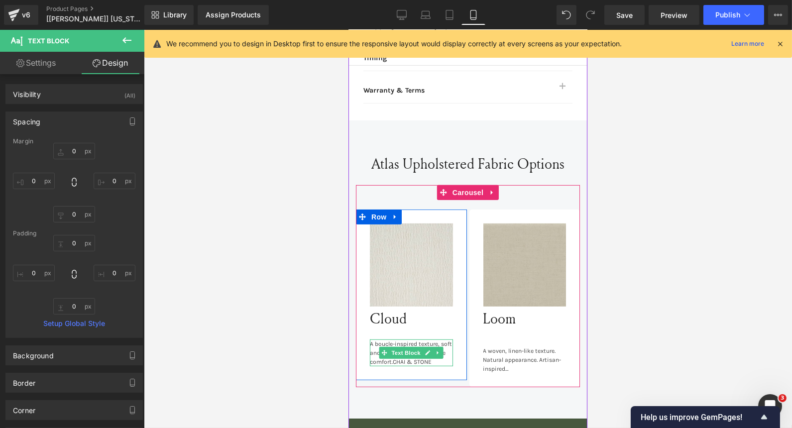
click at [392, 358] on span "CHAI & STONE" at bounding box center [411, 361] width 39 height 7
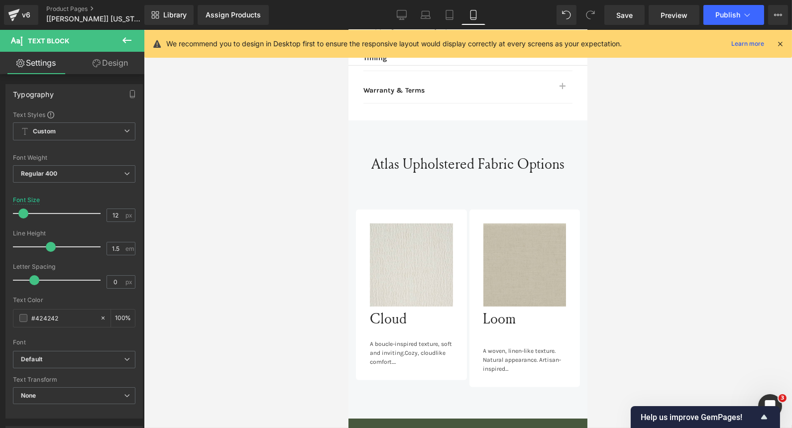
scroll to position [7, 0]
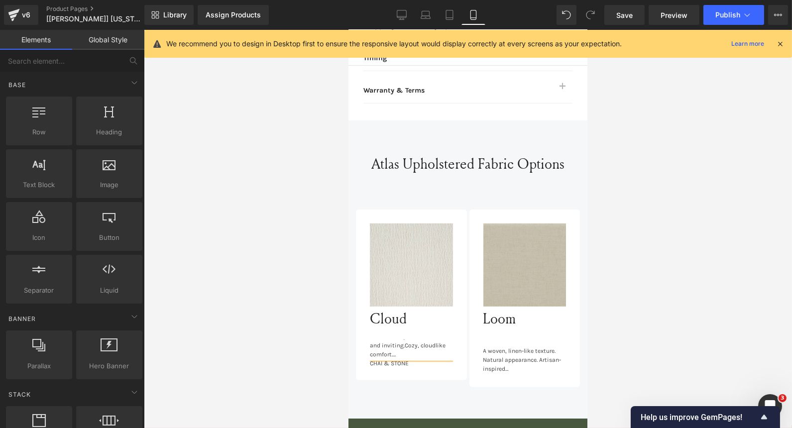
click at [234, 330] on div at bounding box center [468, 229] width 648 height 398
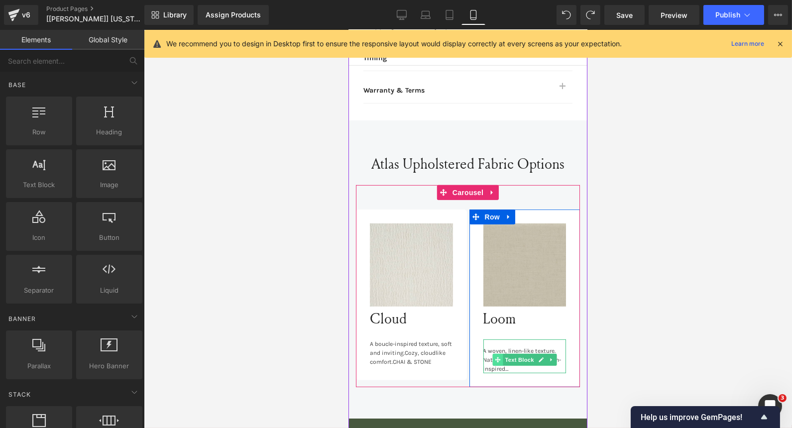
click at [497, 354] on span at bounding box center [497, 360] width 10 height 12
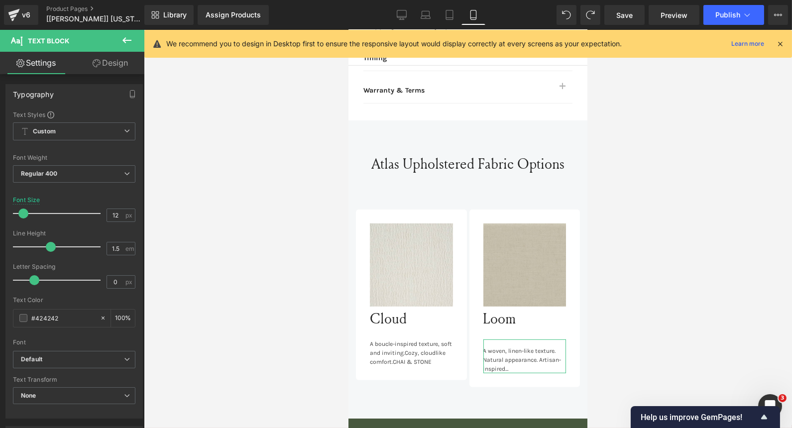
drag, startPoint x: 98, startPoint y: 69, endPoint x: 55, endPoint y: 112, distance: 60.5
click at [98, 69] on link "Design" at bounding box center [110, 63] width 72 height 22
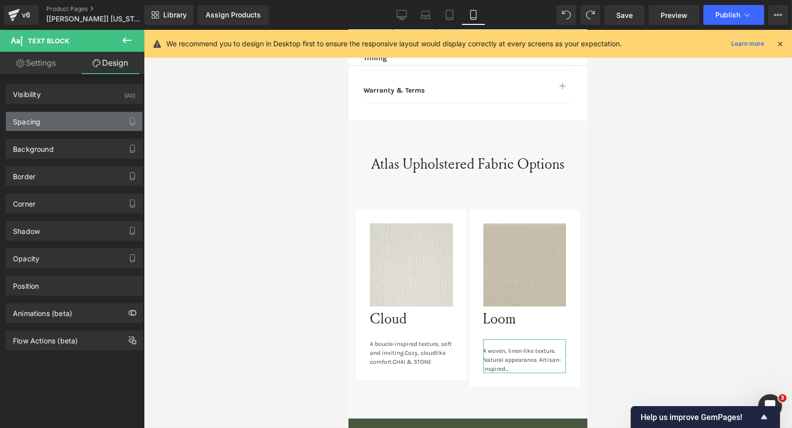
type input "0"
type input "14"
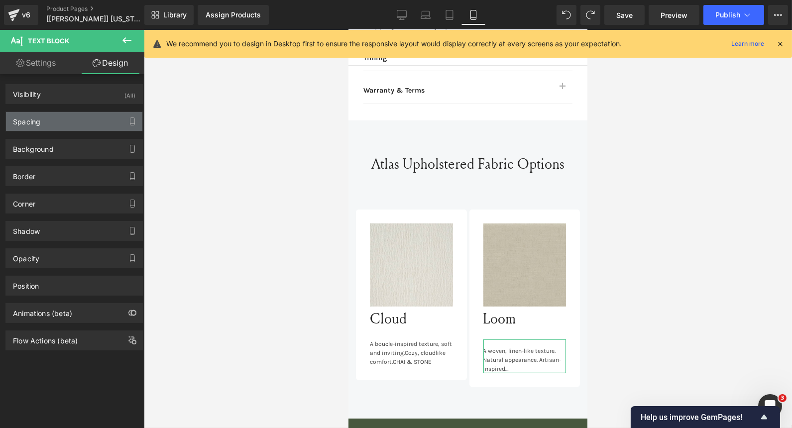
type input "0"
click at [51, 123] on div "Spacing" at bounding box center [74, 121] width 136 height 19
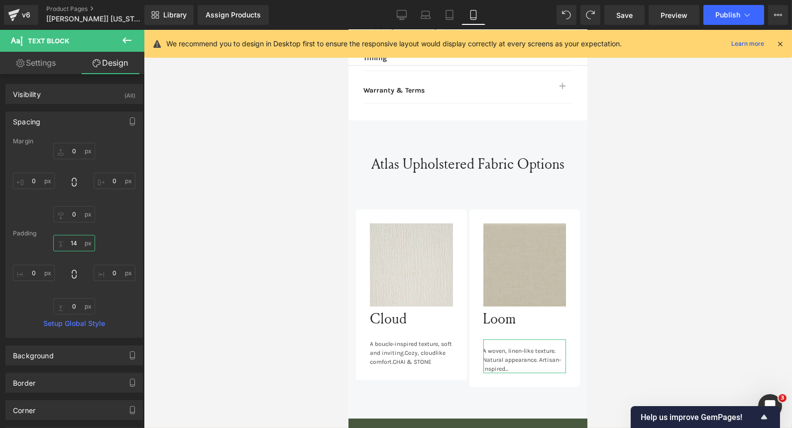
click at [77, 247] on input "14" at bounding box center [74, 243] width 42 height 16
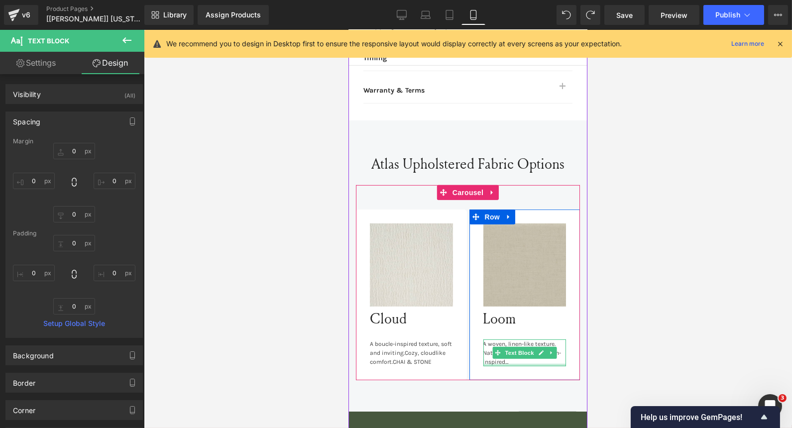
click at [519, 349] on div "Natural appearance. Artisan-inspired" at bounding box center [524, 357] width 83 height 18
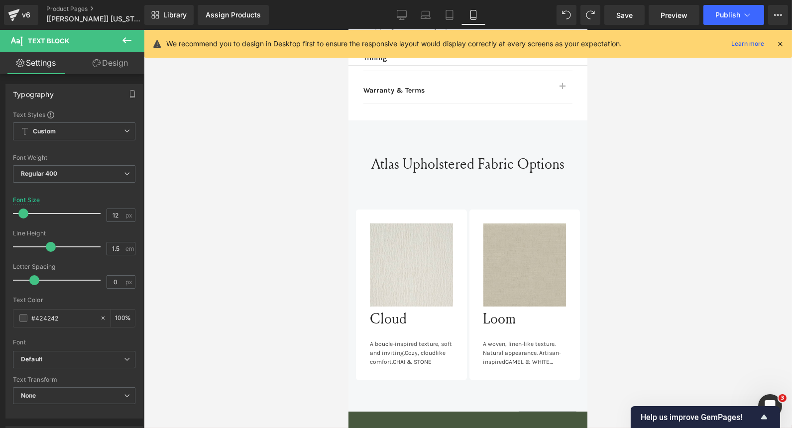
click at [560, 350] on div "Natural appearance. Artisan-inspired CAMEL & WHITE COLOR" at bounding box center [524, 357] width 83 height 18
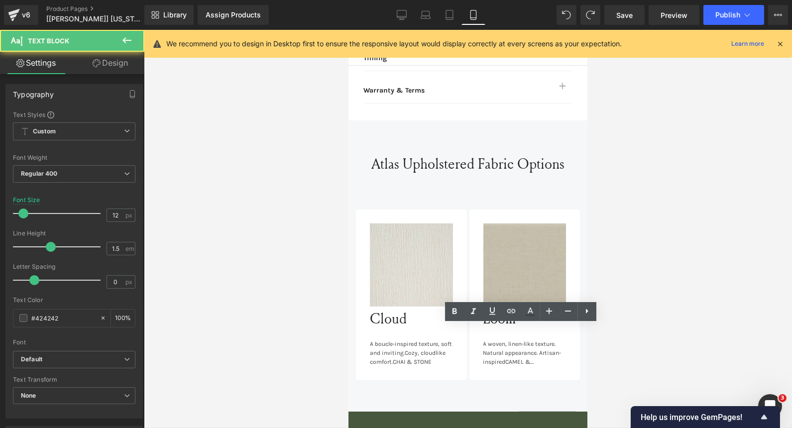
scroll to position [7, 0]
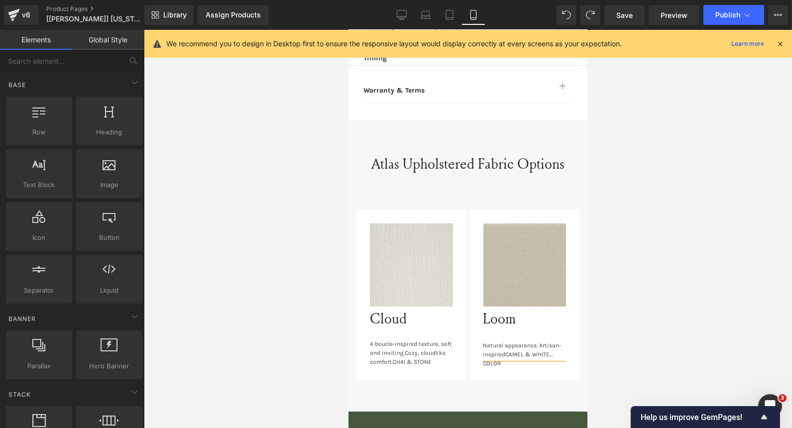
click at [675, 232] on div at bounding box center [468, 229] width 648 height 398
click at [766, 400] on icon "Open Intercom Messenger" at bounding box center [769, 405] width 16 height 16
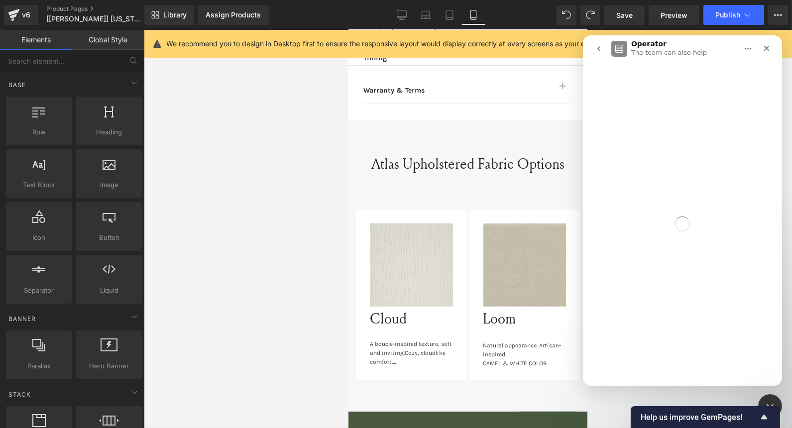
click at [602, 42] on button "go back" at bounding box center [598, 48] width 19 height 19
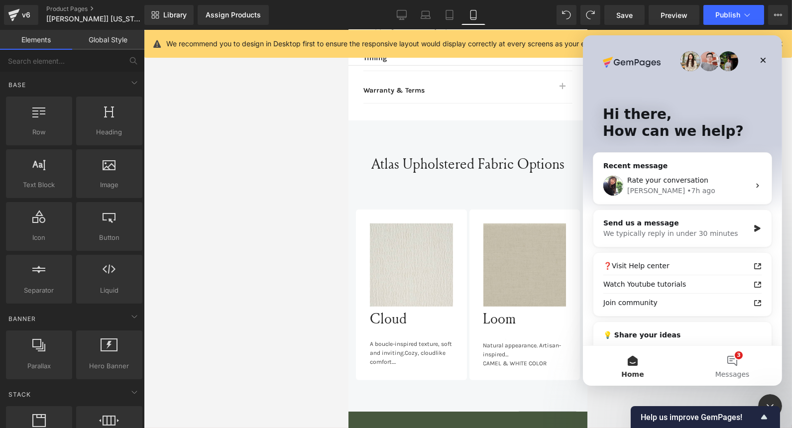
click at [597, 48] on div "Hi there, How can we help?" at bounding box center [681, 124] width 179 height 179
click at [668, 193] on div "Tina • 7h ago" at bounding box center [688, 191] width 122 height 10
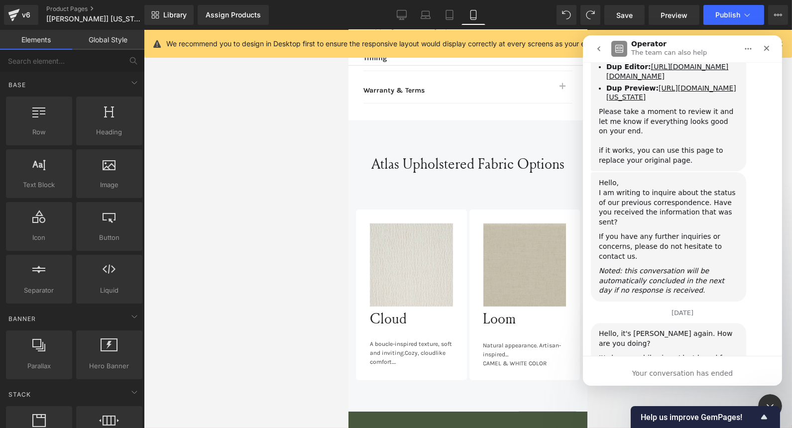
scroll to position [8506, 0]
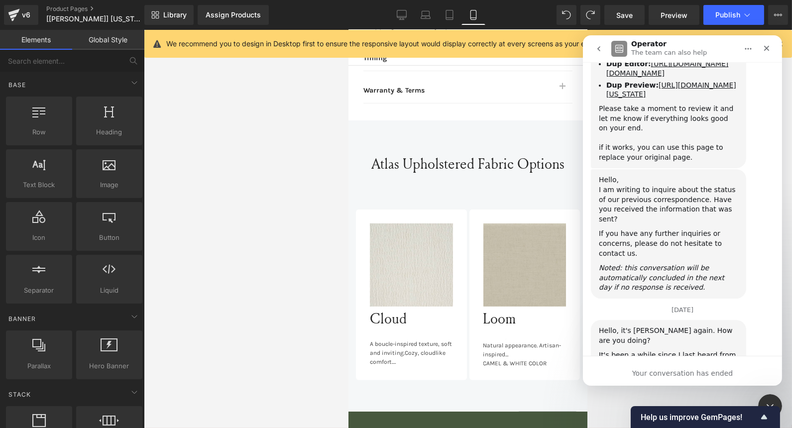
click at [596, 52] on icon "go back" at bounding box center [598, 49] width 8 height 8
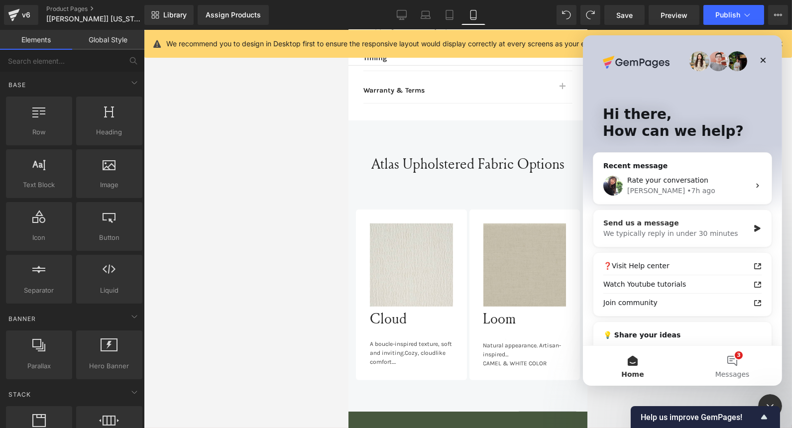
click at [697, 224] on div "Send us a message" at bounding box center [676, 223] width 146 height 10
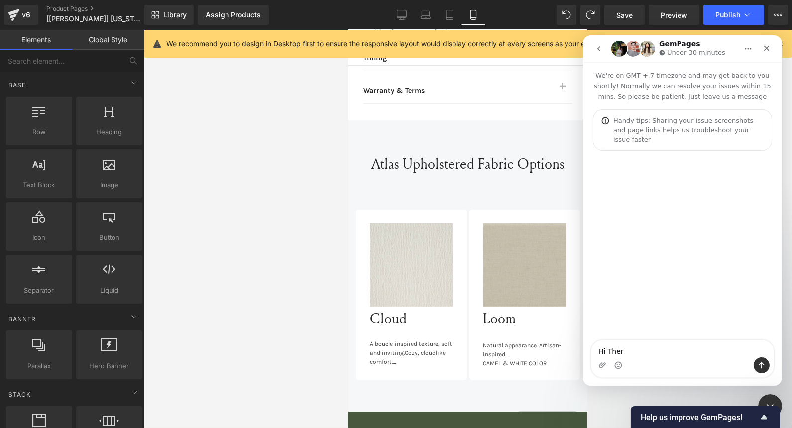
type textarea "Hi There"
type textarea "Is"
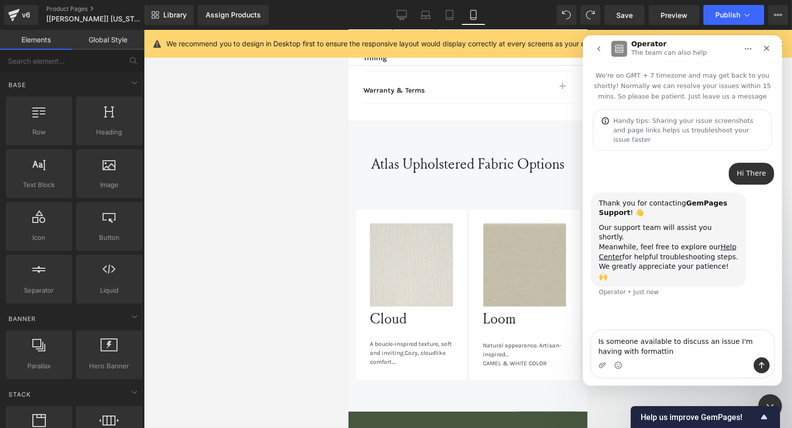
type textarea "Is someone available to discuss an issue I'm having with formatting"
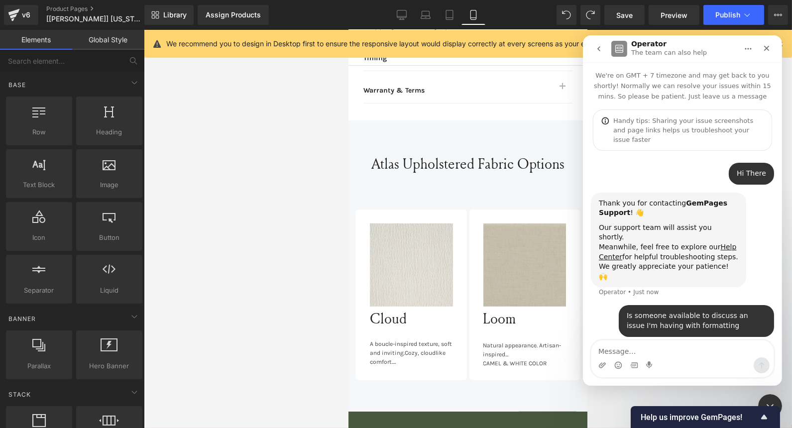
click at [237, 149] on div at bounding box center [396, 199] width 792 height 398
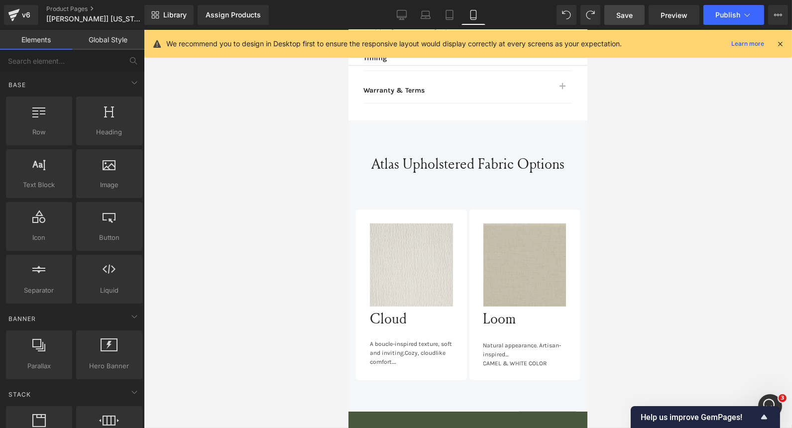
click at [612, 23] on link "Save" at bounding box center [624, 15] width 40 height 20
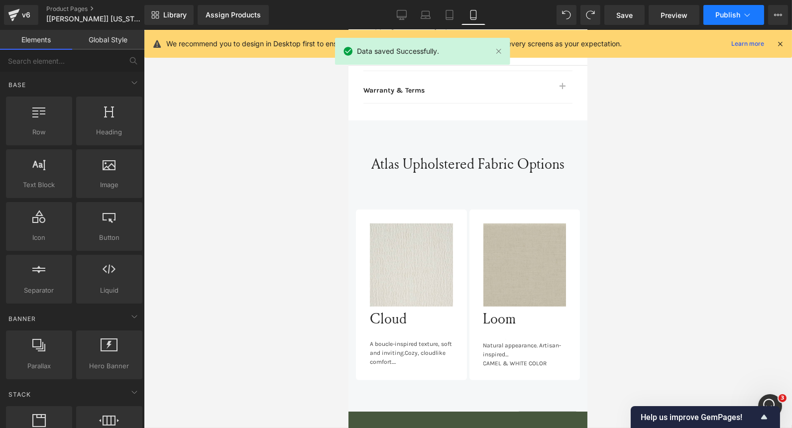
click at [722, 16] on span "Publish" at bounding box center [727, 15] width 25 height 8
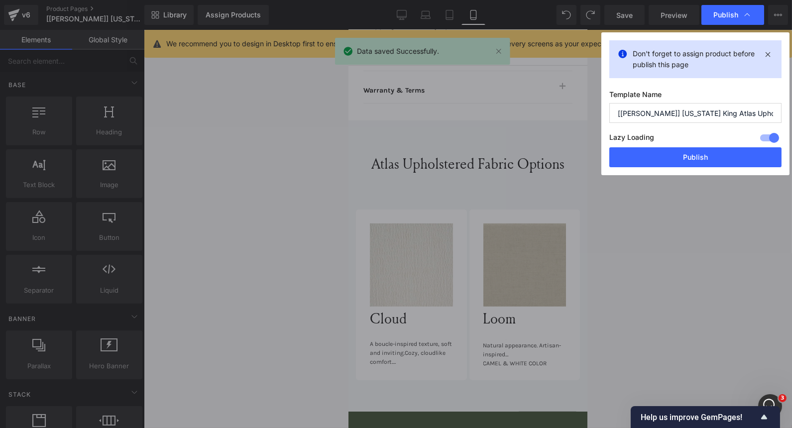
click at [685, 154] on button "Publish" at bounding box center [695, 157] width 172 height 20
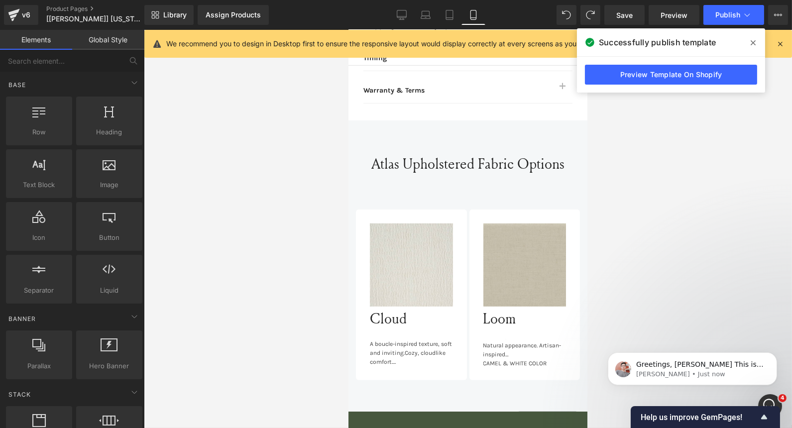
scroll to position [59, 0]
click at [674, 377] on p "[PERSON_NAME] • Just now" at bounding box center [700, 373] width 128 height 9
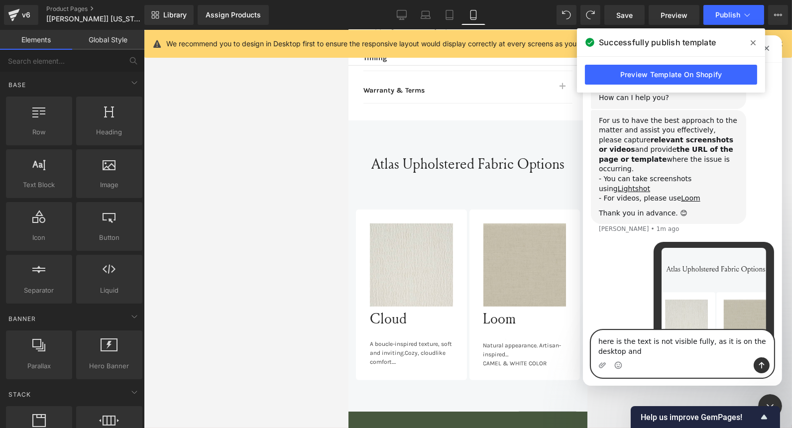
scroll to position [319, 0]
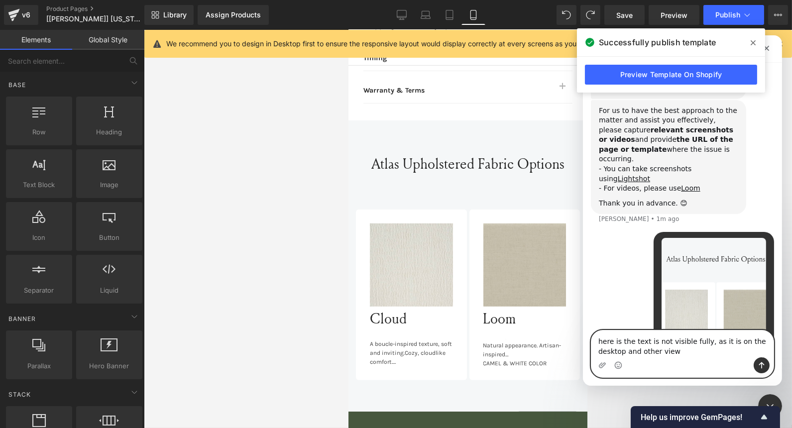
type textarea "here is the text is not visible fully, as it is on the desktop and other views"
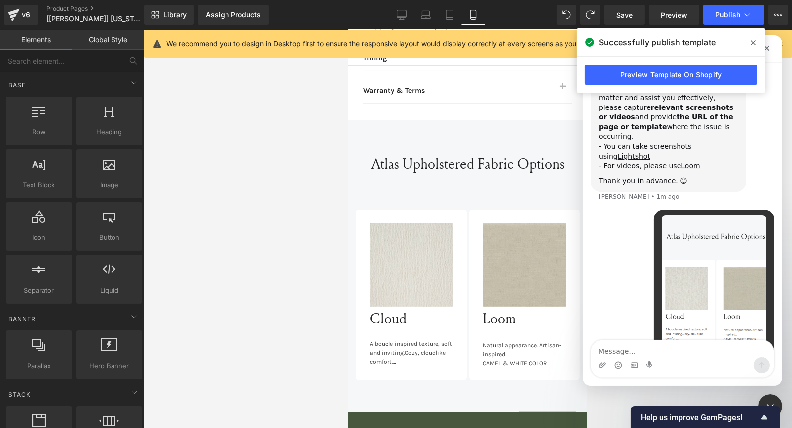
click at [409, 22] on div at bounding box center [396, 199] width 792 height 398
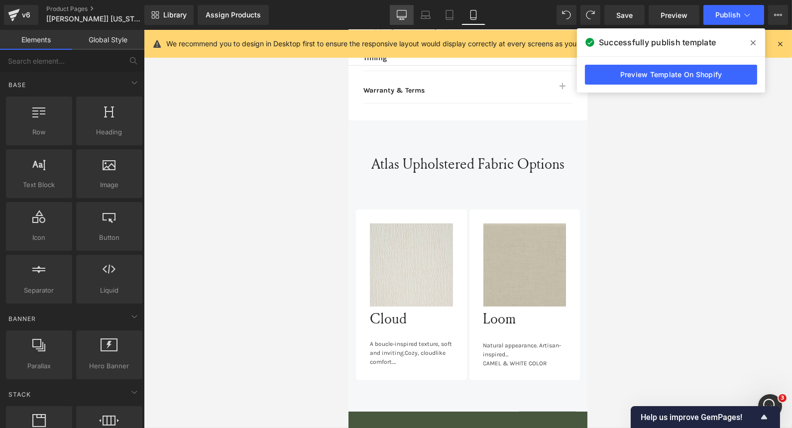
click at [405, 19] on icon at bounding box center [402, 15] width 10 height 10
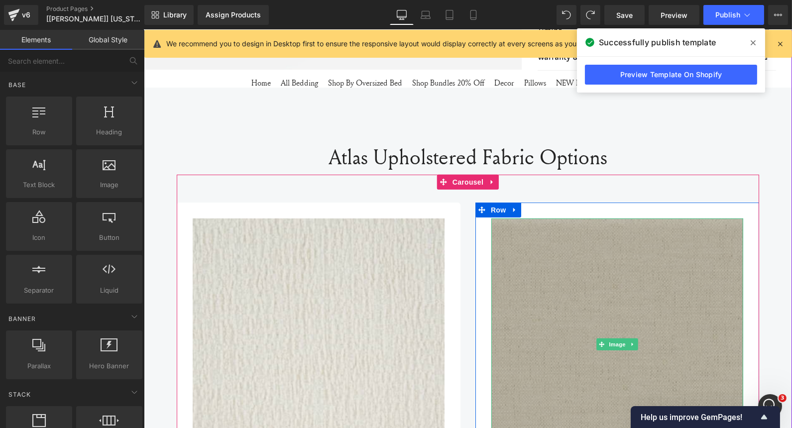
scroll to position [762, 0]
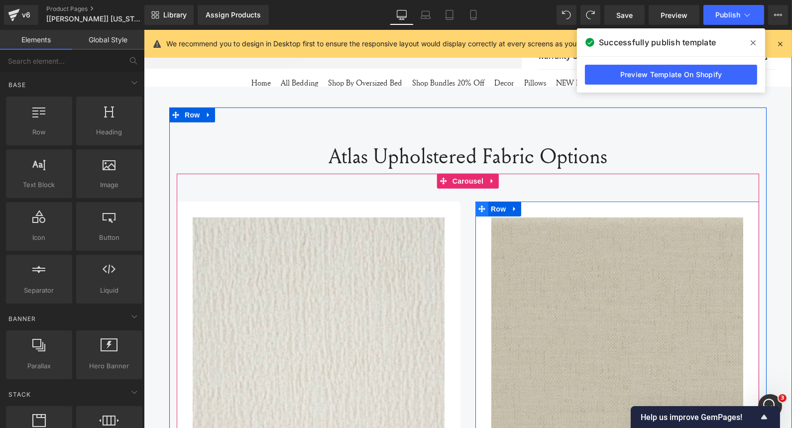
click at [479, 208] on icon at bounding box center [481, 209] width 7 height 7
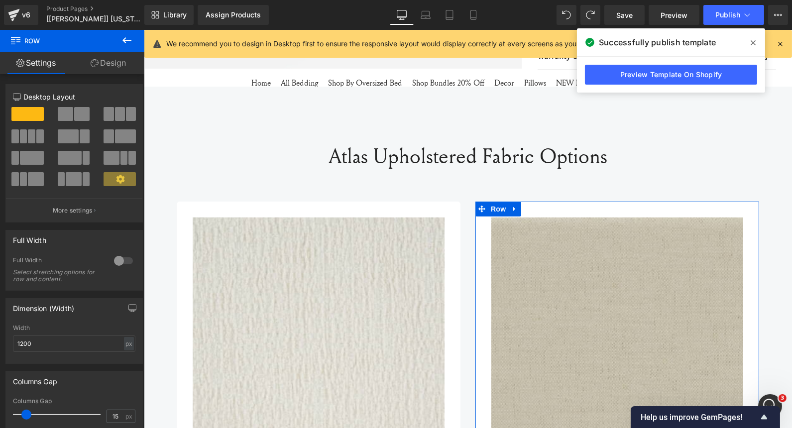
click at [121, 70] on link "Design" at bounding box center [108, 63] width 72 height 22
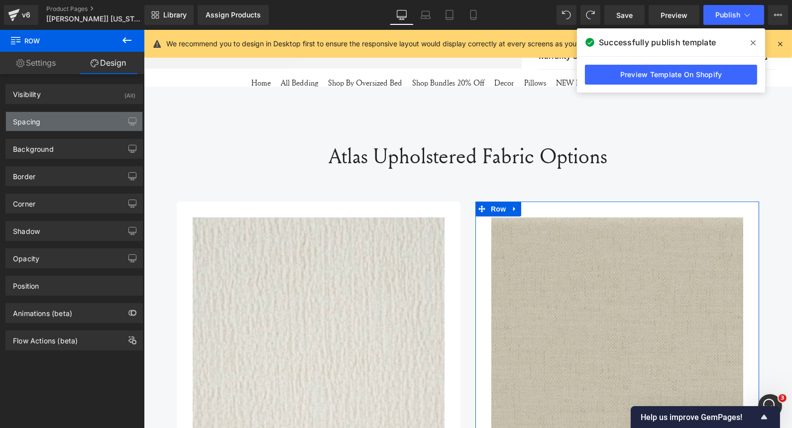
click at [61, 121] on div "Spacing" at bounding box center [74, 121] width 136 height 19
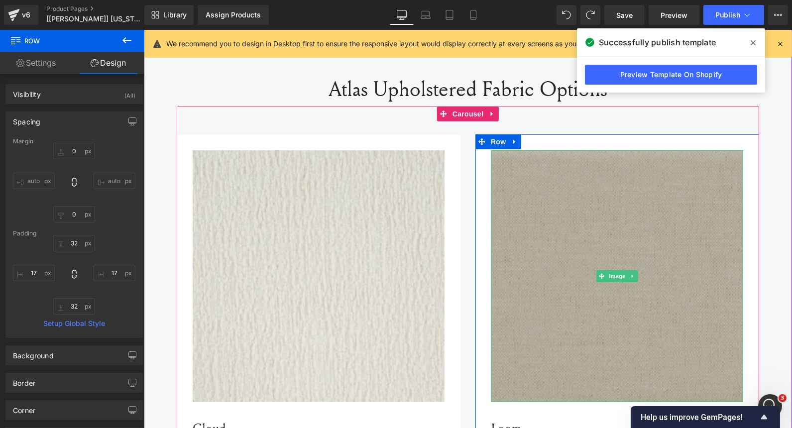
scroll to position [827, 0]
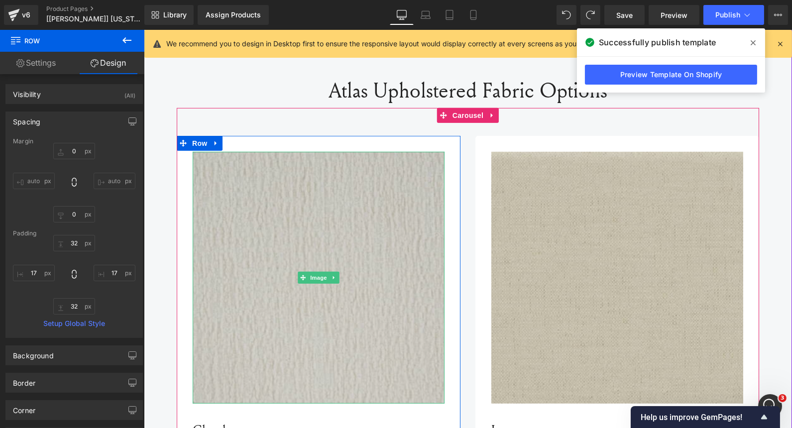
click at [358, 159] on img at bounding box center [318, 278] width 252 height 252
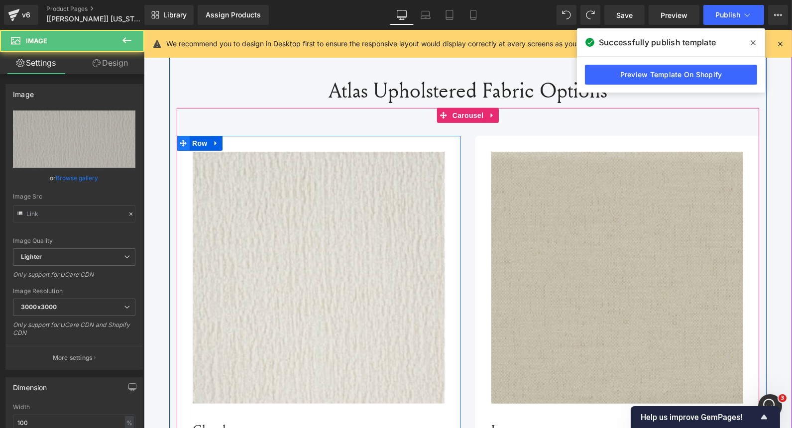
click at [180, 140] on icon at bounding box center [182, 143] width 7 height 7
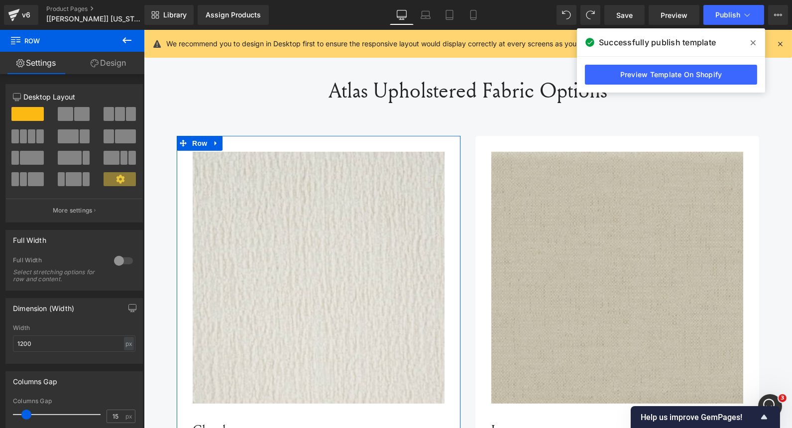
click at [108, 65] on link "Design" at bounding box center [108, 63] width 72 height 22
click at [0, 0] on div "Spacing" at bounding box center [0, 0] width 0 height 0
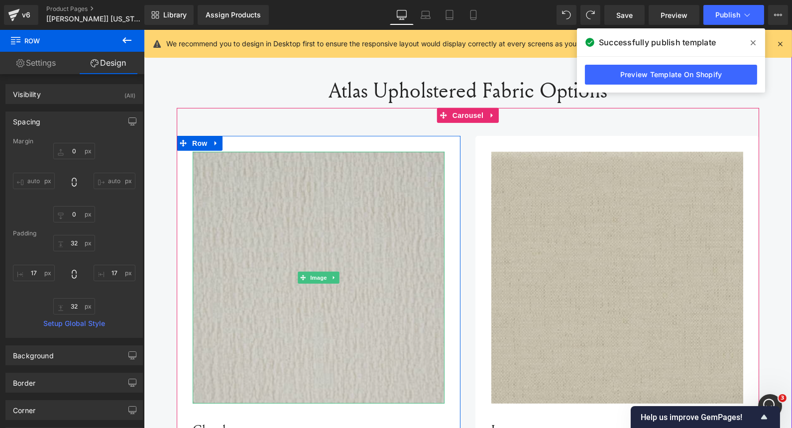
scroll to position [991, 0]
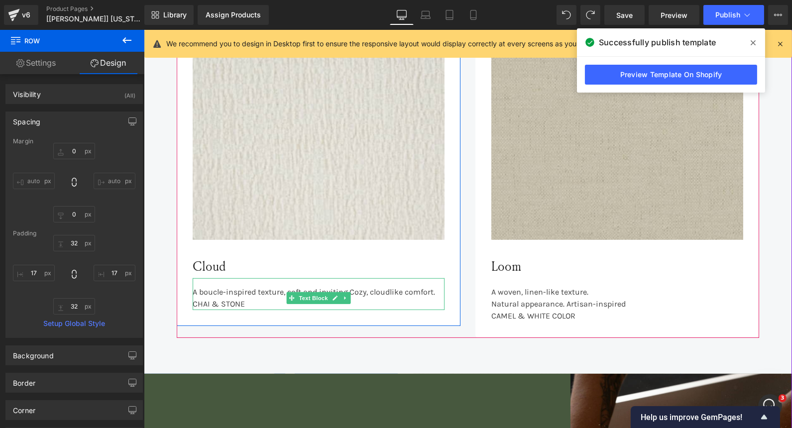
click at [361, 287] on span "Cozy, cloudlike comfort." at bounding box center [392, 291] width 86 height 9
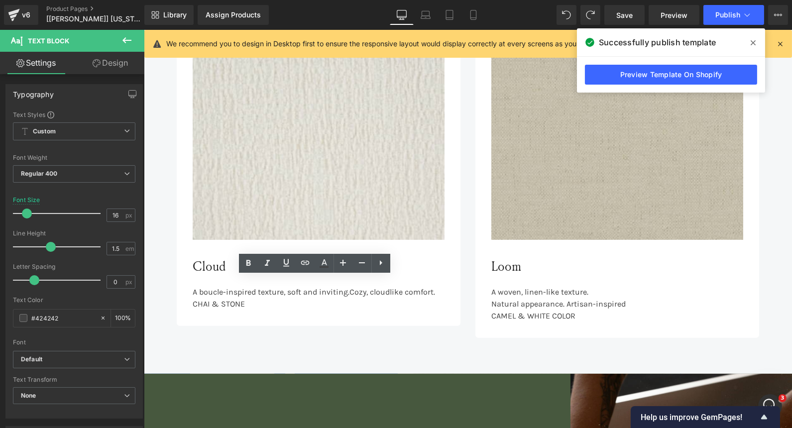
click at [349, 291] on span "Cozy, cloudlike comfort." at bounding box center [392, 291] width 86 height 9
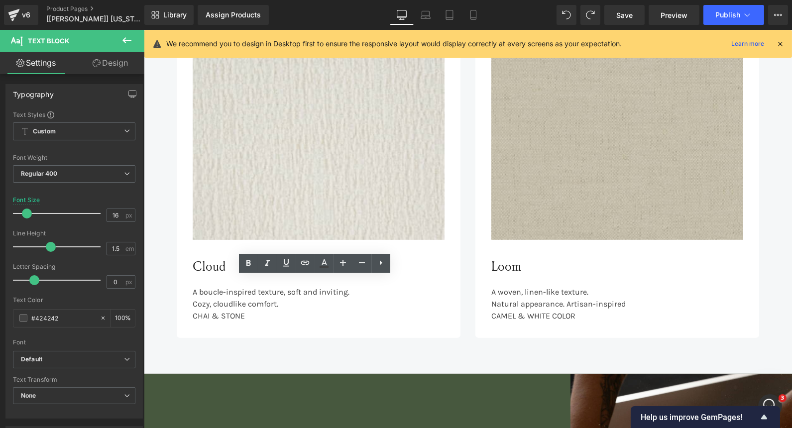
click at [157, 244] on div "Atlas Upholstered Fabric Options Heading Image Cloud Heading A boucle-inspired …" at bounding box center [467, 110] width 648 height 465
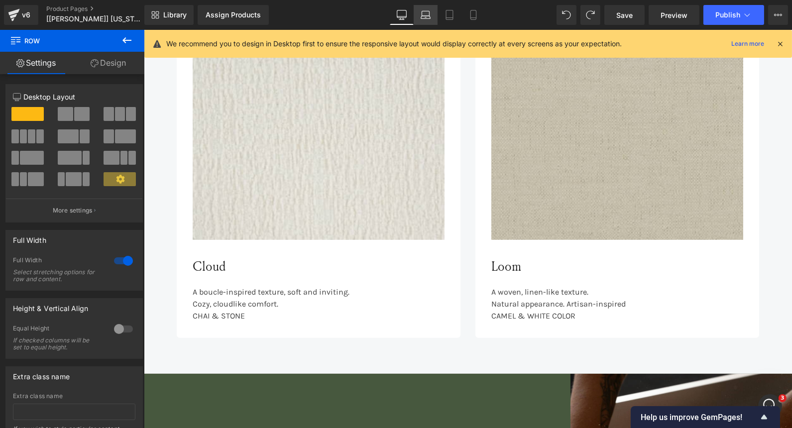
click at [421, 14] on icon at bounding box center [426, 15] width 10 height 10
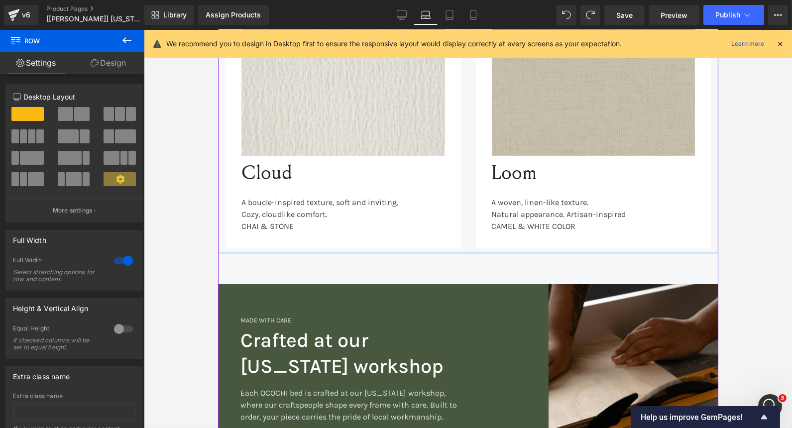
scroll to position [992, 0]
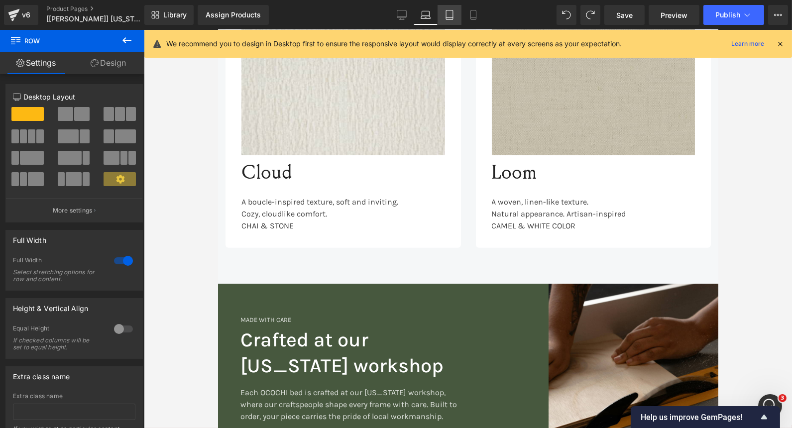
click at [448, 15] on icon at bounding box center [450, 15] width 10 height 10
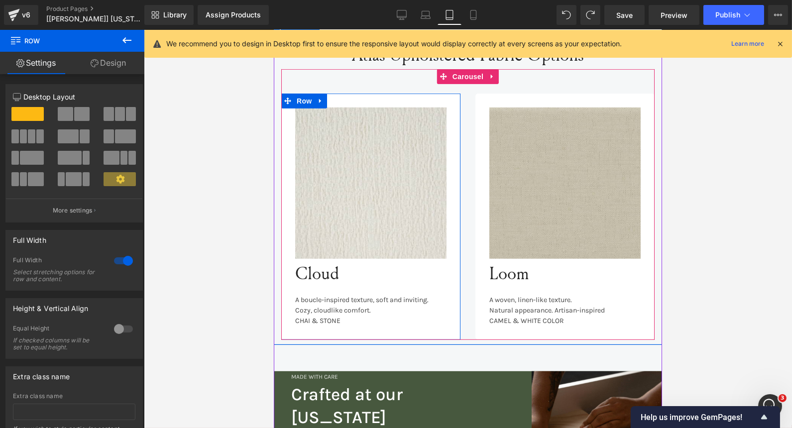
scroll to position [1179, 0]
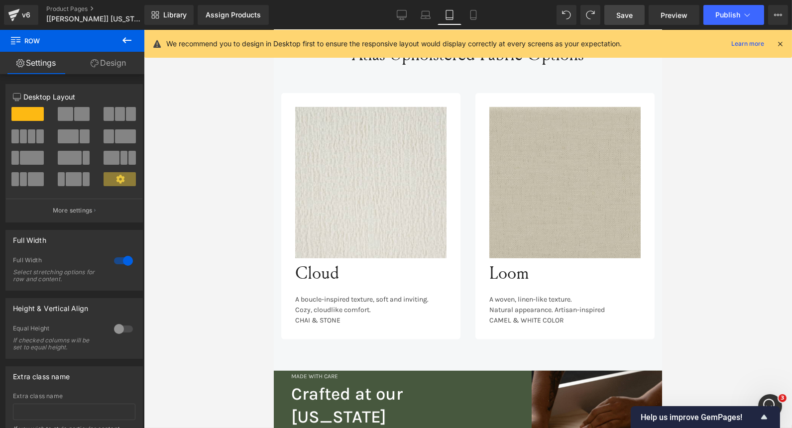
click at [637, 18] on link "Save" at bounding box center [624, 15] width 40 height 20
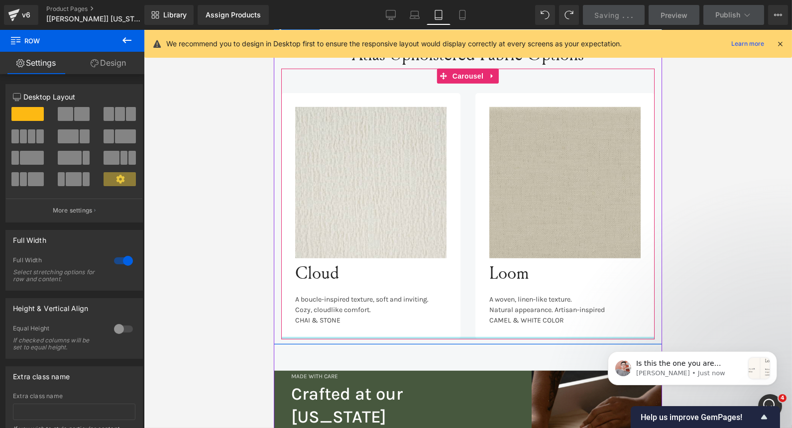
scroll to position [415, 0]
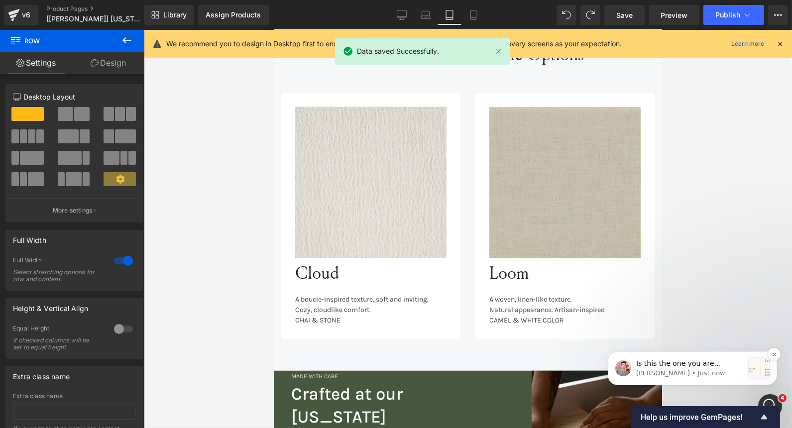
click at [720, 369] on p "[PERSON_NAME] • Just now" at bounding box center [690, 372] width 108 height 9
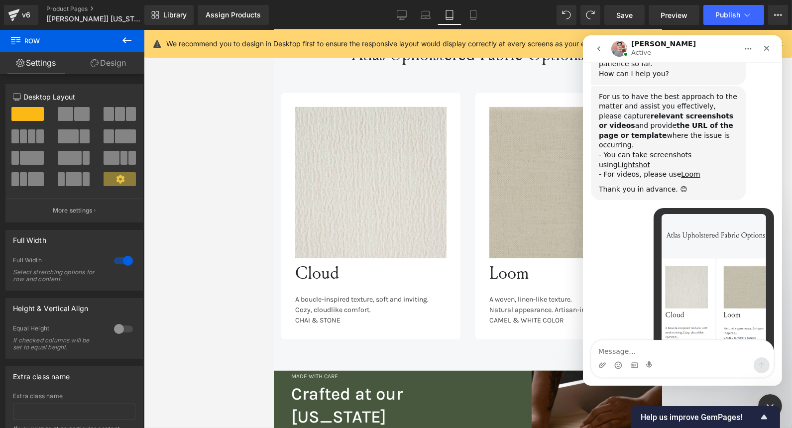
scroll to position [431, 0]
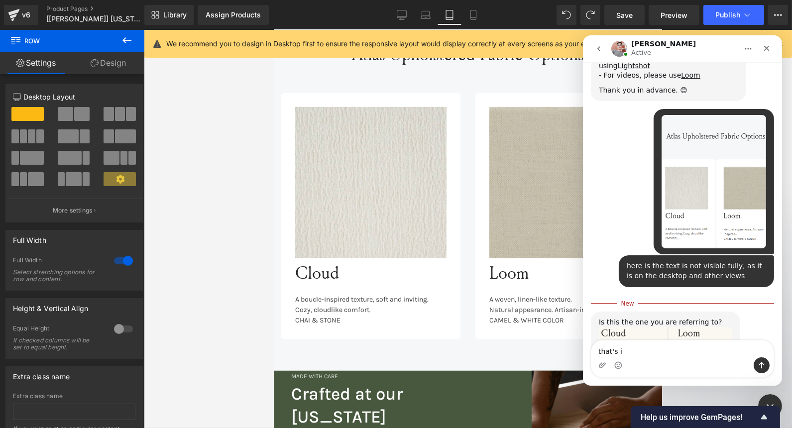
type textarea "that's it"
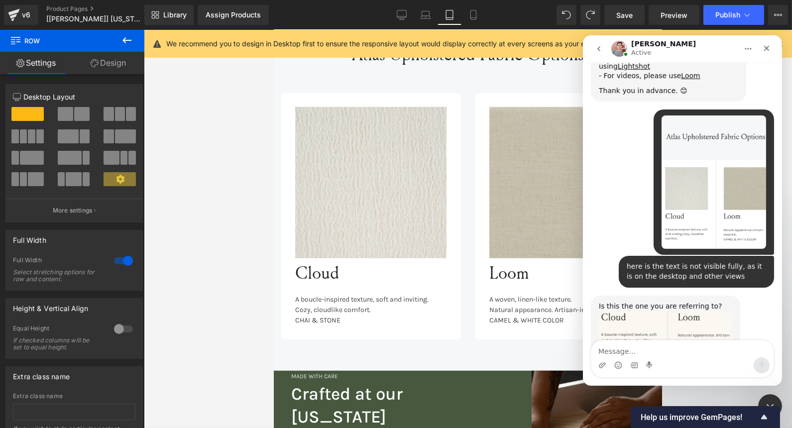
scroll to position [445, 0]
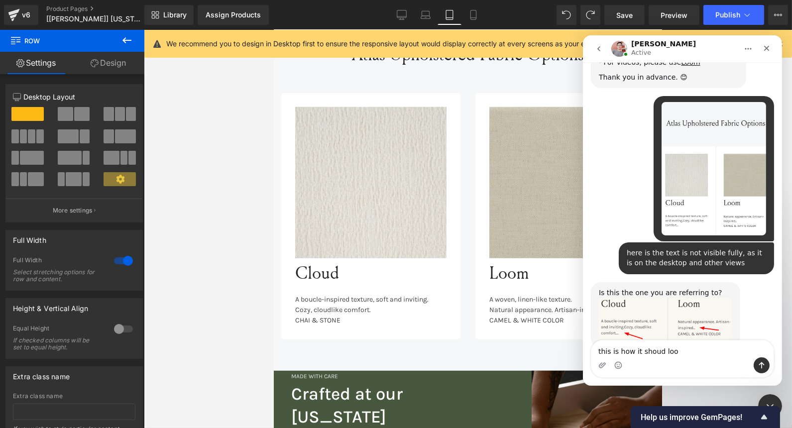
type textarea "this is how it shoud look"
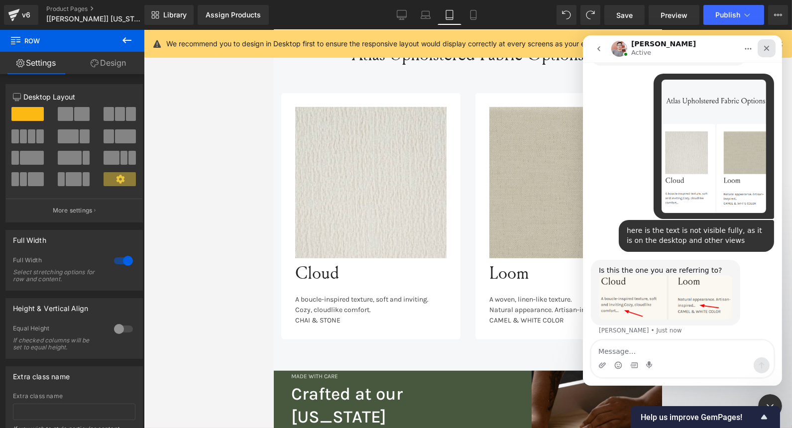
click at [767, 51] on icon "Close" at bounding box center [766, 48] width 8 height 8
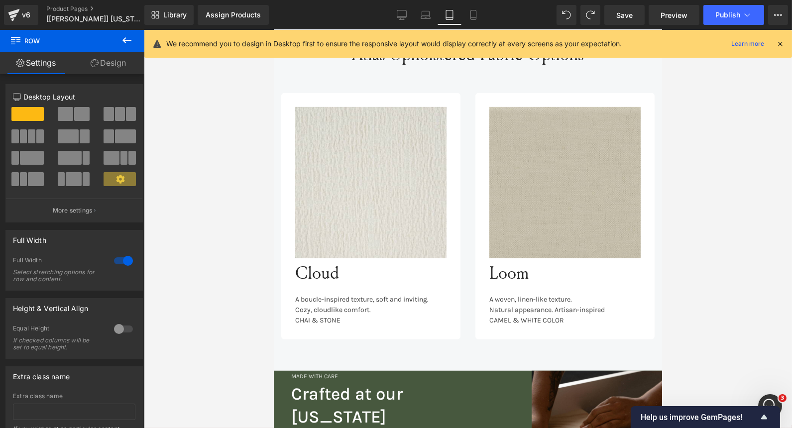
click at [772, 397] on div "Open Intercom Messenger" at bounding box center [768, 404] width 33 height 33
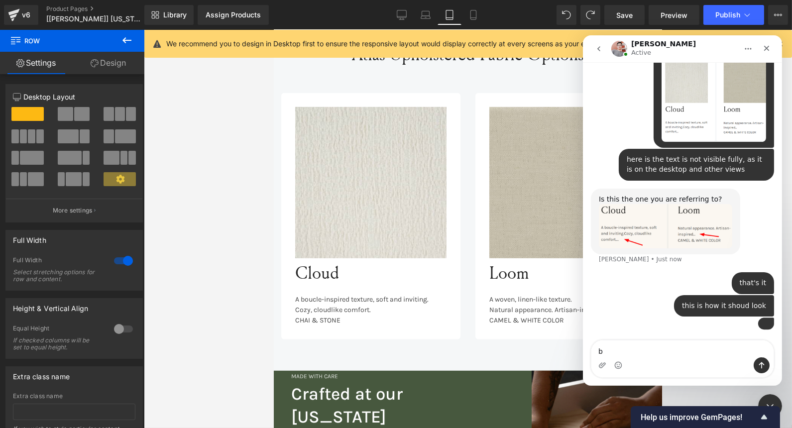
scroll to position [568, 0]
type textarea "but on the mobile it's wierd!"
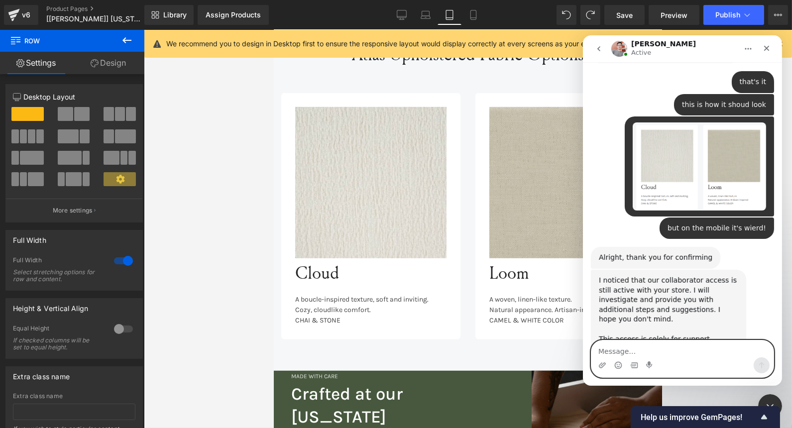
scroll to position [731, 0]
click at [676, 354] on textarea "Message…" at bounding box center [682, 349] width 182 height 17
paste textarea "[URL][DOMAIN_NAME][DOMAIN_NAME]"
type textarea "[URL][DOMAIN_NAME][DOMAIN_NAME]"
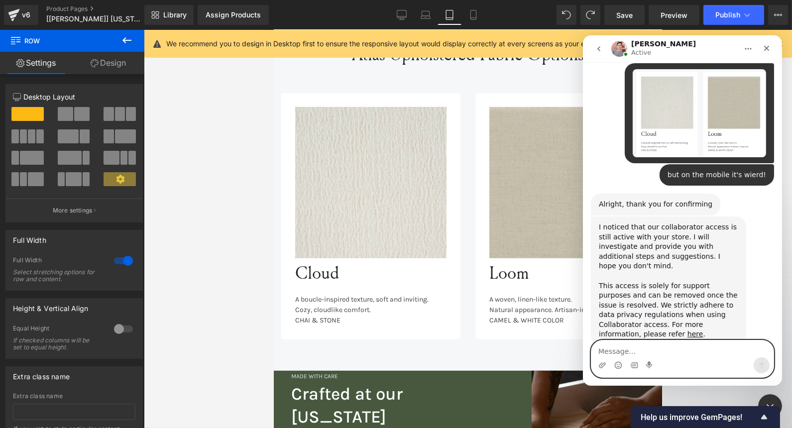
scroll to position [790, 0]
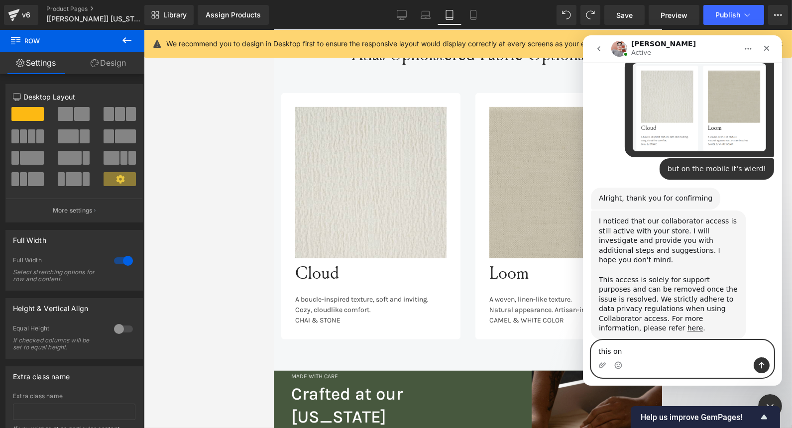
type textarea "this one"
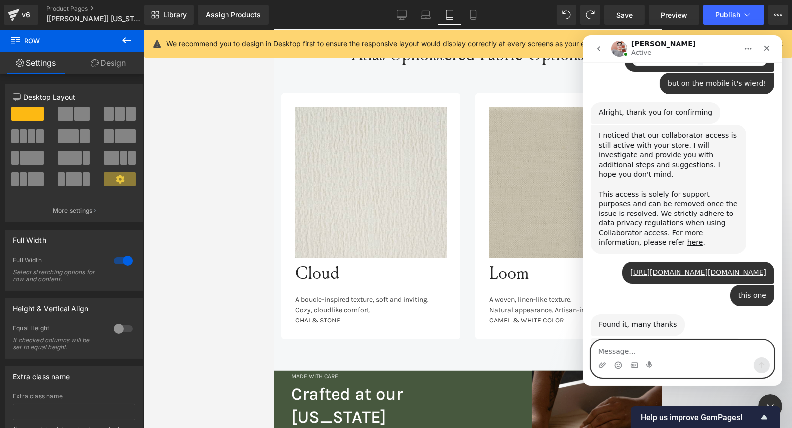
scroll to position [875, 0]
type textarea "thankyou"
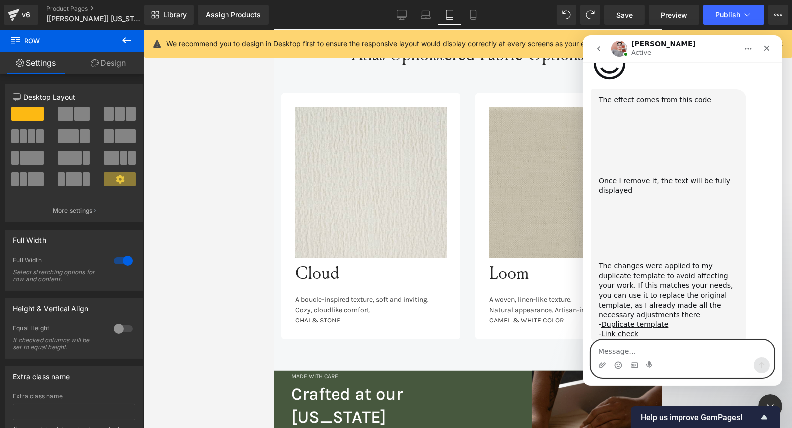
scroll to position [1246, 0]
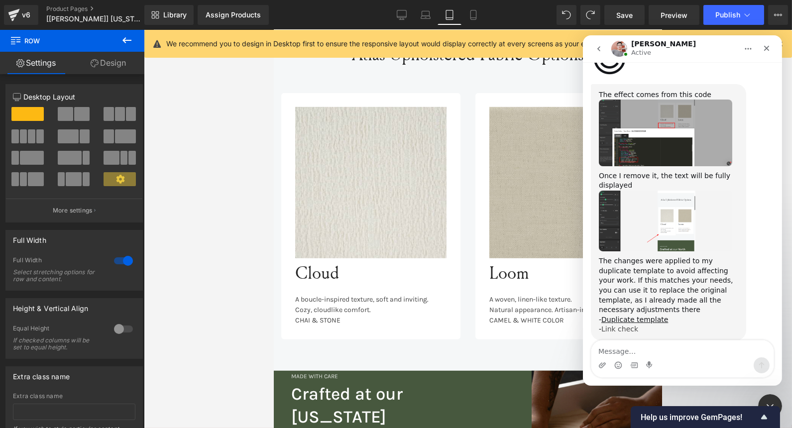
click at [626, 325] on link "Link check" at bounding box center [619, 329] width 37 height 8
click at [644, 316] on link "Duplicate template" at bounding box center [634, 320] width 67 height 8
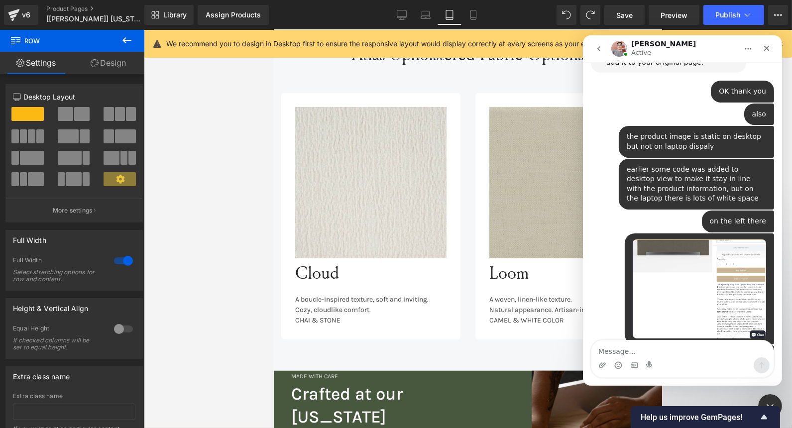
scroll to position [1755, 0]
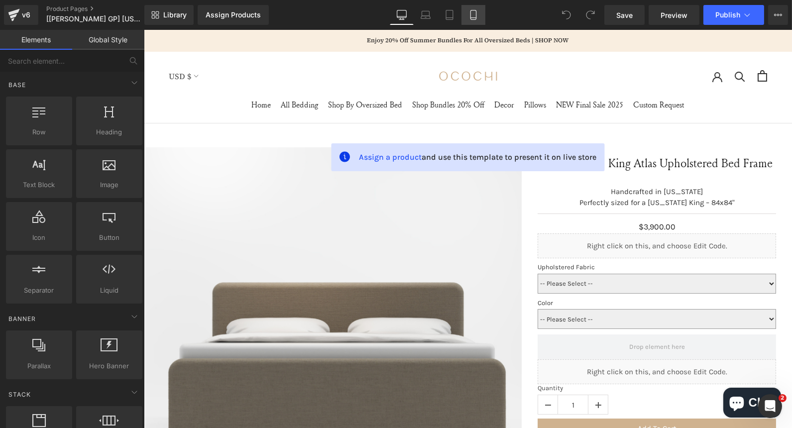
click at [475, 7] on link "Mobile" at bounding box center [473, 15] width 24 height 20
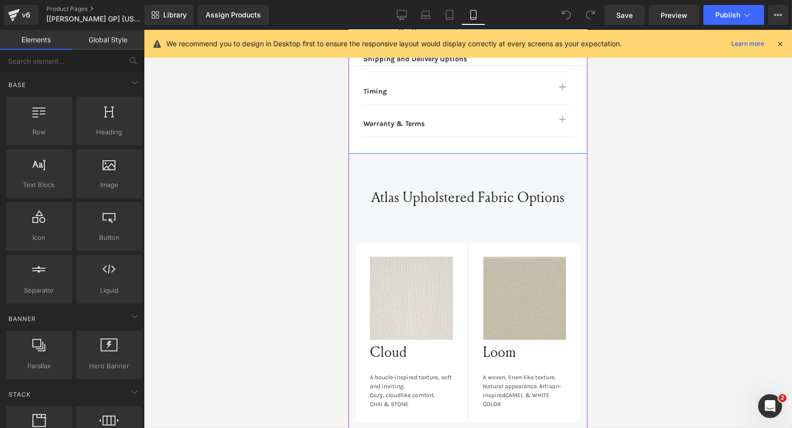
scroll to position [925, 0]
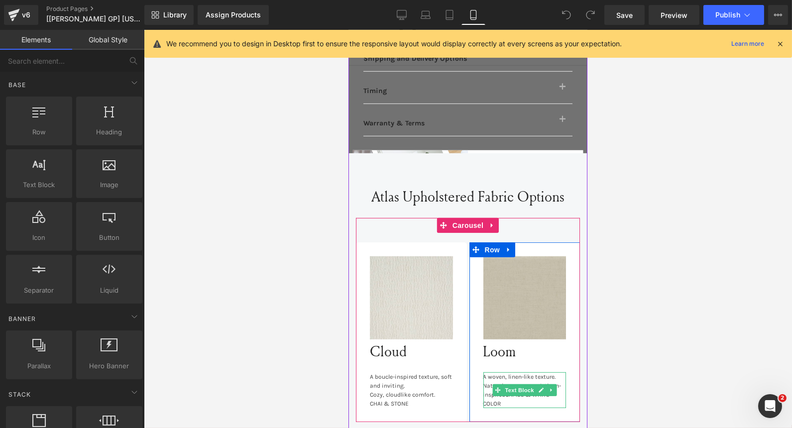
click at [539, 381] on div "Natural appearance. Artisan-inspired CAMEL & WHITE COLOR" at bounding box center [524, 394] width 83 height 27
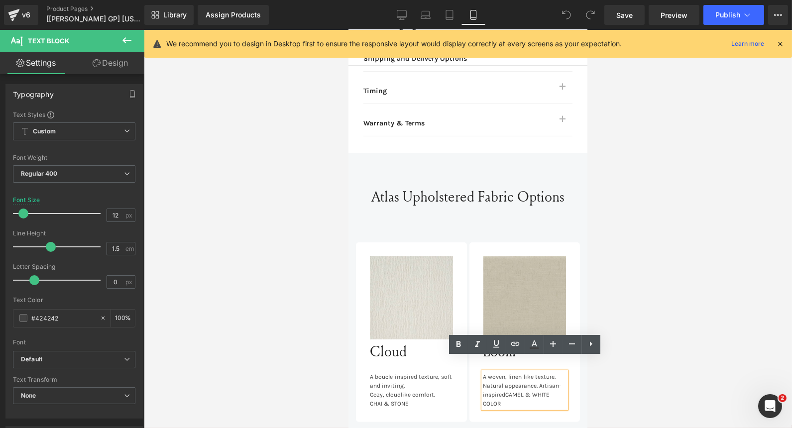
click at [533, 381] on div "Natural appearance. Artisan-inspired CAMEL & WHITE COLOR" at bounding box center [524, 394] width 83 height 27
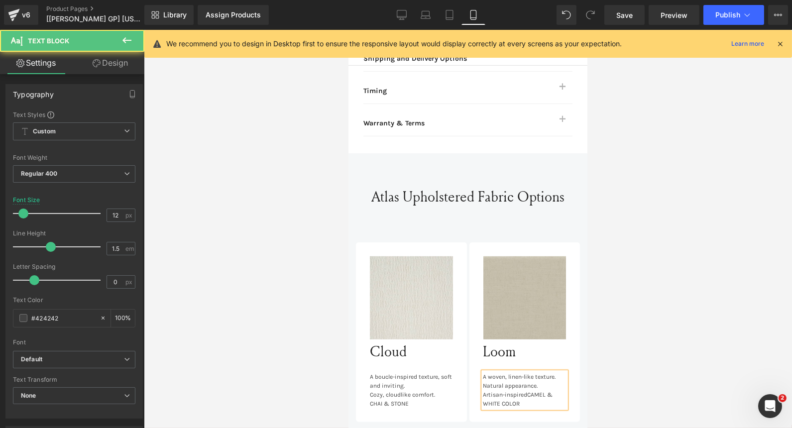
click at [523, 390] on div "Artisan-inspired CAMEL & WHITE COLOR" at bounding box center [524, 399] width 83 height 18
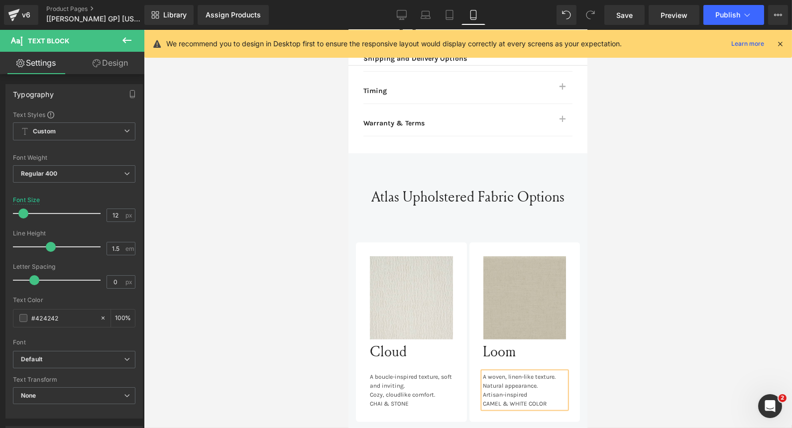
click at [545, 399] on div "CAMEL & WHITE COLOR" at bounding box center [524, 403] width 83 height 9
click at [425, 390] on div "Rendering Content" at bounding box center [395, 388] width 61 height 11
click at [413, 388] on div "Rendering Content" at bounding box center [395, 388] width 61 height 11
click at [387, 384] on div "Rendering Content" at bounding box center [395, 388] width 61 height 11
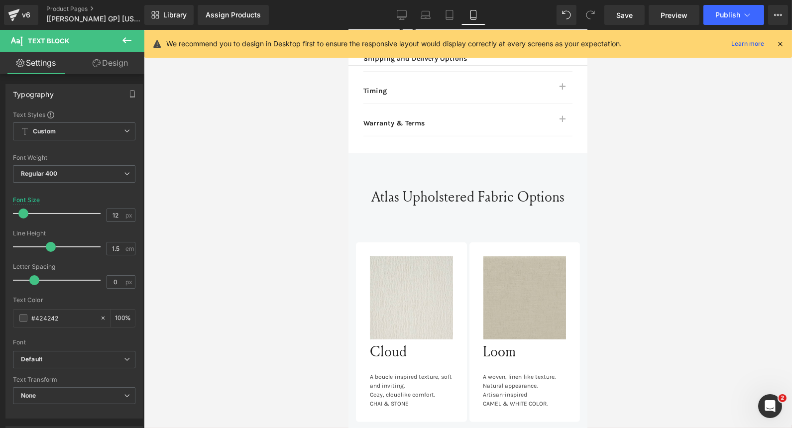
click at [381, 389] on div "Rendering Content" at bounding box center [395, 388] width 61 height 11
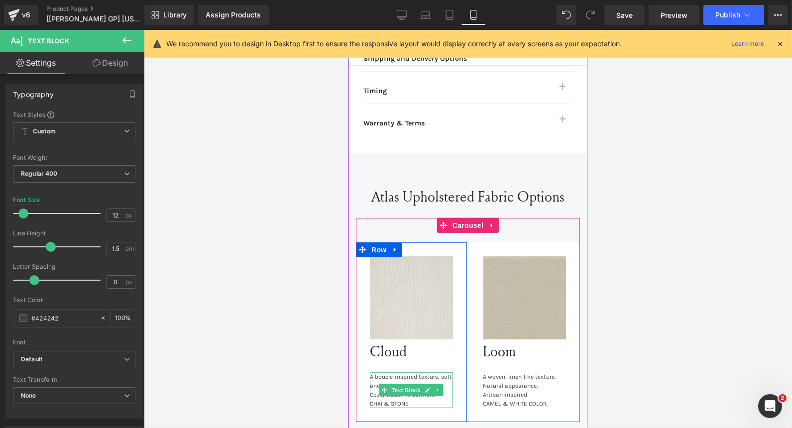
click at [390, 384] on span "Text Block" at bounding box center [405, 390] width 33 height 12
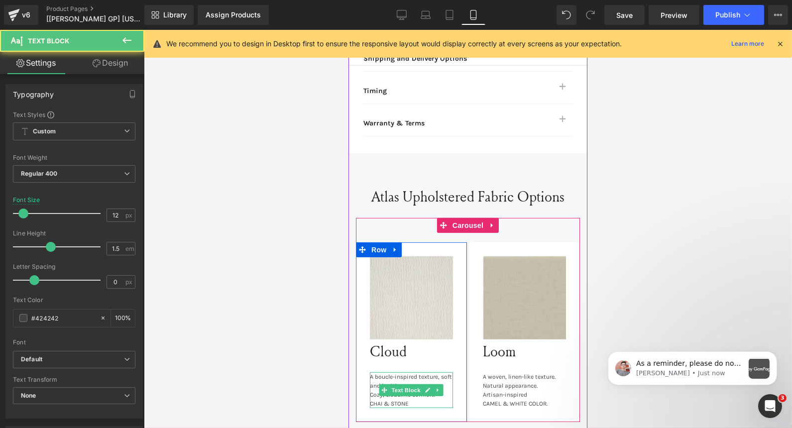
scroll to position [0, 0]
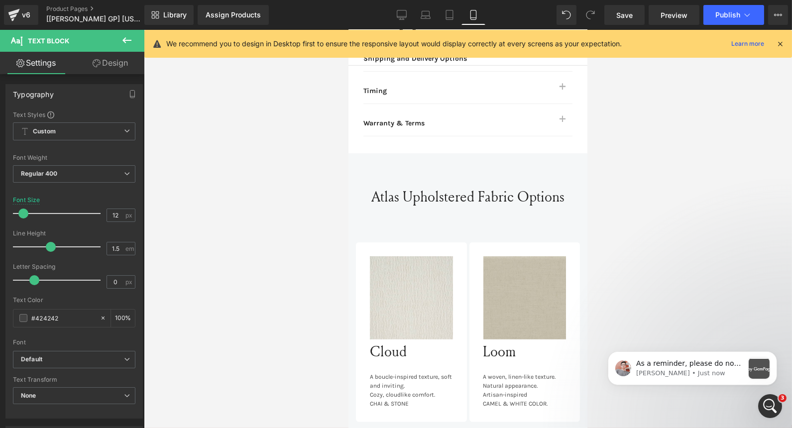
click at [398, 389] on div "Rendering Content" at bounding box center [395, 388] width 61 height 11
click at [384, 390] on div "Rendering Content" at bounding box center [395, 388] width 61 height 11
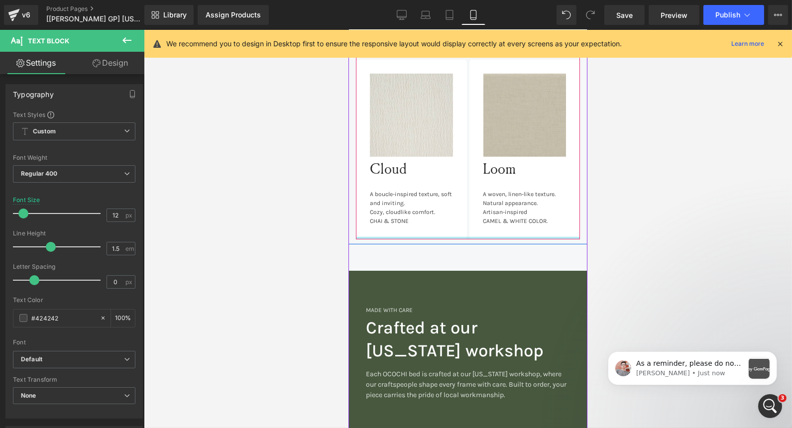
scroll to position [1107, 0]
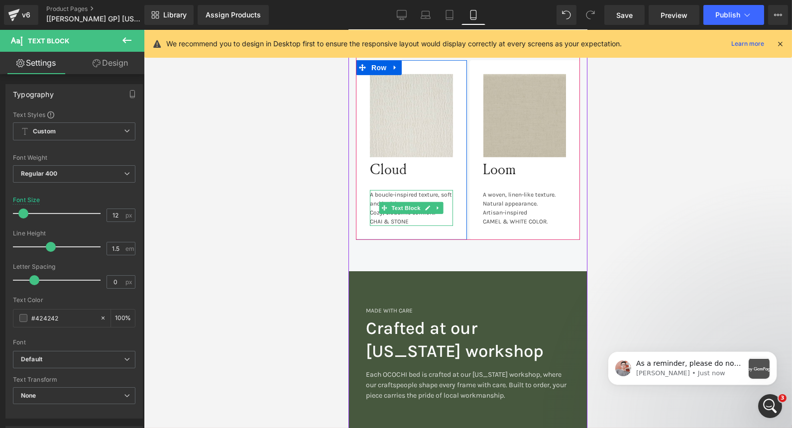
click at [402, 217] on div "CHAI & STONE" at bounding box center [410, 221] width 83 height 9
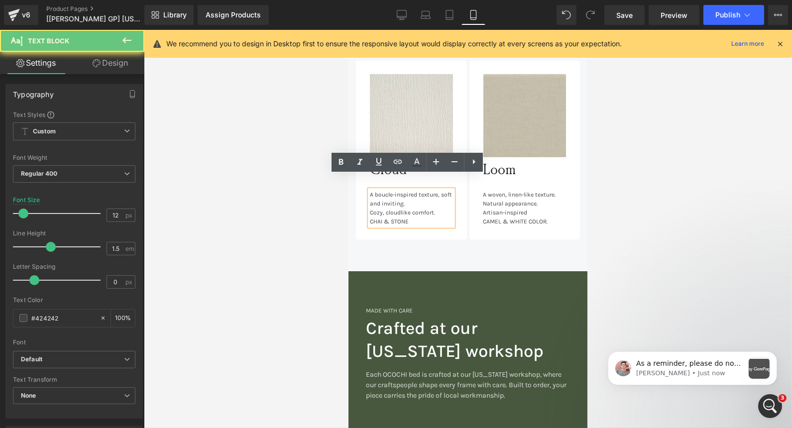
click at [402, 217] on div "CHAI & STONE" at bounding box center [410, 221] width 83 height 9
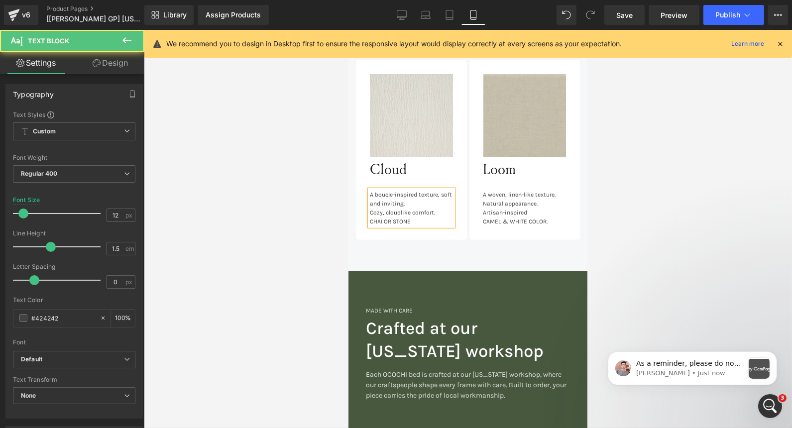
click at [412, 217] on div "CHAI OR STONE" at bounding box center [410, 221] width 83 height 9
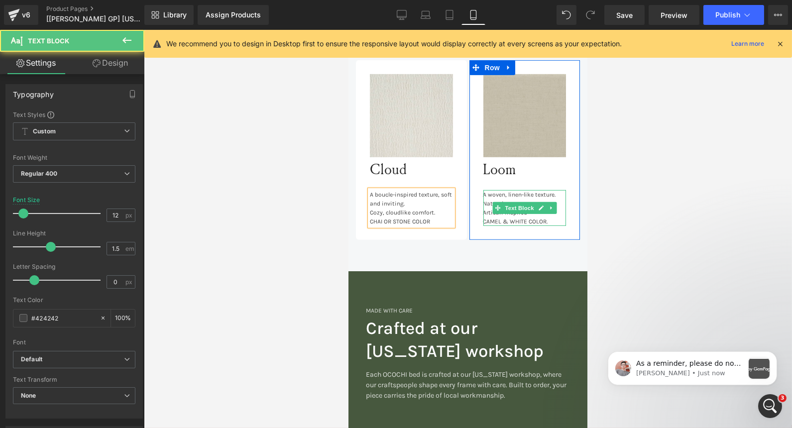
click at [501, 218] on span "CAMEL & WHITE COLOR." at bounding box center [515, 221] width 65 height 7
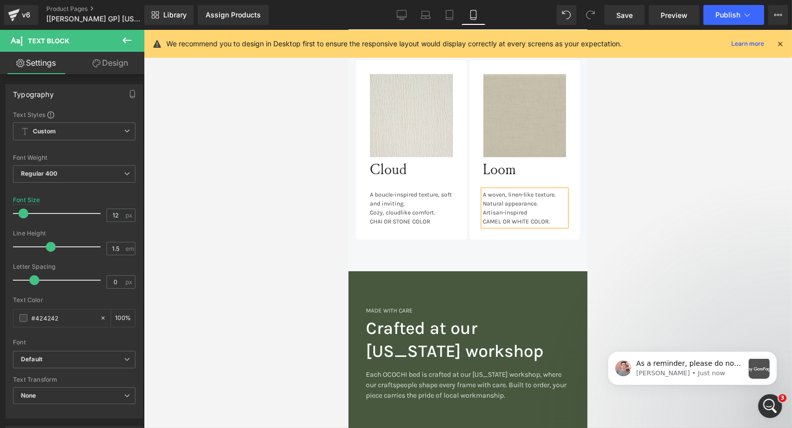
click at [555, 217] on div "CAMEL OR WHITE COLOR." at bounding box center [524, 221] width 83 height 9
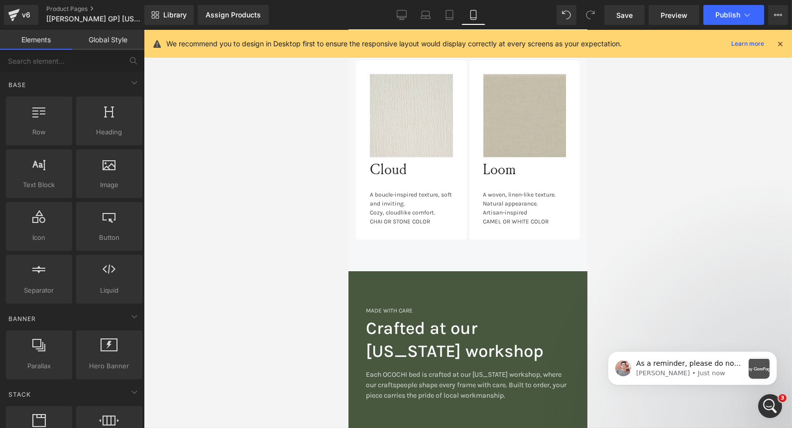
click at [297, 246] on div at bounding box center [468, 229] width 648 height 398
click at [427, 16] on icon at bounding box center [425, 17] width 9 height 3
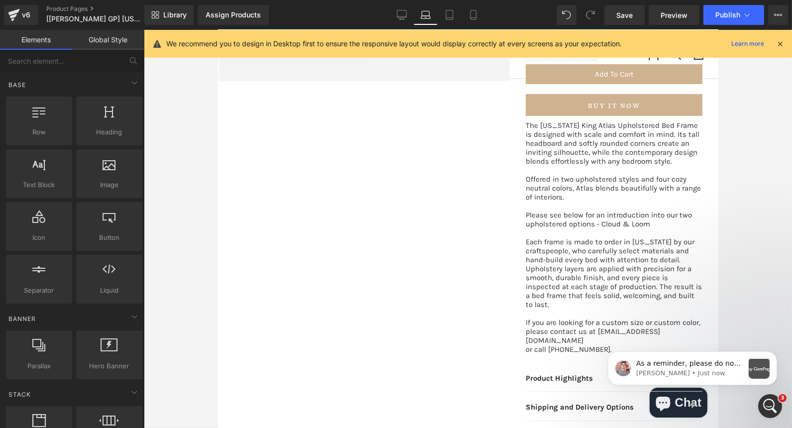
scroll to position [0, 0]
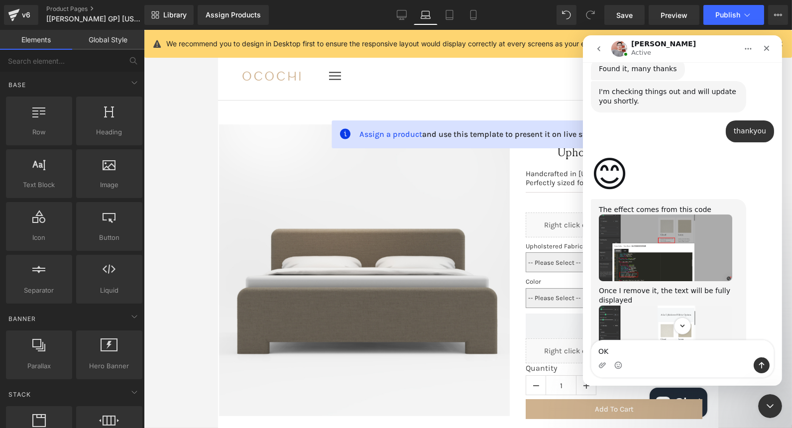
scroll to position [1389, 0]
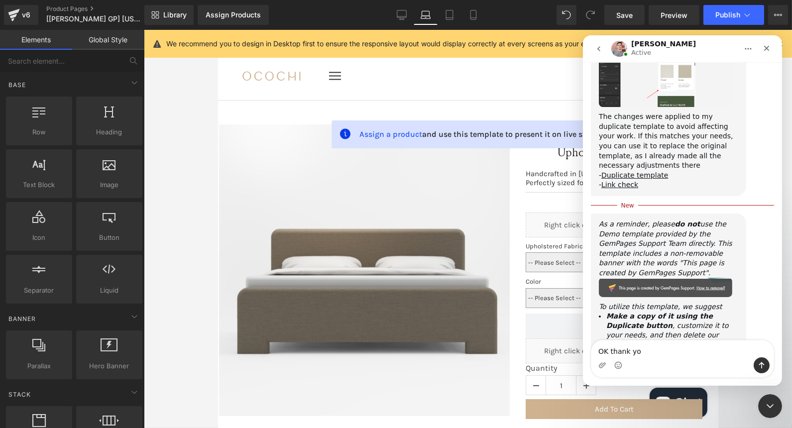
type textarea "OK thank you"
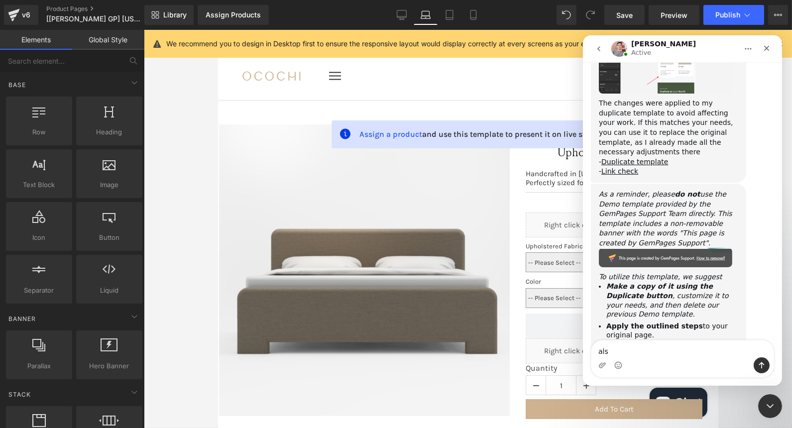
type textarea "also"
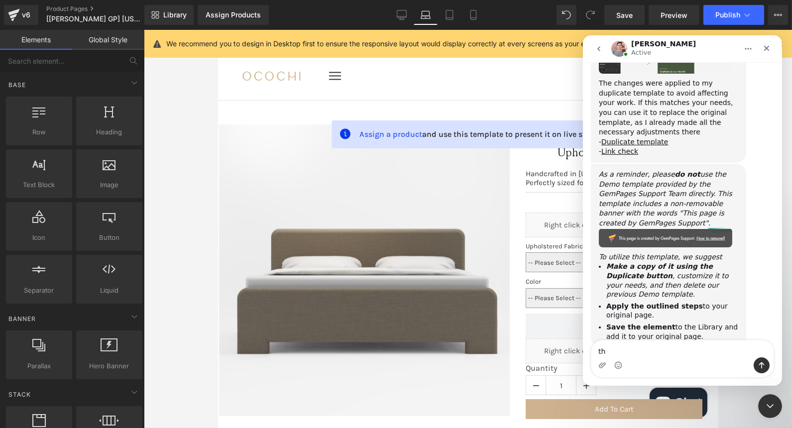
scroll to position [1425, 0]
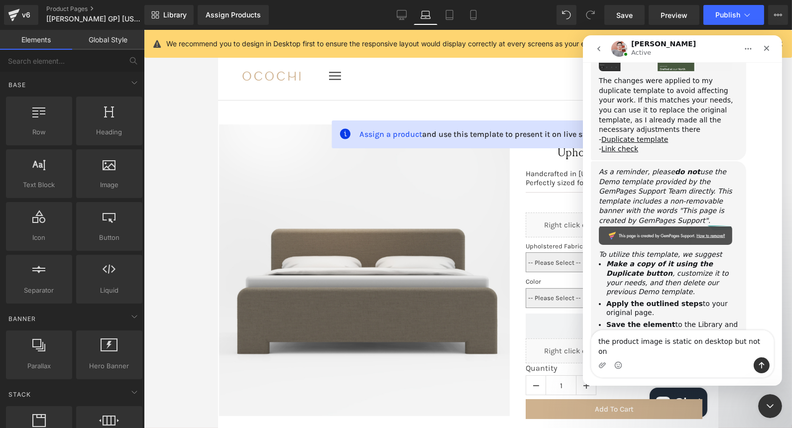
type textarea "the product image is static on desktop but not on"
click at [404, 16] on div at bounding box center [396, 199] width 792 height 398
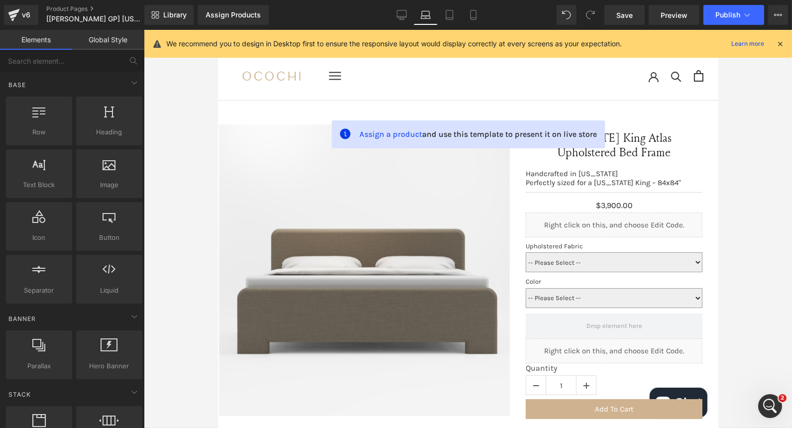
scroll to position [1389, 0]
click at [404, 16] on icon at bounding box center [401, 16] width 9 height 0
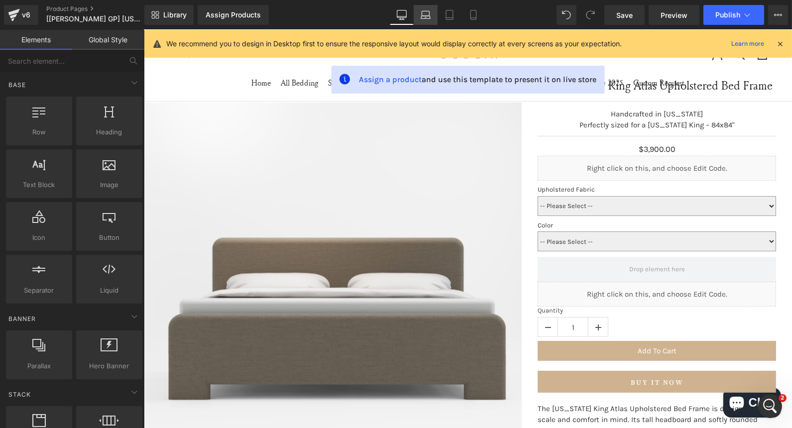
click at [429, 19] on icon at bounding box center [426, 15] width 10 height 10
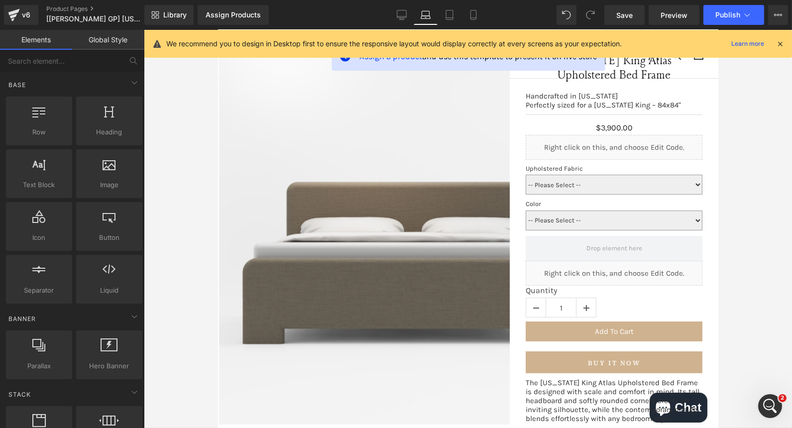
scroll to position [70, 0]
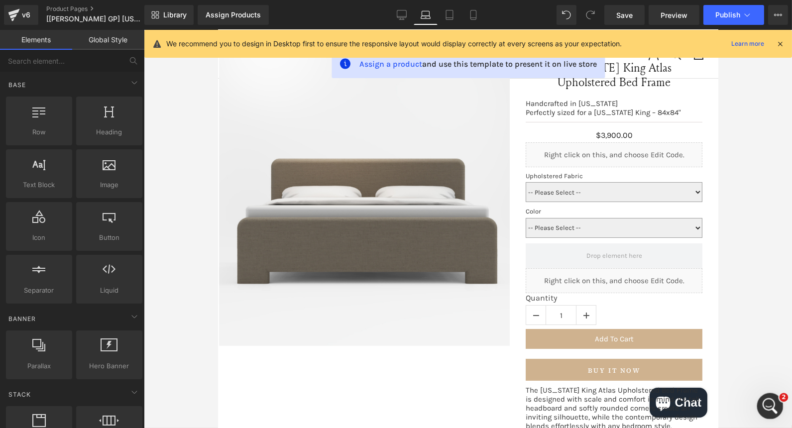
click at [767, 395] on div "Open Intercom Messenger" at bounding box center [768, 404] width 33 height 33
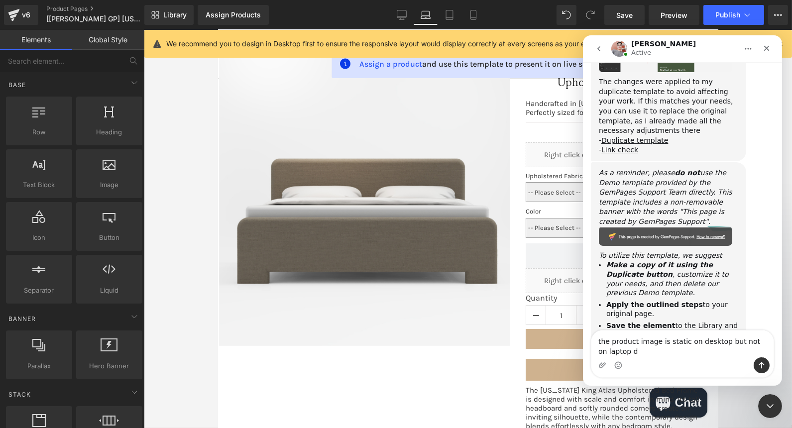
scroll to position [1435, 0]
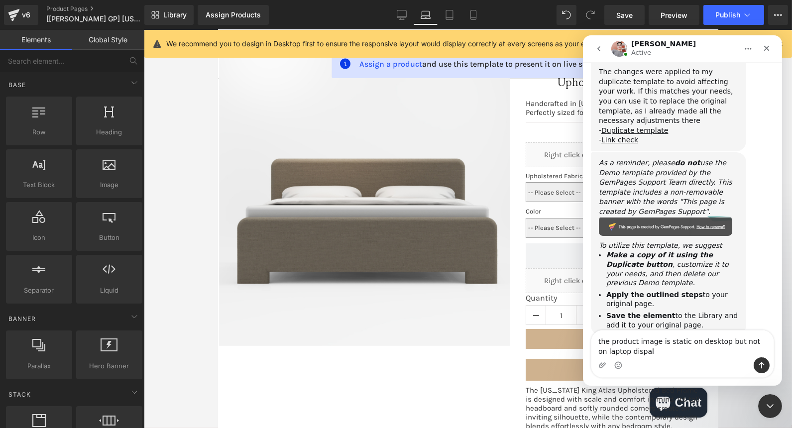
type textarea "the product image is static on desktop but not on laptop dispaly"
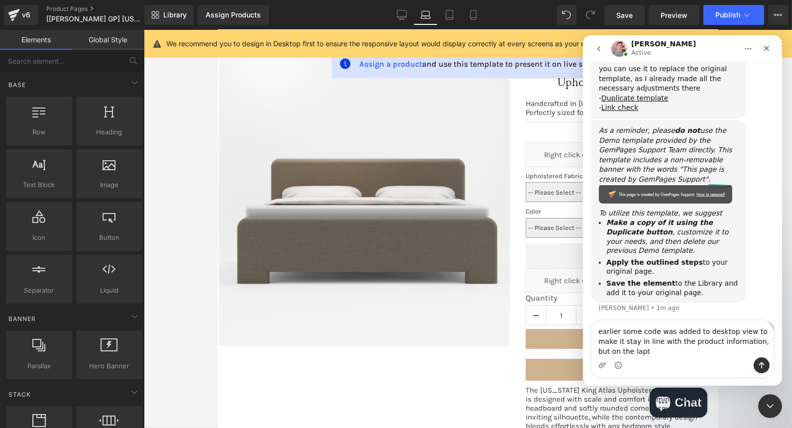
scroll to position [1478, 0]
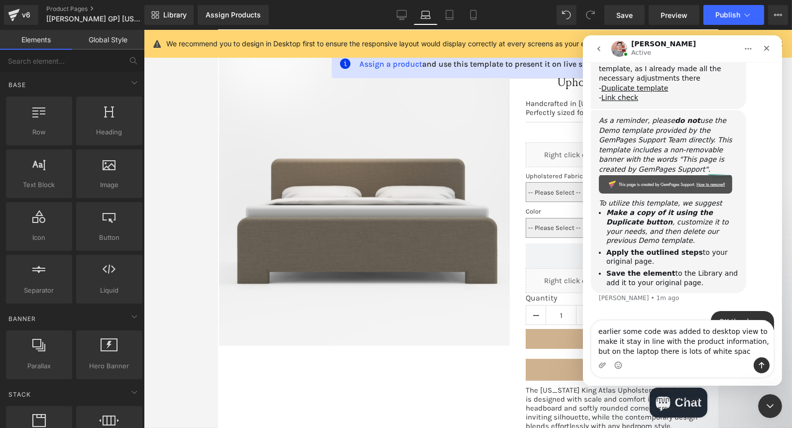
type textarea "earlier some code was added to desktop view to make it stay in line with the pr…"
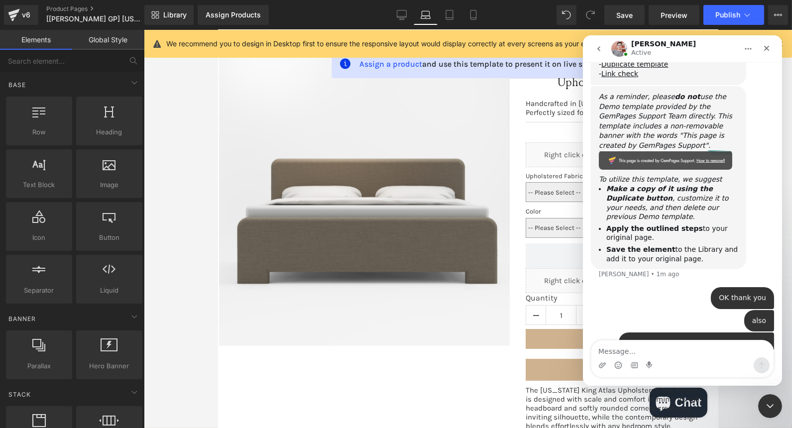
scroll to position [1510, 0]
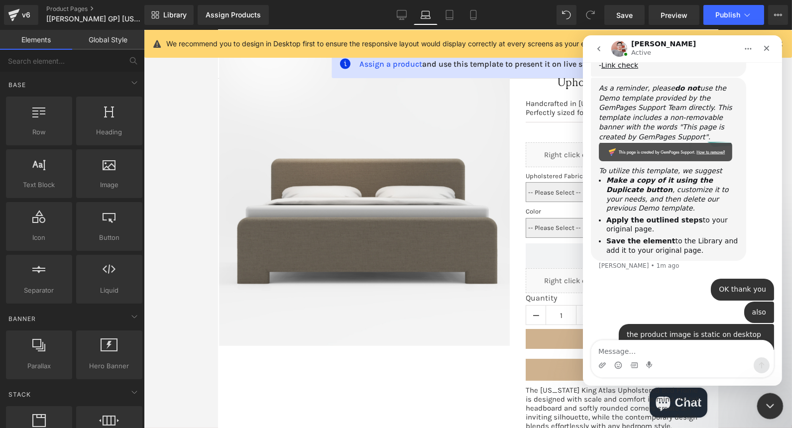
click at [778, 405] on div "Close Intercom Messenger" at bounding box center [769, 405] width 24 height 24
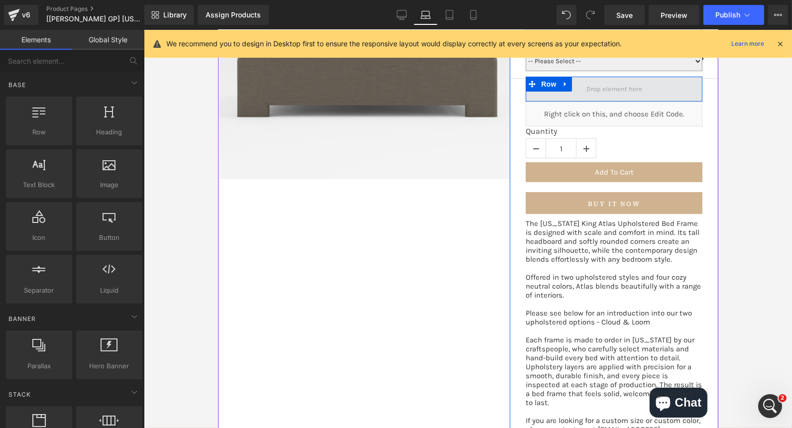
scroll to position [239, 0]
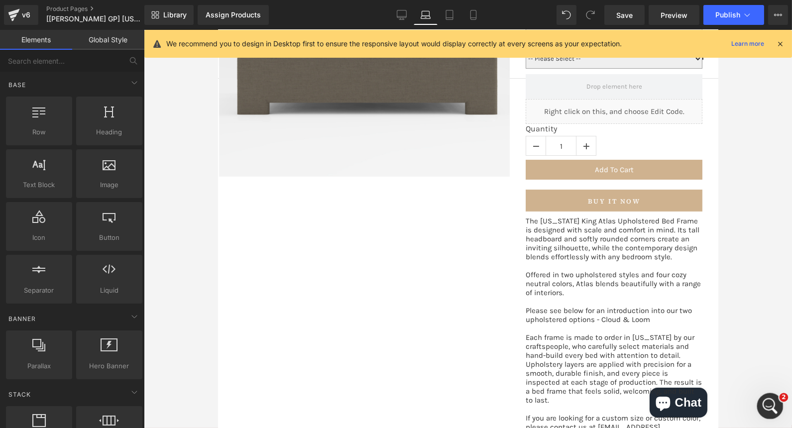
click at [767, 412] on div "Open Intercom Messenger" at bounding box center [768, 404] width 33 height 33
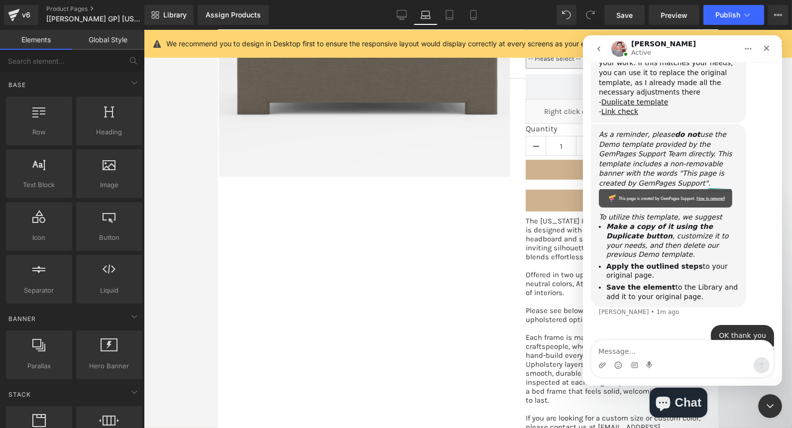
click at [674, 352] on textarea "Message…" at bounding box center [682, 349] width 182 height 17
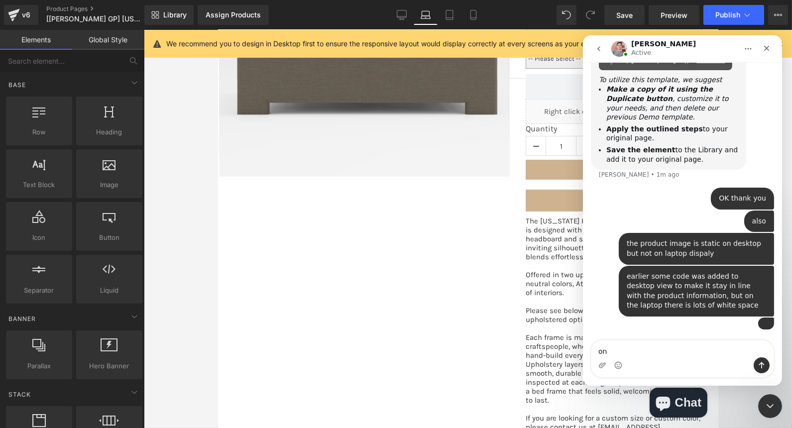
scroll to position [1622, 0]
type textarea "on the left there"
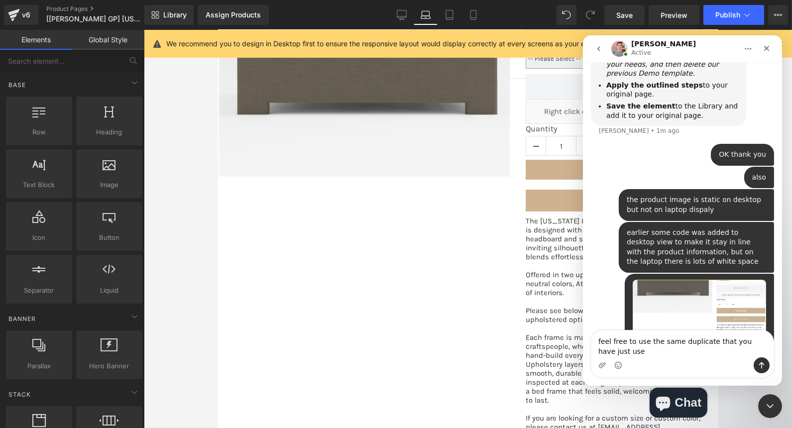
scroll to position [1655, 0]
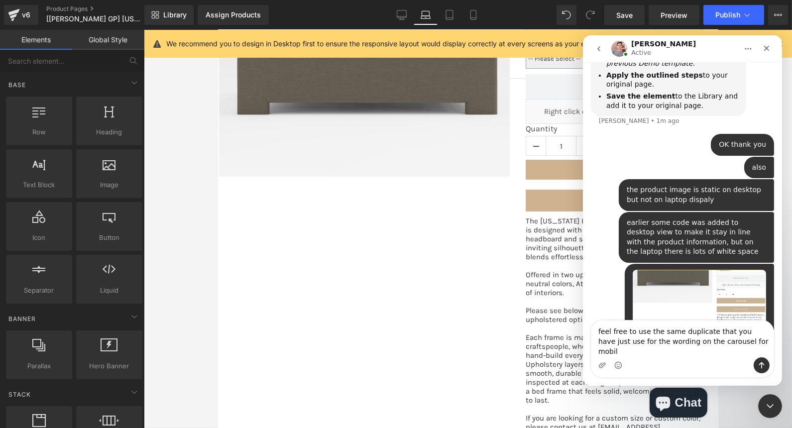
type textarea "feel free to use the same duplicate that you have just use for the wording on t…"
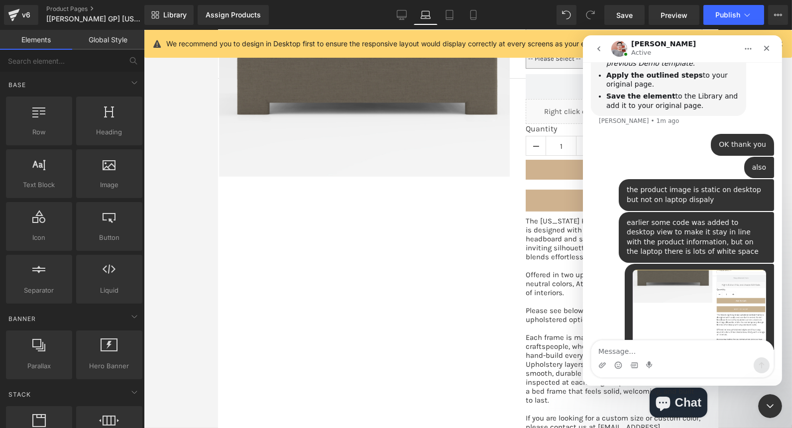
scroll to position [1687, 0]
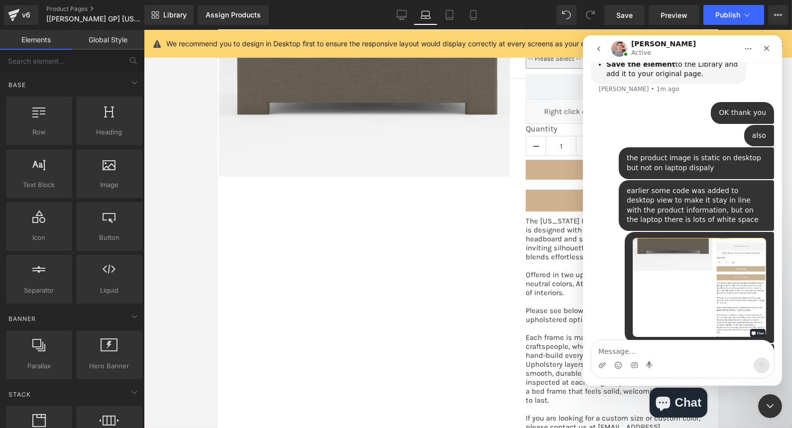
click at [634, 23] on div at bounding box center [396, 199] width 792 height 398
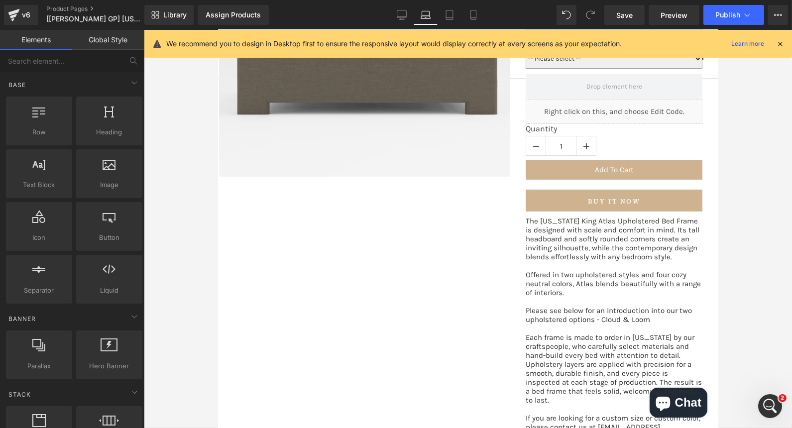
click at [634, 23] on link "Save" at bounding box center [624, 15] width 40 height 20
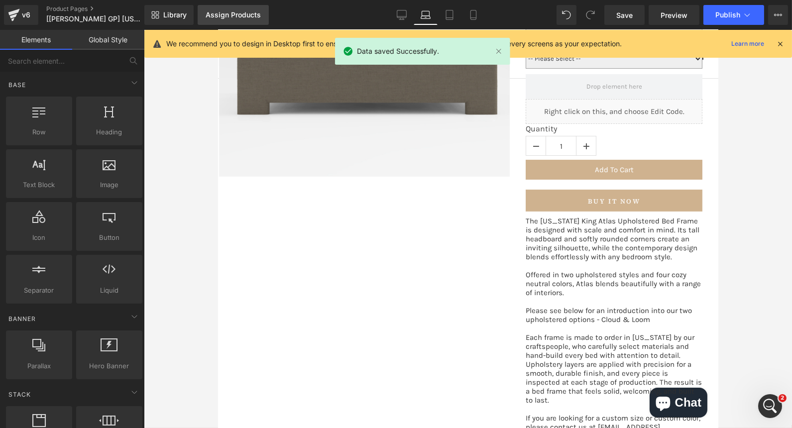
scroll to position [1725, 0]
click at [228, 21] on link "Assign Products" at bounding box center [233, 15] width 71 height 20
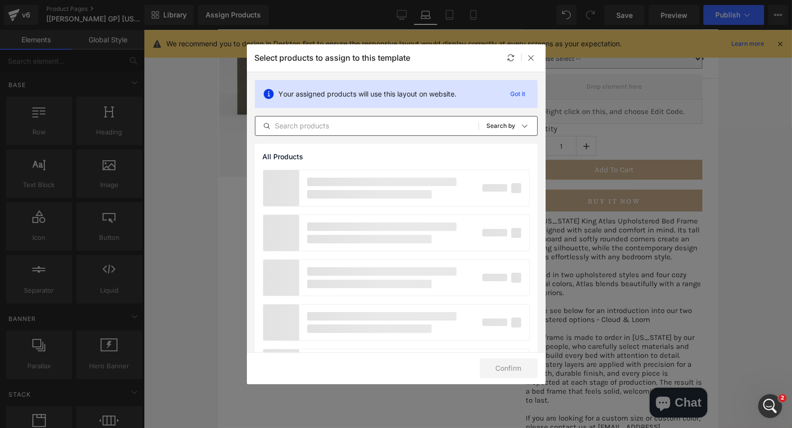
click at [321, 122] on input "text" at bounding box center [366, 126] width 223 height 12
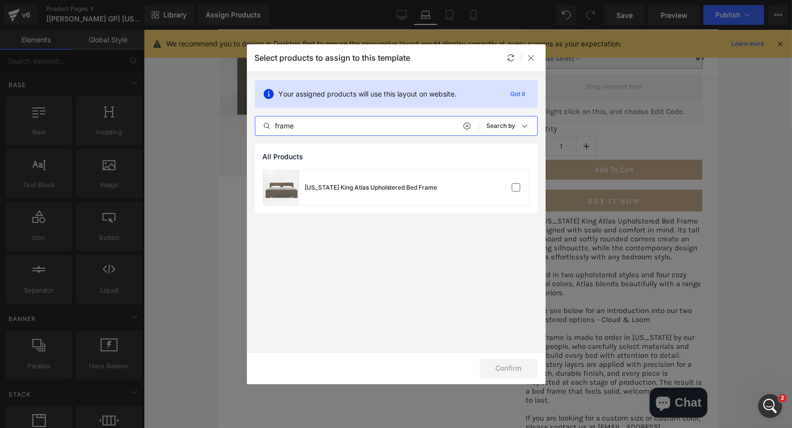
type input "frame"
click at [370, 198] on div "[US_STATE] King Atlas Upholstered Bed Frame" at bounding box center [350, 187] width 174 height 35
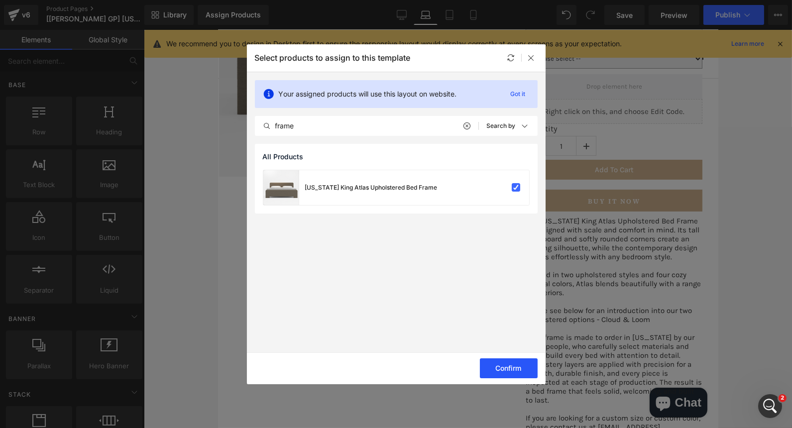
click at [512, 373] on button "Confirm" at bounding box center [509, 368] width 58 height 20
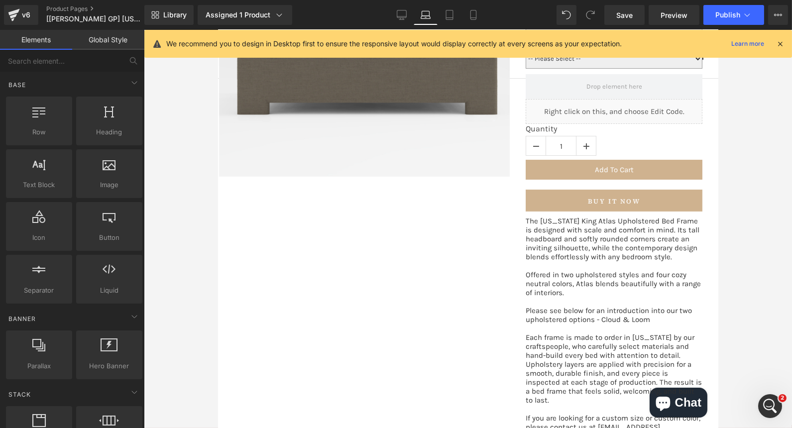
scroll to position [1755, 0]
